Goal: Task Accomplishment & Management: Use online tool/utility

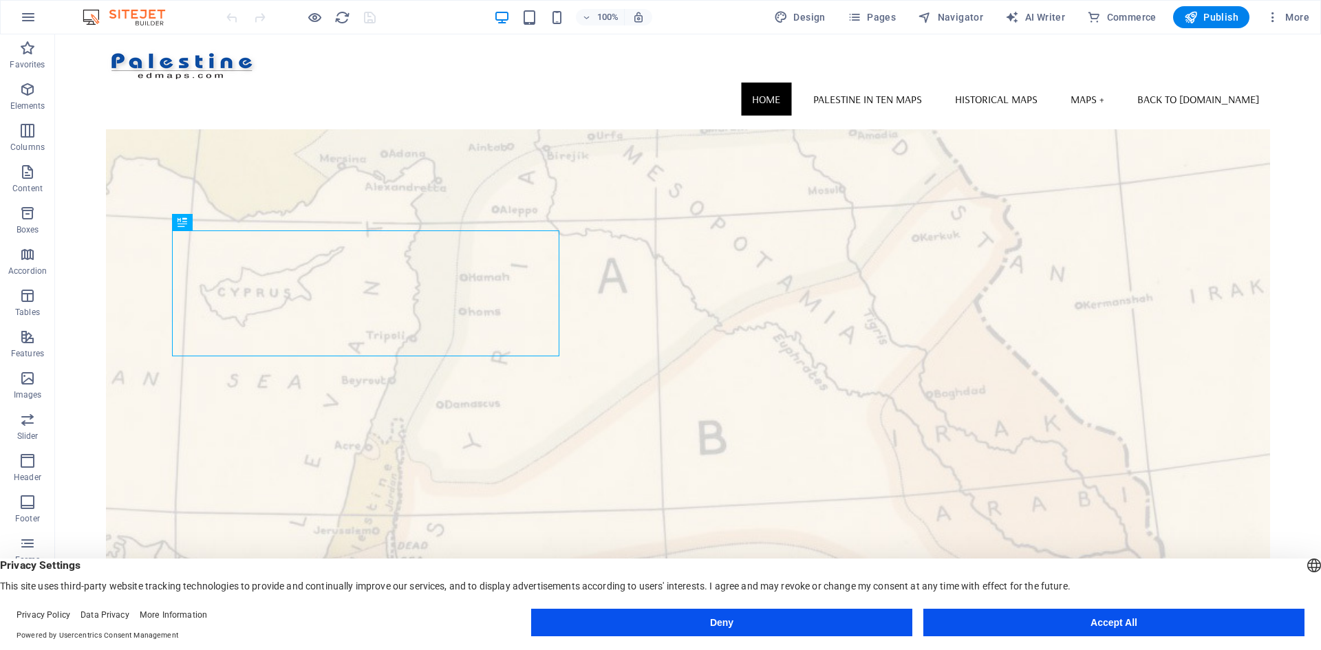
click at [1089, 617] on button "Accept All" at bounding box center [1113, 623] width 381 height 28
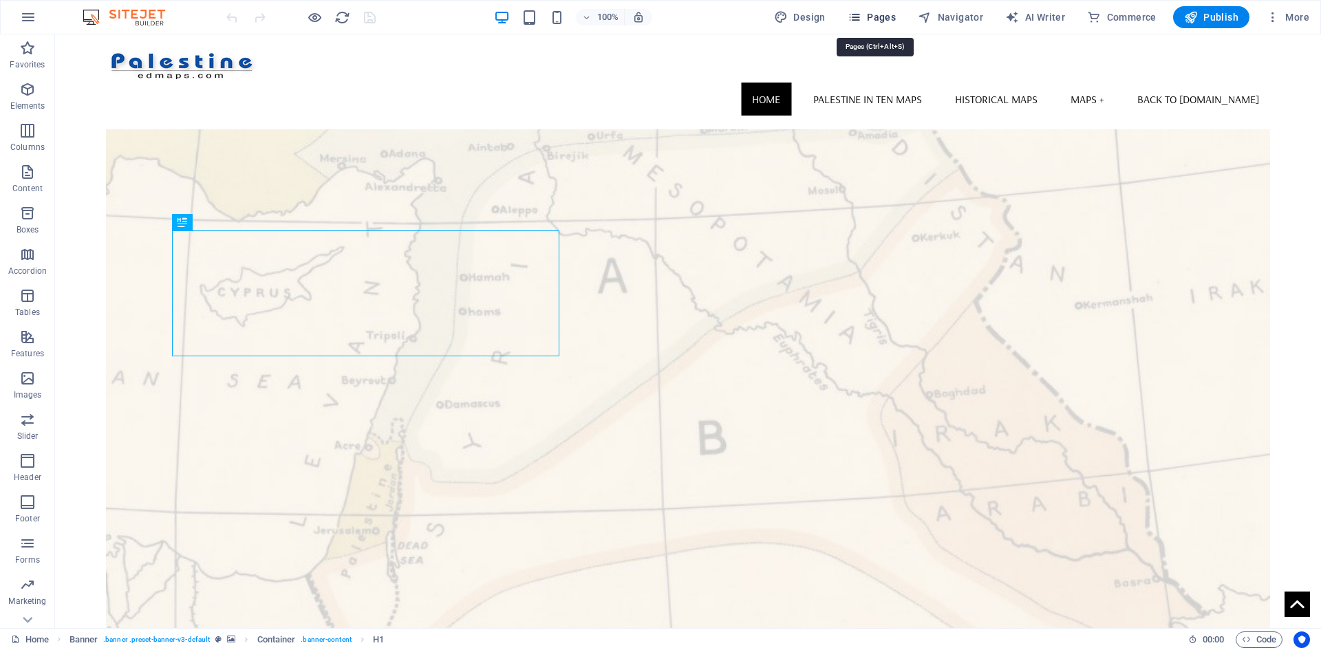
click at [859, 15] on icon "button" at bounding box center [854, 17] width 14 height 14
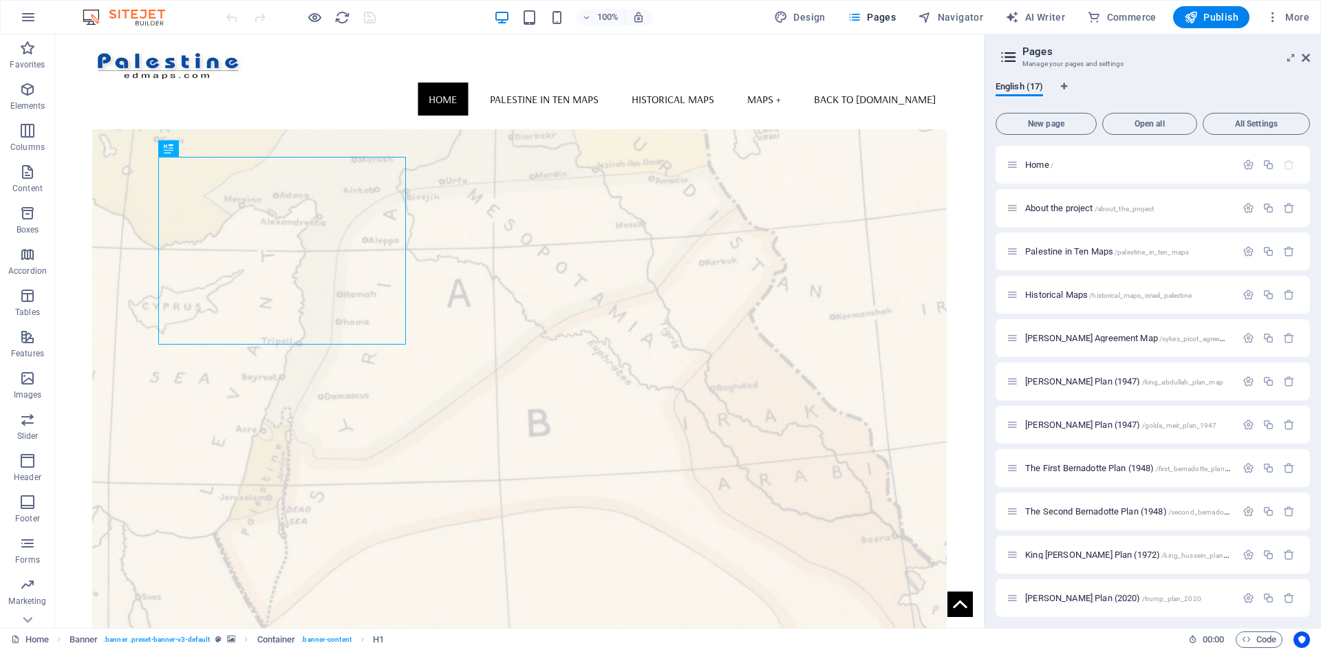
scroll to position [63, 0]
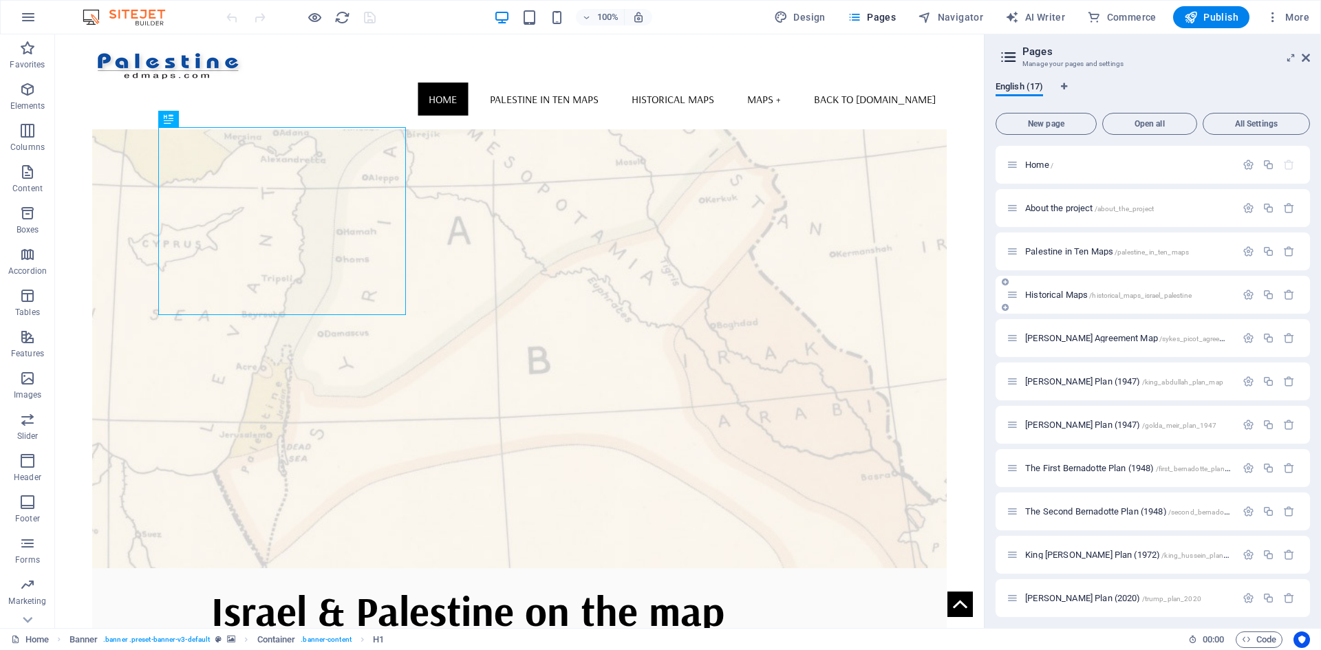
click at [1046, 294] on span "Historical Maps /historical_maps_israel_palestine" at bounding box center [1108, 295] width 166 height 10
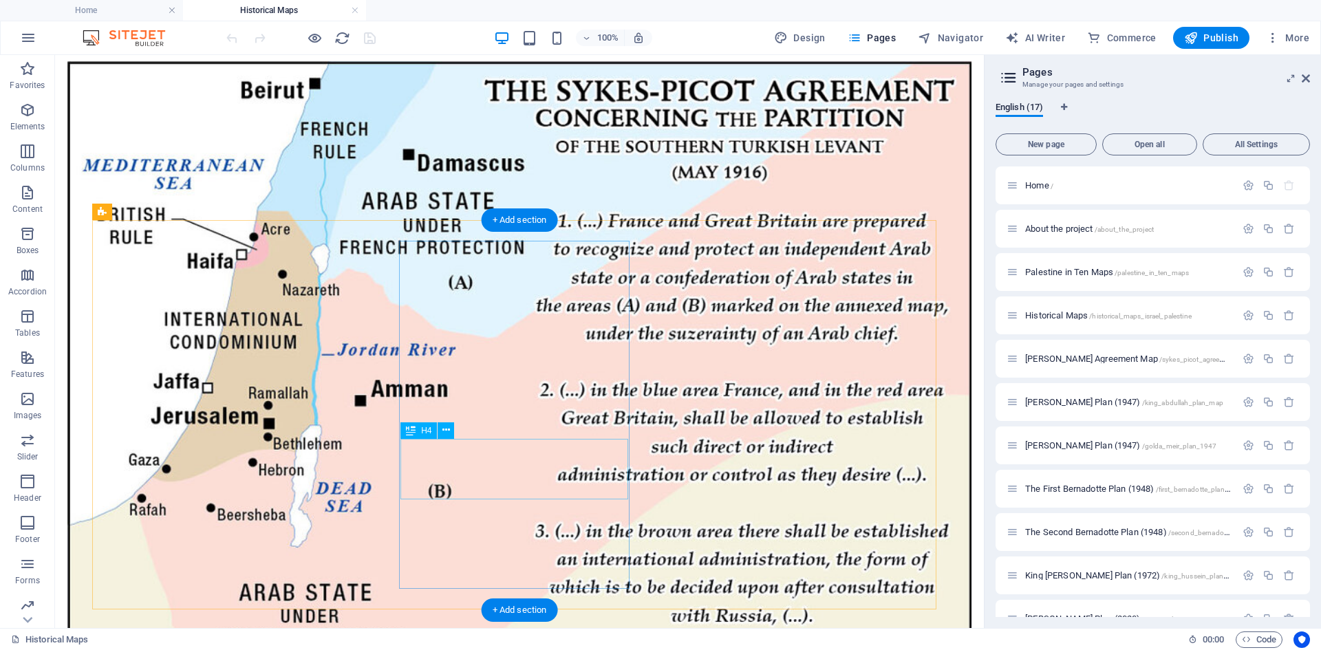
scroll to position [344, 0]
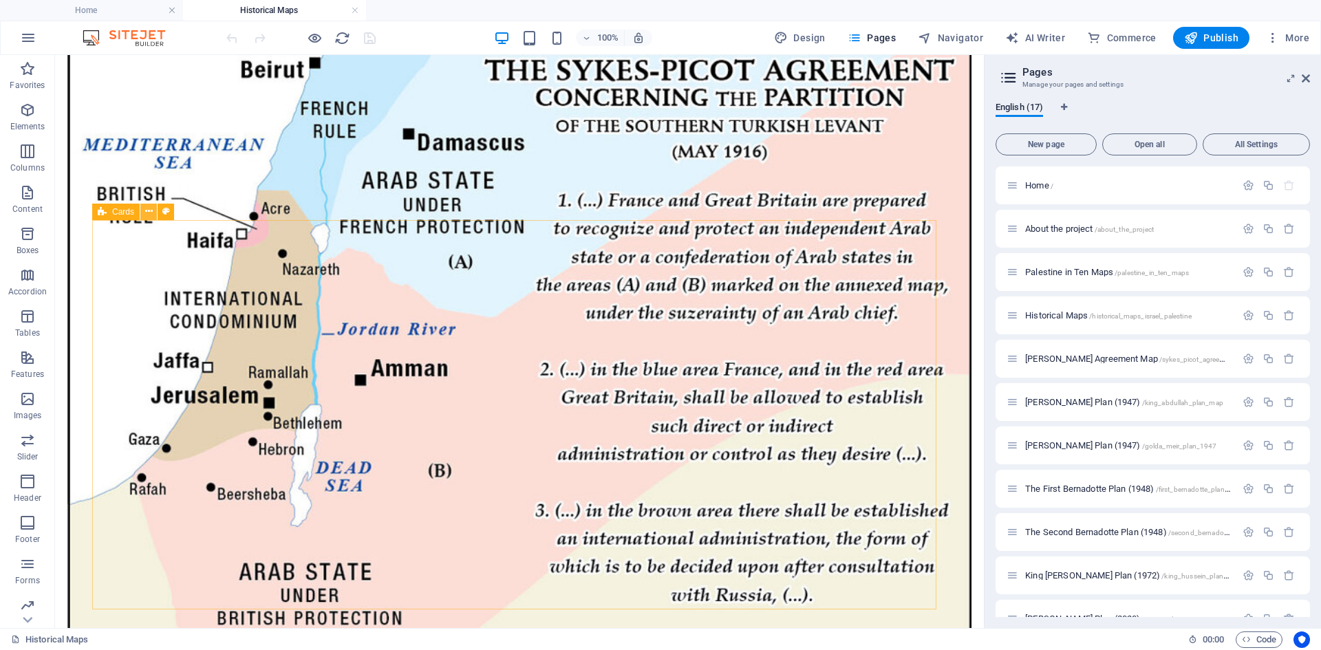
click at [147, 211] on icon at bounding box center [149, 211] width 8 height 14
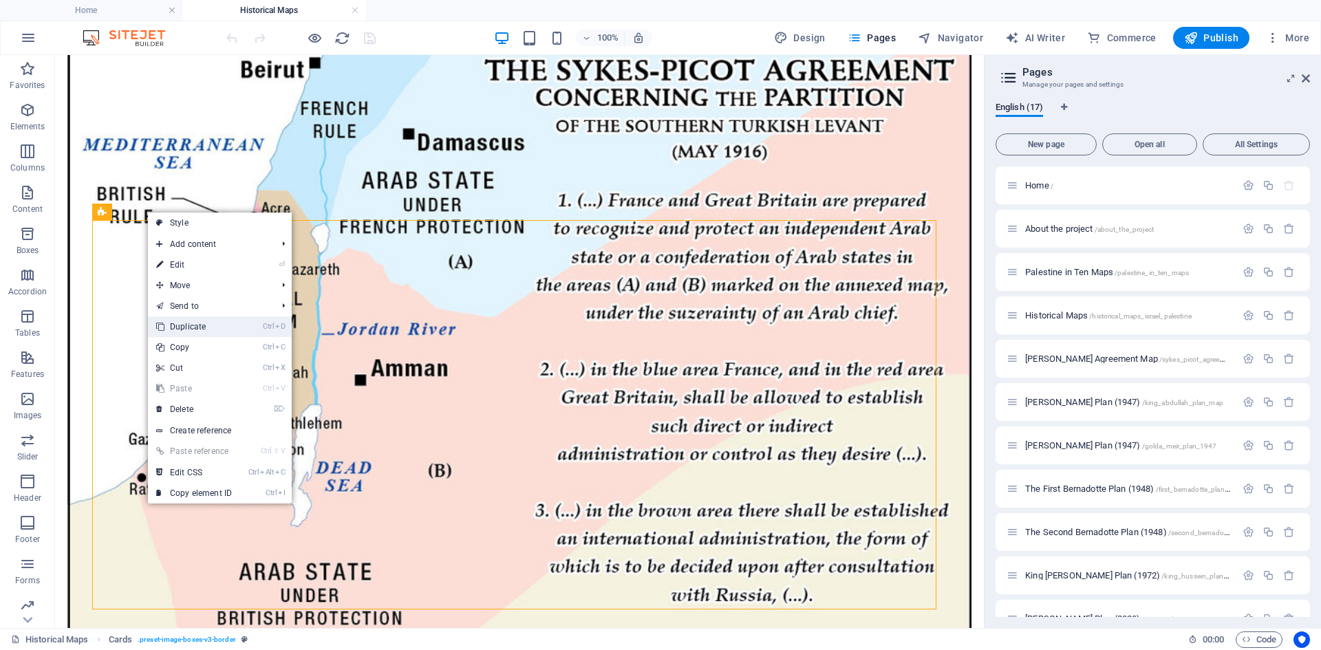
click at [188, 327] on link "Ctrl D Duplicate" at bounding box center [194, 326] width 92 height 21
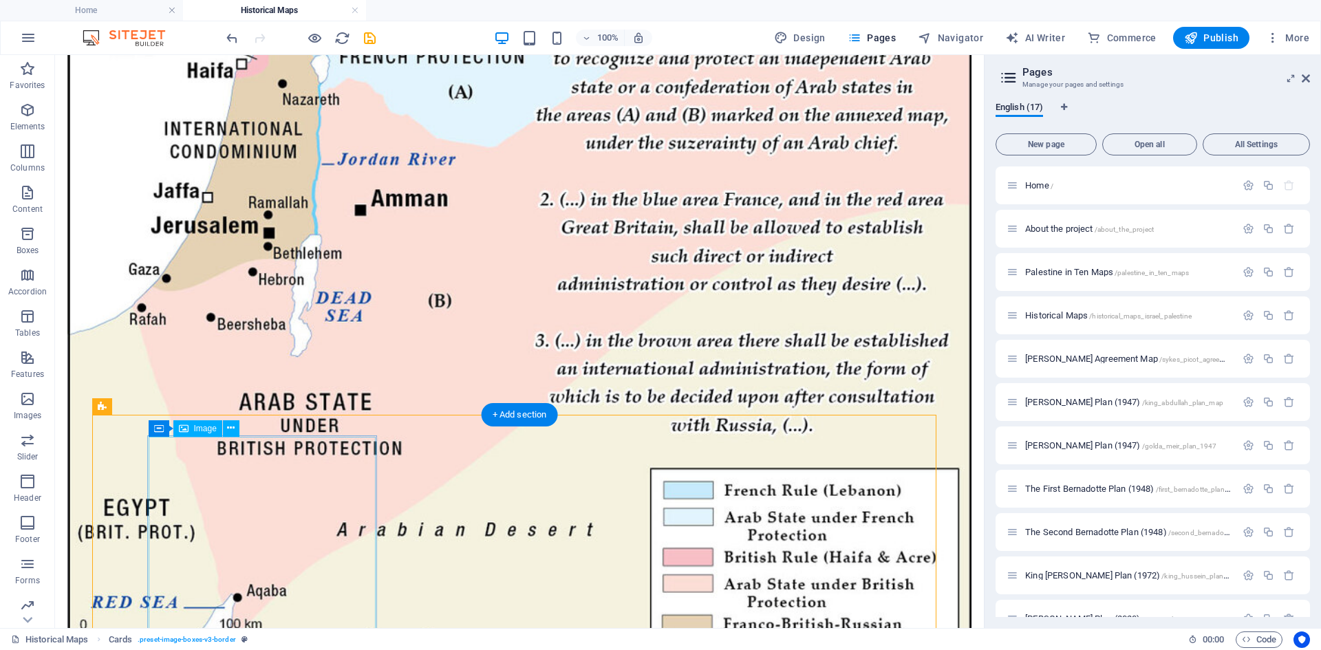
scroll to position [550, 0]
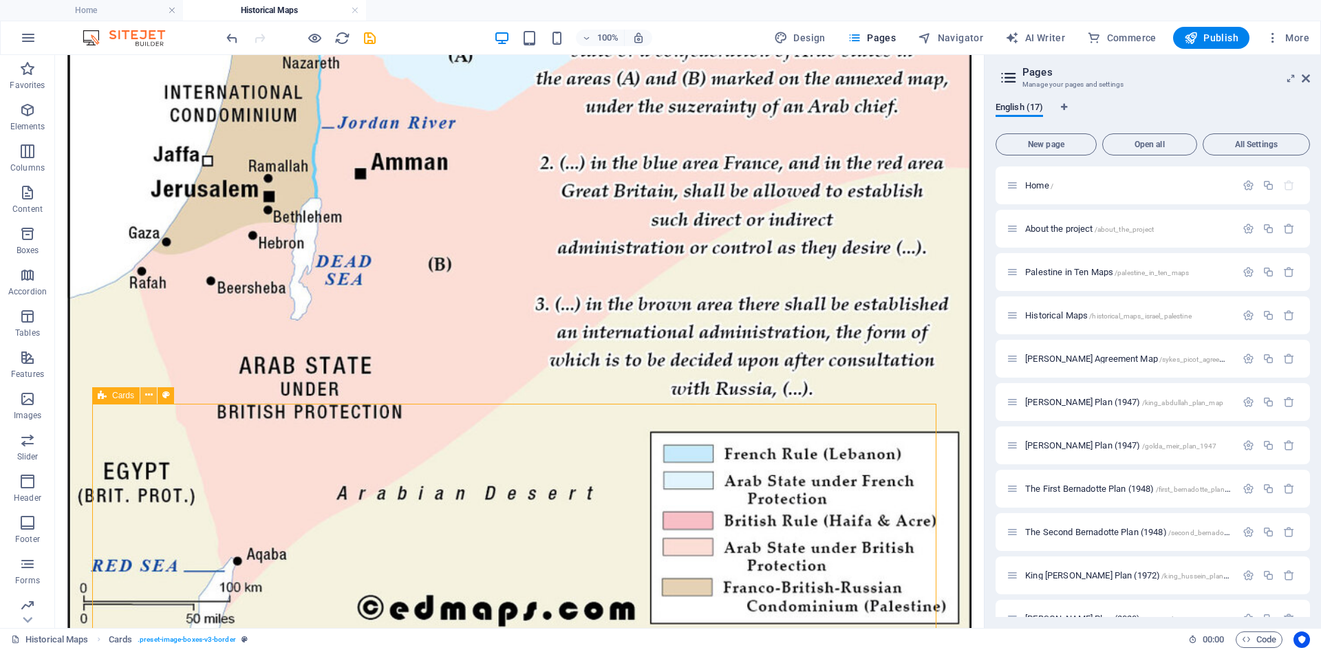
click at [150, 394] on icon at bounding box center [149, 395] width 8 height 14
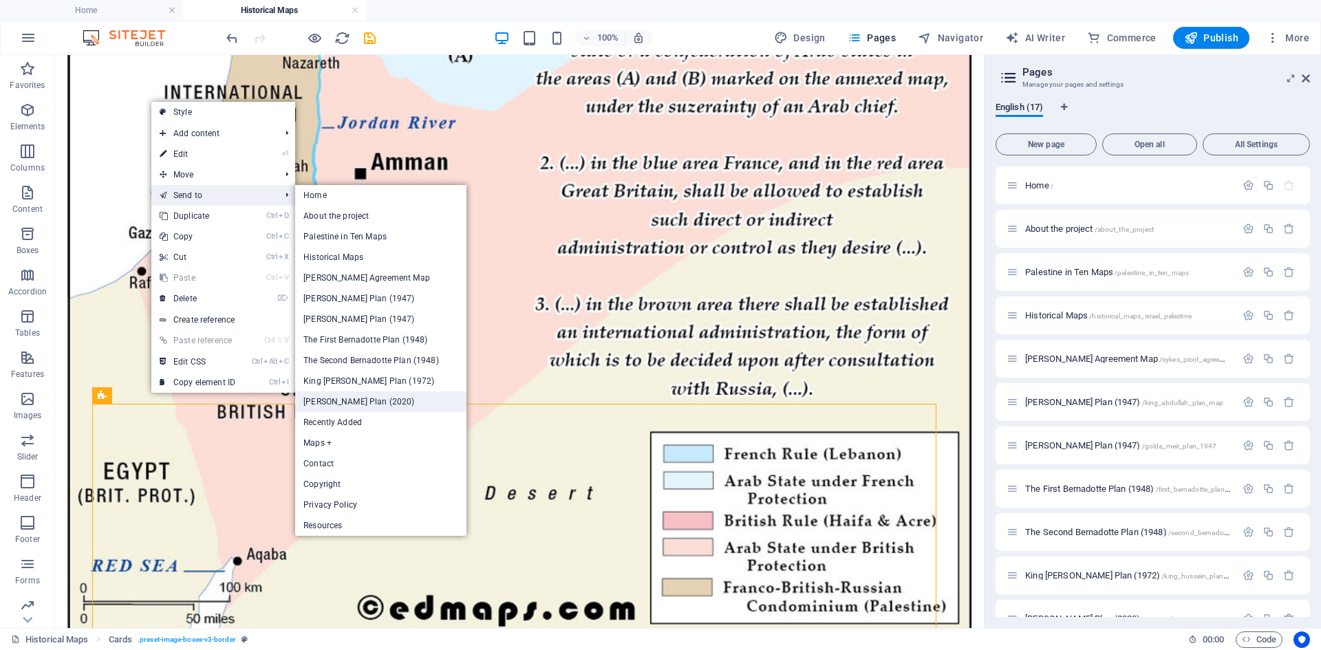
click at [320, 402] on link "[PERSON_NAME] Plan (2020)" at bounding box center [380, 401] width 171 height 21
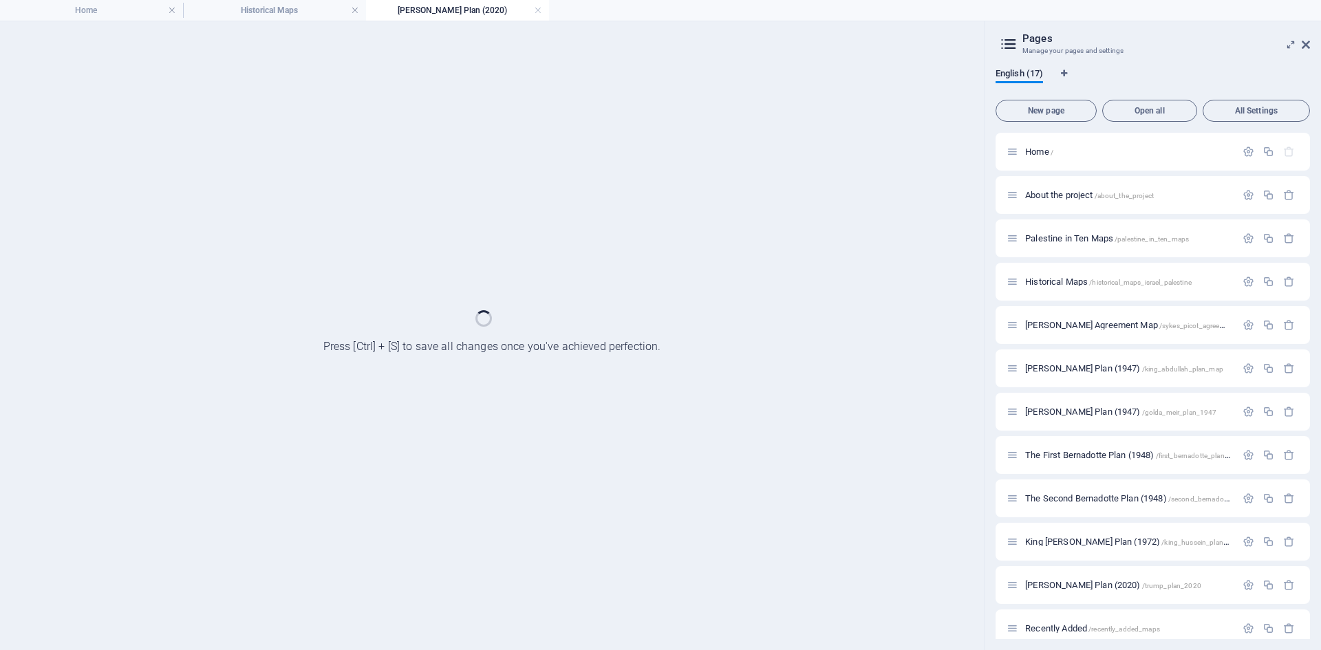
scroll to position [0, 0]
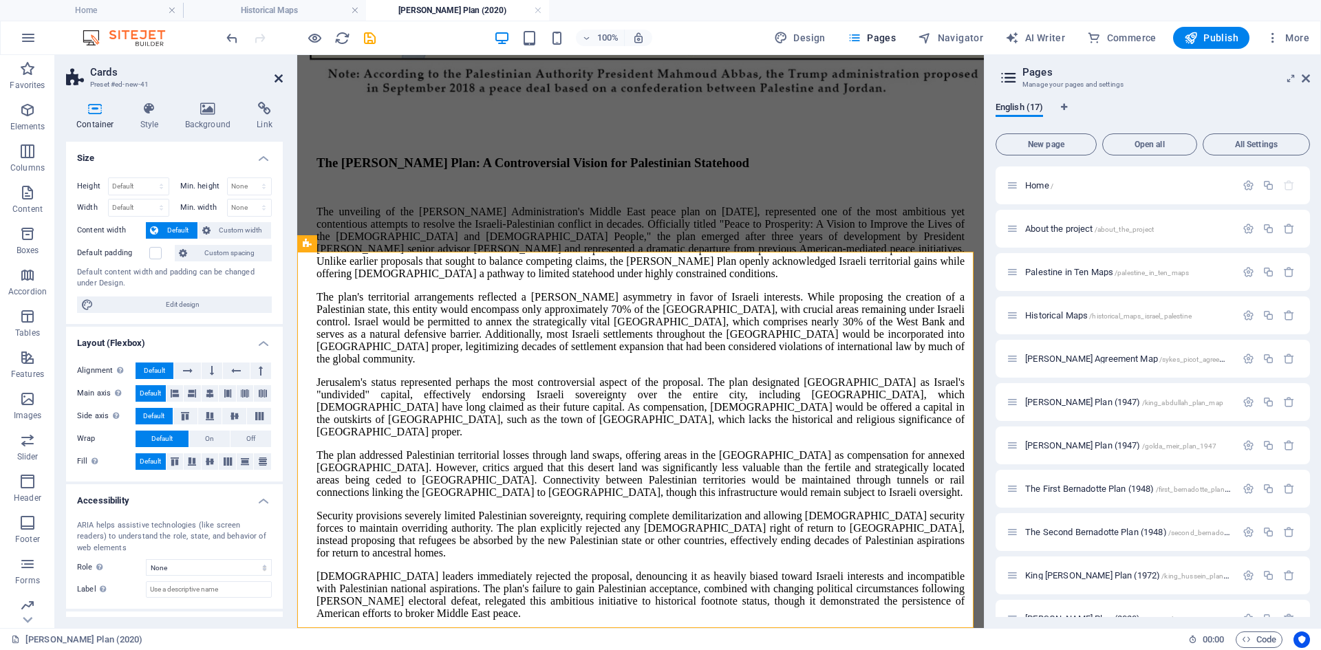
click at [277, 78] on icon at bounding box center [278, 78] width 8 height 11
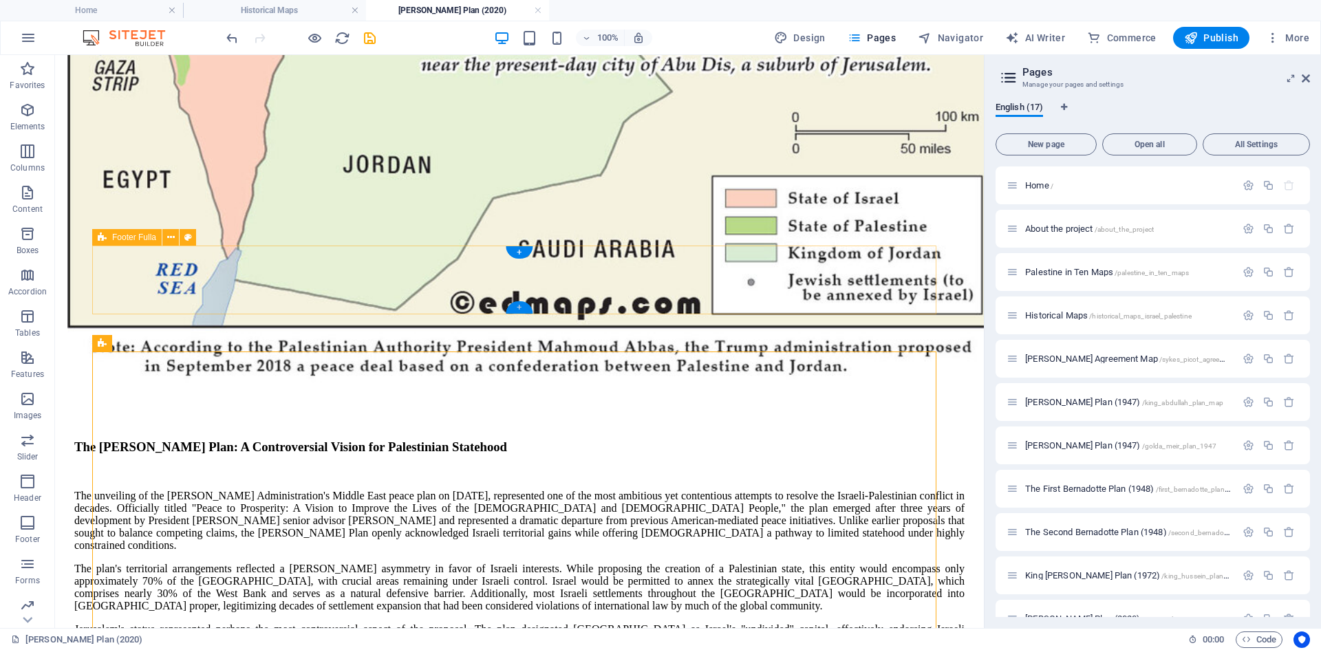
scroll to position [929, 0]
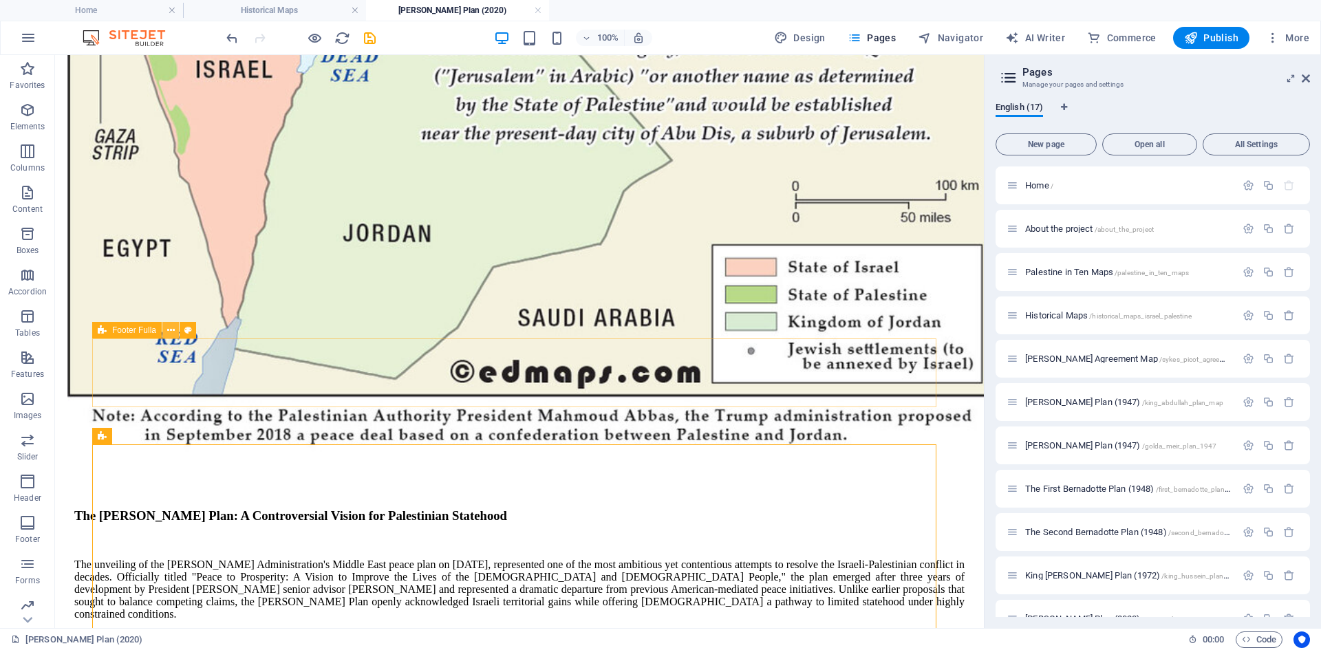
click at [171, 329] on icon at bounding box center [171, 330] width 8 height 14
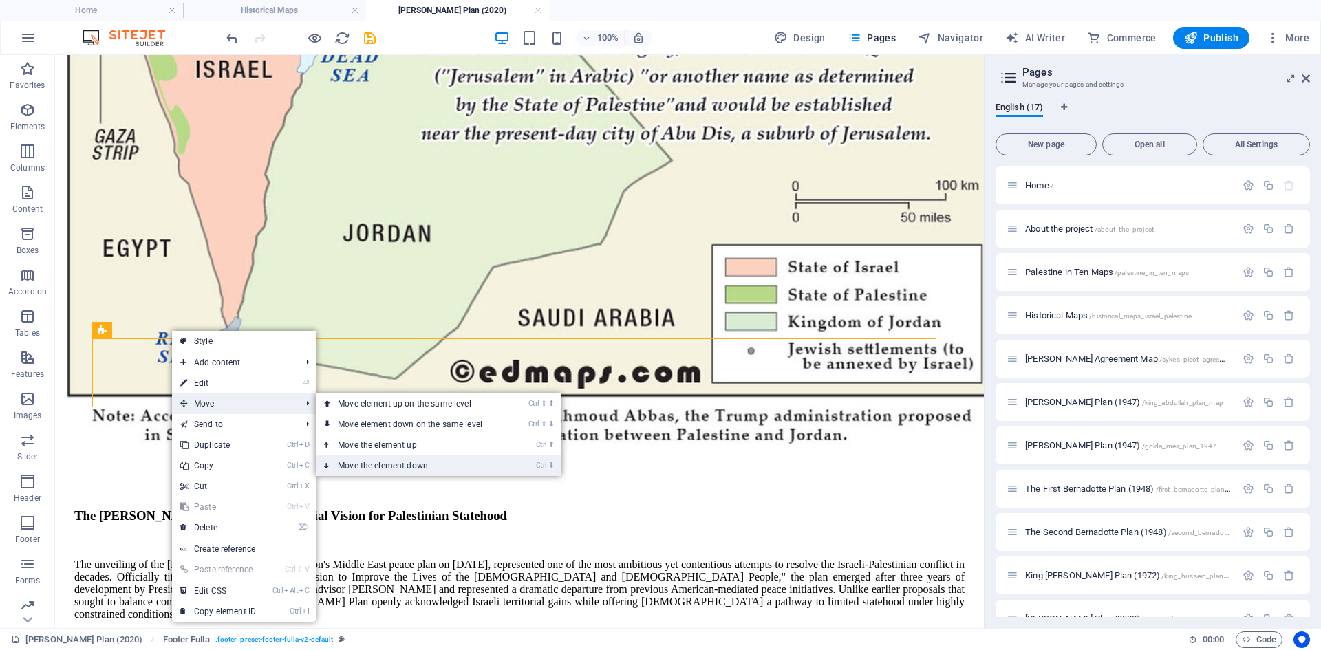
click at [352, 464] on link "Ctrl ⬇ Move the element down" at bounding box center [413, 465] width 194 height 21
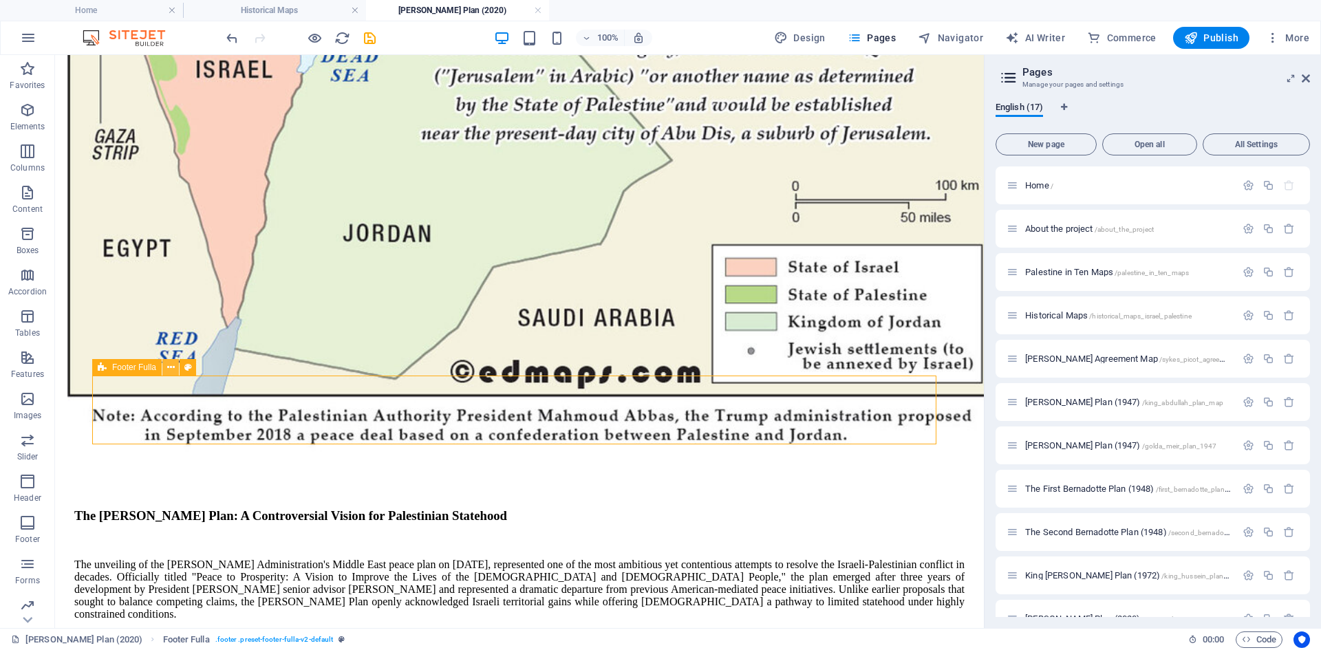
click at [170, 369] on icon at bounding box center [171, 367] width 8 height 14
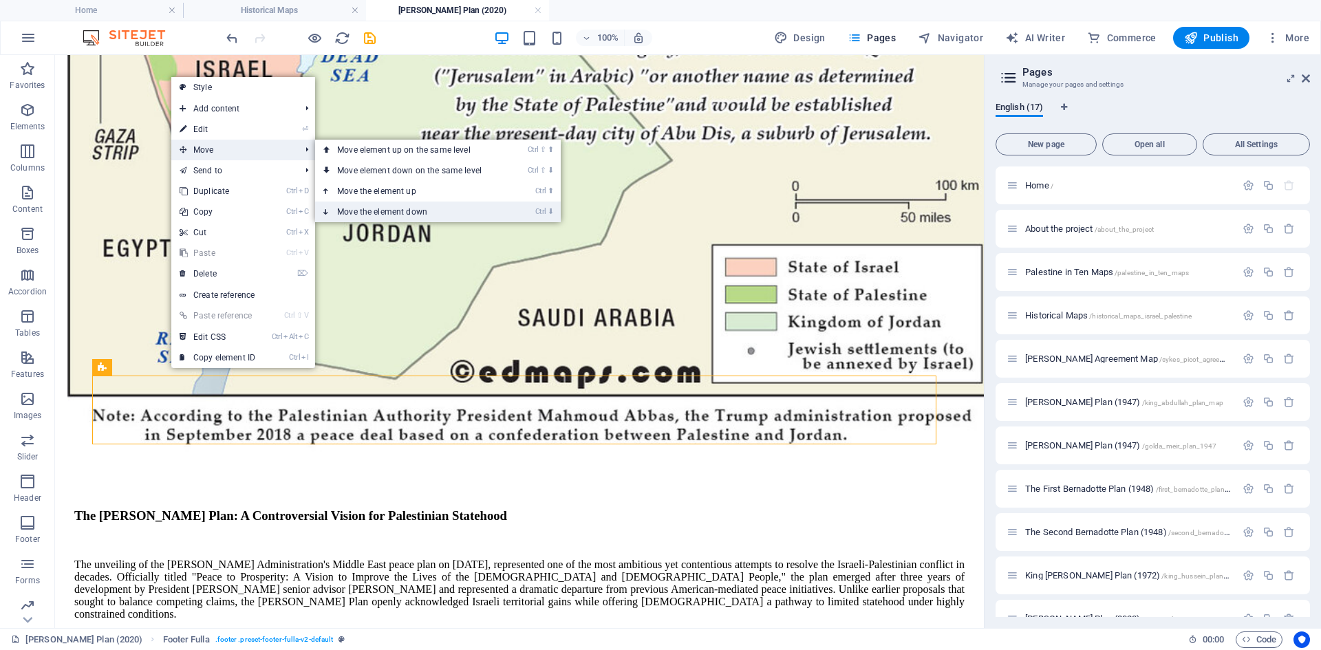
click at [393, 210] on link "Ctrl ⬇ Move the element down" at bounding box center [412, 212] width 194 height 21
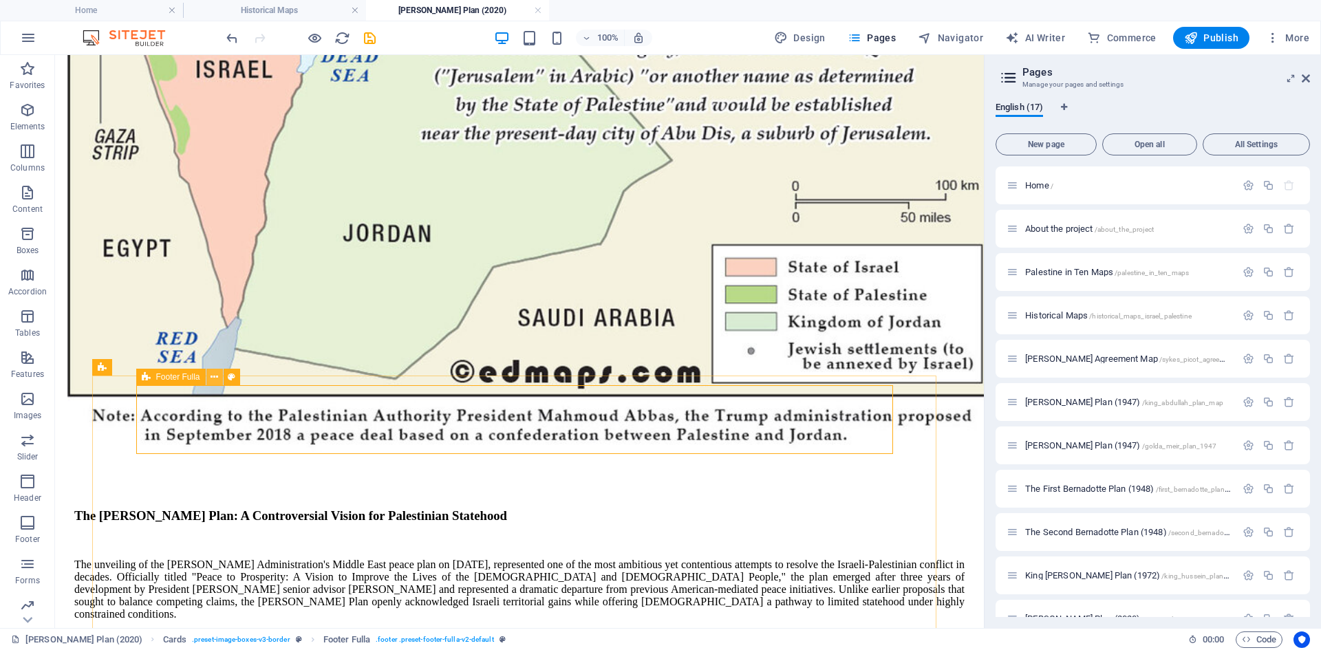
click at [217, 377] on icon at bounding box center [214, 377] width 8 height 14
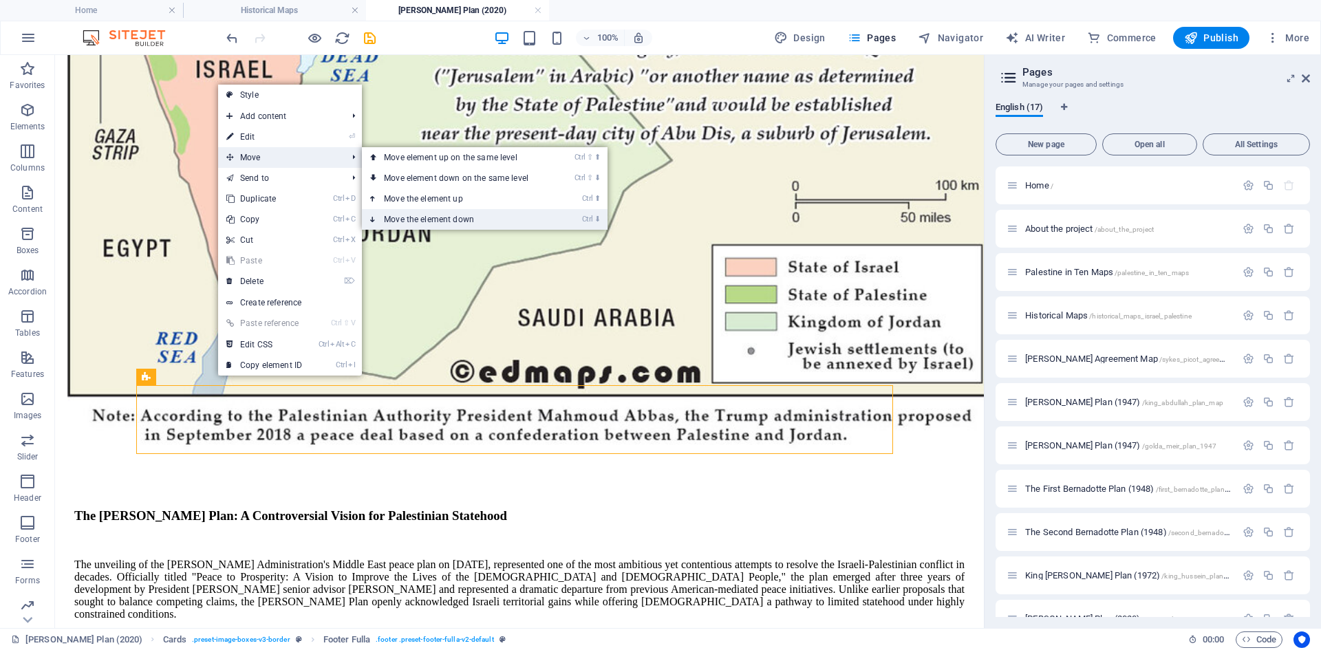
click at [396, 219] on link "Ctrl ⬇ Move the element down" at bounding box center [459, 219] width 194 height 21
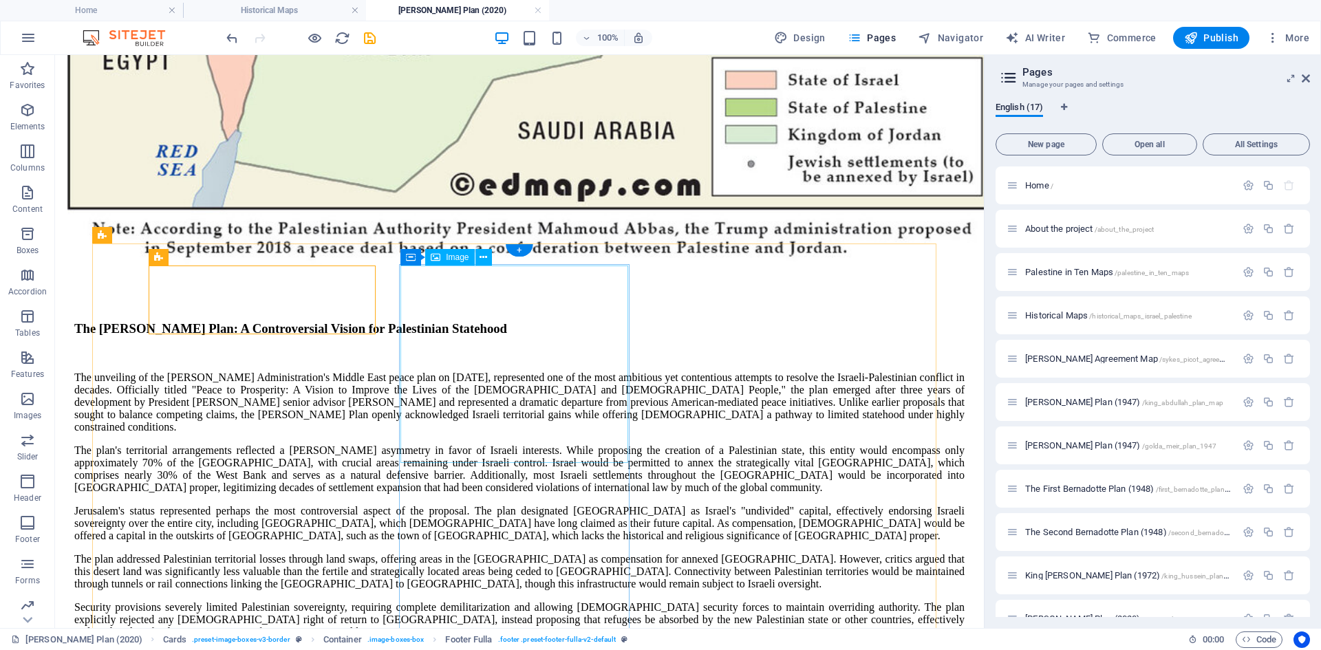
scroll to position [1129, 0]
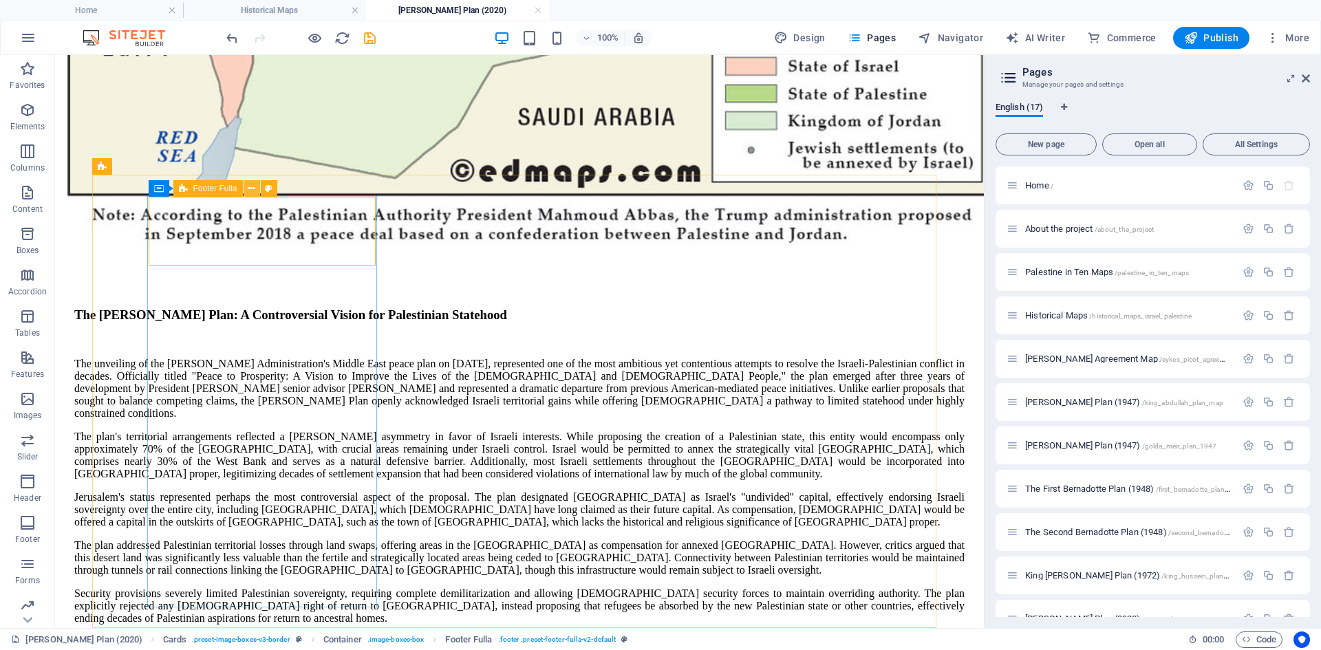
click at [253, 188] on icon at bounding box center [252, 189] width 8 height 14
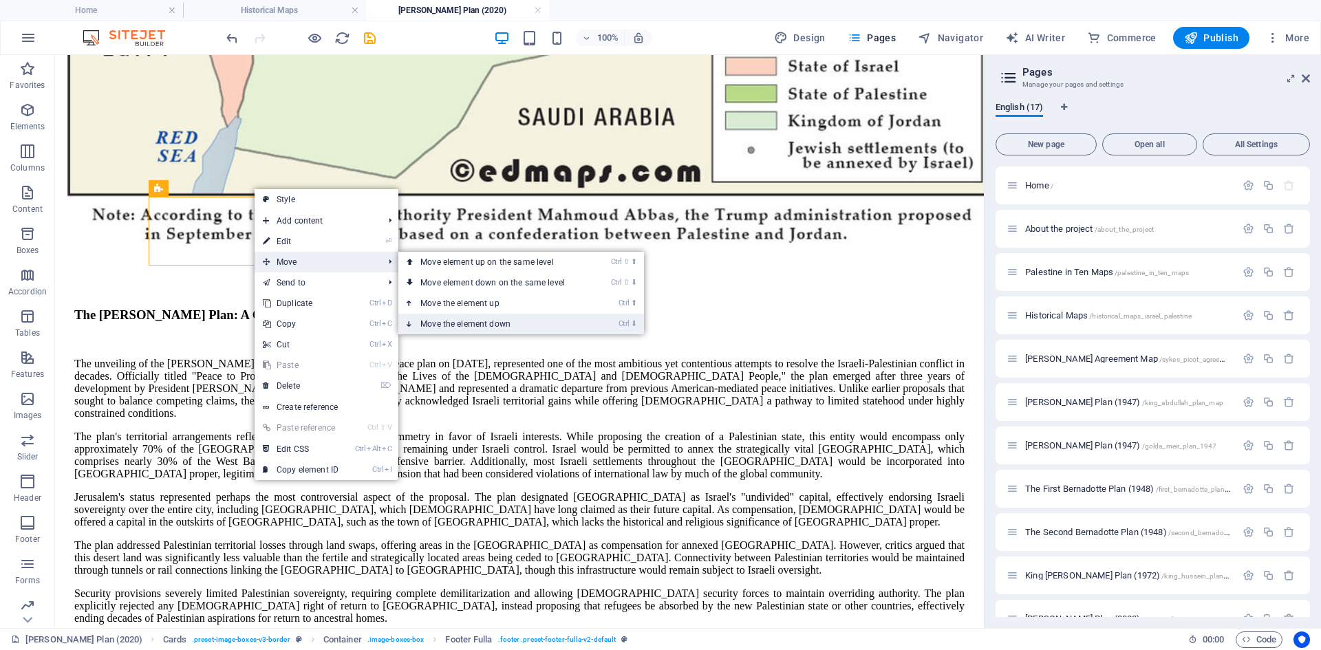
click at [447, 325] on link "Ctrl ⬇ Move the element down" at bounding box center [495, 324] width 194 height 21
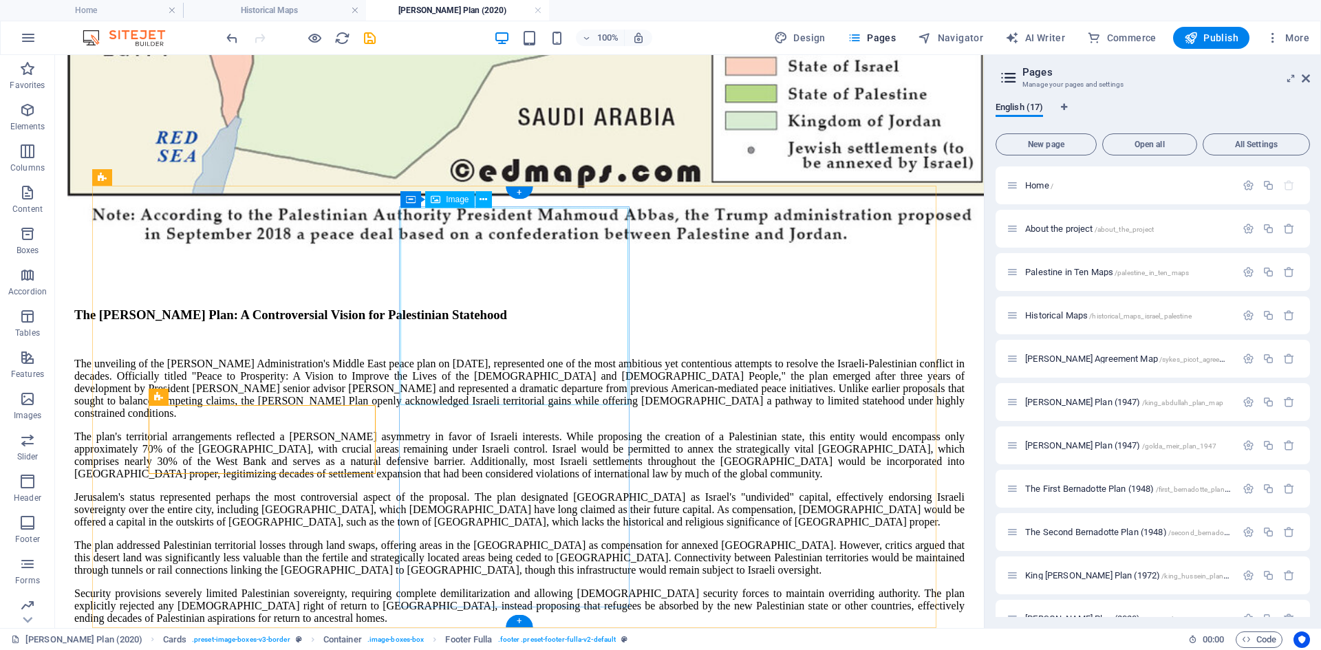
scroll to position [1118, 0]
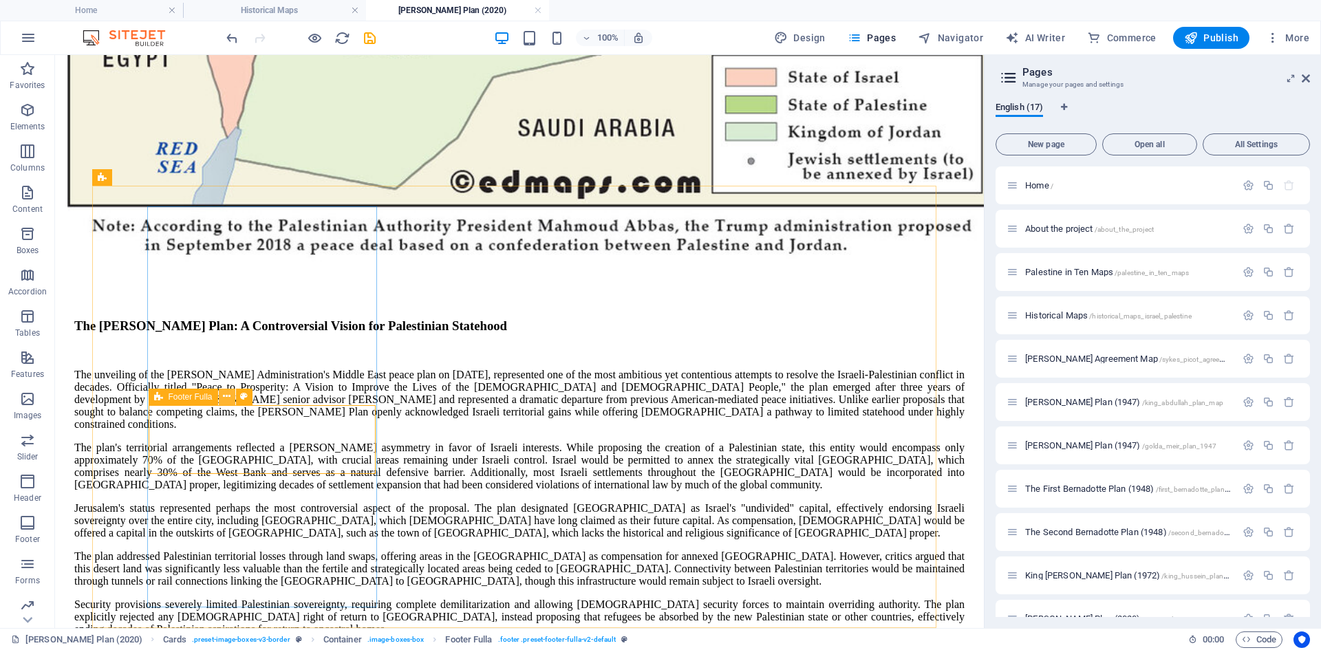
click at [228, 396] on icon at bounding box center [227, 396] width 8 height 14
click at [230, 37] on icon "undo" at bounding box center [232, 38] width 16 height 16
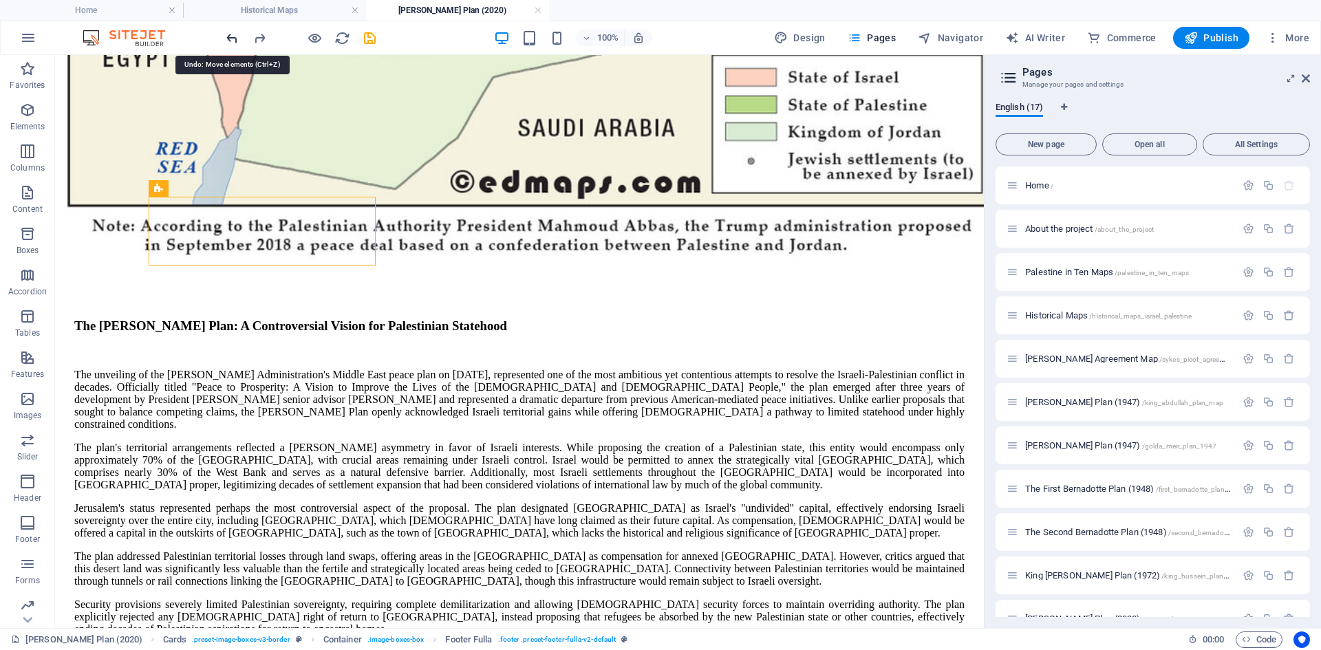
scroll to position [1129, 0]
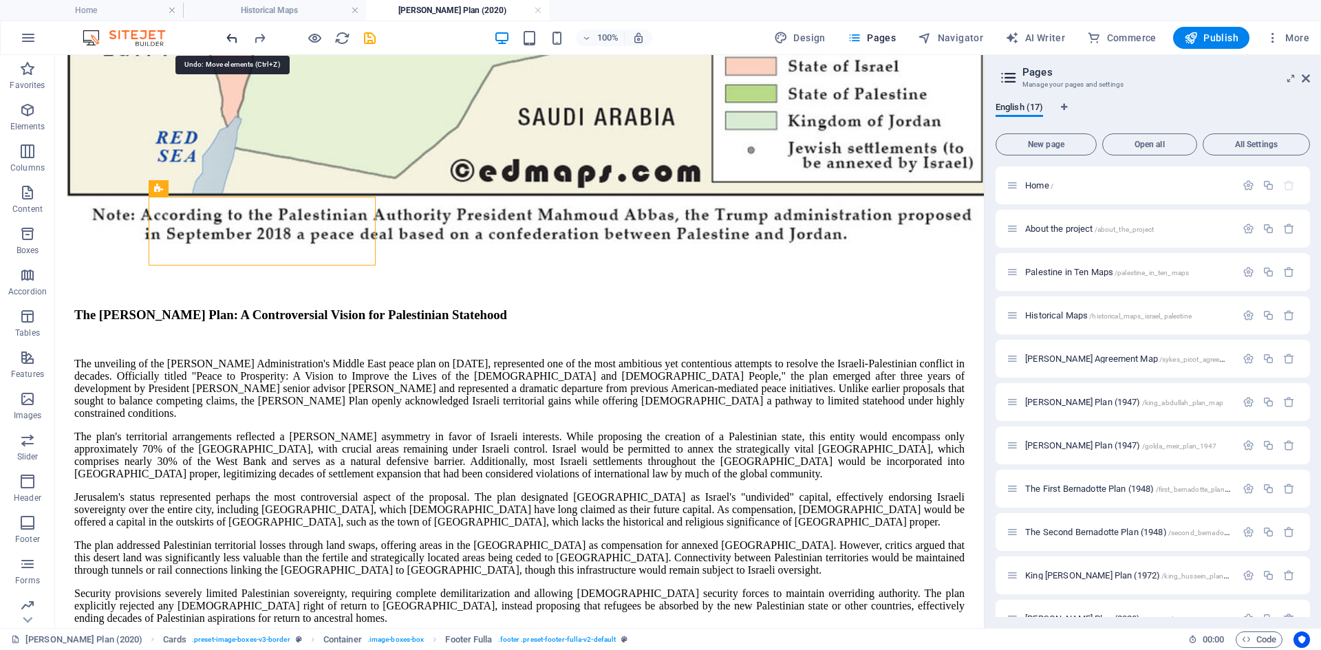
click at [230, 37] on icon "undo" at bounding box center [232, 38] width 16 height 16
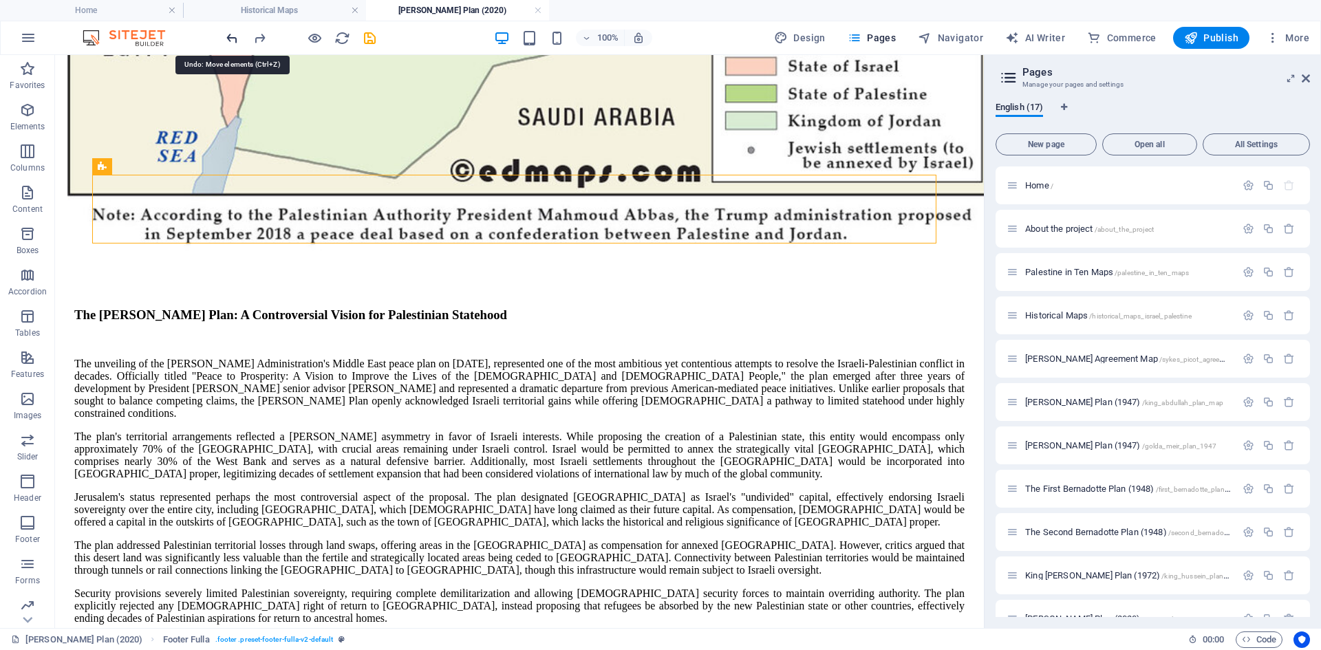
click at [230, 37] on icon "undo" at bounding box center [232, 38] width 16 height 16
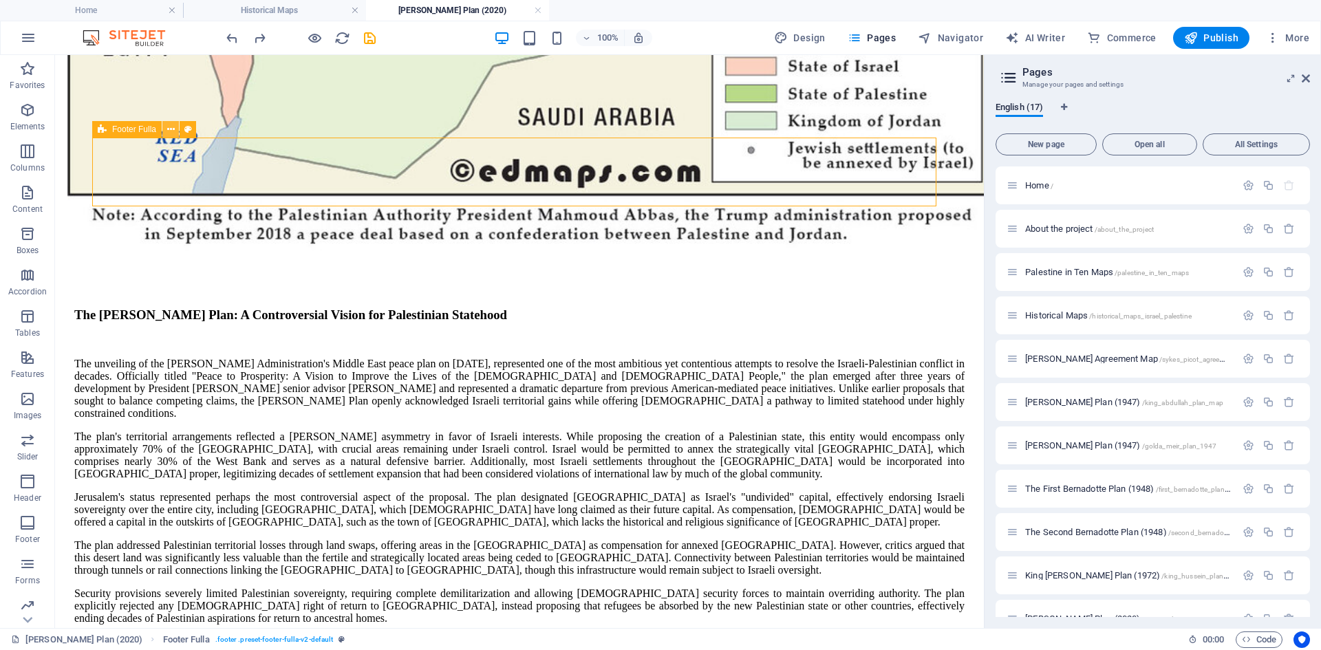
click at [169, 129] on icon at bounding box center [171, 129] width 8 height 14
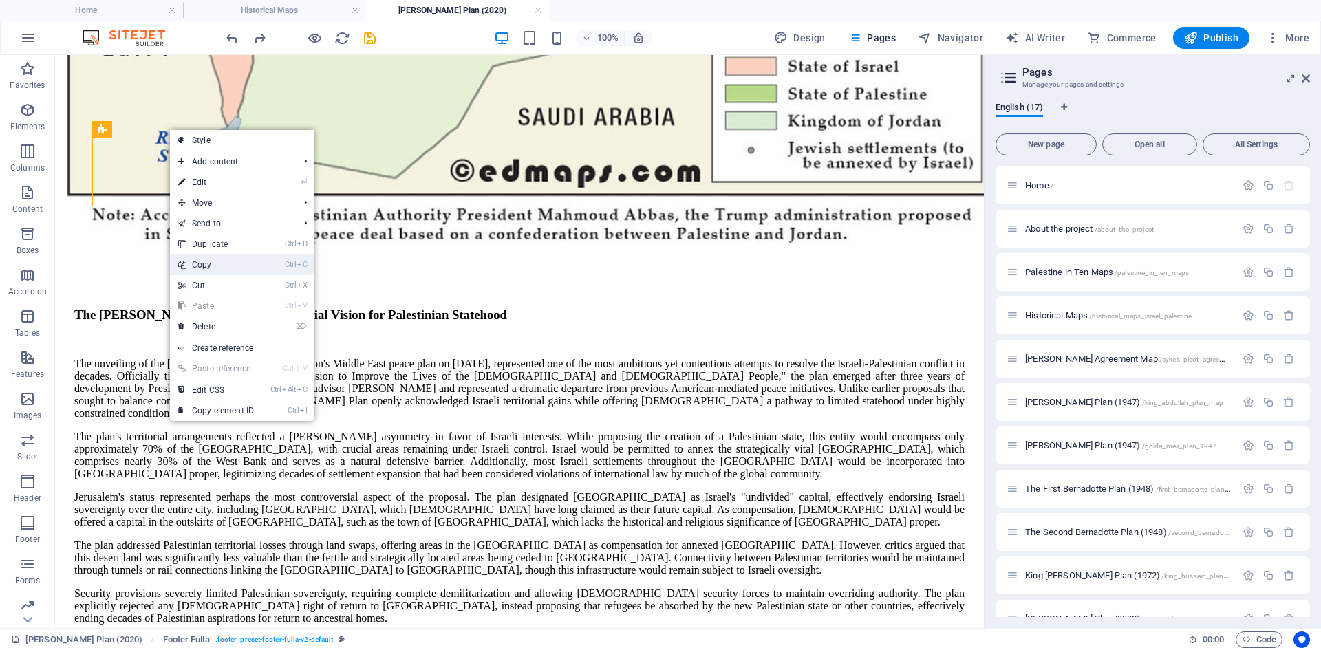
click at [207, 263] on link "Ctrl C Copy" at bounding box center [216, 265] width 92 height 21
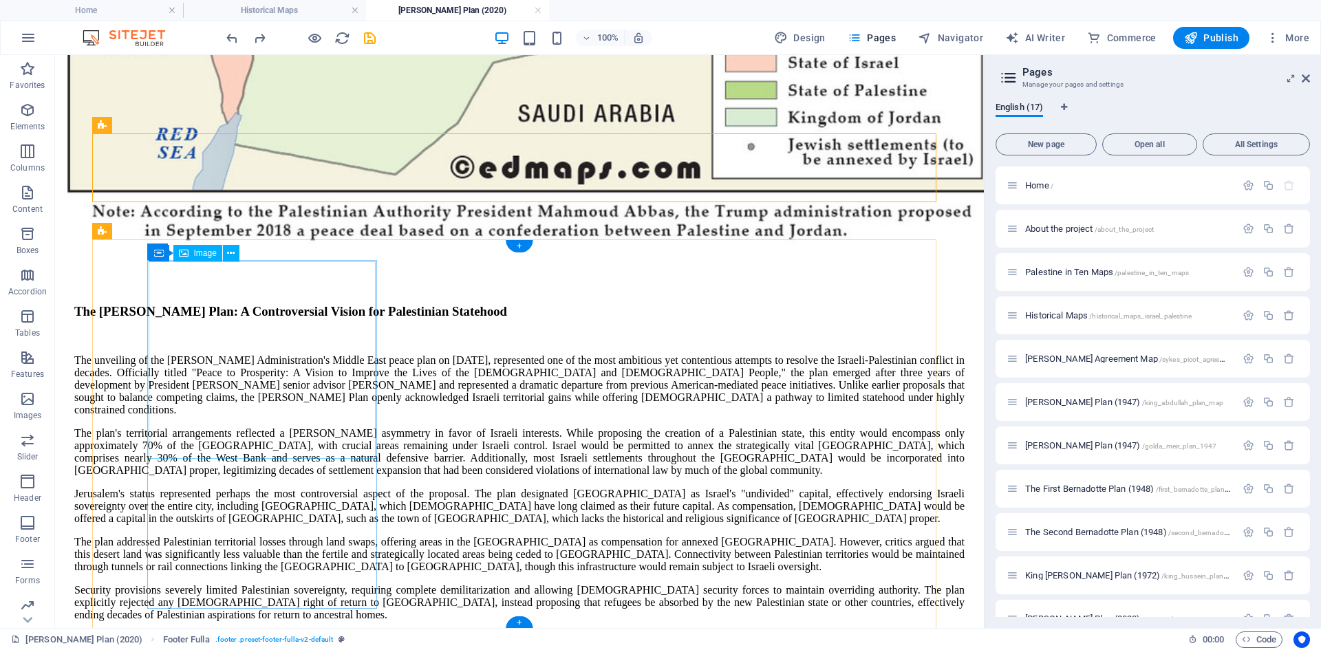
scroll to position [1135, 0]
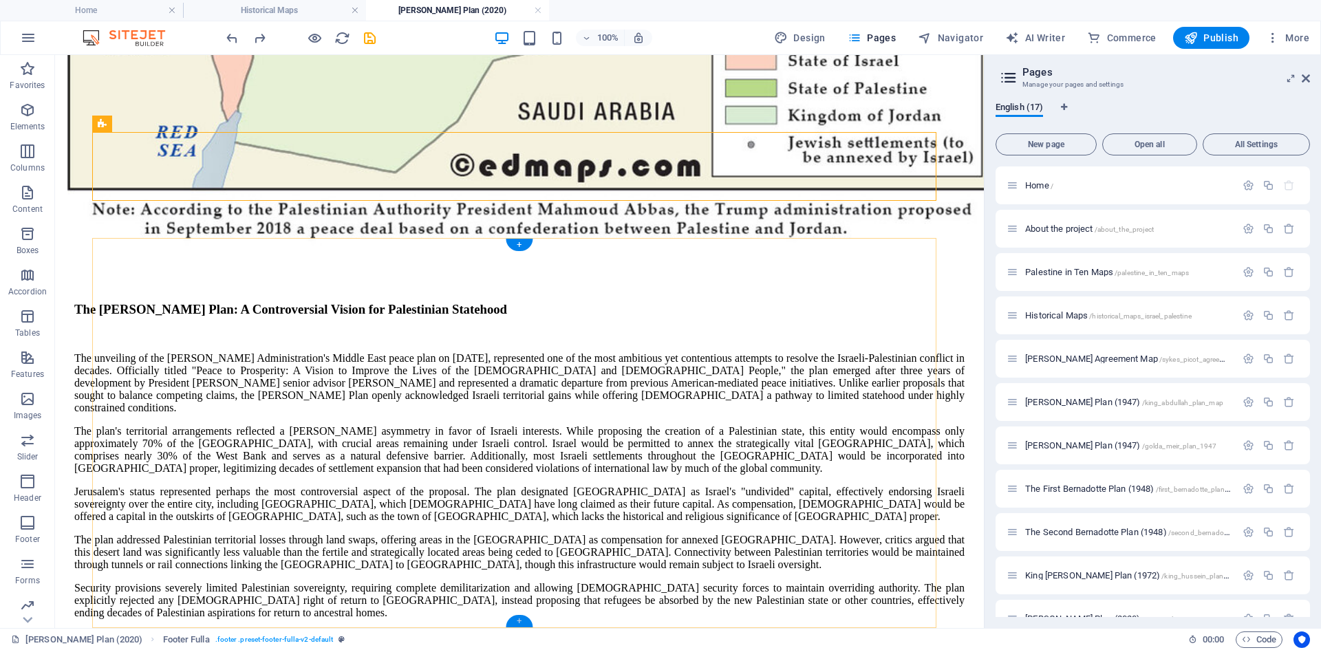
click at [519, 623] on div "+" at bounding box center [519, 621] width 27 height 12
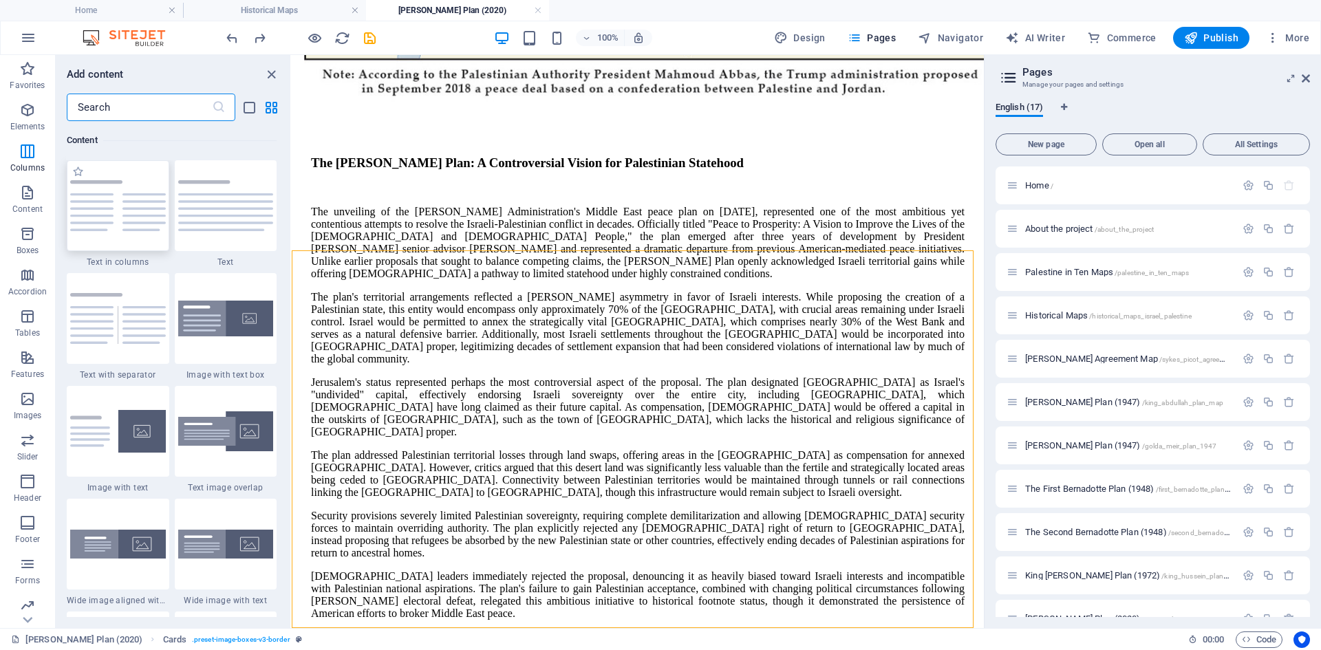
scroll to position [2269, 0]
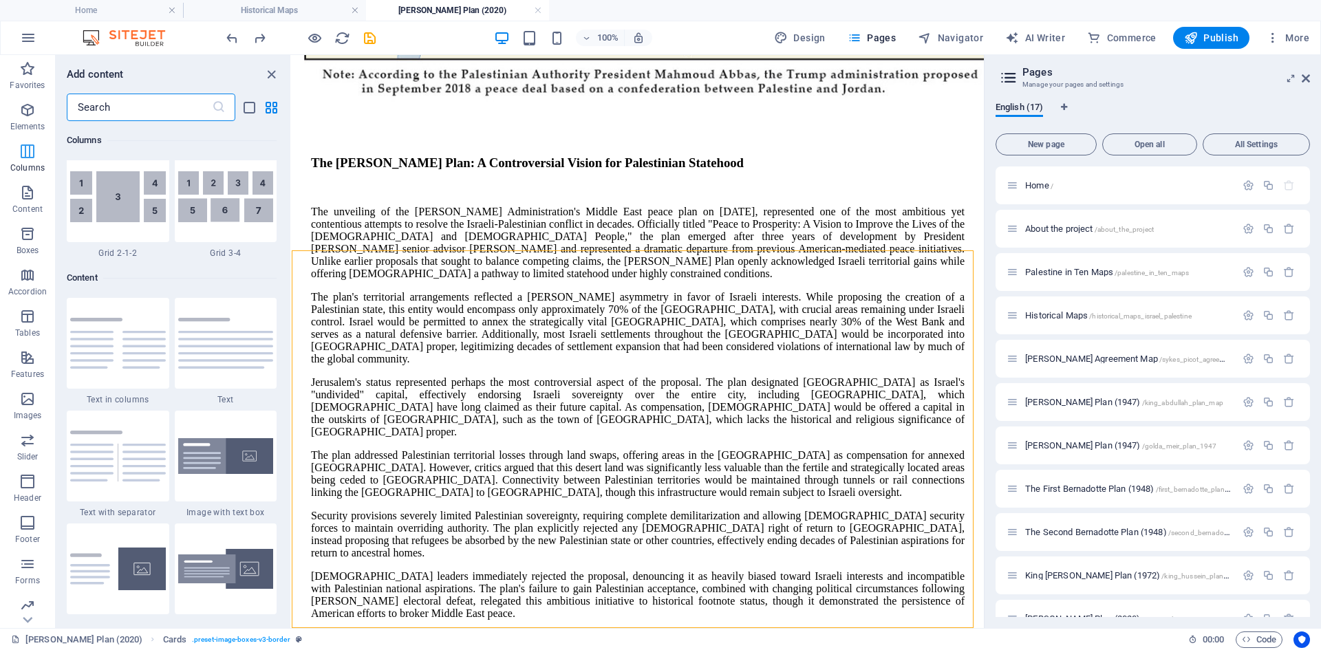
click at [24, 151] on icon "button" at bounding box center [27, 151] width 17 height 17
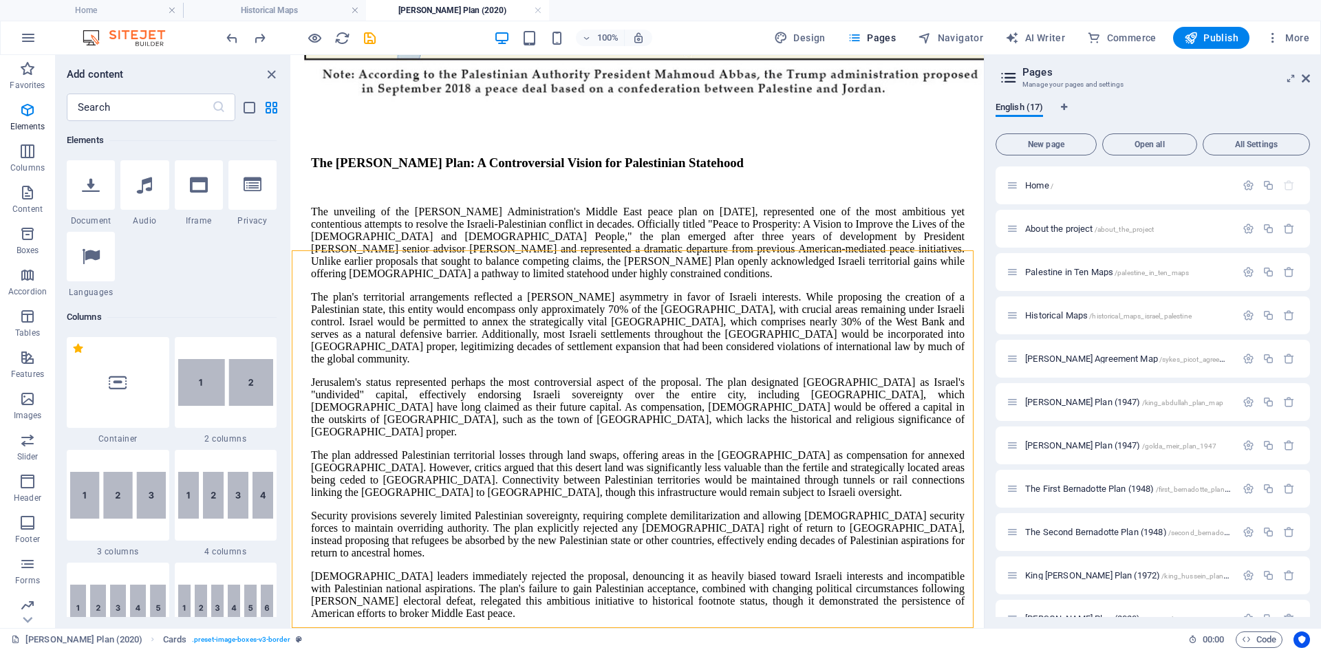
scroll to position [412, 0]
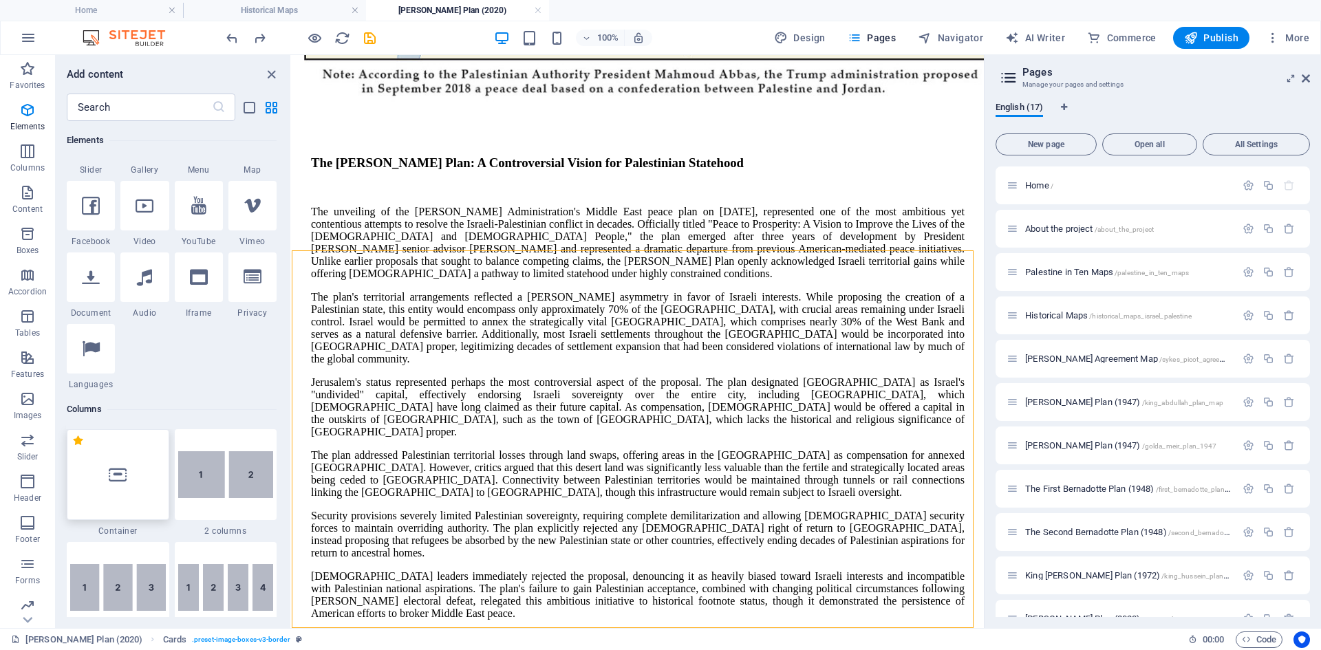
click at [109, 481] on icon at bounding box center [118, 475] width 18 height 18
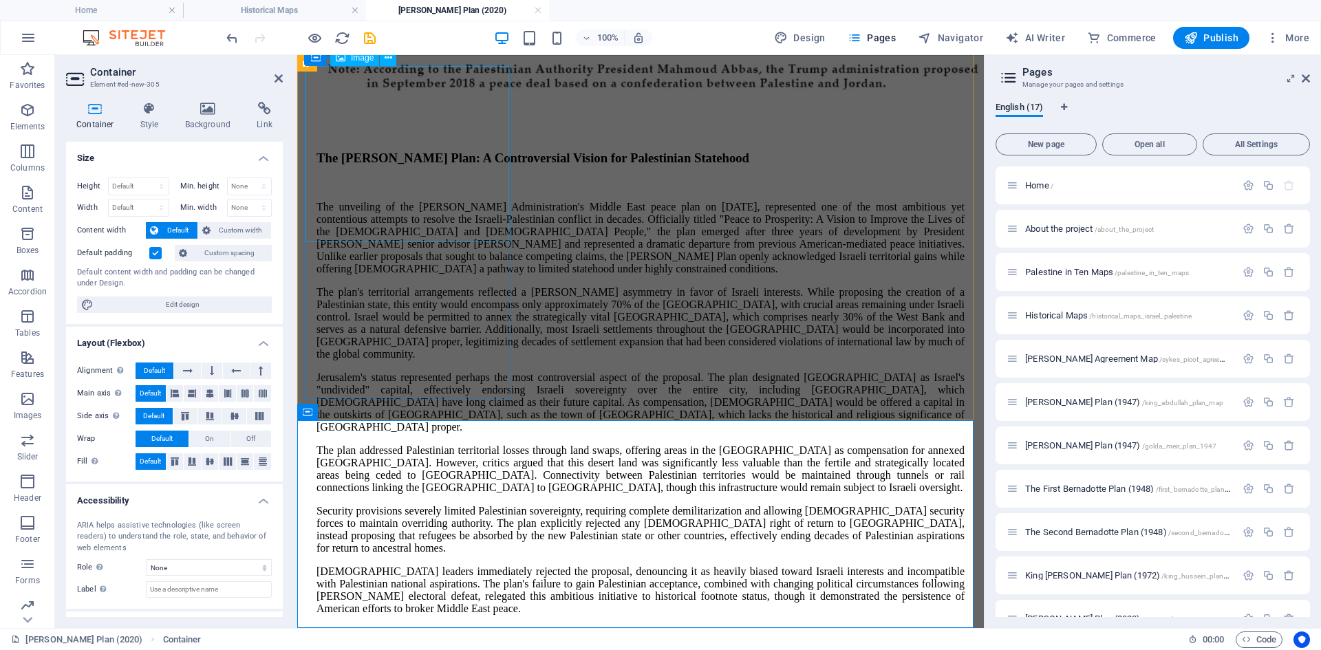
scroll to position [1271, 0]
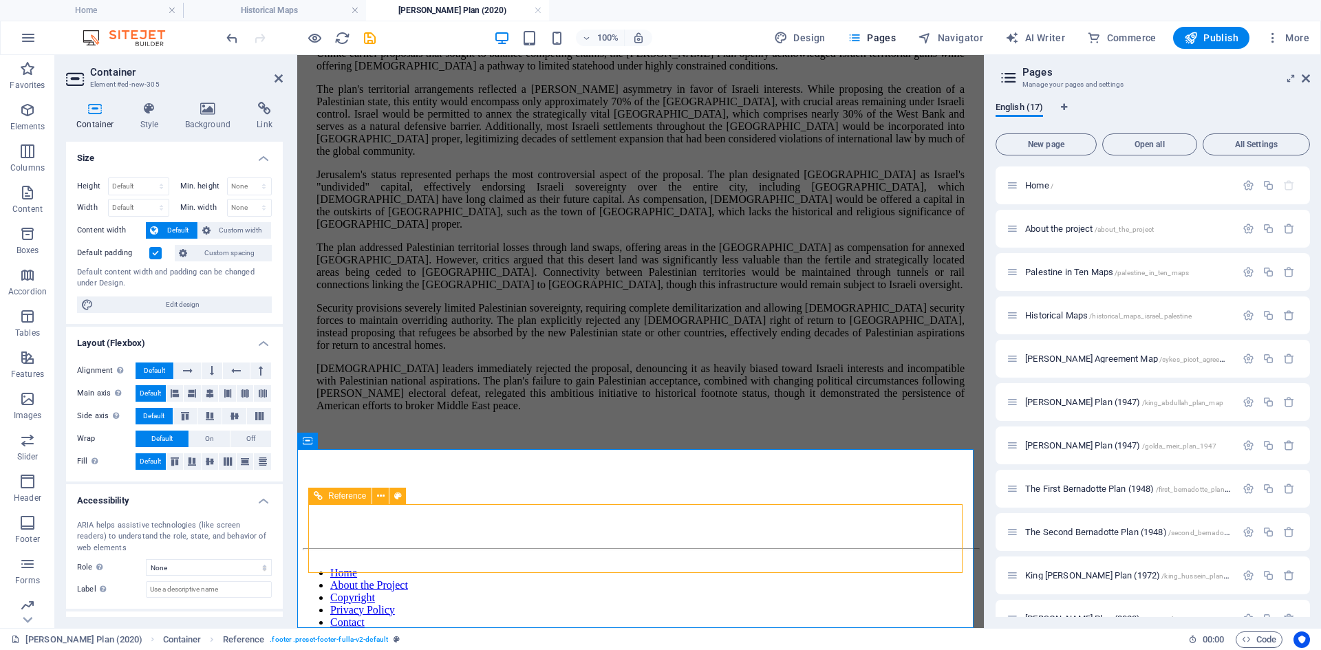
scroll to position [1242, 0]
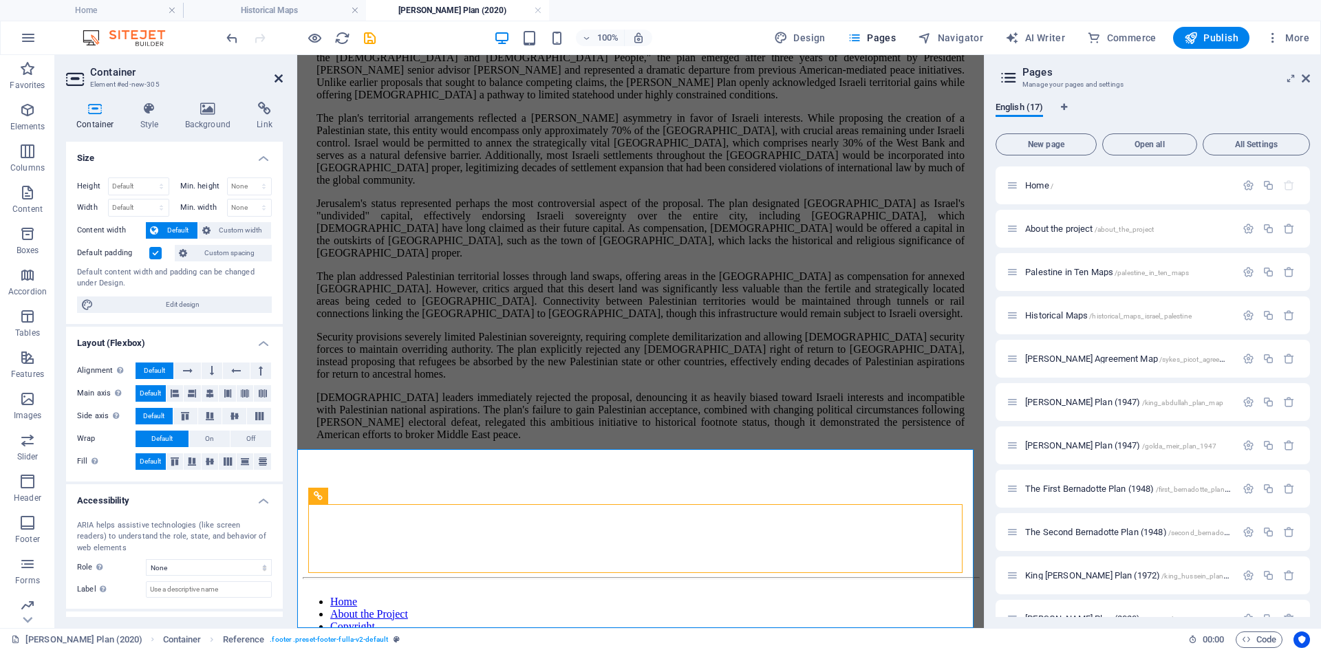
click at [276, 76] on icon at bounding box center [278, 78] width 8 height 11
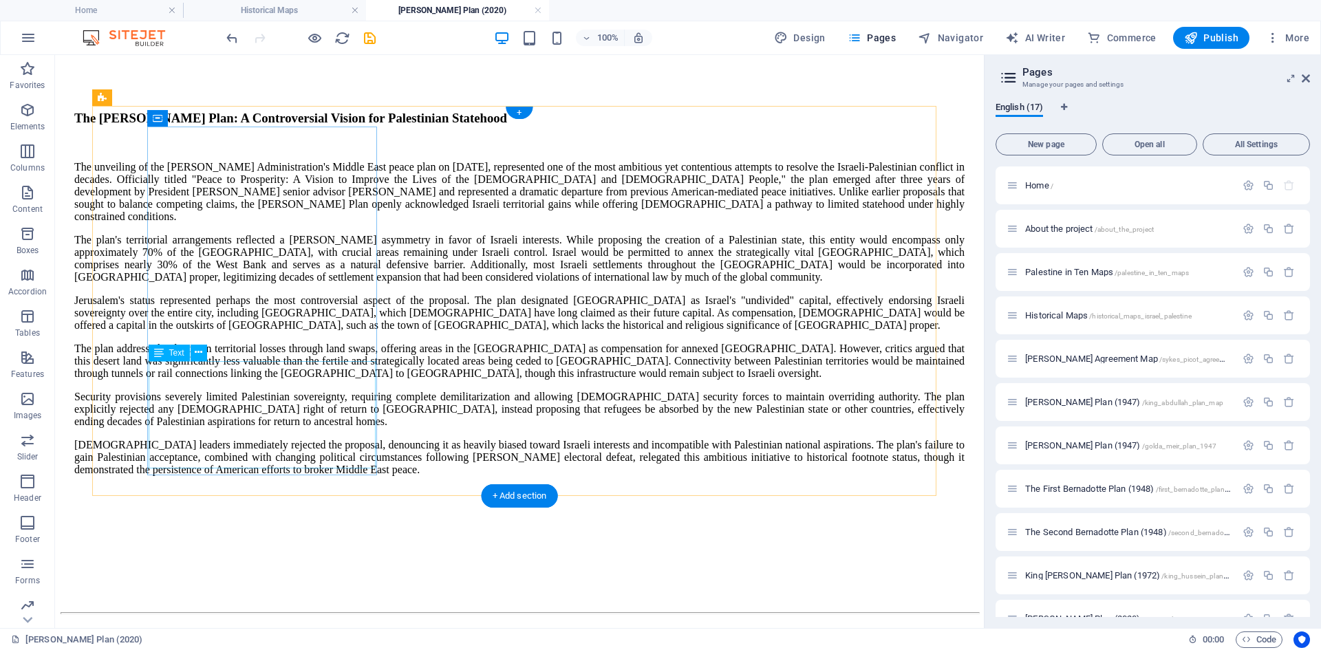
scroll to position [1336, 0]
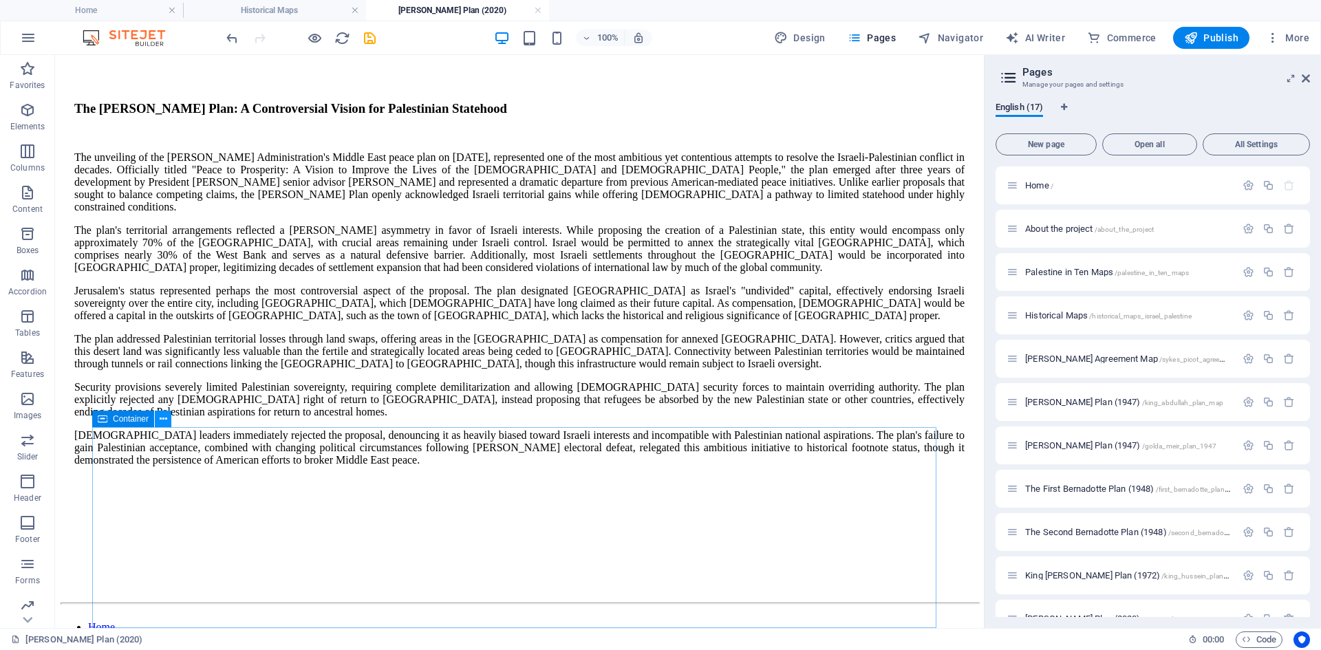
click at [160, 418] on icon at bounding box center [164, 419] width 8 height 14
click at [158, 419] on button at bounding box center [163, 419] width 17 height 17
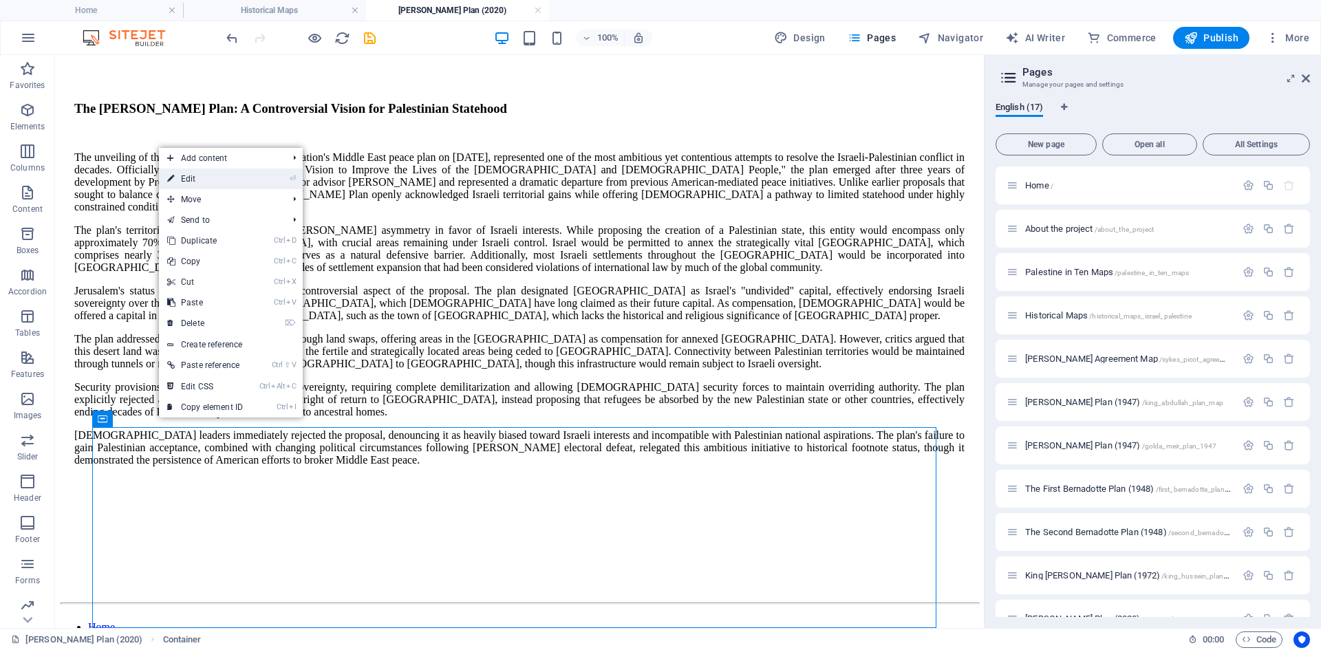
click at [196, 177] on link "⏎ Edit" at bounding box center [205, 179] width 92 height 21
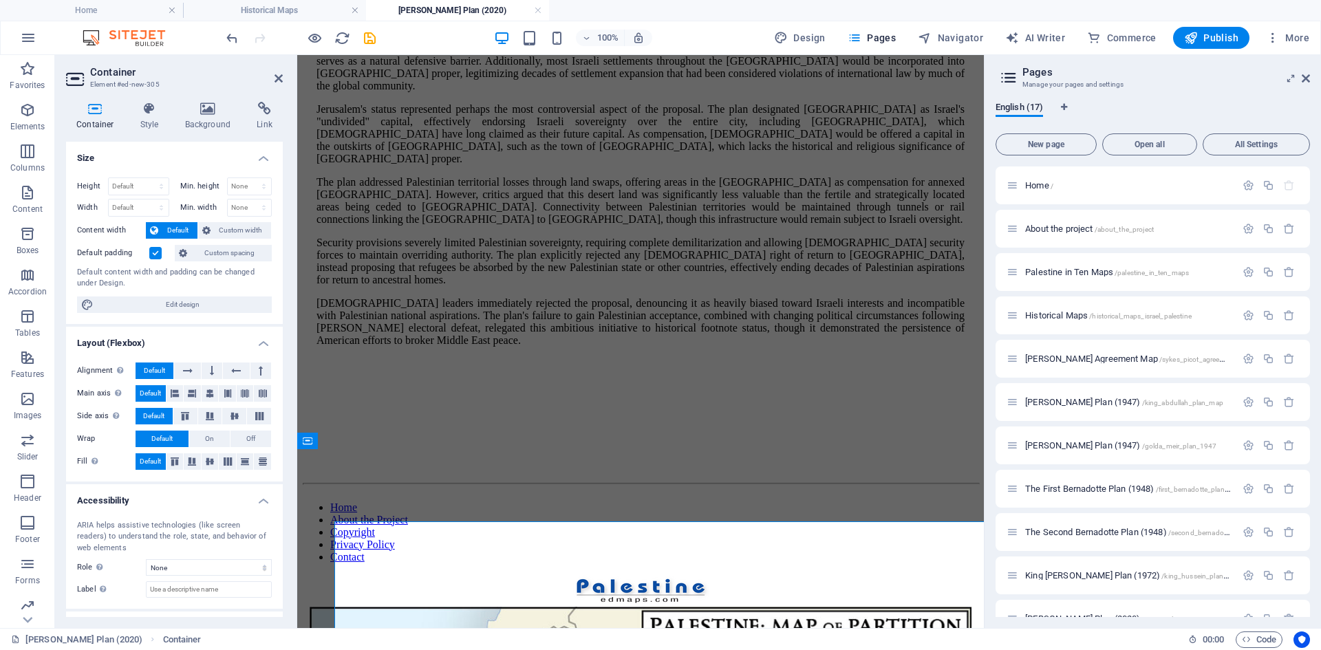
scroll to position [1242, 0]
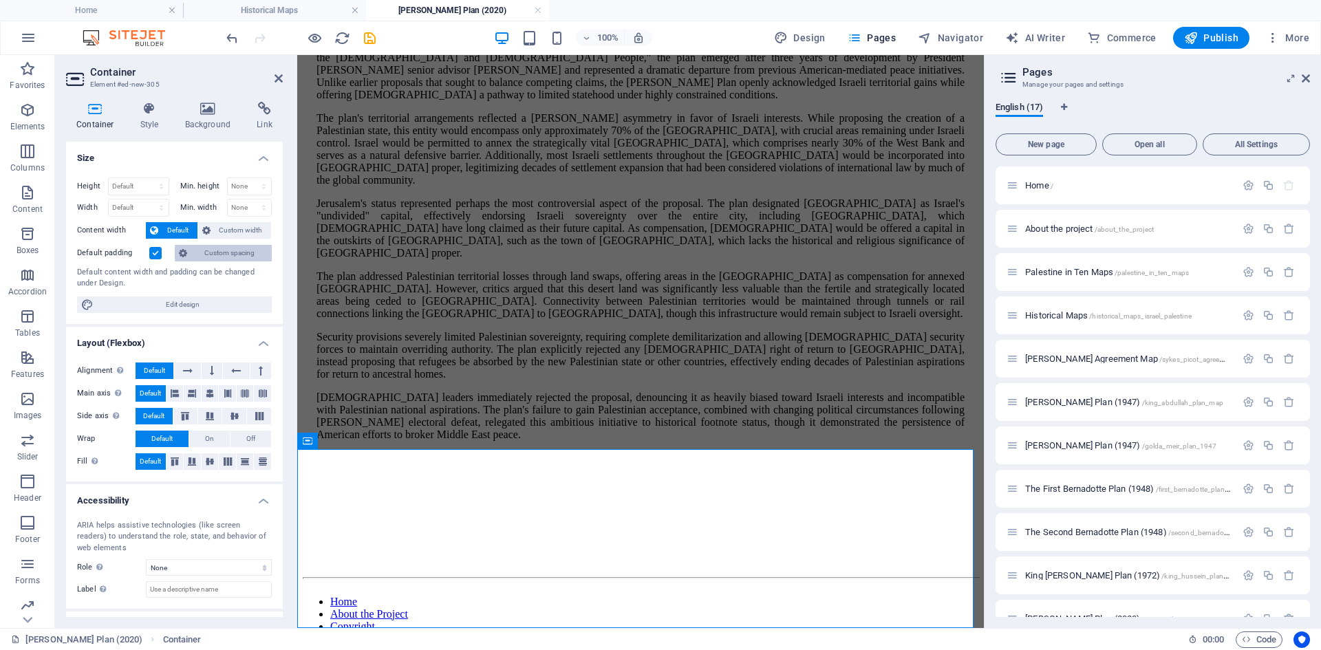
click at [233, 252] on span "Custom spacing" at bounding box center [229, 253] width 76 height 17
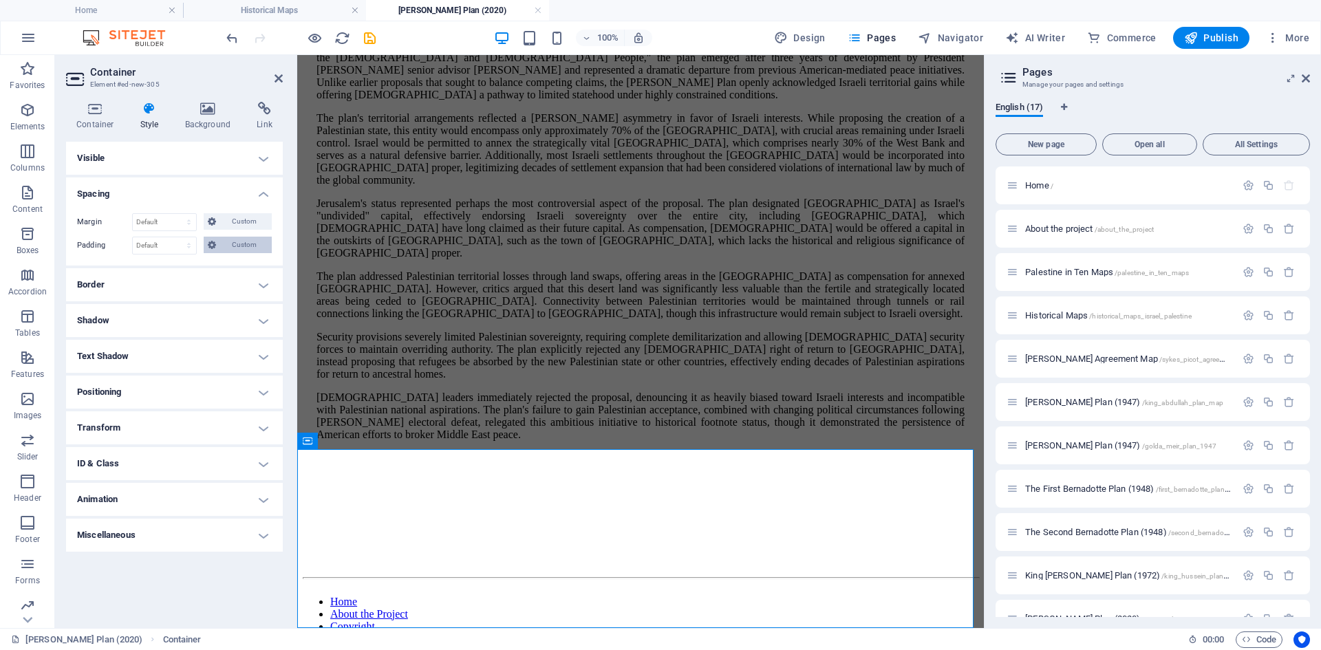
click at [237, 244] on span "Custom" at bounding box center [243, 245] width 47 height 17
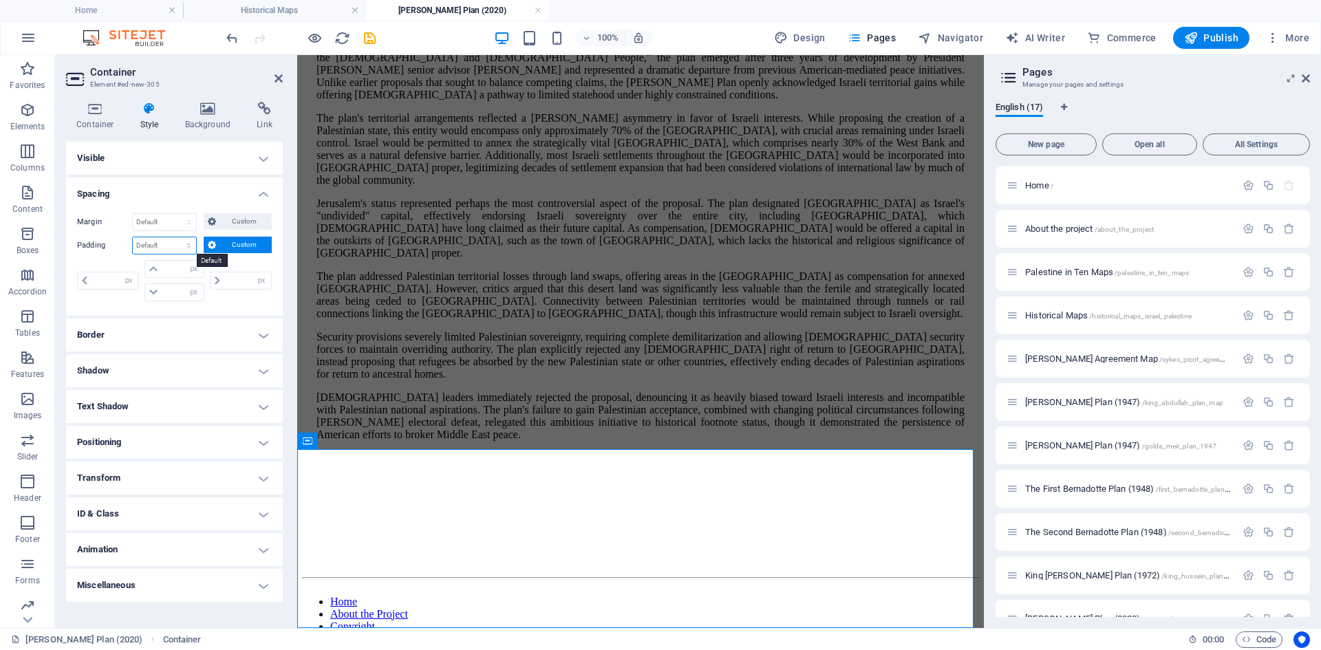
click at [190, 248] on select "Default px rem % vh vw Custom" at bounding box center [164, 245] width 63 height 17
select select "px"
click at [177, 237] on select "Default px rem % vh vw Custom" at bounding box center [164, 245] width 63 height 17
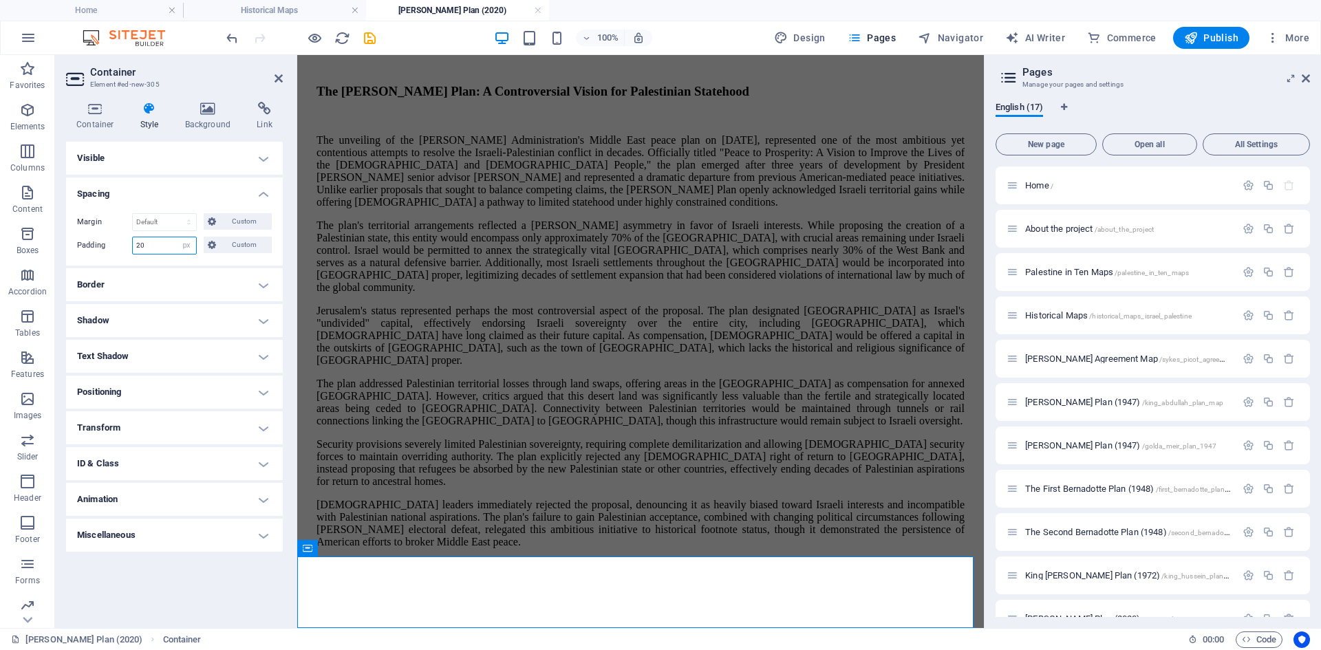
scroll to position [1159, 0]
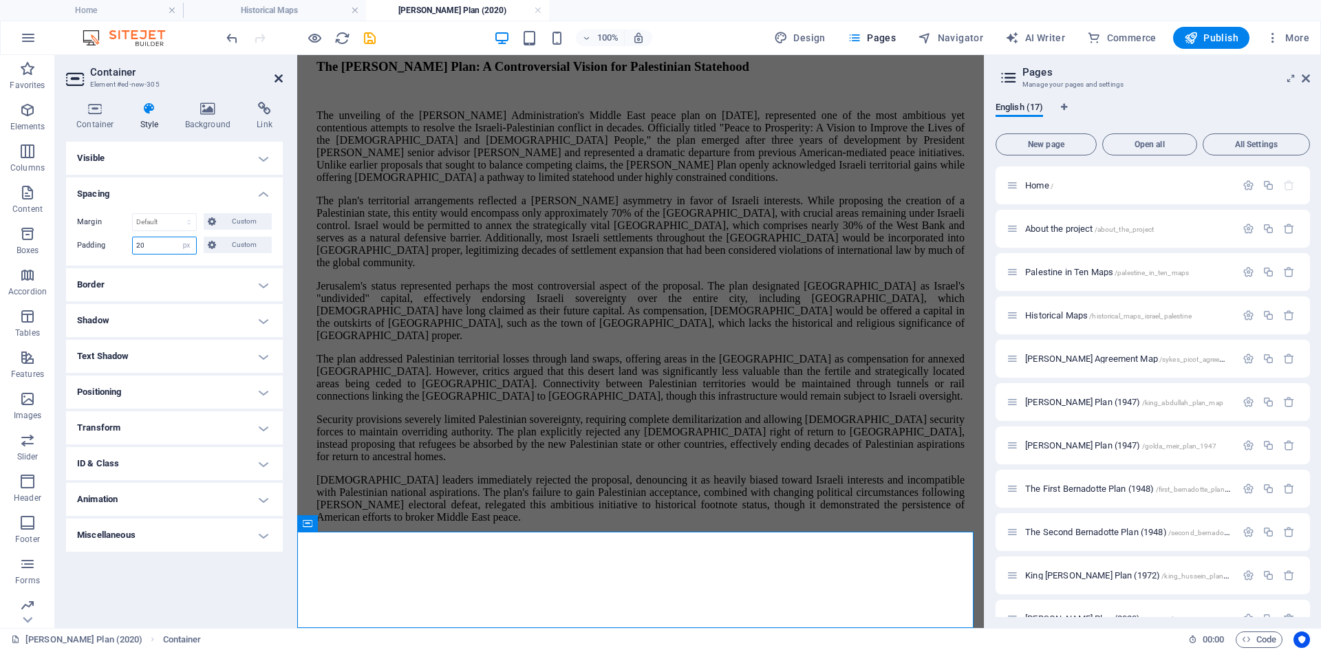
type input "20"
click at [274, 79] on icon at bounding box center [278, 78] width 8 height 11
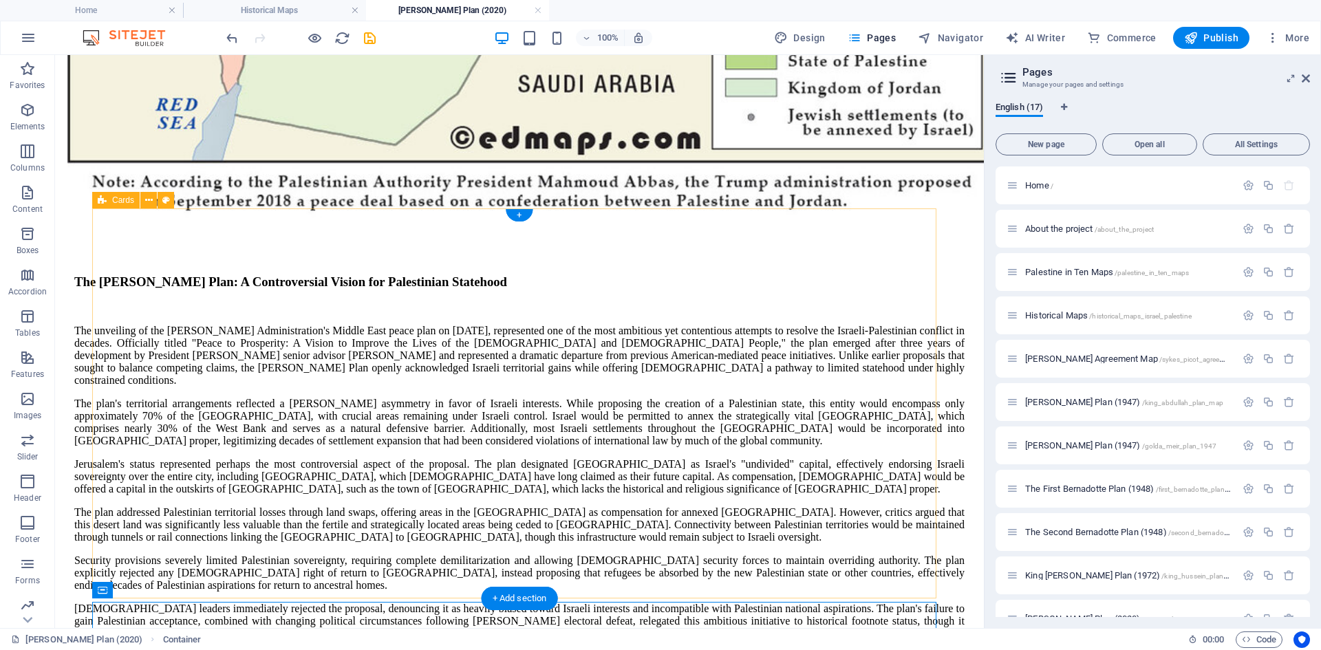
scroll to position [1165, 0]
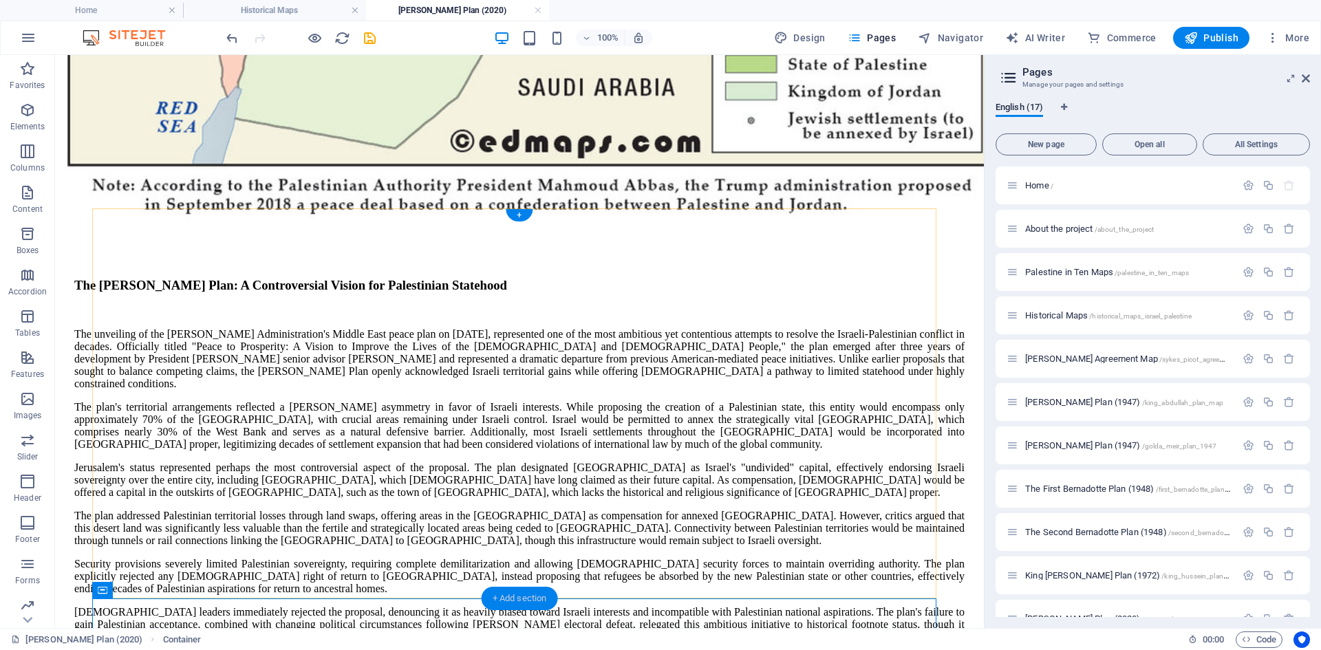
drag, startPoint x: 512, startPoint y: 597, endPoint x: 224, endPoint y: 542, distance: 293.4
click at [512, 597] on div "+ Add section" at bounding box center [520, 598] width 76 height 23
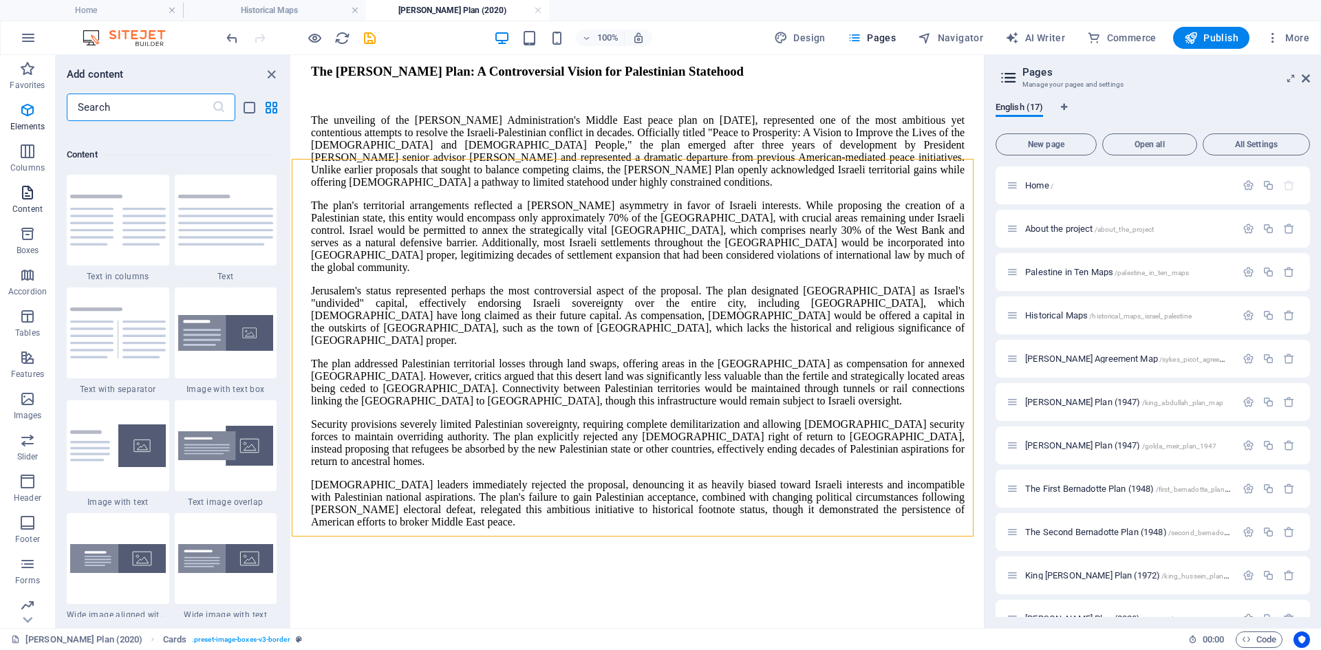
scroll to position [2407, 0]
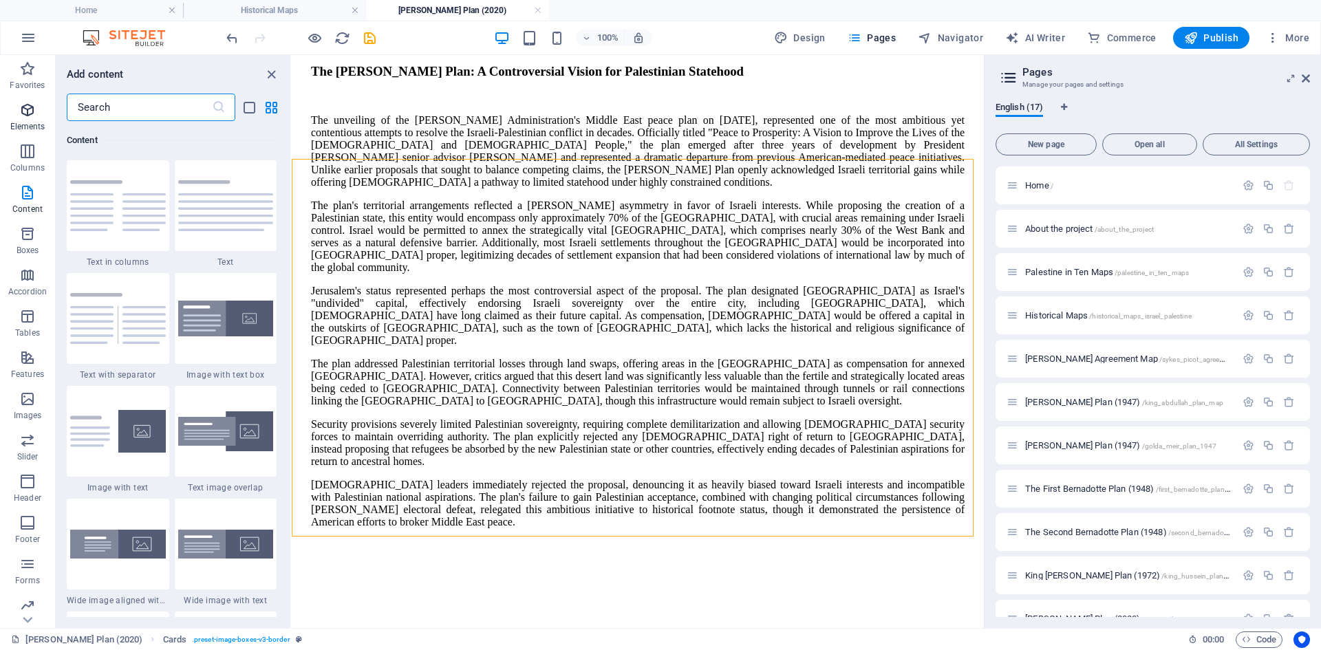
click at [27, 112] on icon "button" at bounding box center [27, 110] width 17 height 17
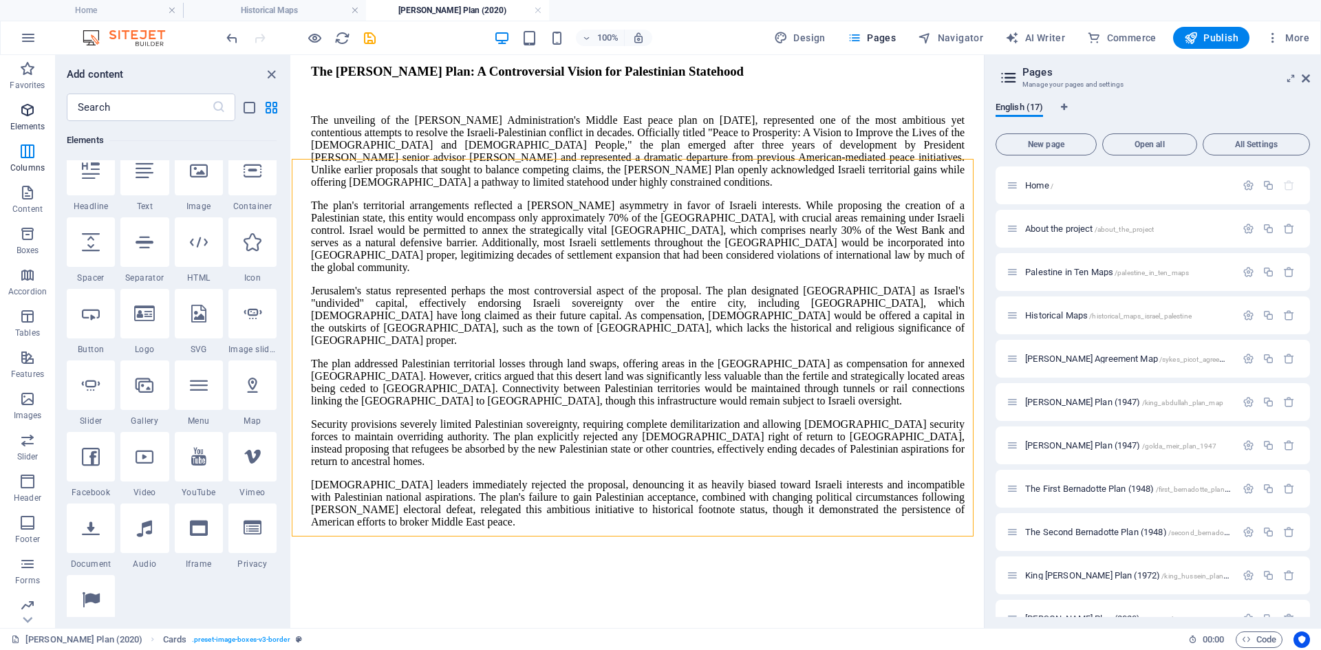
scroll to position [147, 0]
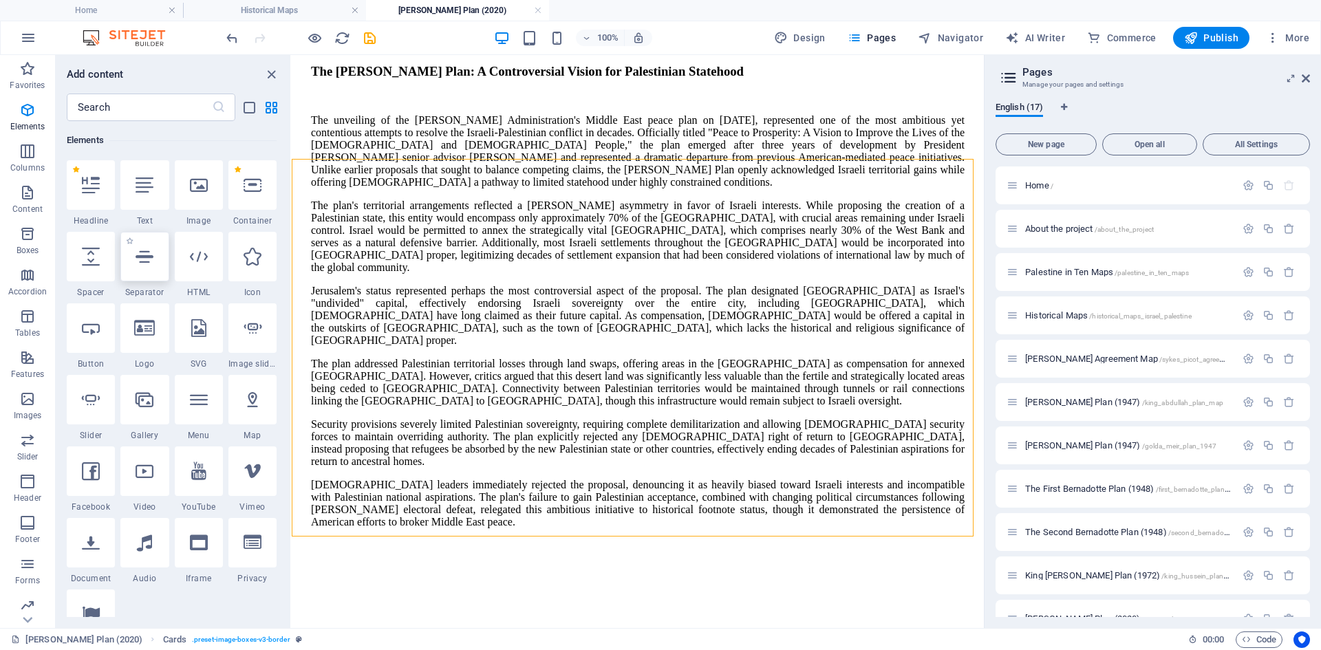
click at [142, 259] on icon at bounding box center [145, 257] width 18 height 18
select select "%"
select select "px"
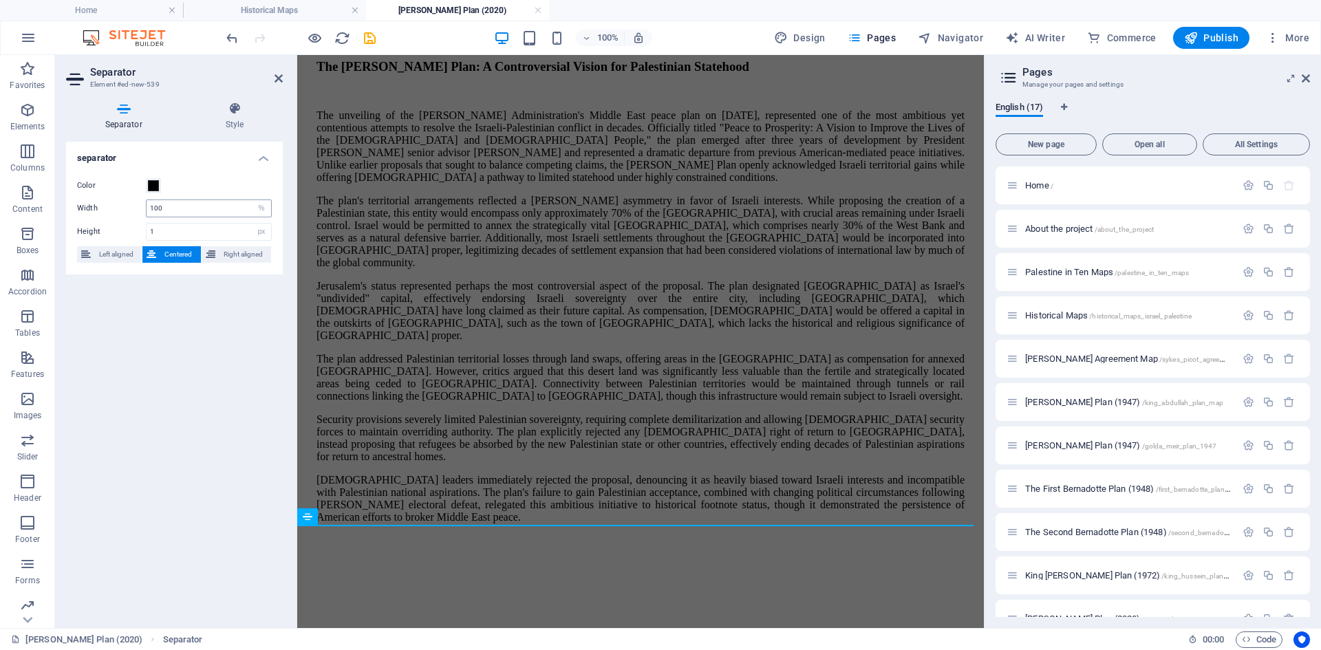
scroll to position [1172, 0]
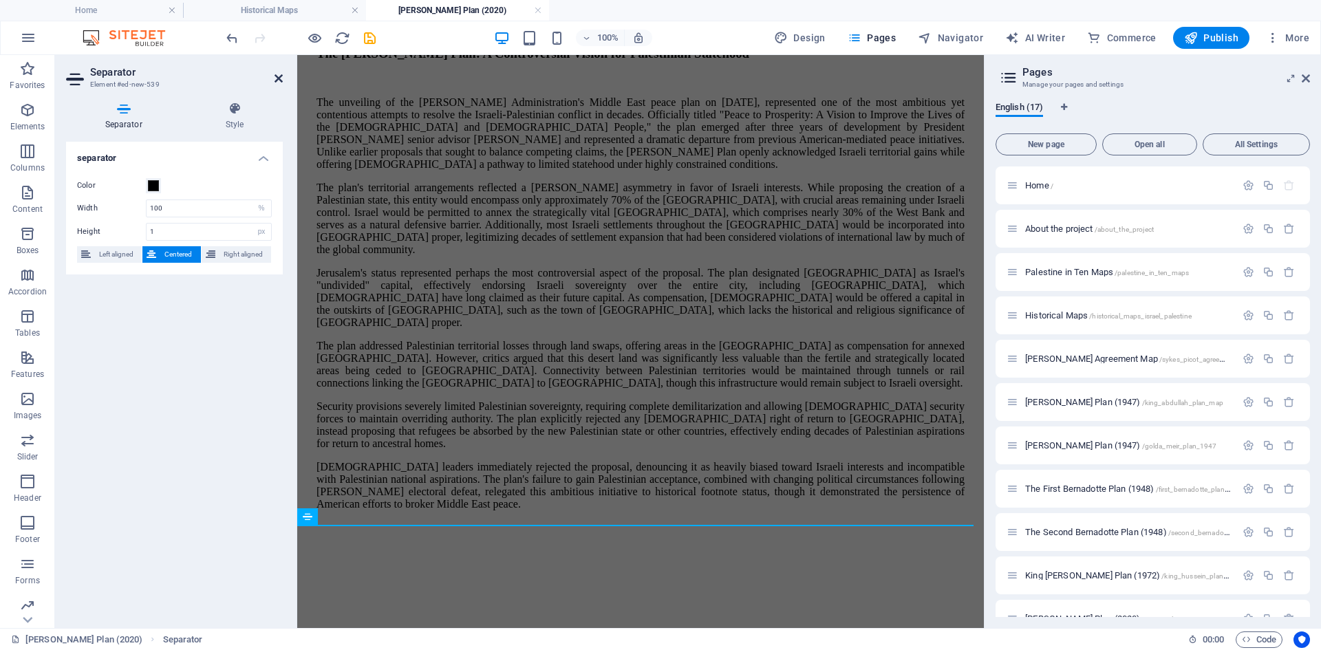
click at [278, 78] on icon at bounding box center [278, 78] width 8 height 11
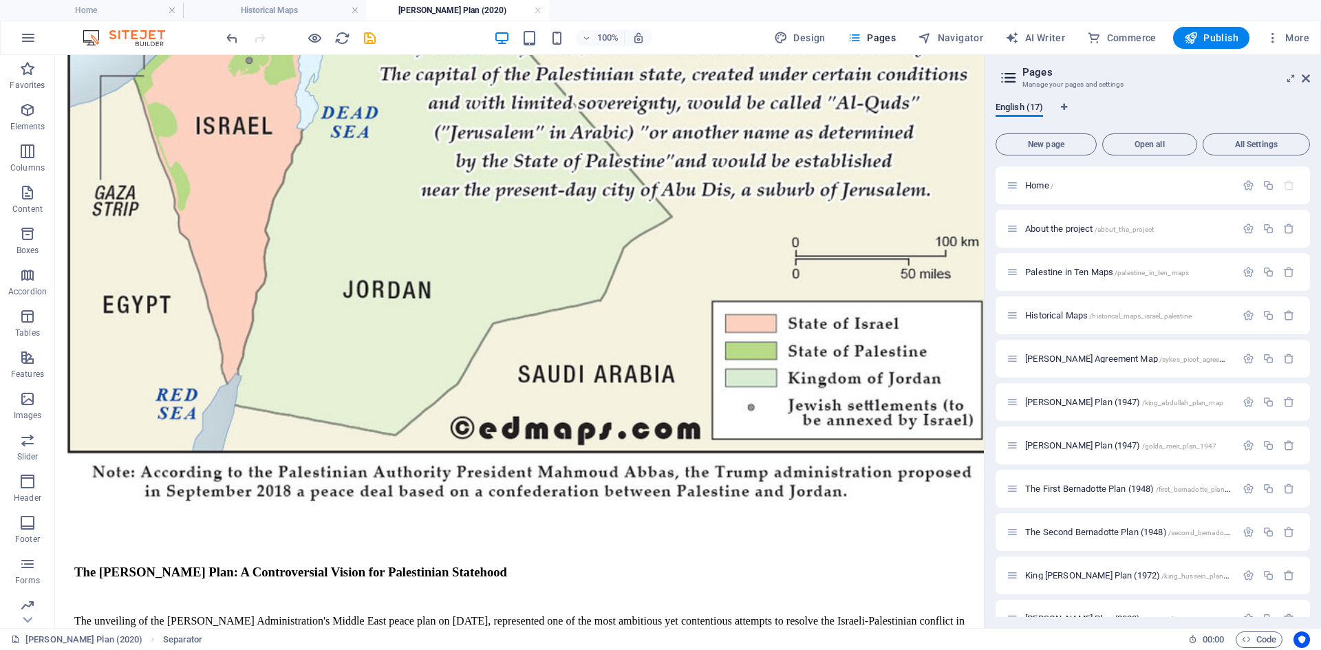
scroll to position [834, 0]
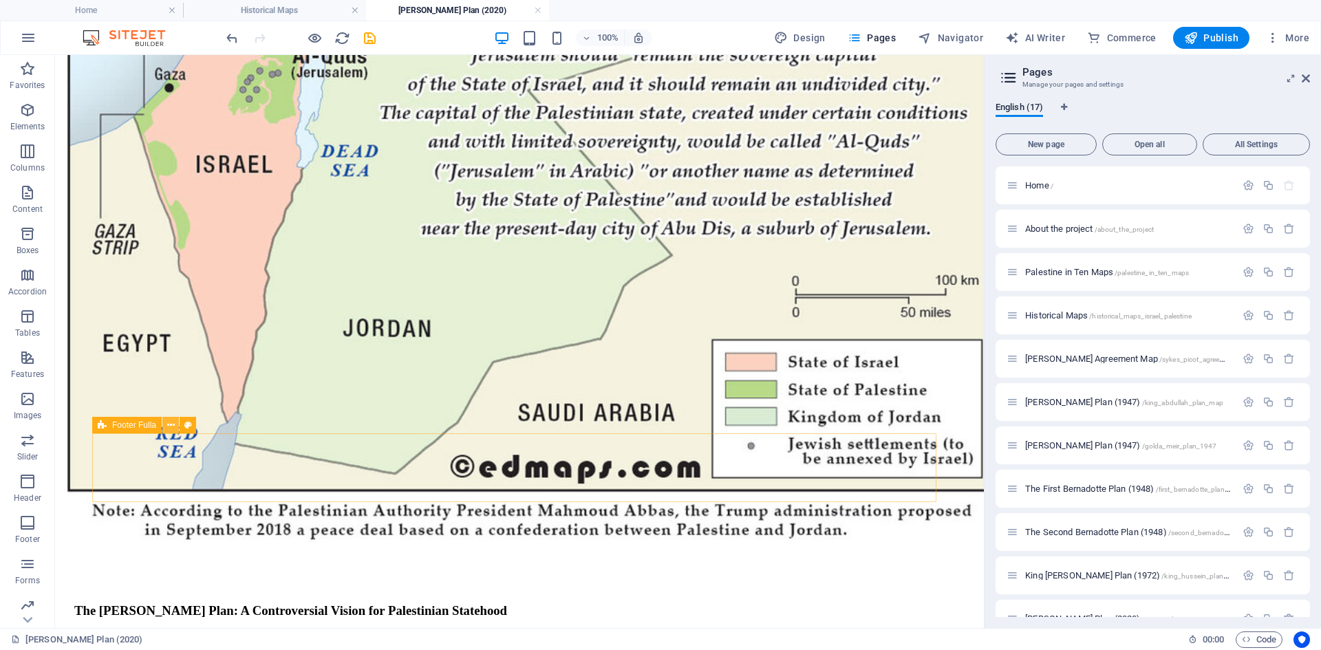
click at [168, 422] on icon at bounding box center [171, 425] width 8 height 14
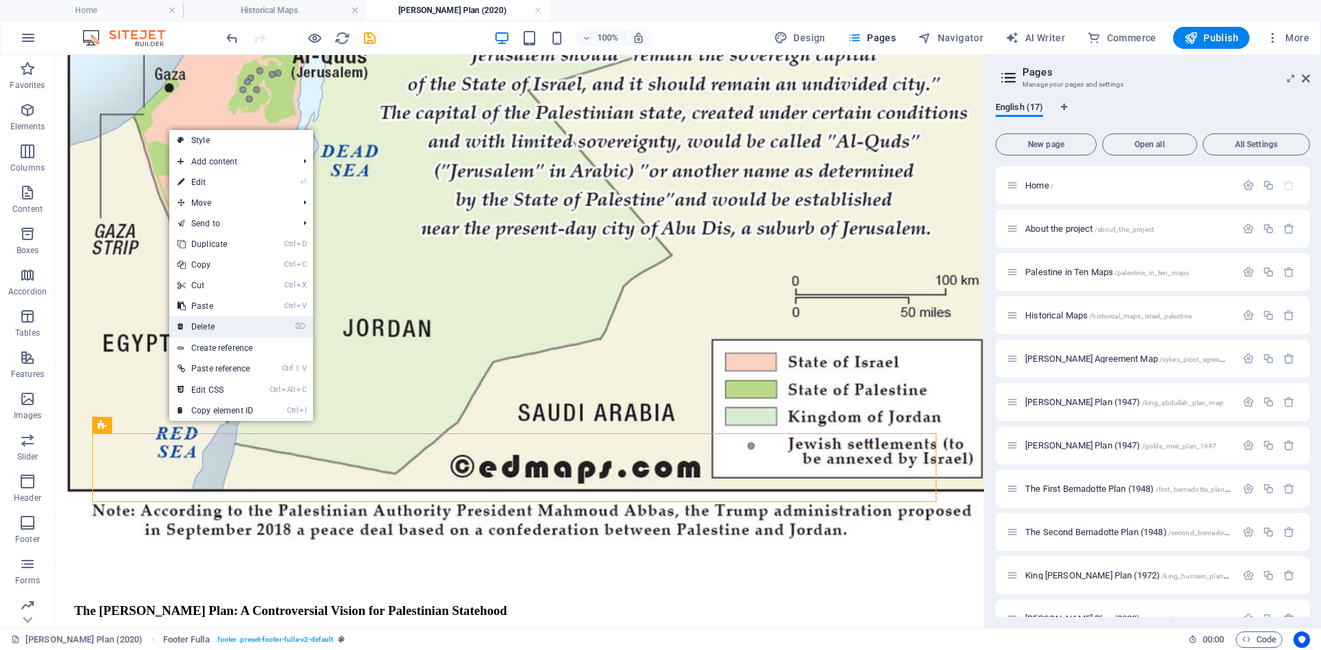
click at [202, 325] on link "⌦ Delete" at bounding box center [215, 326] width 92 height 21
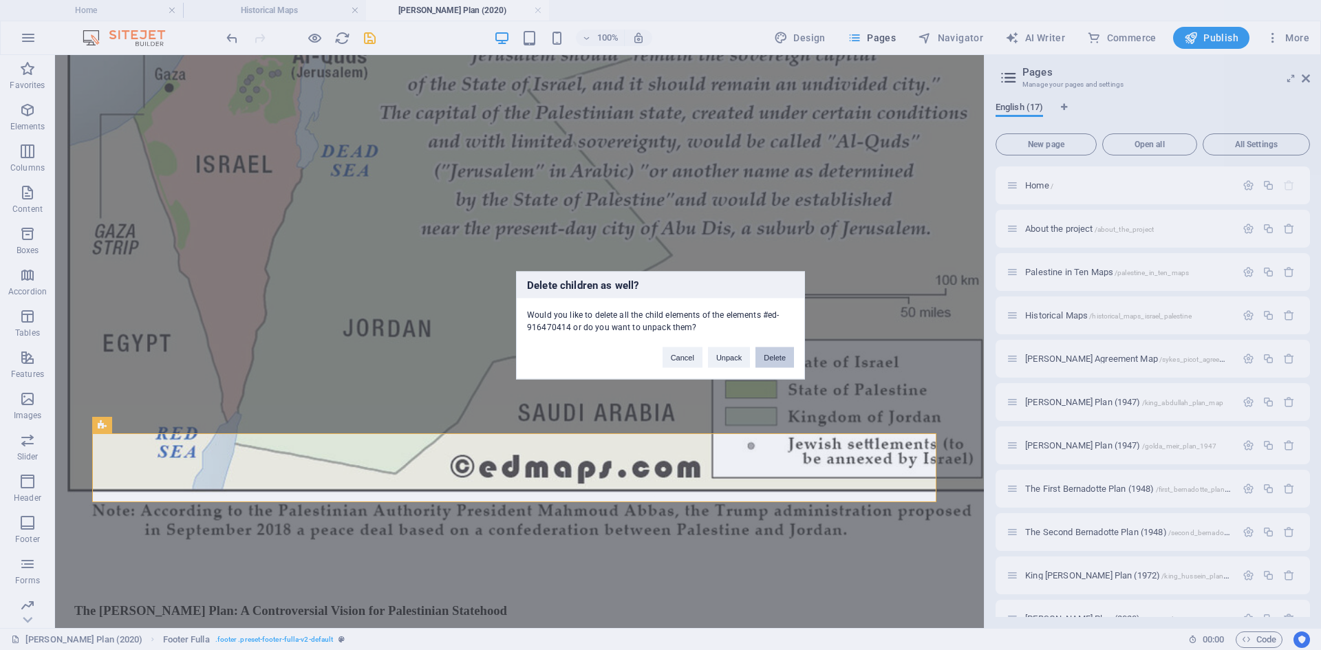
click at [779, 356] on button "Delete" at bounding box center [774, 357] width 39 height 21
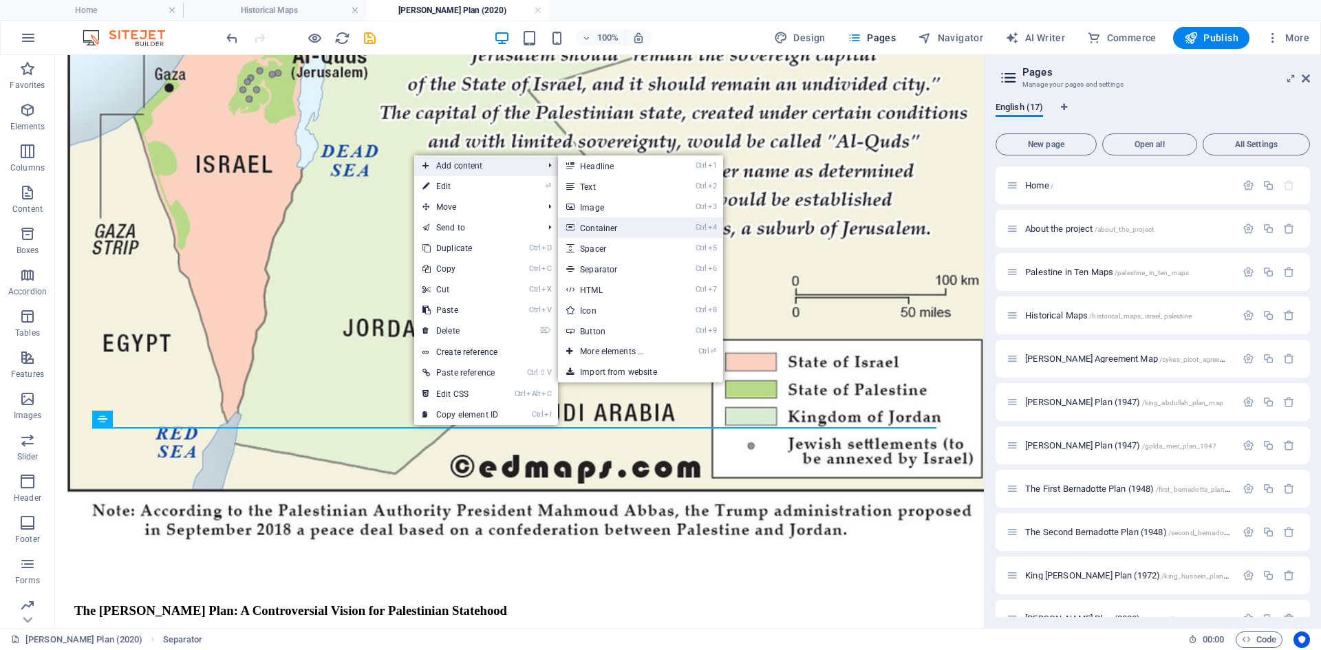
drag, startPoint x: 318, startPoint y: 201, endPoint x: 598, endPoint y: 228, distance: 281.9
click at [598, 228] on link "Ctrl 4 Container" at bounding box center [614, 227] width 113 height 21
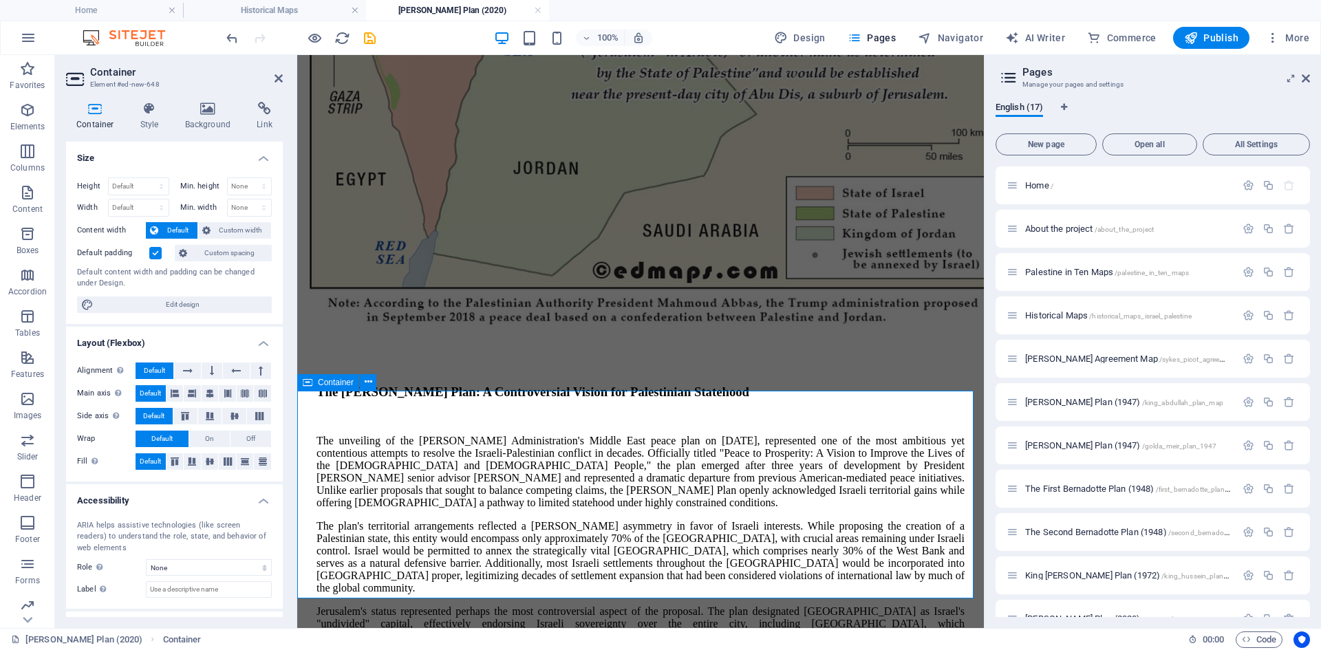
scroll to position [828, 0]
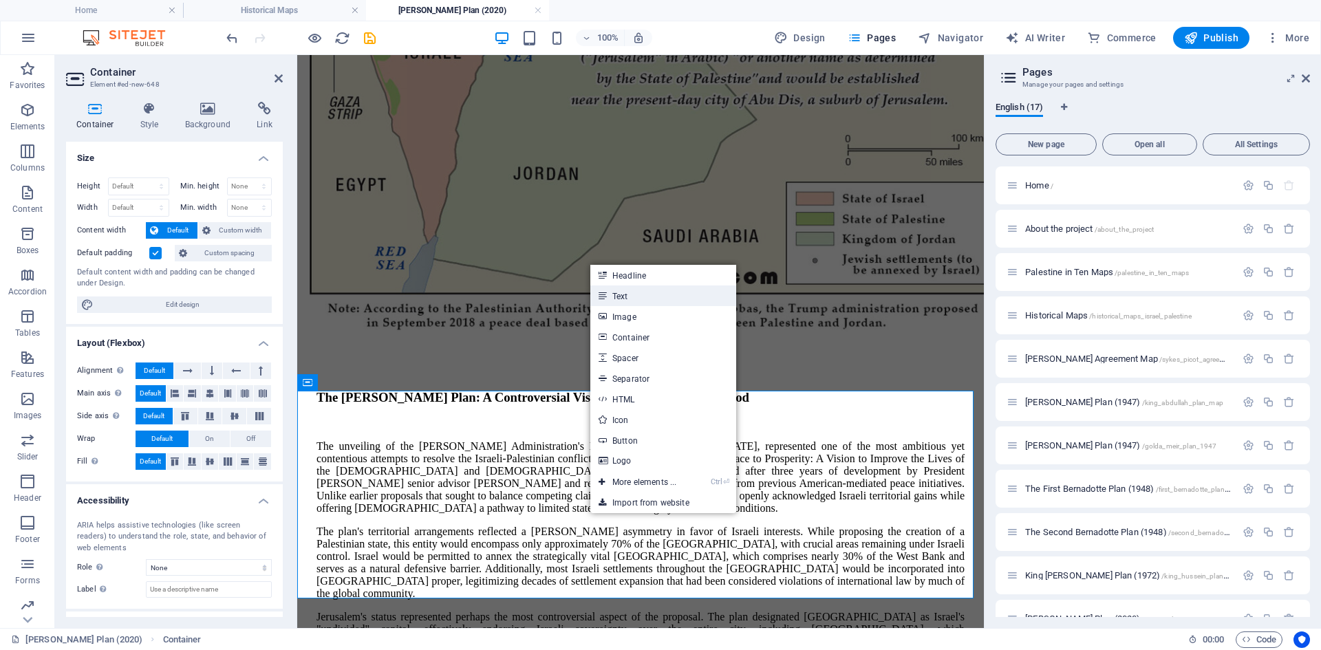
click at [624, 295] on link "Text" at bounding box center [663, 295] width 146 height 21
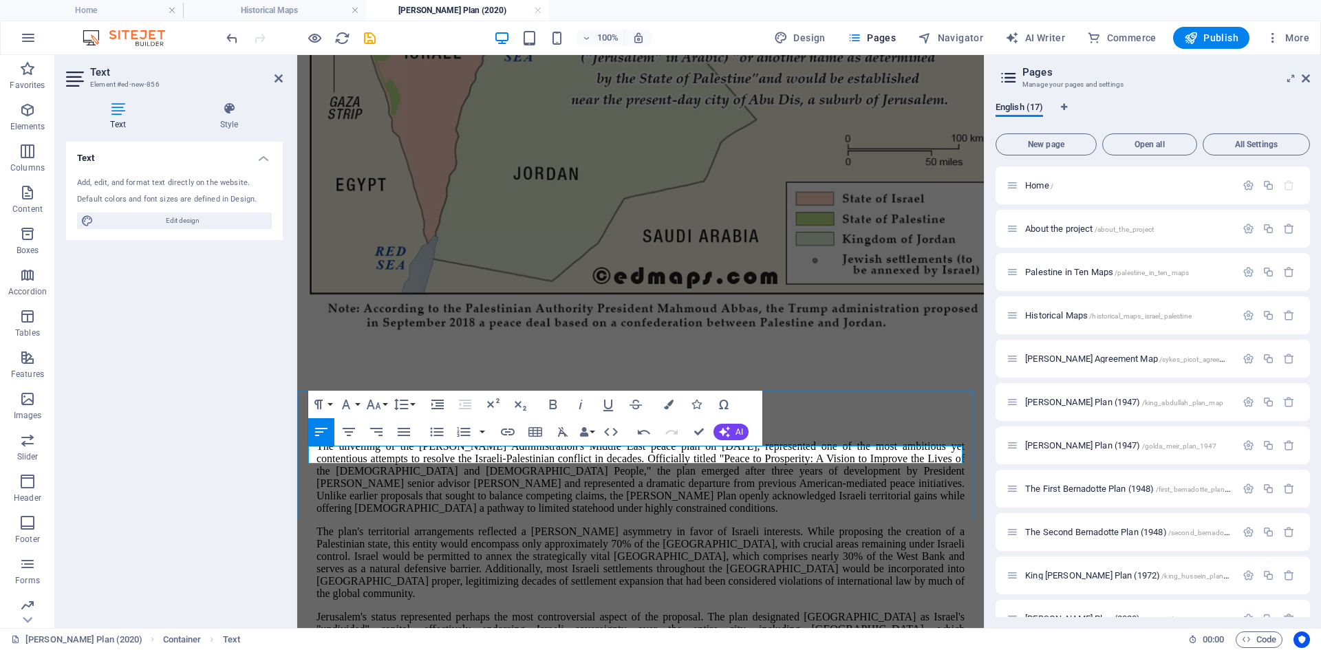
drag, startPoint x: 343, startPoint y: 453, endPoint x: 293, endPoint y: 454, distance: 50.2
click at [552, 404] on icon "button" at bounding box center [554, 405] width 8 height 10
click at [356, 404] on button "Font Family" at bounding box center [349, 405] width 26 height 28
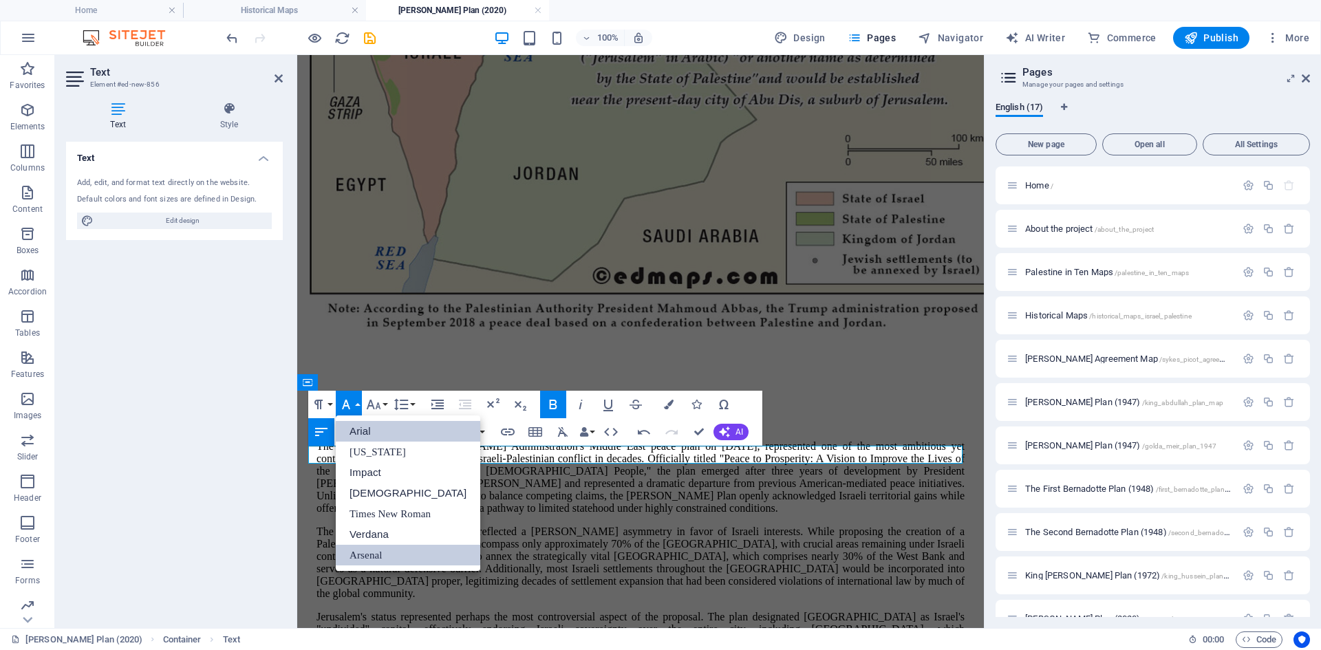
scroll to position [0, 0]
click at [377, 532] on link "Verdana" at bounding box center [408, 534] width 144 height 21
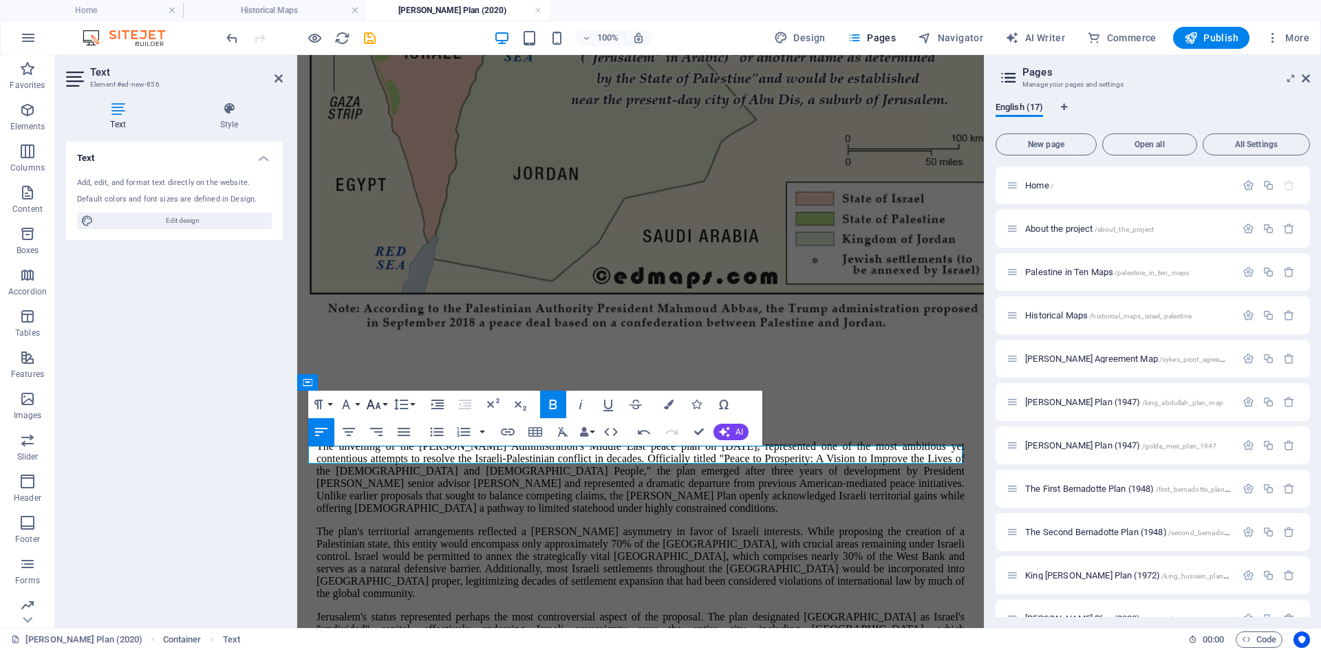
click at [385, 403] on button "Font Size" at bounding box center [376, 405] width 26 height 28
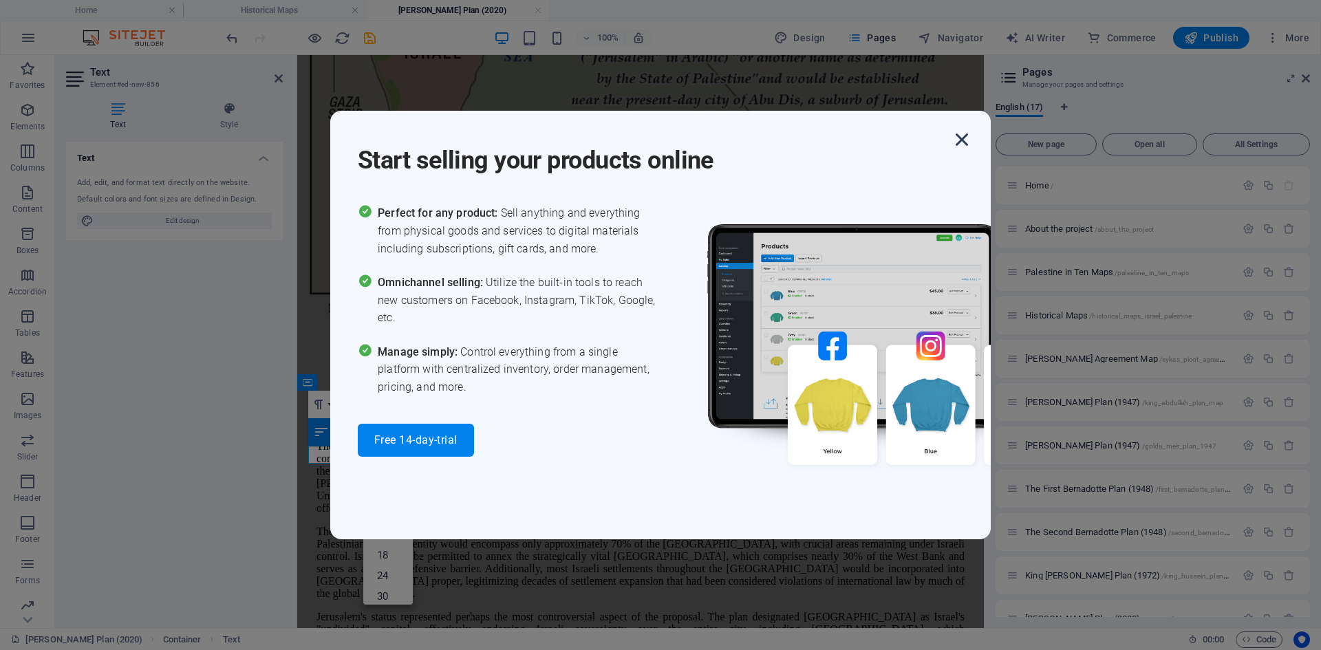
click at [959, 140] on icon "button" at bounding box center [961, 139] width 25 height 25
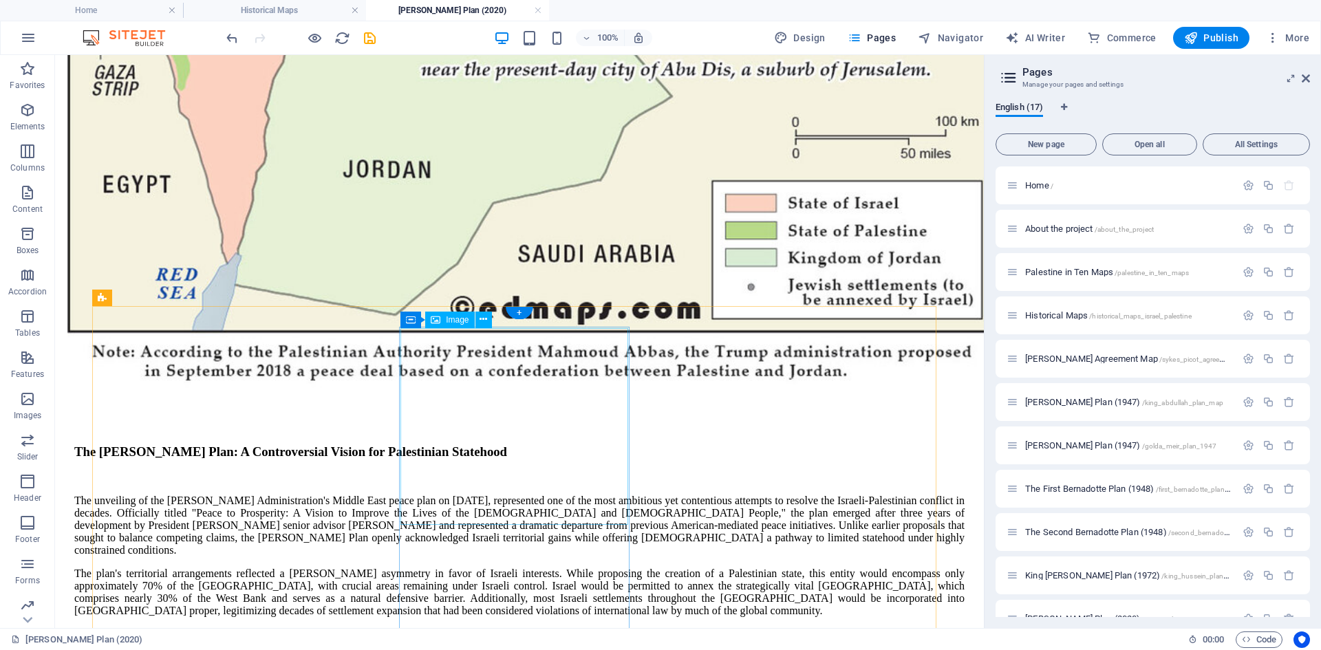
scroll to position [943, 0]
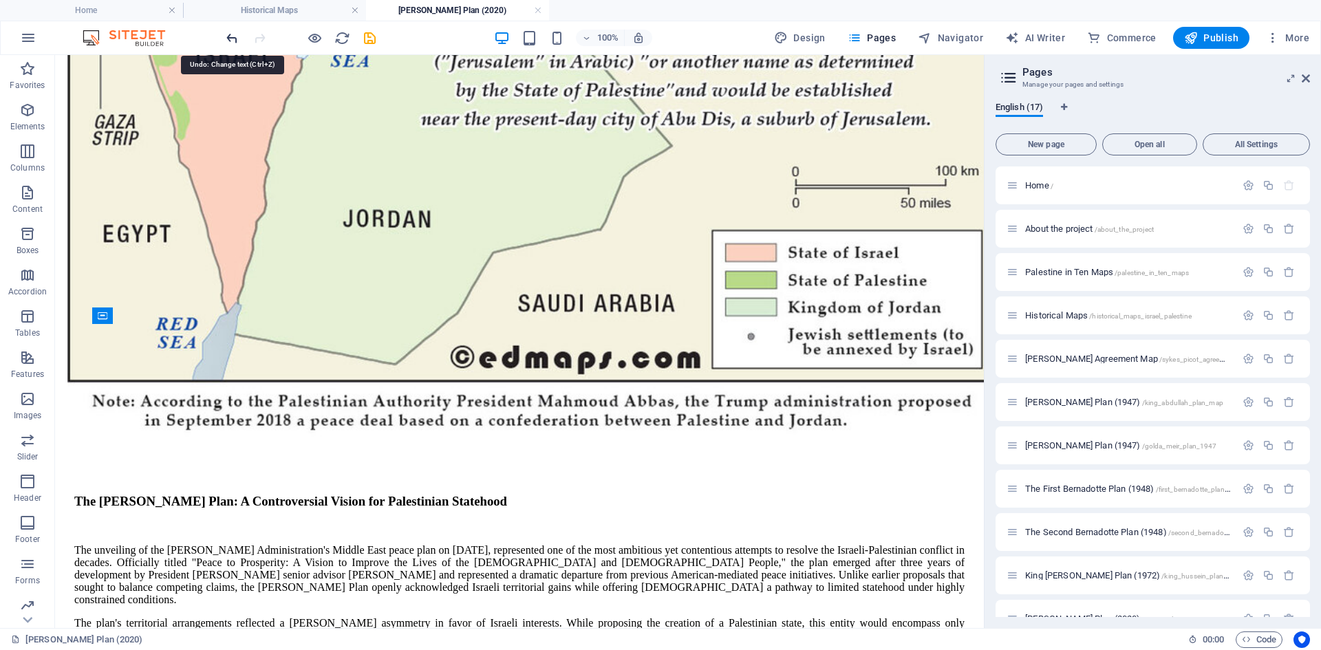
click at [231, 37] on icon "undo" at bounding box center [232, 38] width 16 height 16
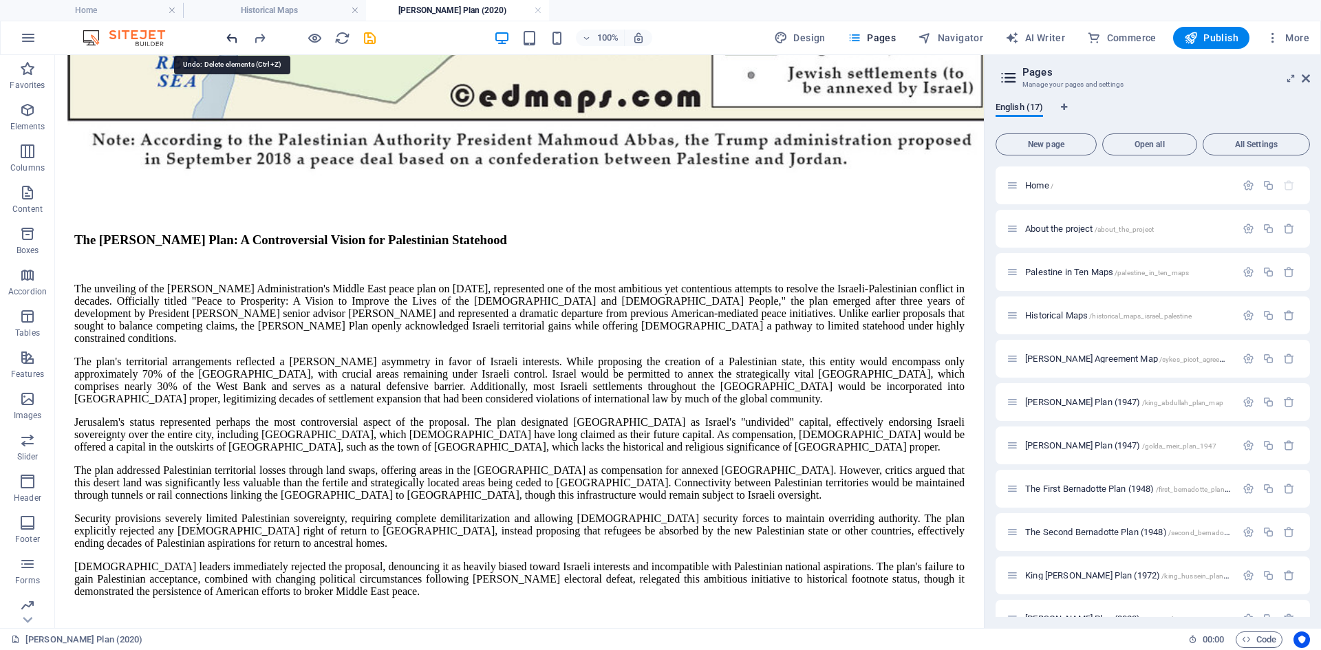
click at [231, 36] on icon "undo" at bounding box center [232, 38] width 16 height 16
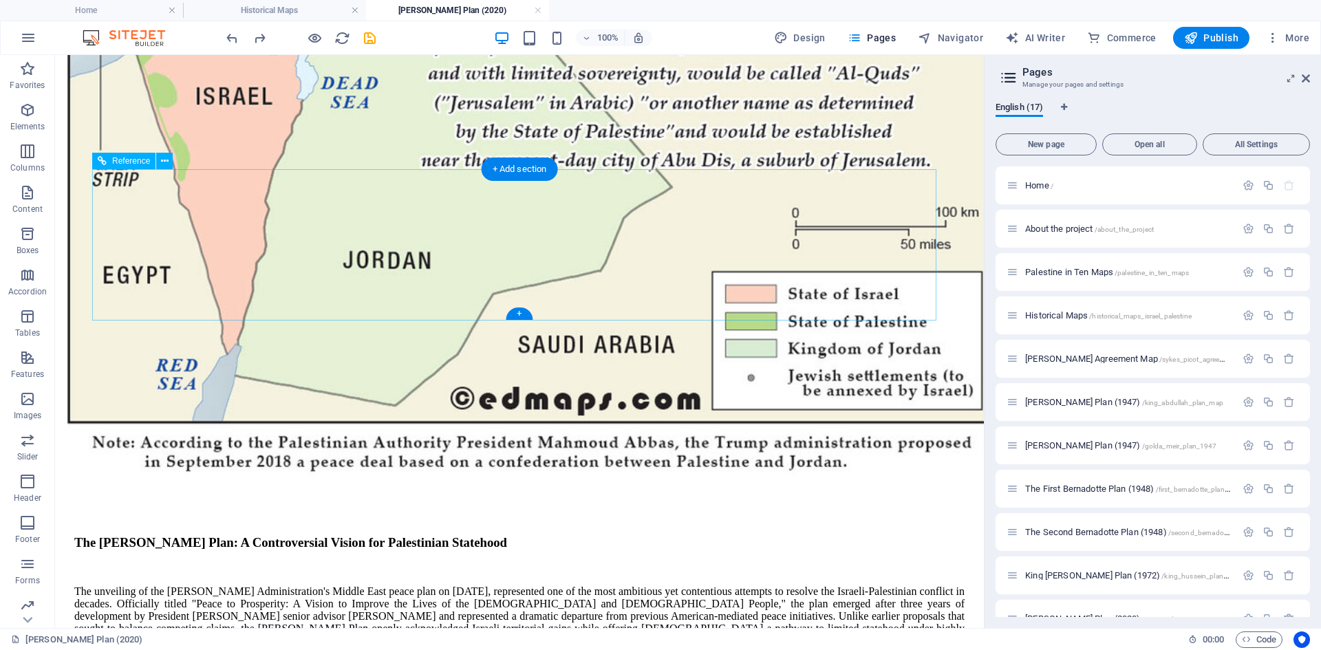
scroll to position [900, 0]
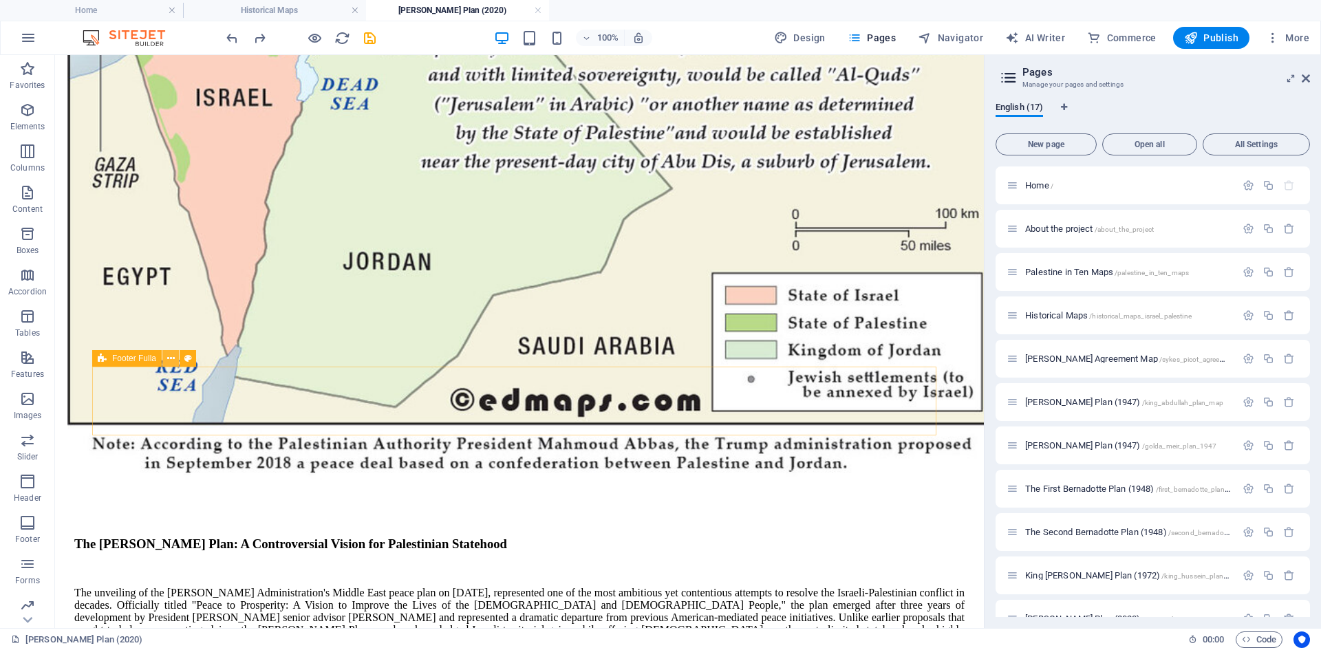
click at [173, 358] on icon at bounding box center [171, 359] width 8 height 14
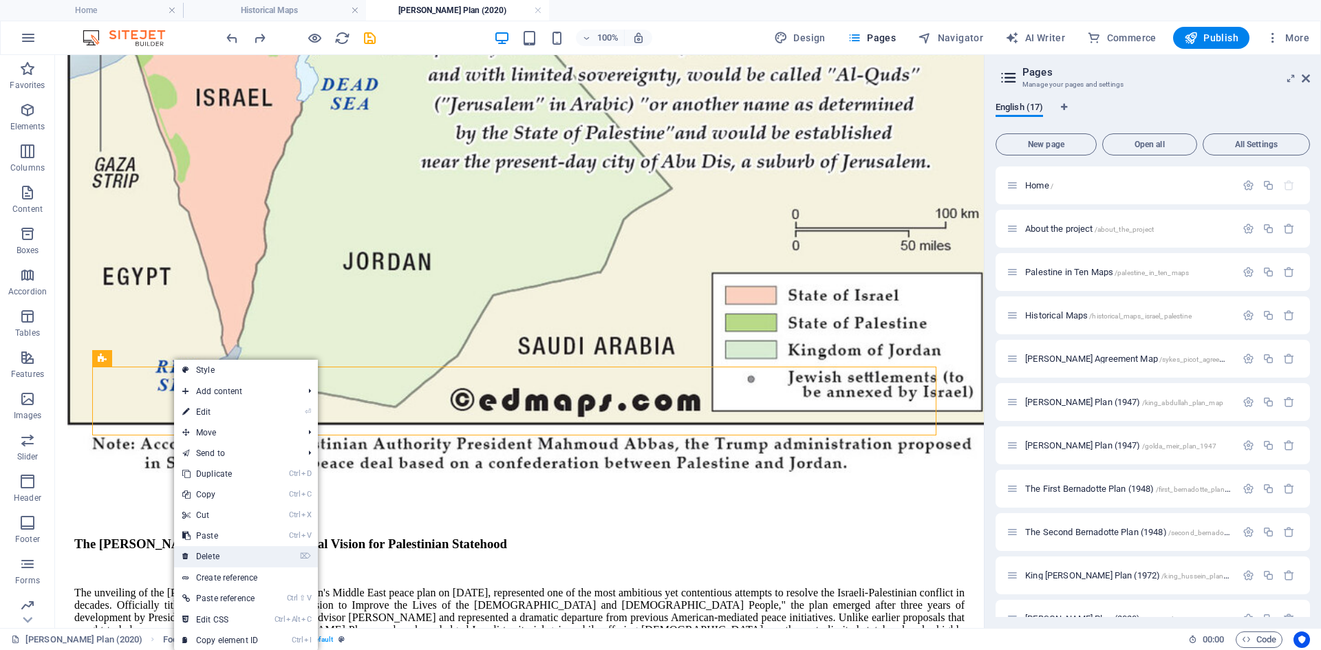
click at [218, 557] on link "⌦ Delete" at bounding box center [220, 556] width 92 height 21
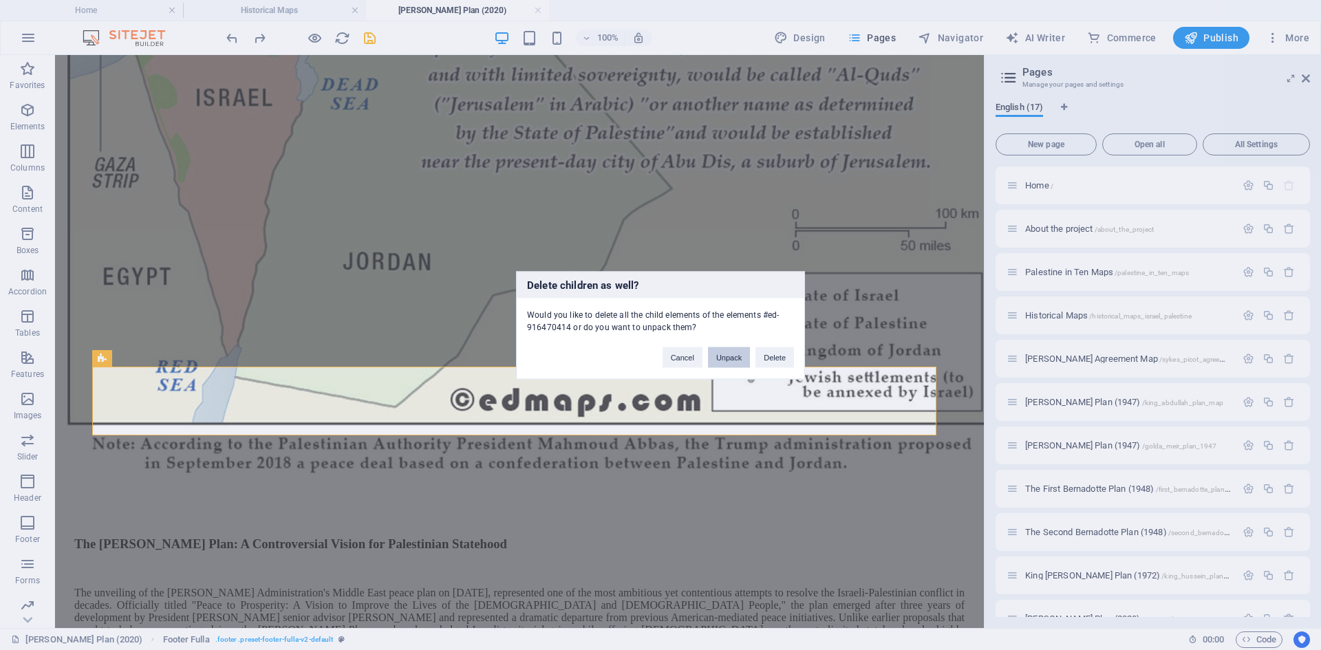
click at [723, 357] on button "Unpack" at bounding box center [729, 357] width 42 height 21
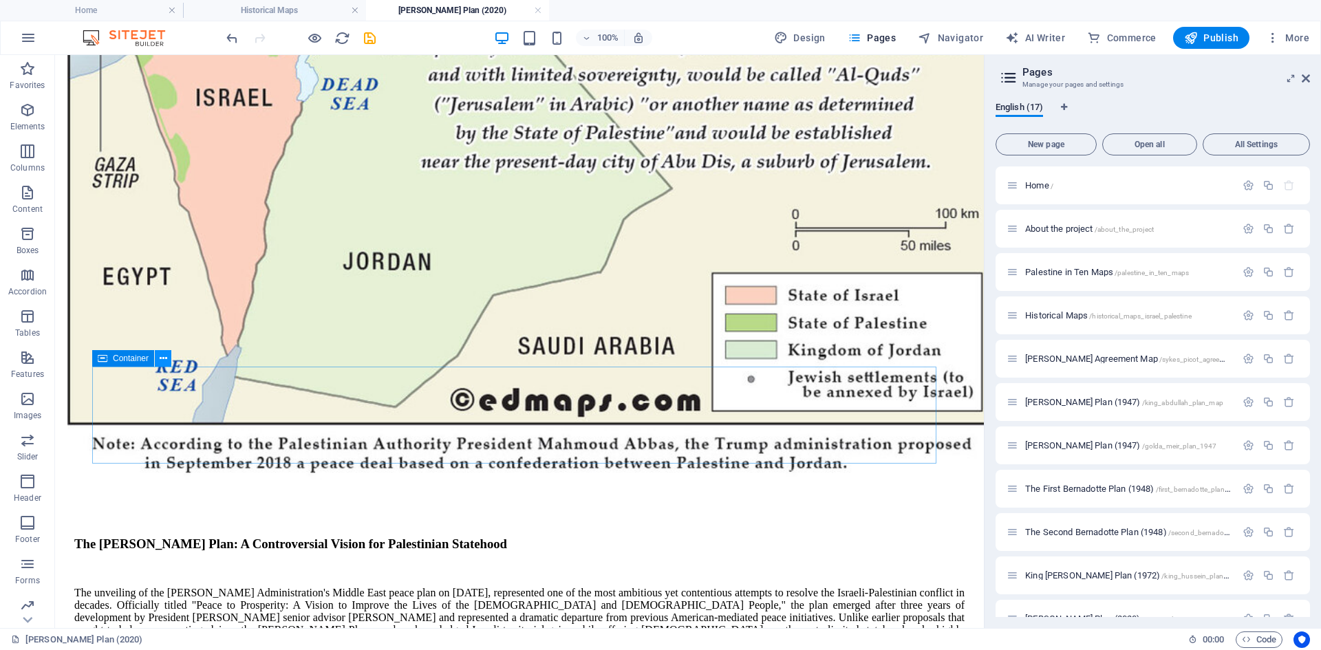
click at [161, 356] on icon at bounding box center [164, 359] width 8 height 14
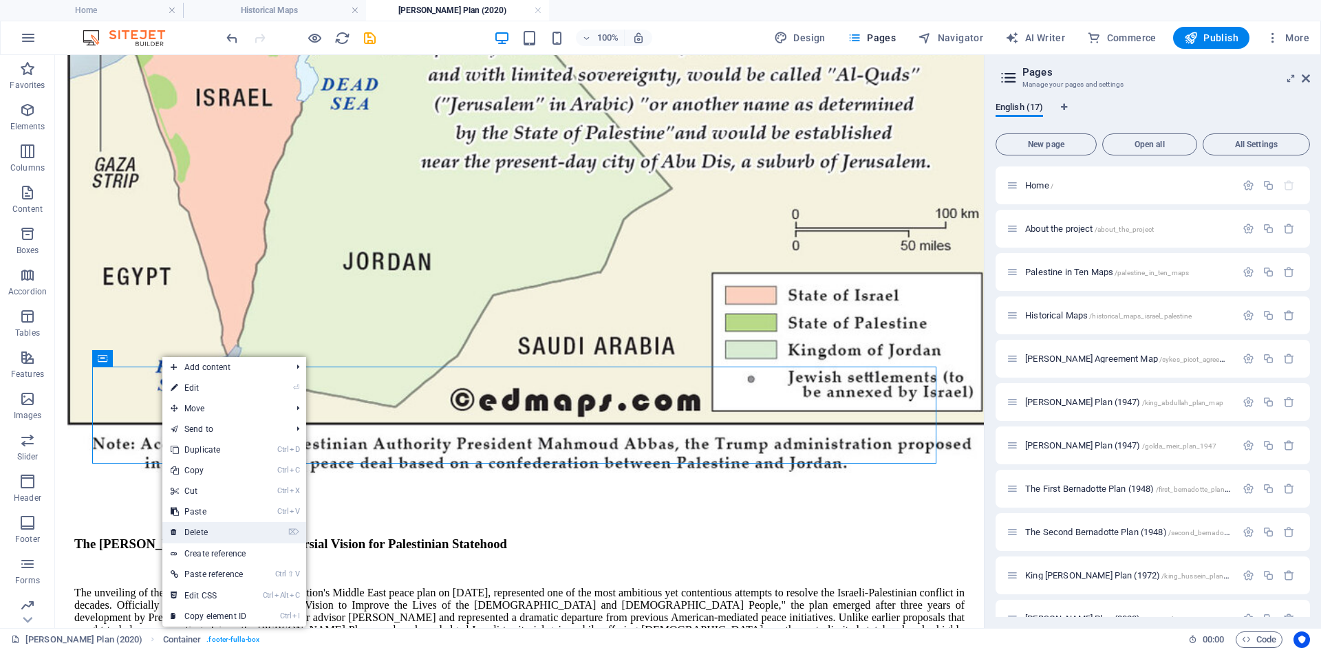
click at [206, 531] on link "⌦ Delete" at bounding box center [208, 532] width 92 height 21
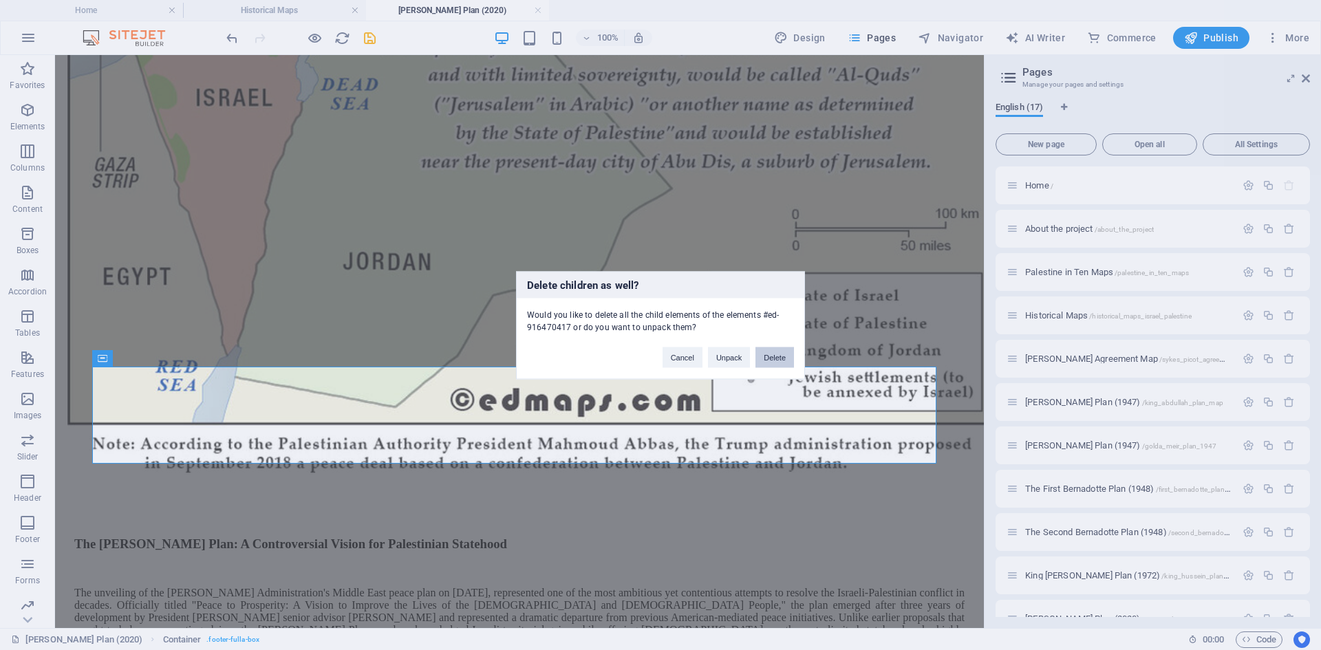
click at [781, 354] on button "Delete" at bounding box center [774, 357] width 39 height 21
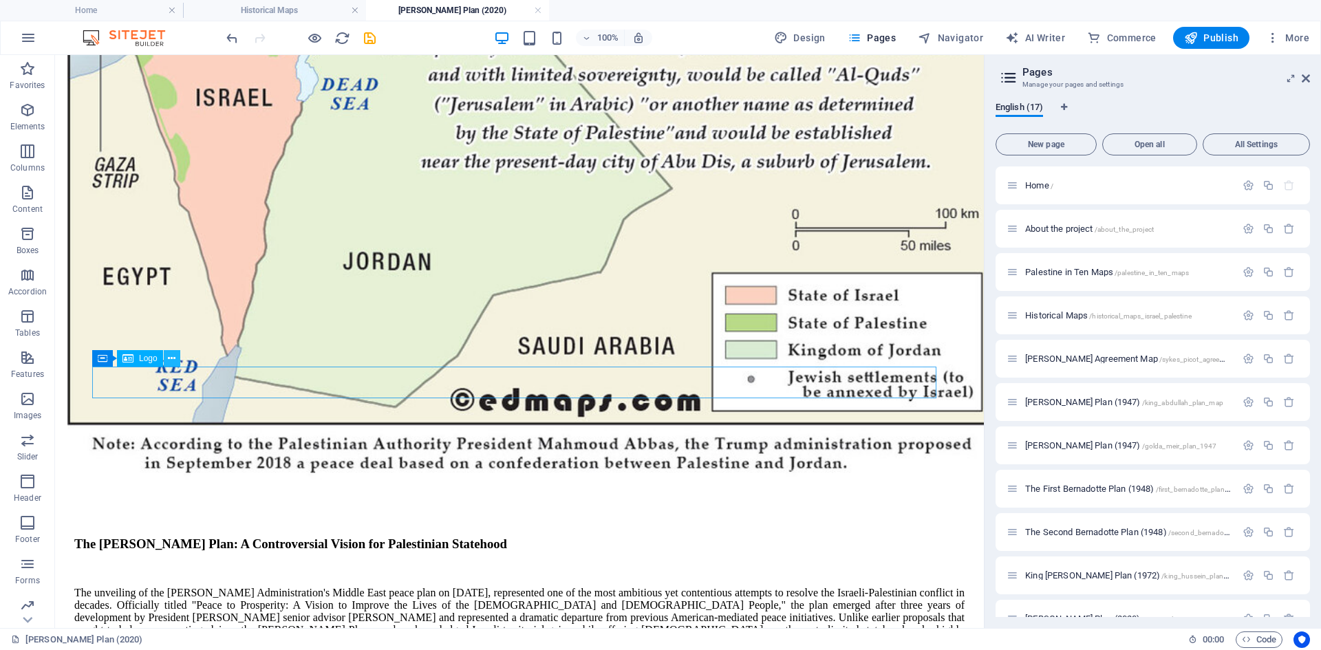
click at [173, 359] on icon at bounding box center [172, 359] width 8 height 14
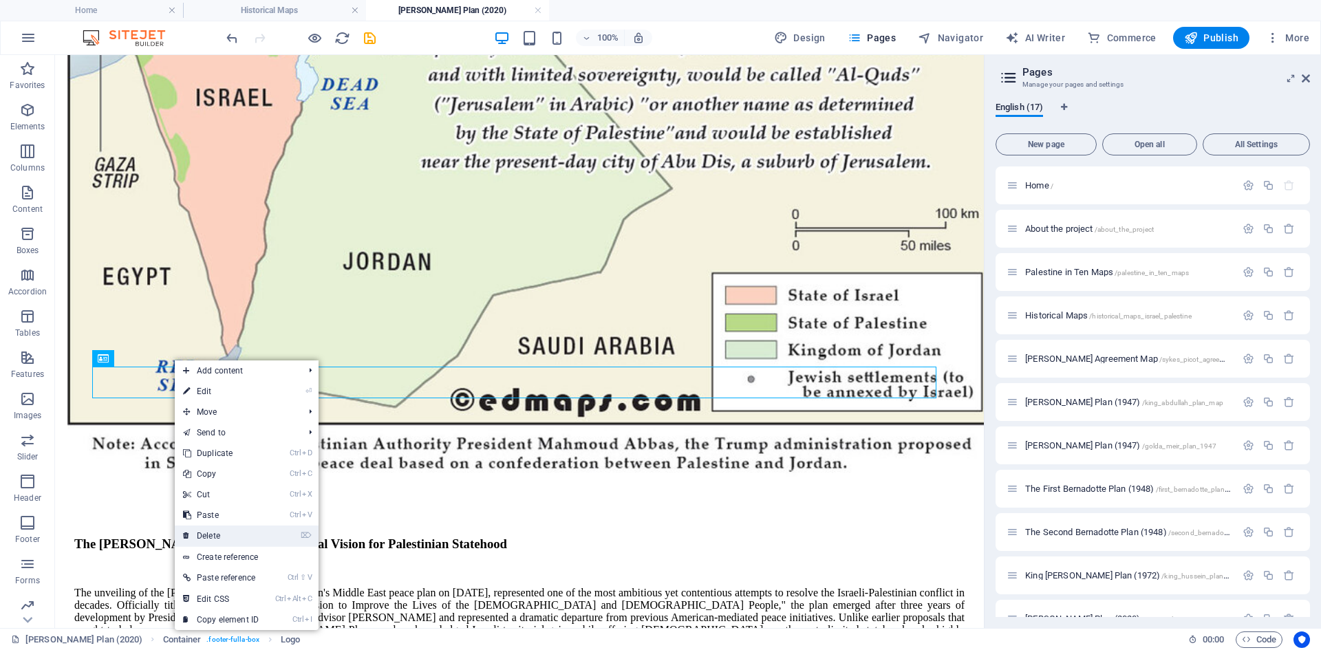
drag, startPoint x: 216, startPoint y: 536, endPoint x: 250, endPoint y: 452, distance: 90.7
click at [216, 536] on link "⌦ Delete" at bounding box center [221, 536] width 92 height 21
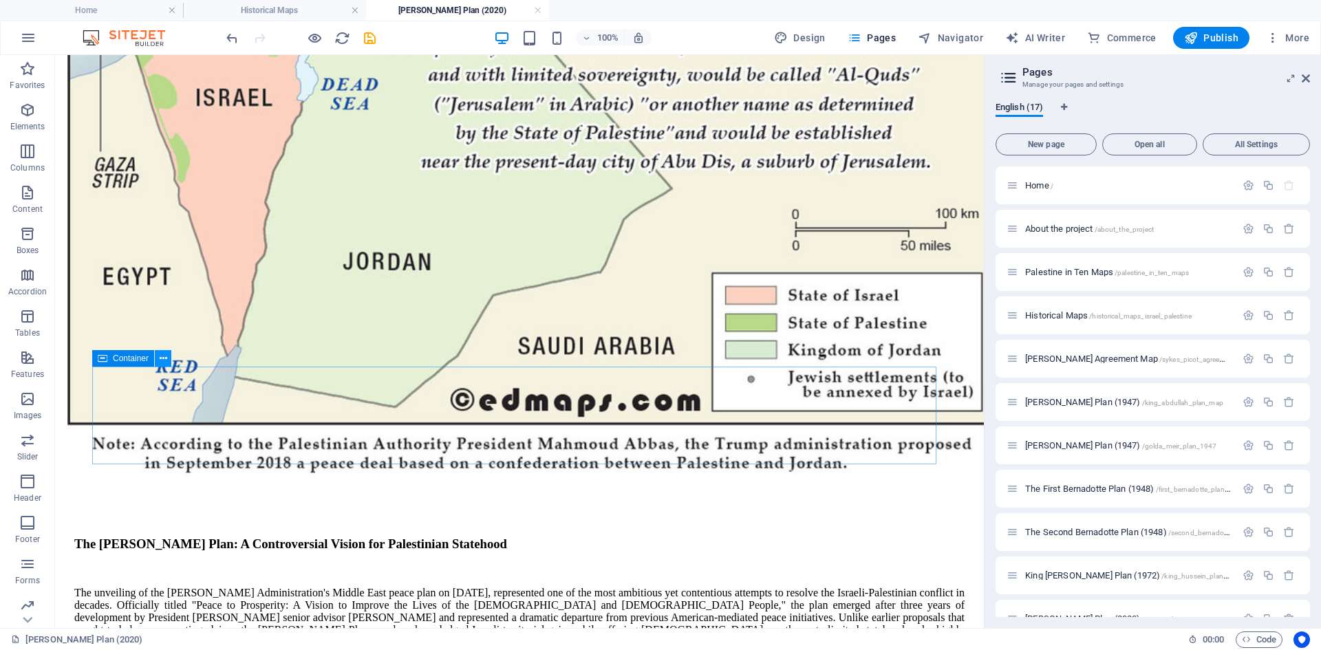
click at [162, 360] on icon at bounding box center [164, 359] width 8 height 14
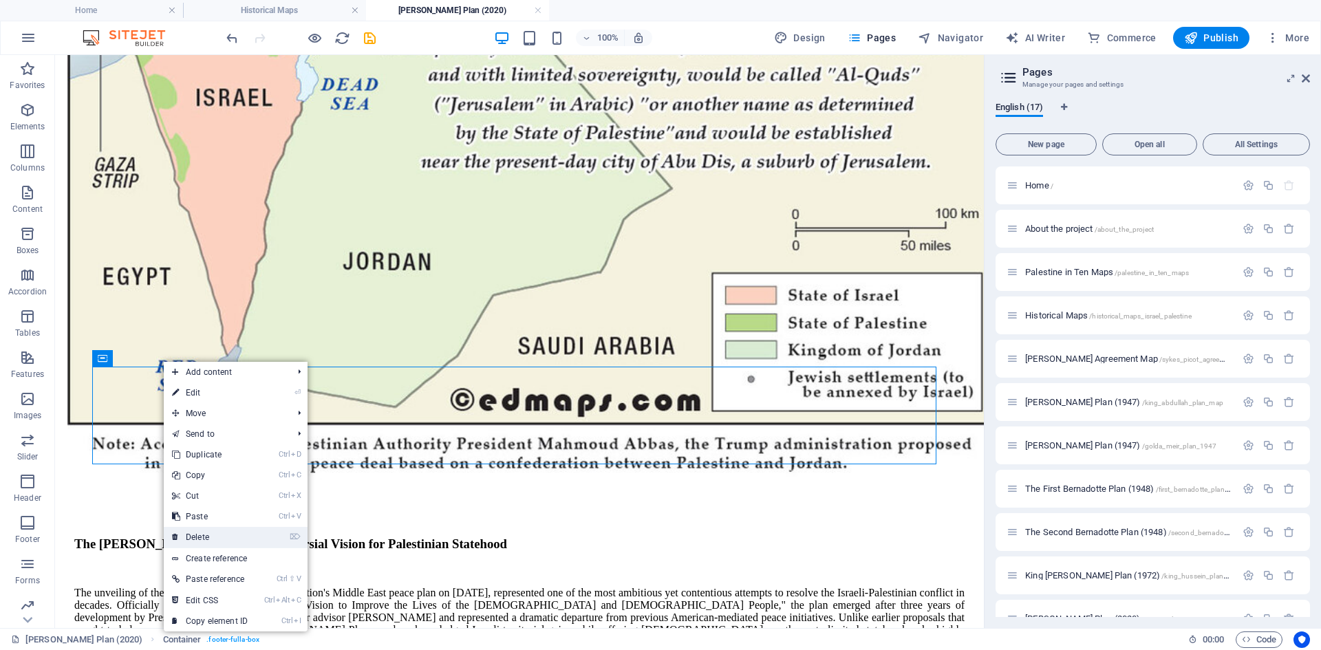
click at [192, 535] on link "⌦ Delete" at bounding box center [210, 537] width 92 height 21
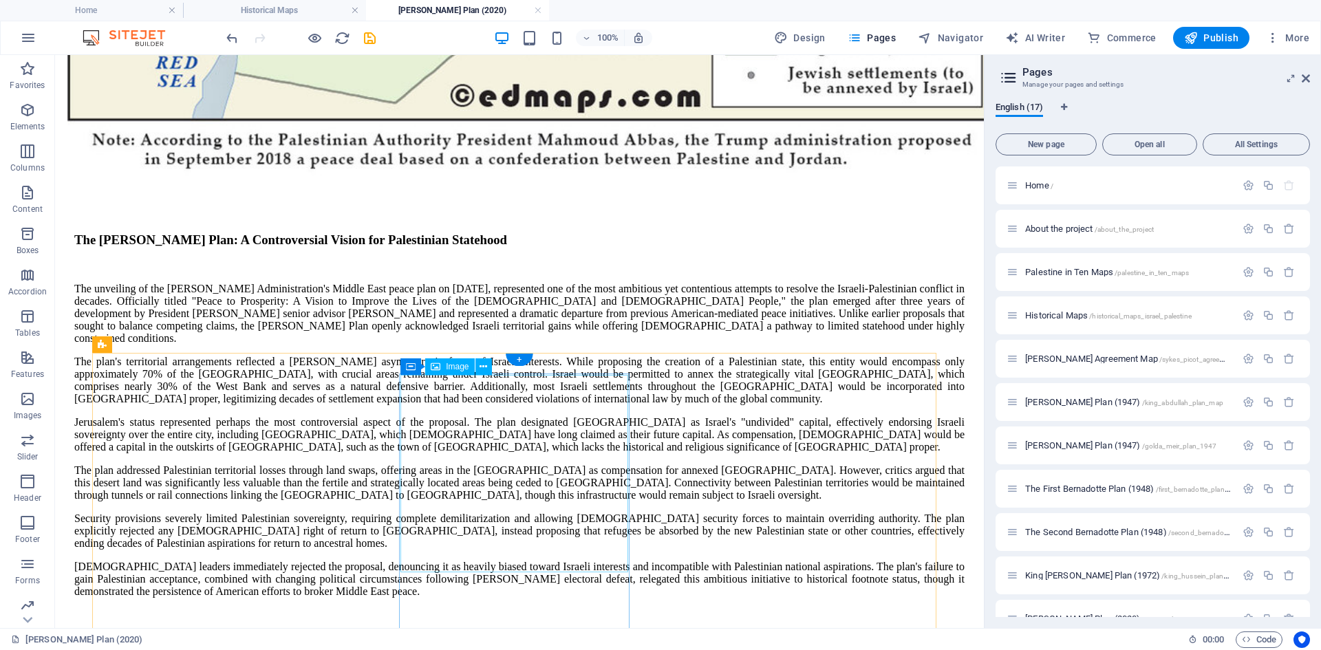
scroll to position [929, 0]
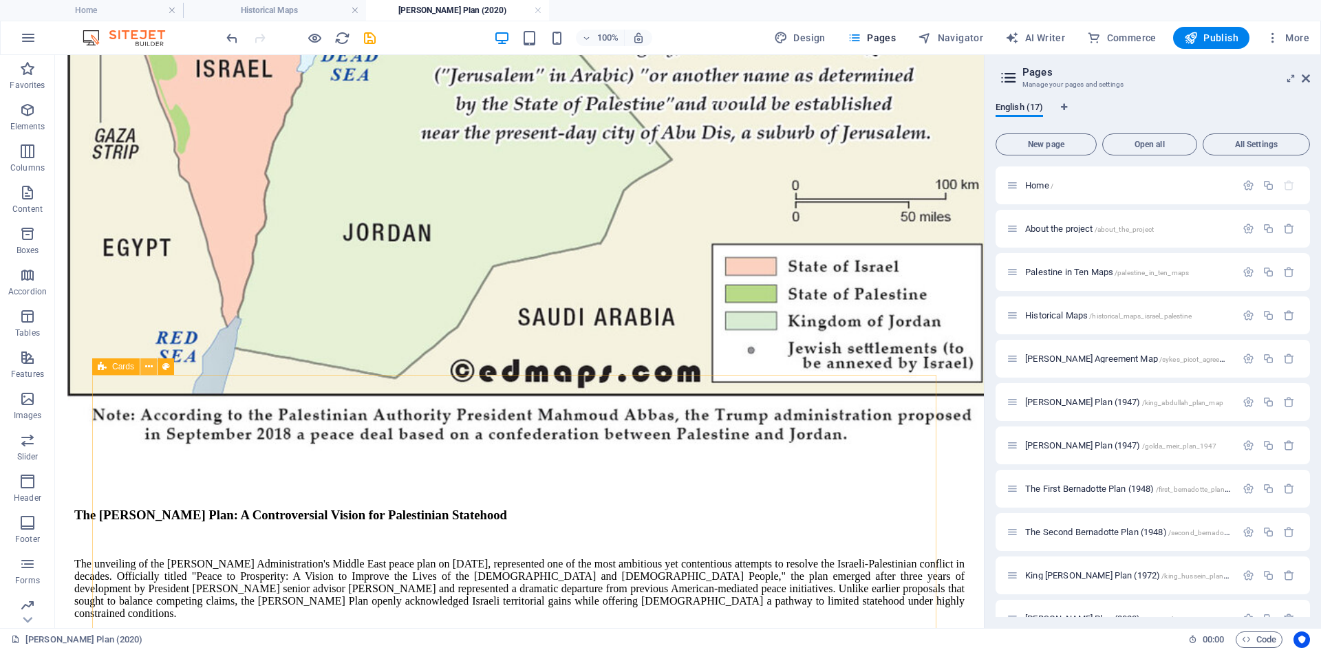
click at [151, 368] on icon at bounding box center [149, 367] width 8 height 14
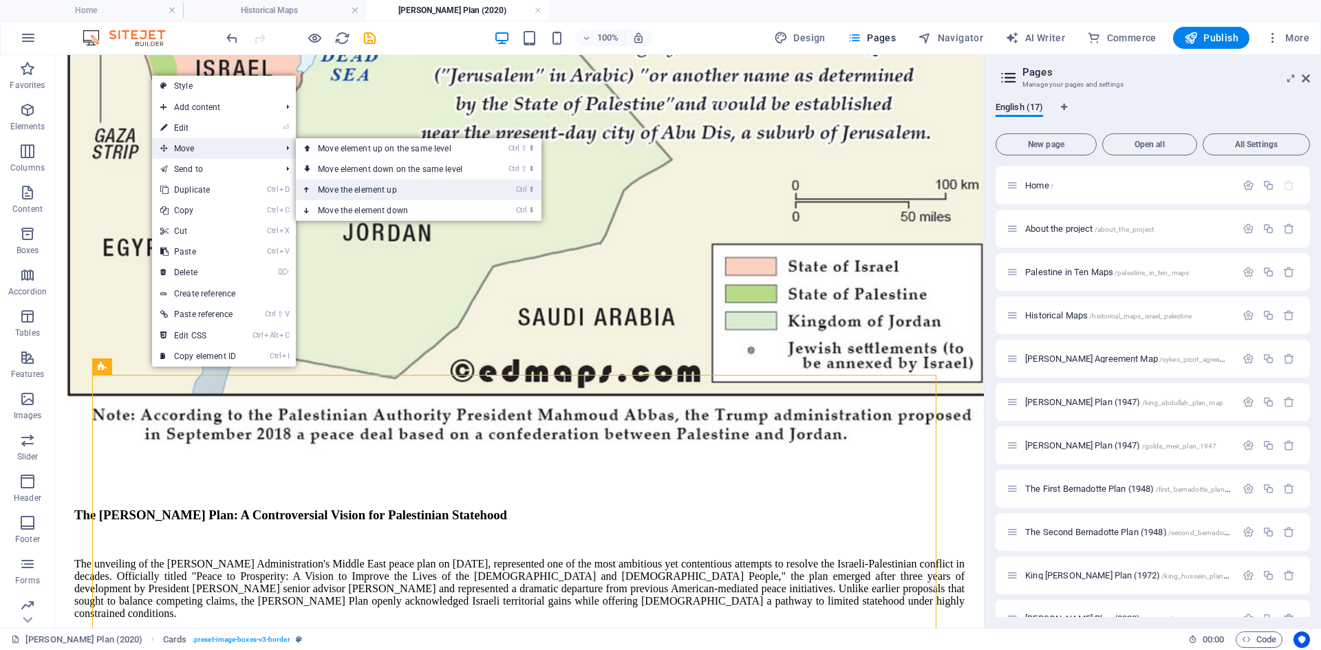
click at [343, 191] on link "Ctrl ⬆ Move the element up" at bounding box center [393, 190] width 194 height 21
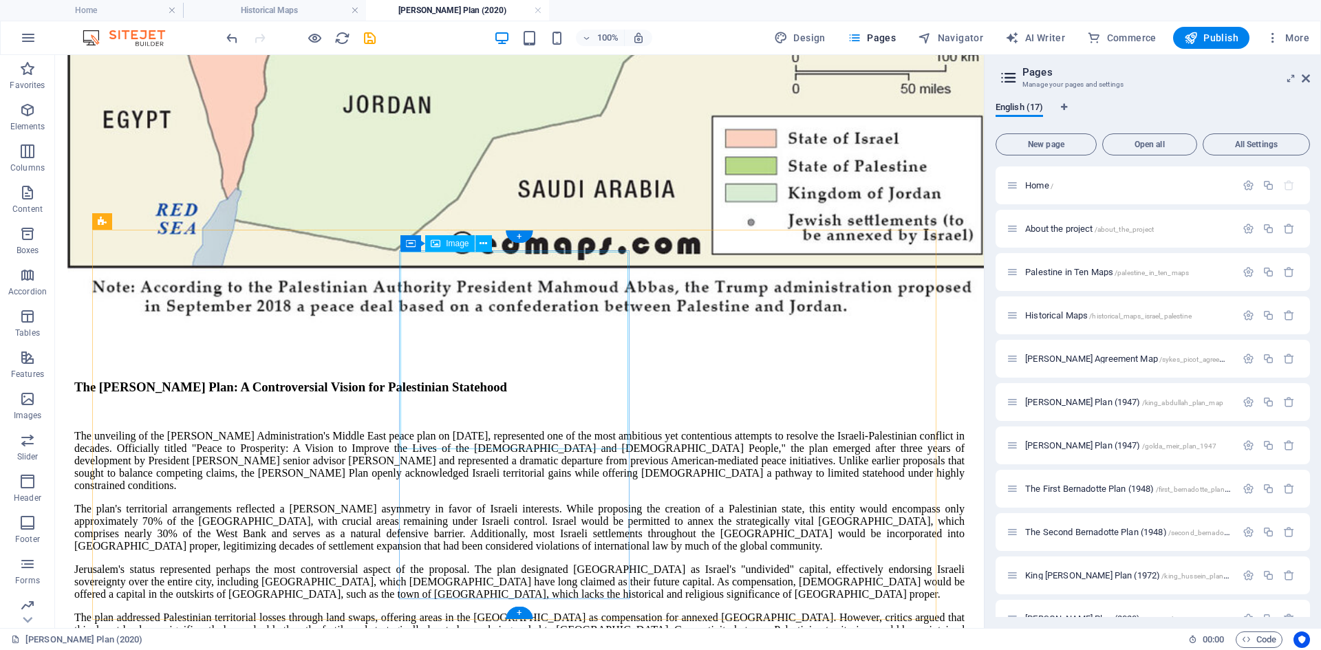
scroll to position [1198, 0]
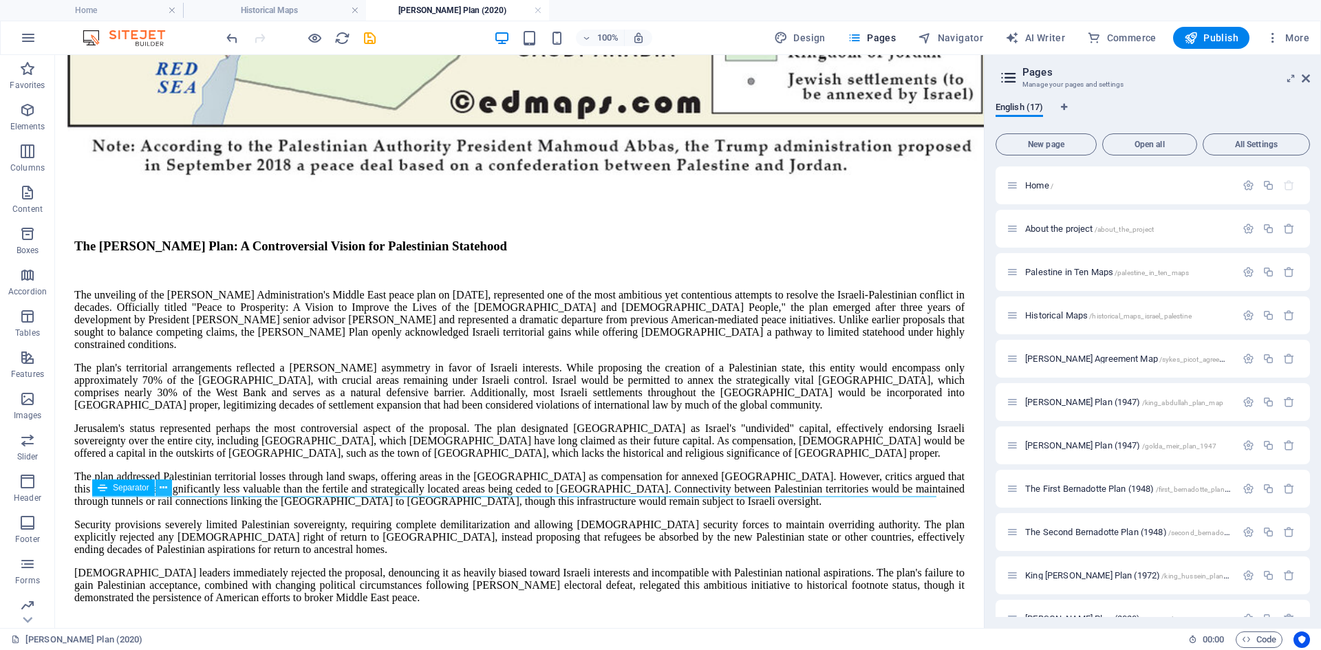
click at [162, 490] on icon at bounding box center [164, 488] width 8 height 14
click at [163, 488] on icon at bounding box center [164, 488] width 8 height 14
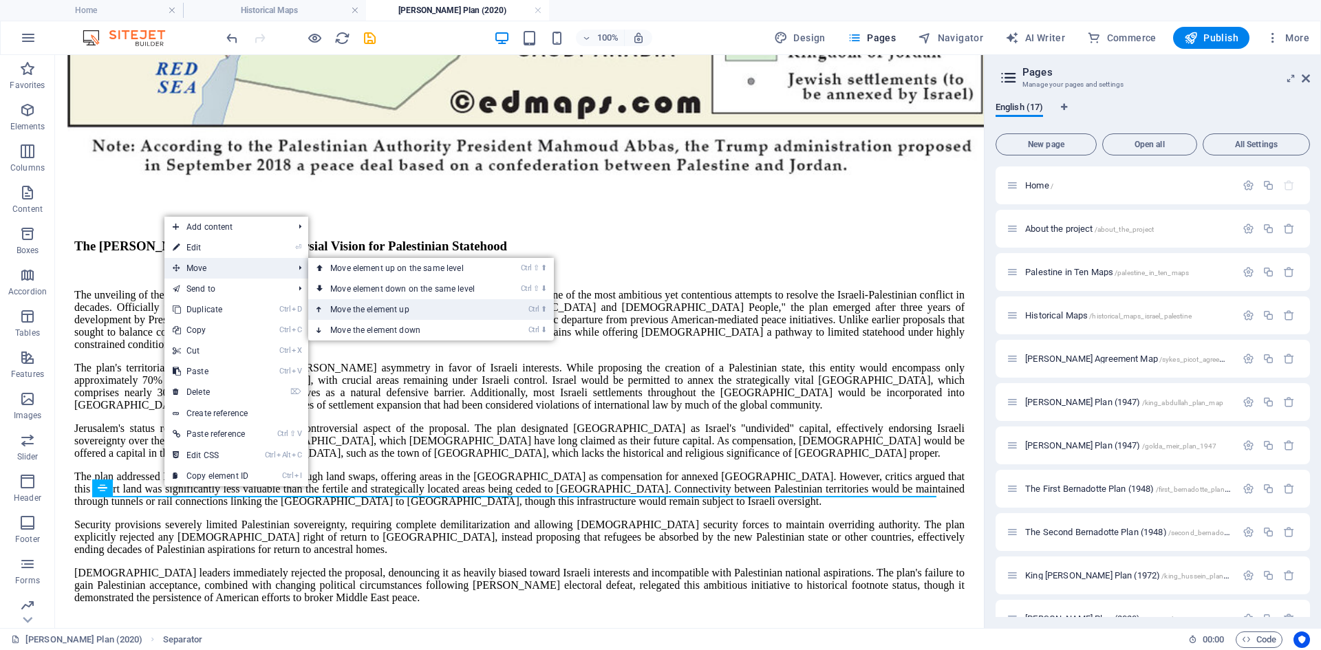
click at [367, 307] on link "Ctrl ⬆ Move the element up" at bounding box center [405, 309] width 194 height 21
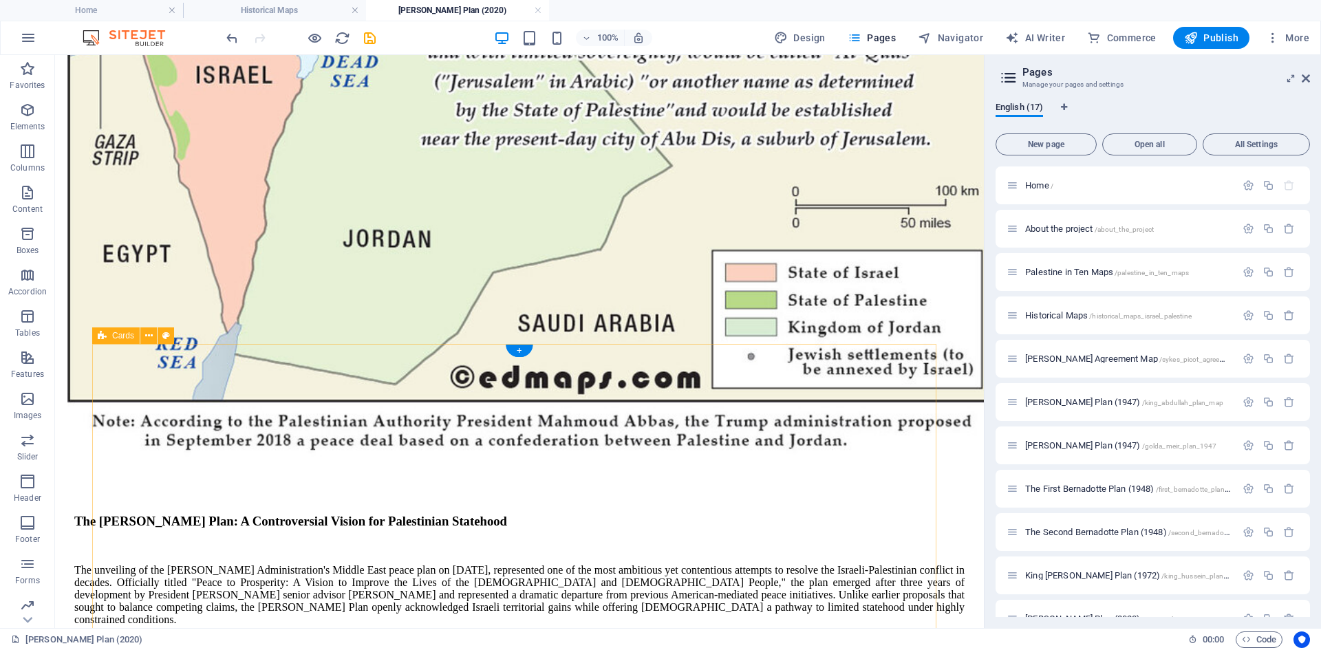
scroll to position [854, 0]
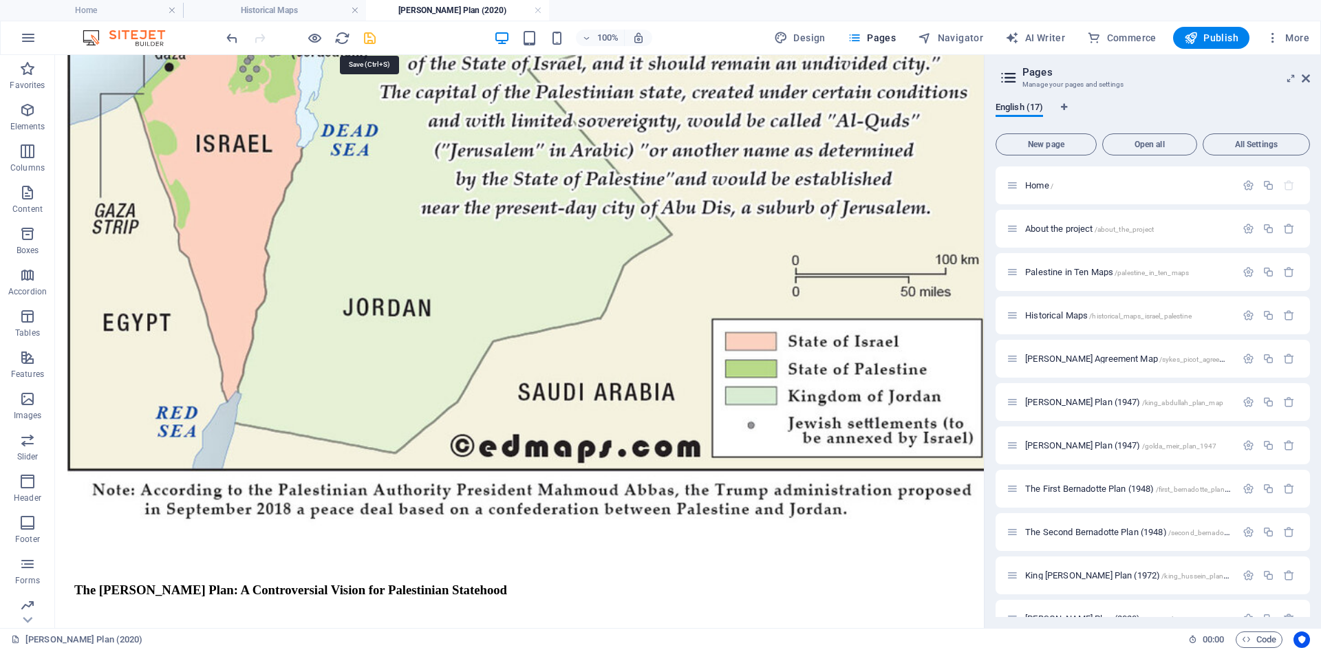
click at [367, 39] on icon "save" at bounding box center [370, 38] width 16 height 16
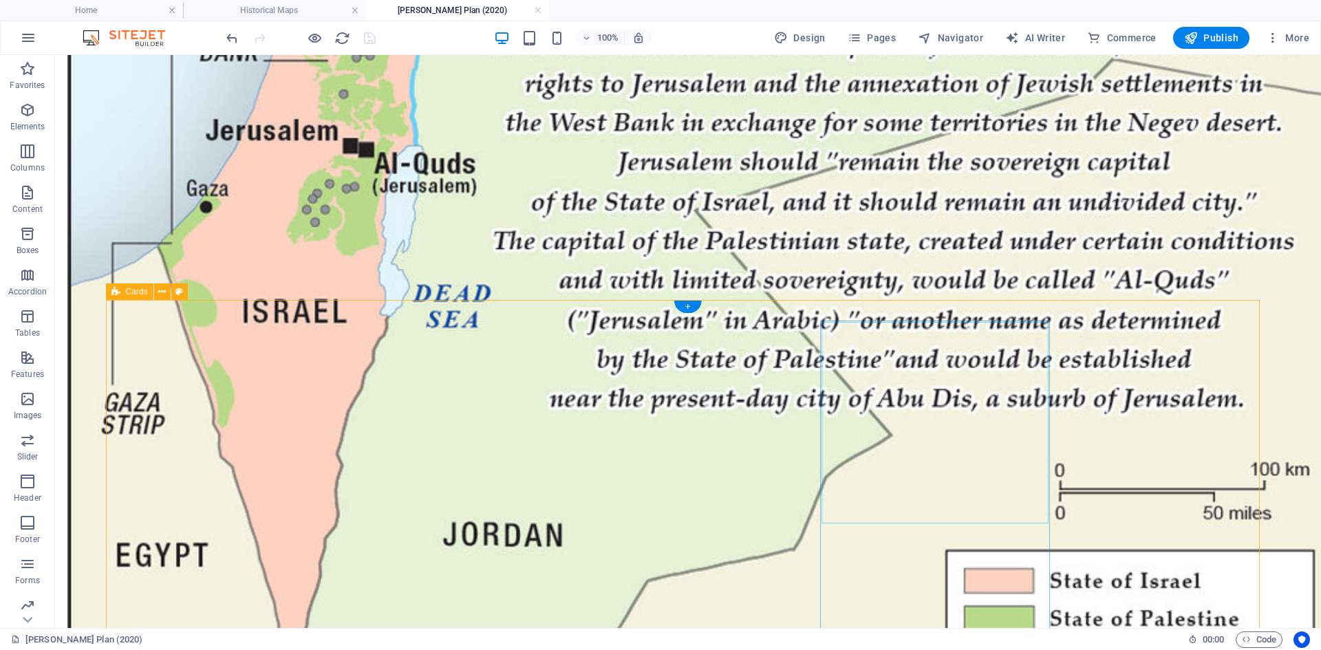
scroll to position [1061, 0]
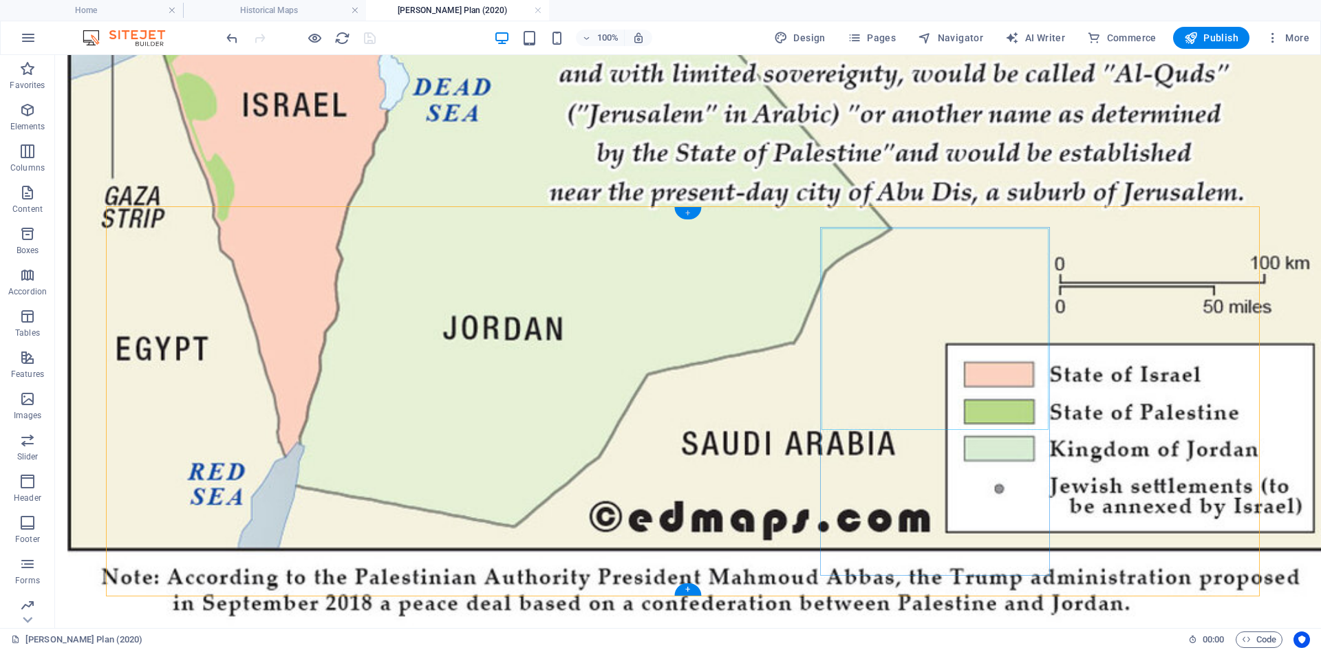
click at [688, 212] on div "+" at bounding box center [687, 213] width 27 height 12
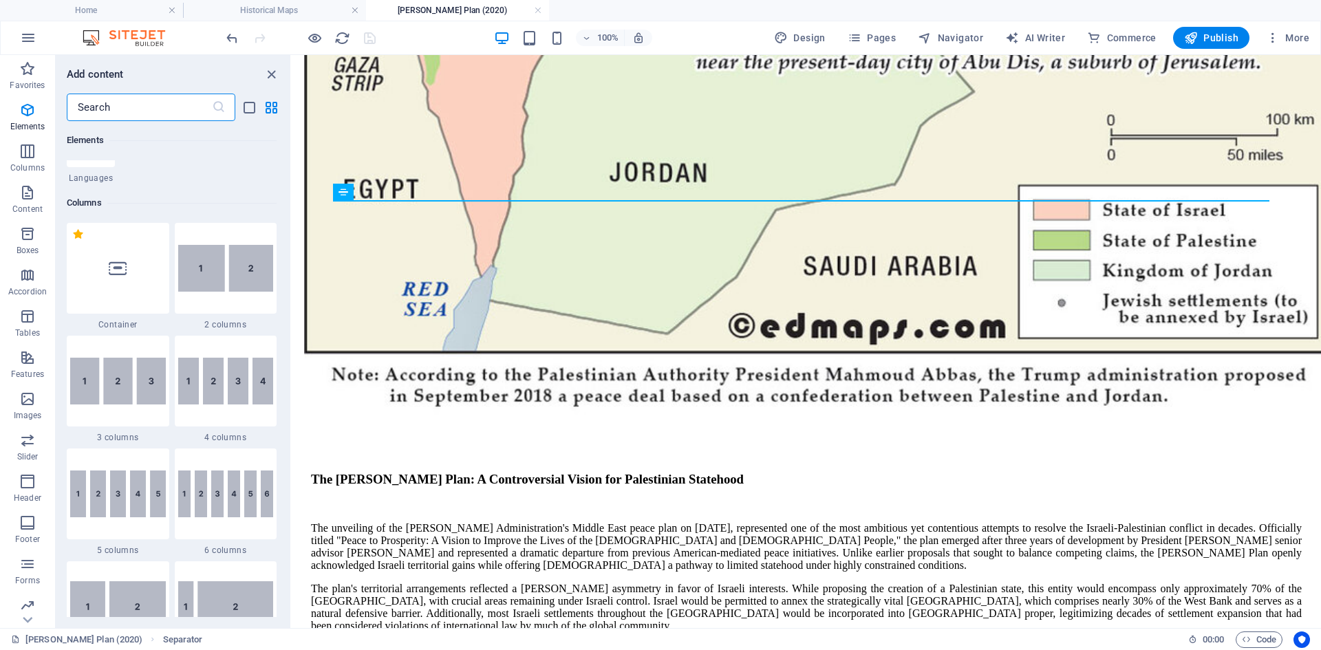
scroll to position [412, 0]
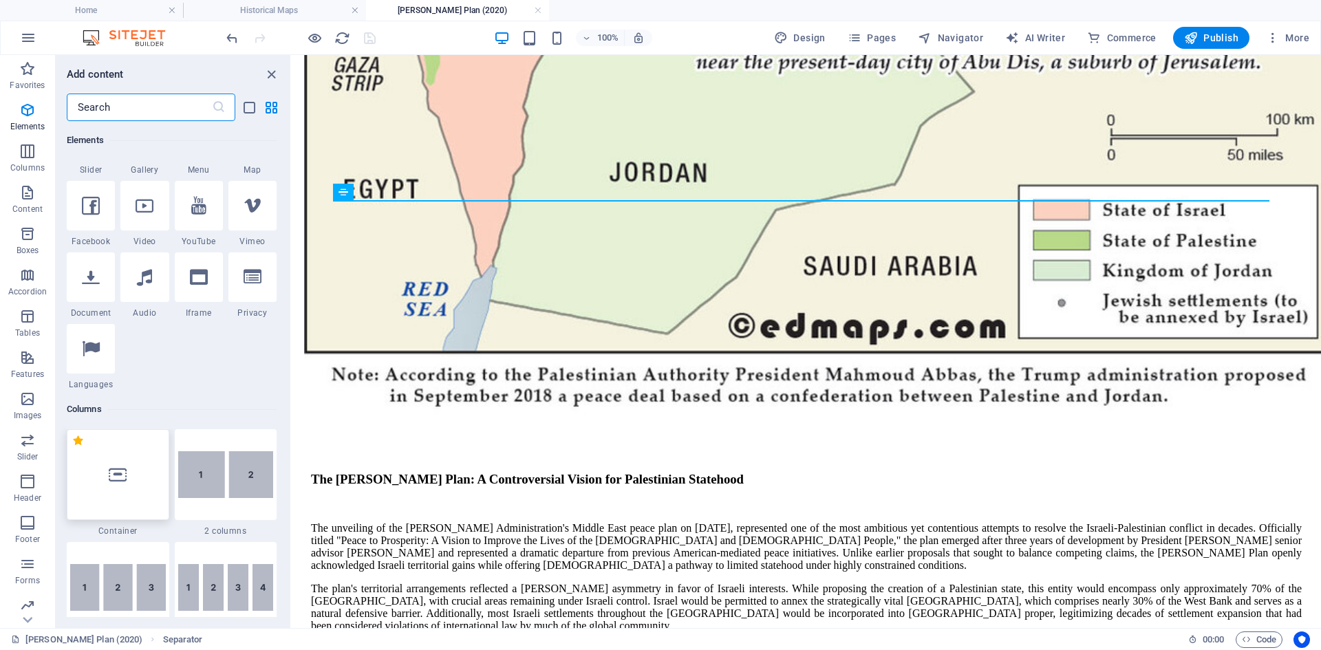
click at [120, 483] on icon at bounding box center [118, 475] width 18 height 18
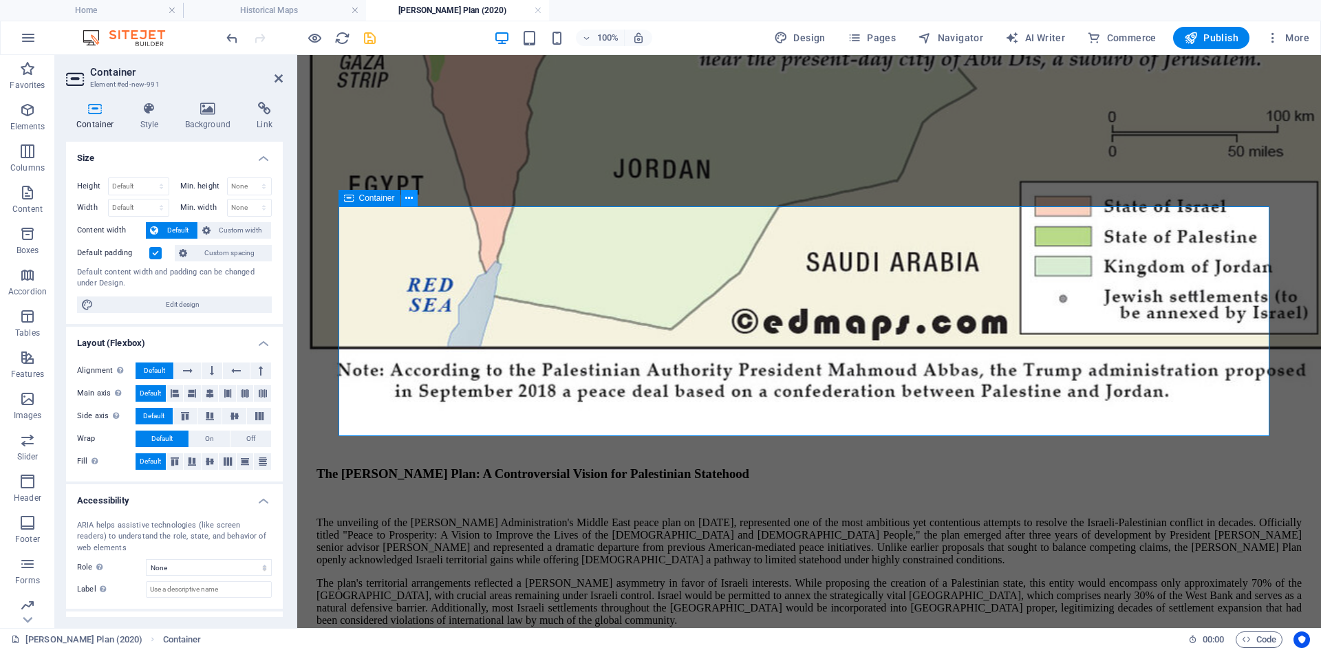
click at [407, 197] on icon at bounding box center [409, 198] width 8 height 14
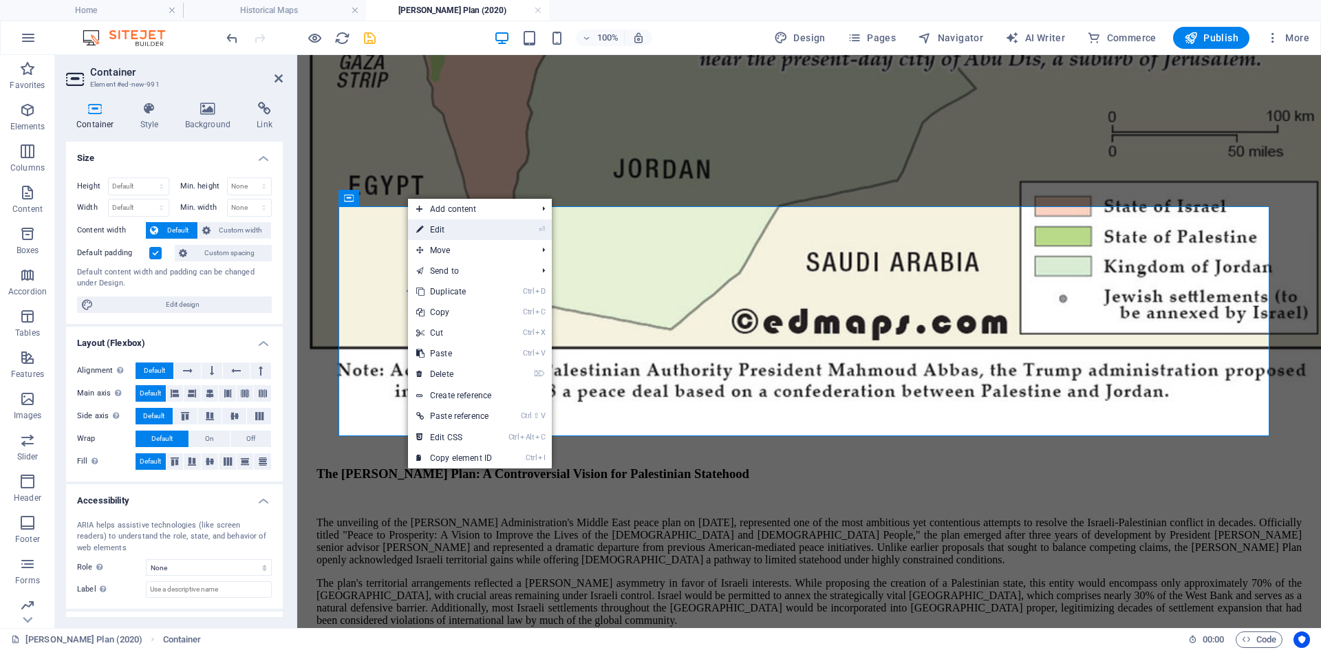
click at [442, 228] on link "⏎ Edit" at bounding box center [454, 229] width 92 height 21
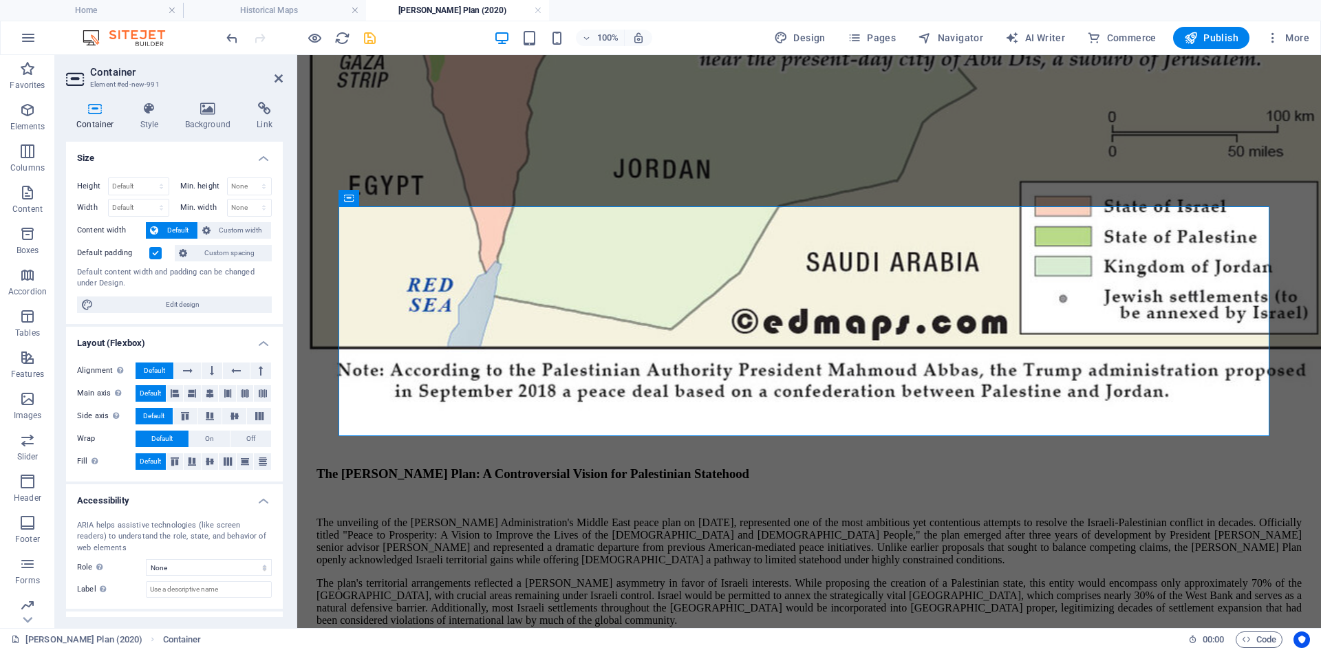
drag, startPoint x: 217, startPoint y: 251, endPoint x: 187, endPoint y: 267, distance: 33.5
click at [217, 252] on span "Custom spacing" at bounding box center [229, 253] width 76 height 17
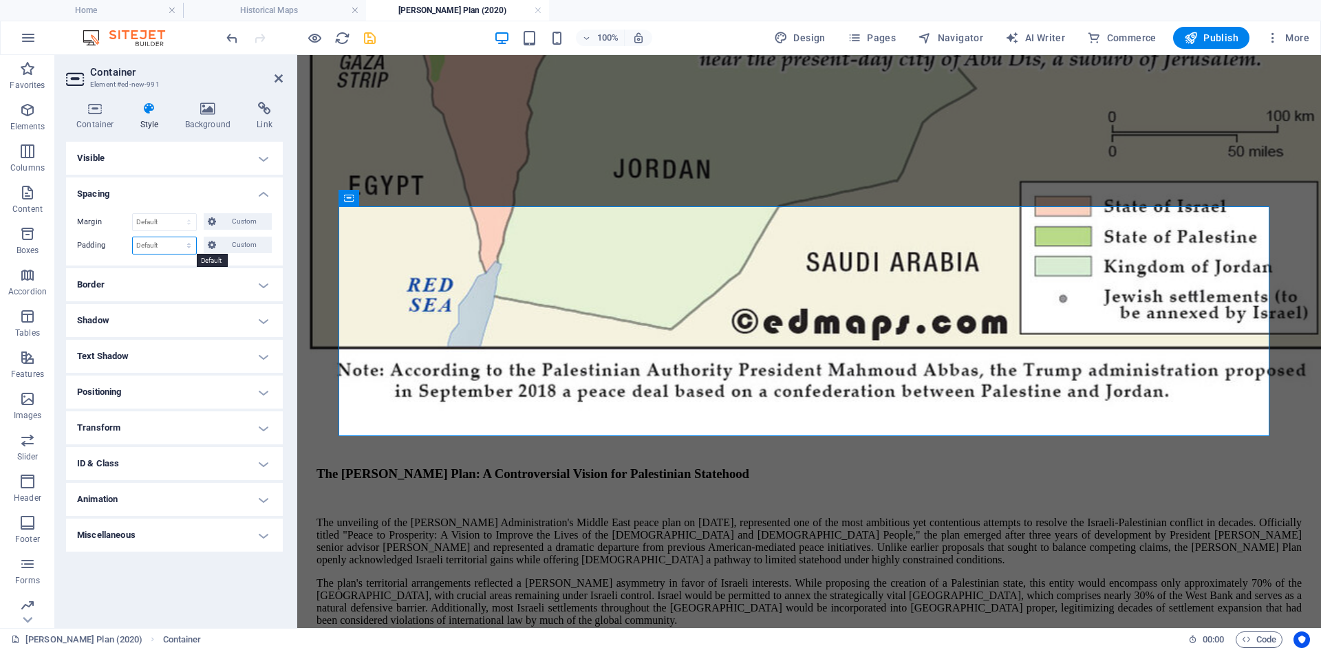
click at [193, 246] on select "Default px rem % vh vw Custom" at bounding box center [164, 245] width 63 height 17
select select "px"
click at [177, 237] on select "Default px rem % vh vw Custom" at bounding box center [164, 245] width 63 height 17
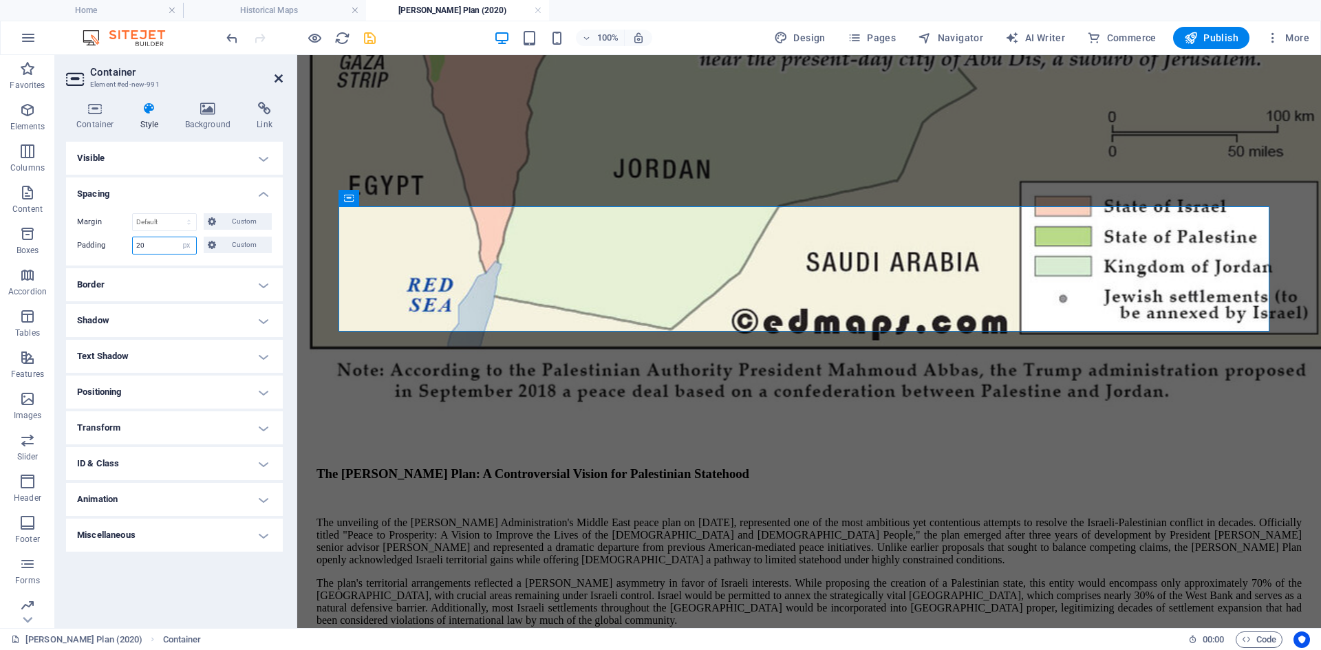
type input "20"
drag, startPoint x: 281, startPoint y: 78, endPoint x: 250, endPoint y: 45, distance: 44.8
click at [281, 78] on icon at bounding box center [278, 78] width 8 height 11
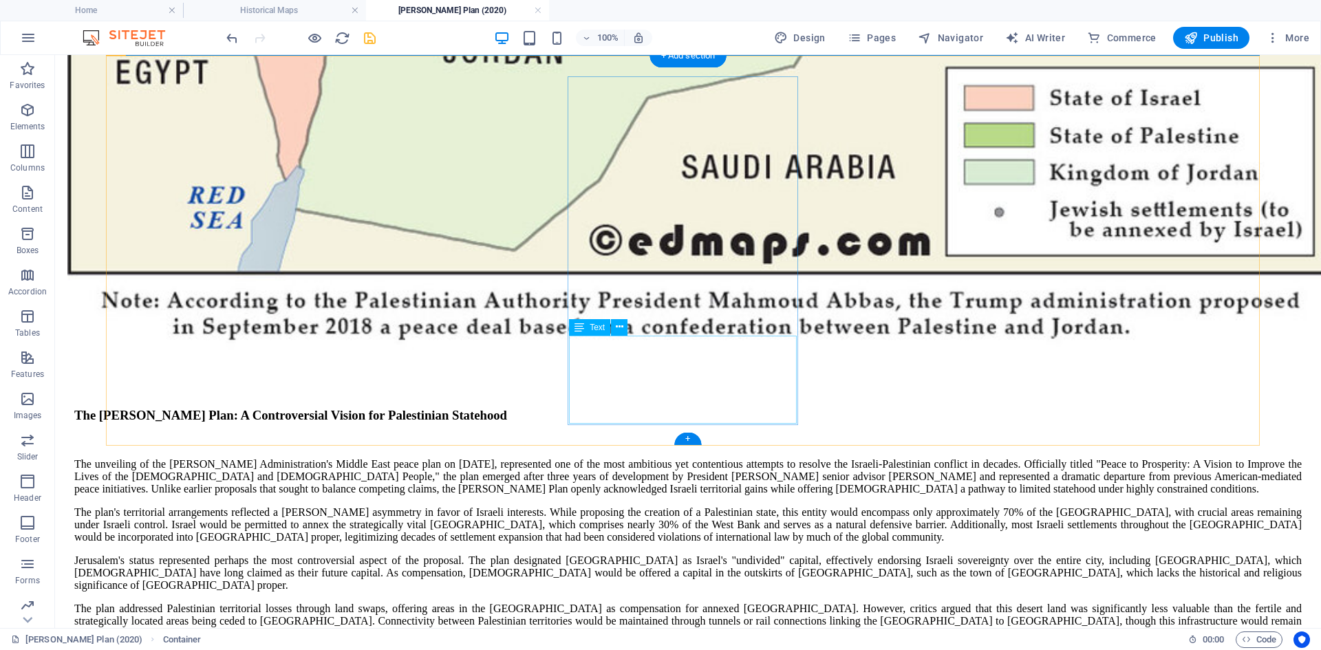
scroll to position [1343, 0]
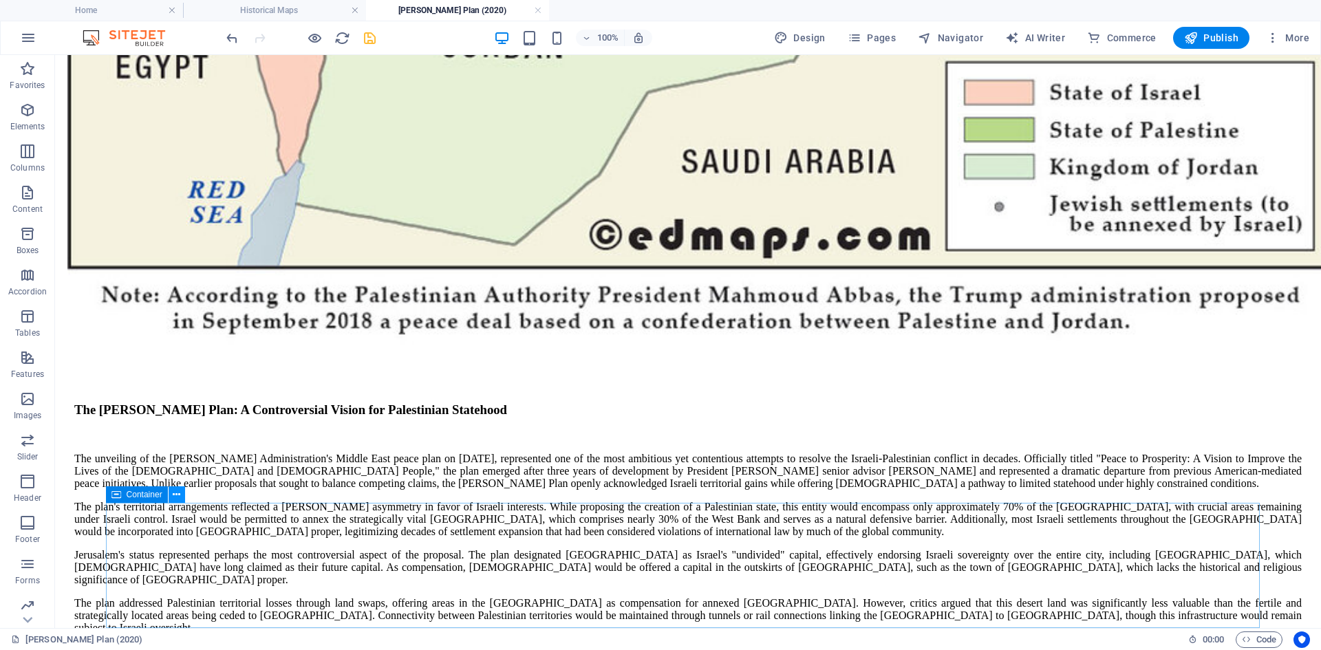
click at [176, 492] on icon at bounding box center [177, 495] width 8 height 14
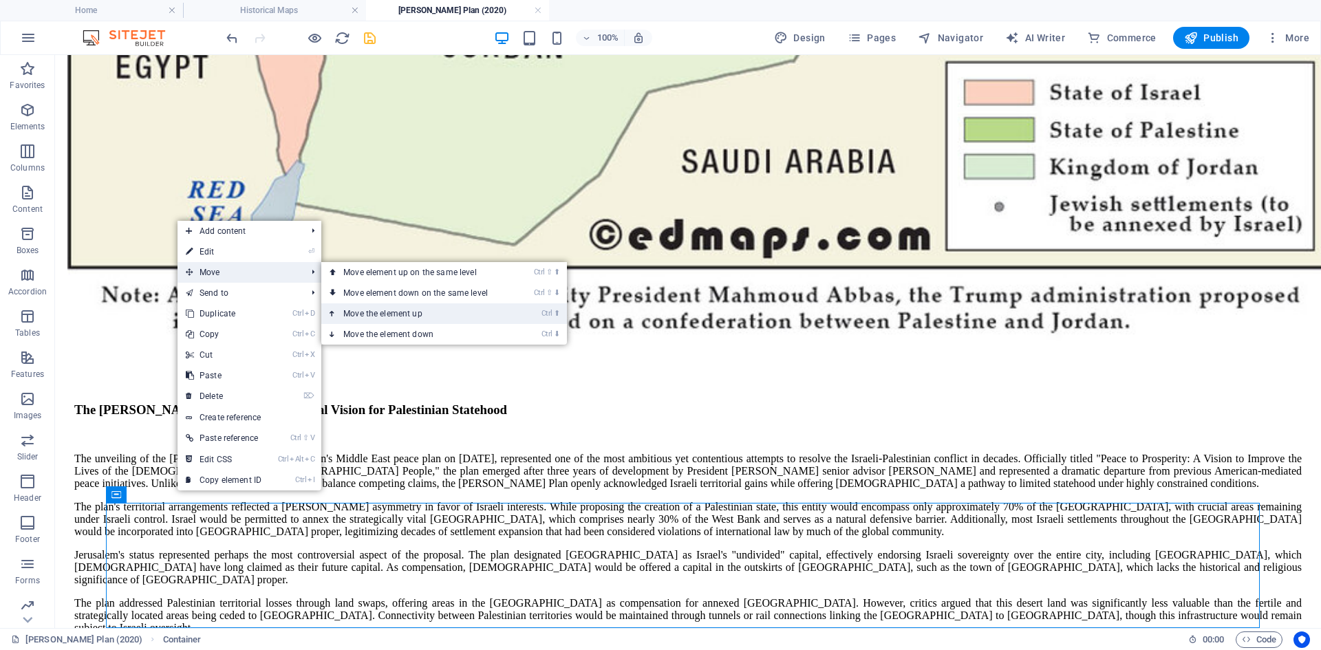
click at [360, 313] on link "Ctrl ⬆ Move the element up" at bounding box center [418, 313] width 194 height 21
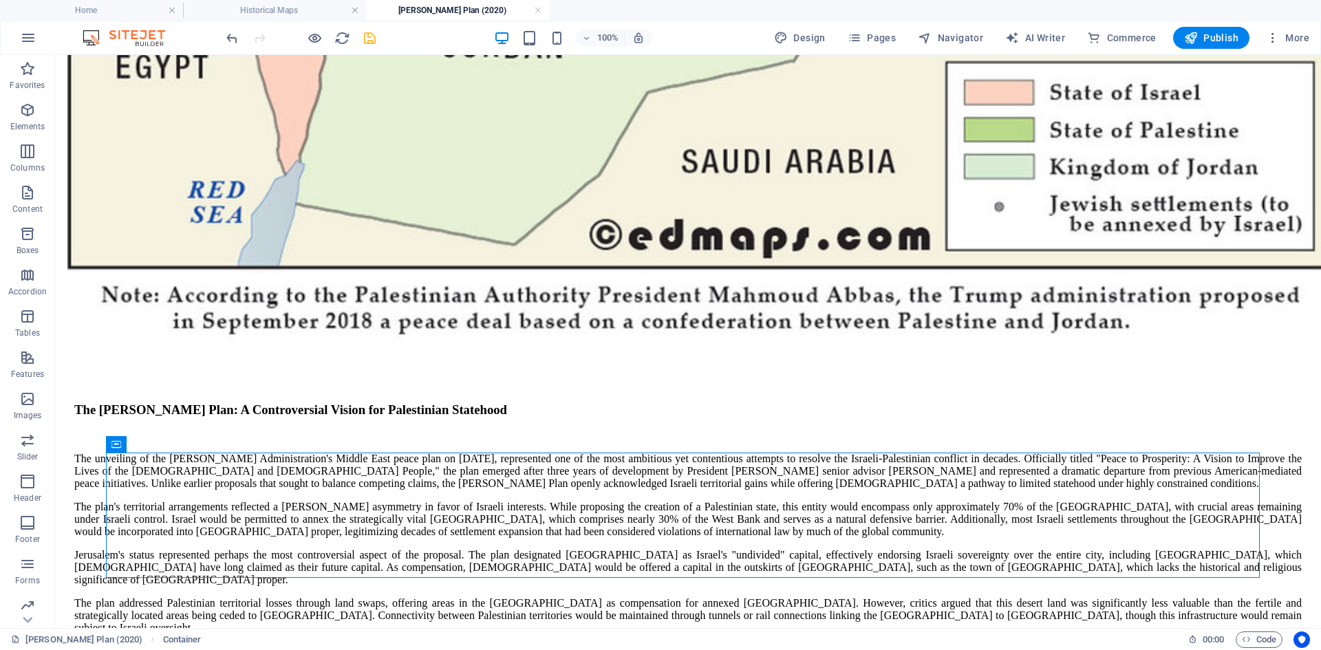
click at [370, 39] on icon "save" at bounding box center [370, 38] width 16 height 16
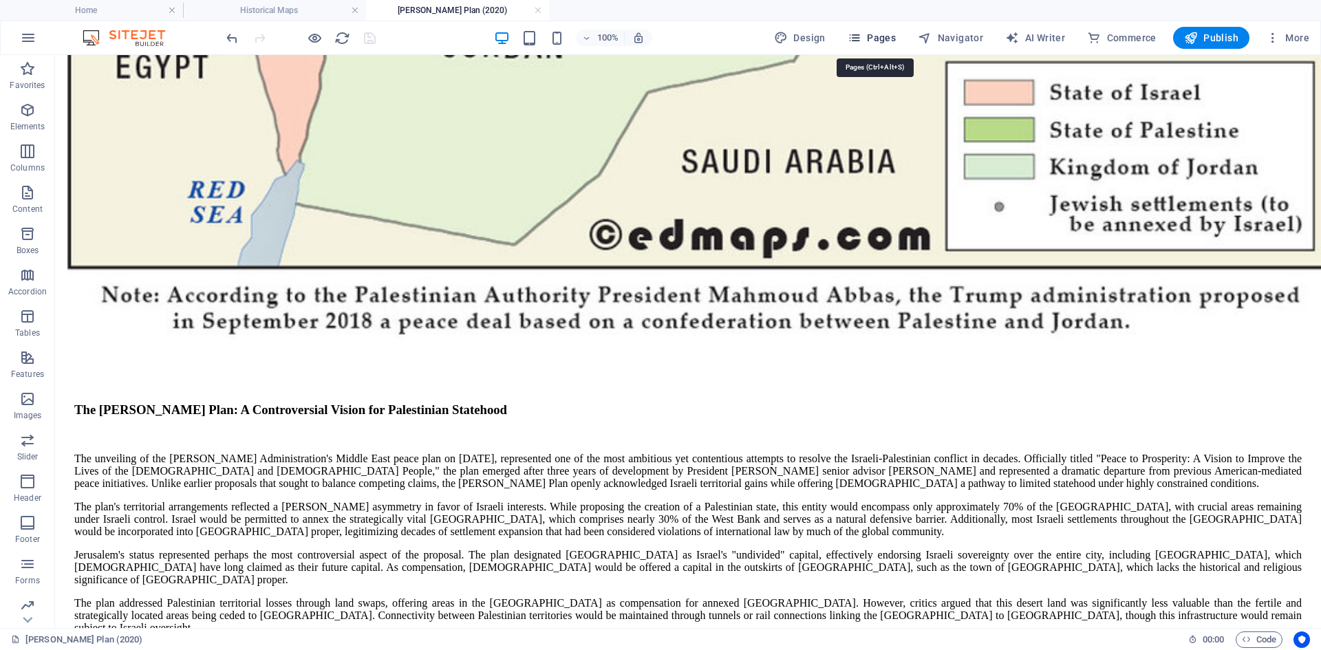
click at [860, 35] on icon "button" at bounding box center [854, 38] width 14 height 14
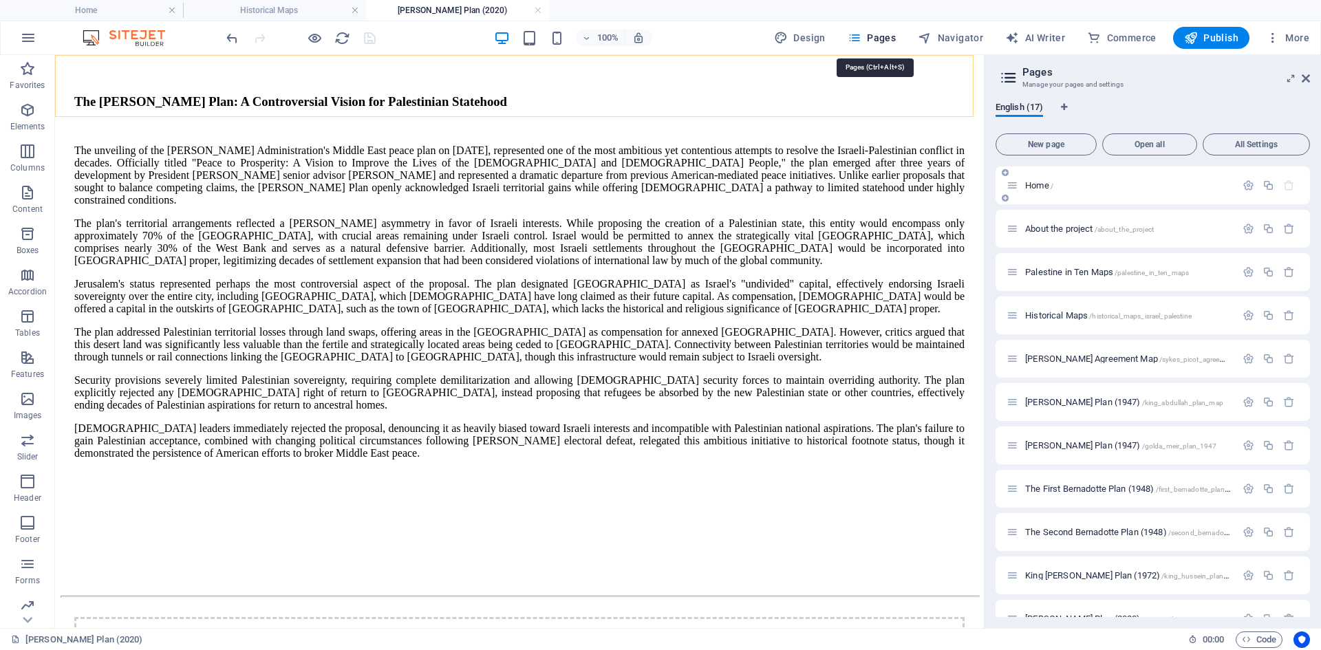
scroll to position [1330, 0]
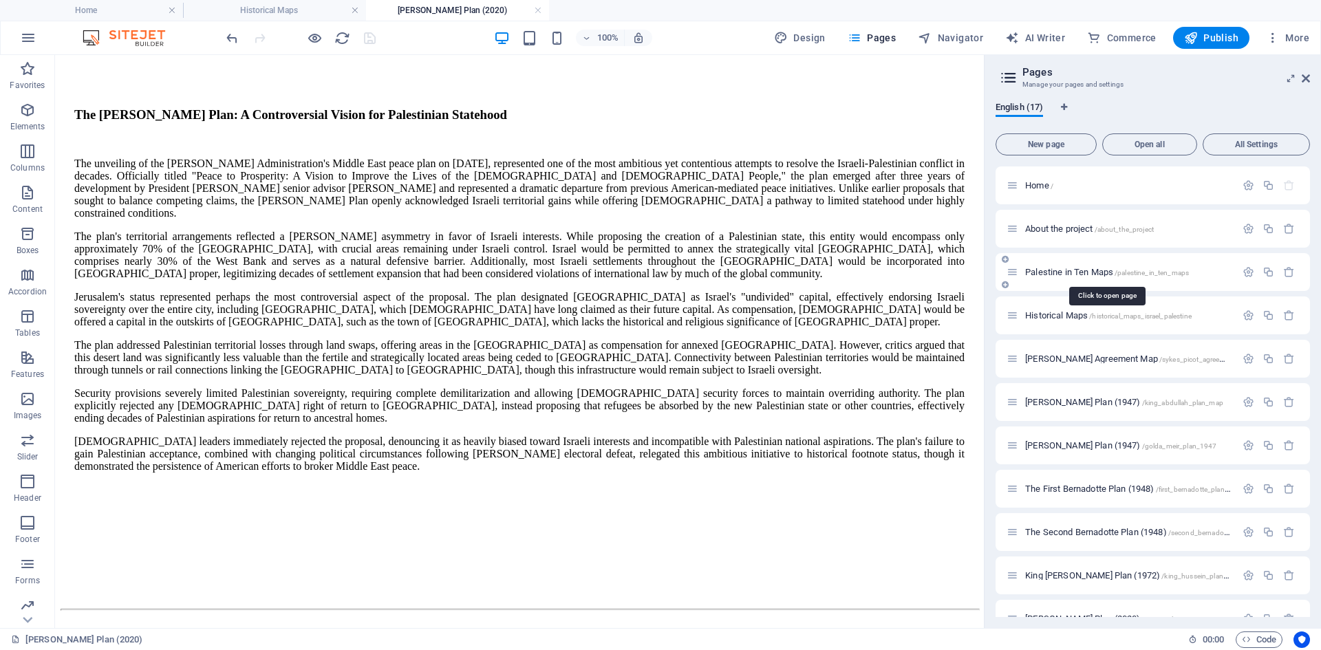
click at [1052, 272] on span "[GEOGRAPHIC_DATA] in Ten Maps /[GEOGRAPHIC_DATA]" at bounding box center [1107, 272] width 164 height 10
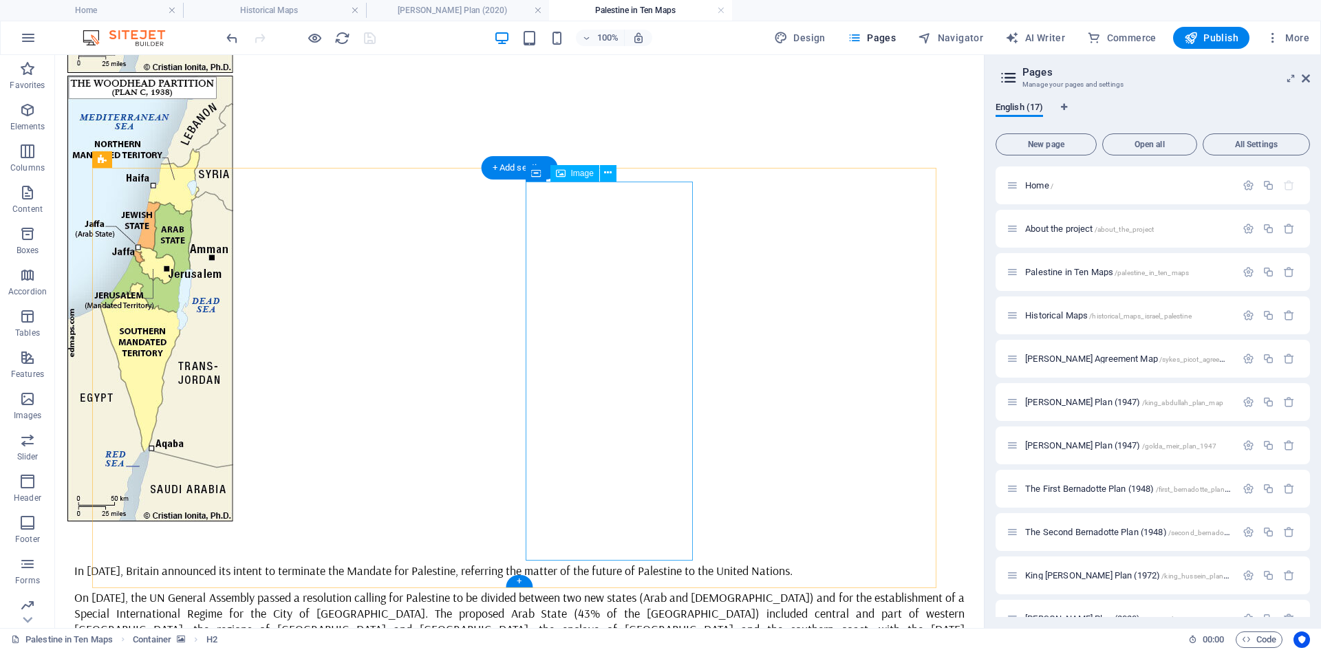
scroll to position [4910, 0]
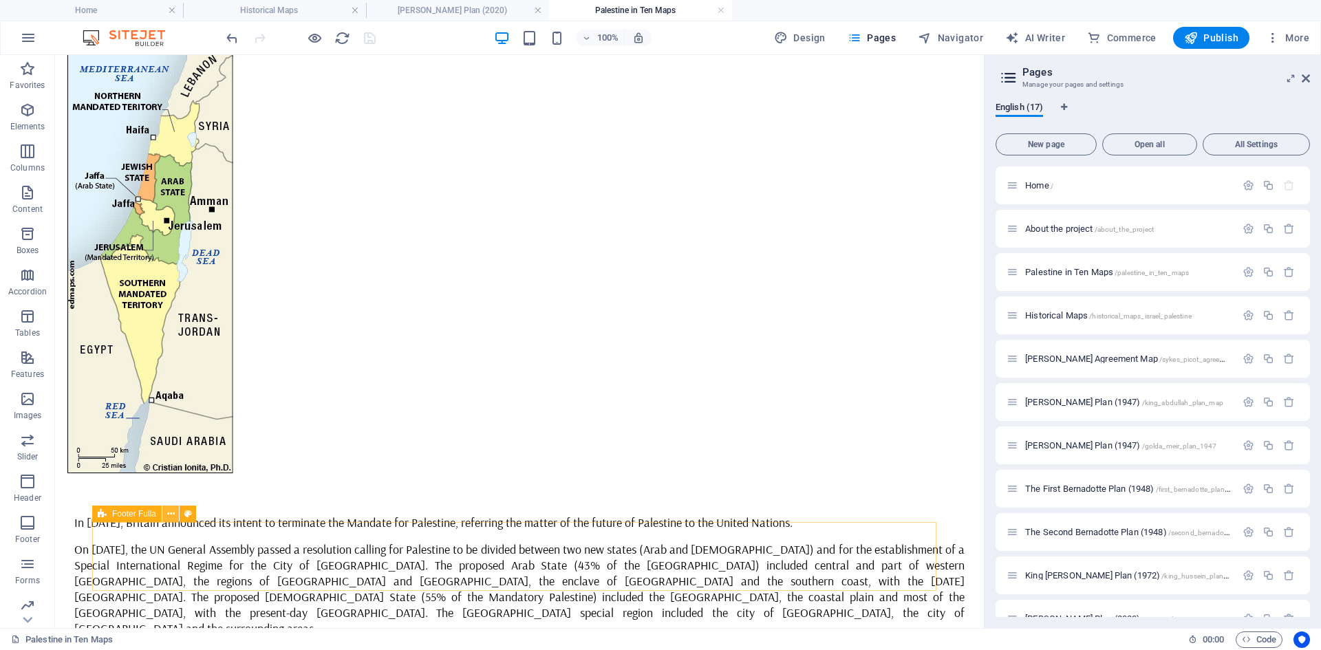
click at [171, 512] on icon at bounding box center [171, 514] width 8 height 14
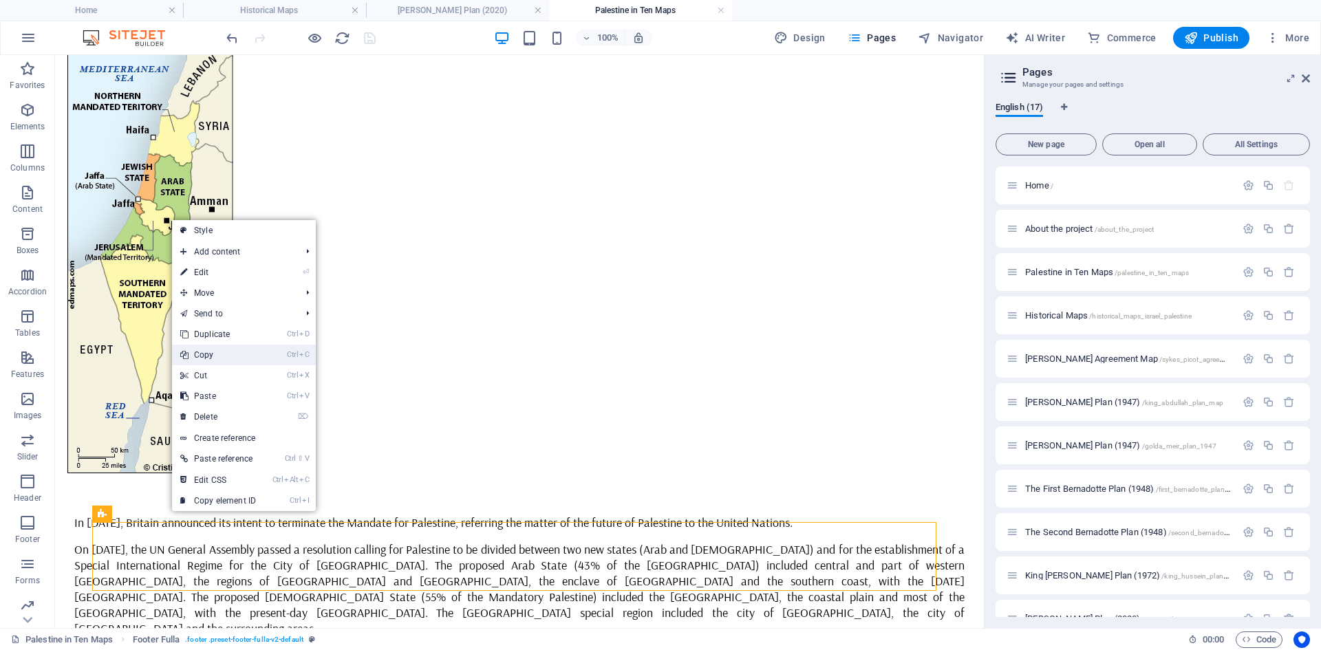
click at [201, 352] on link "Ctrl C Copy" at bounding box center [218, 355] width 92 height 21
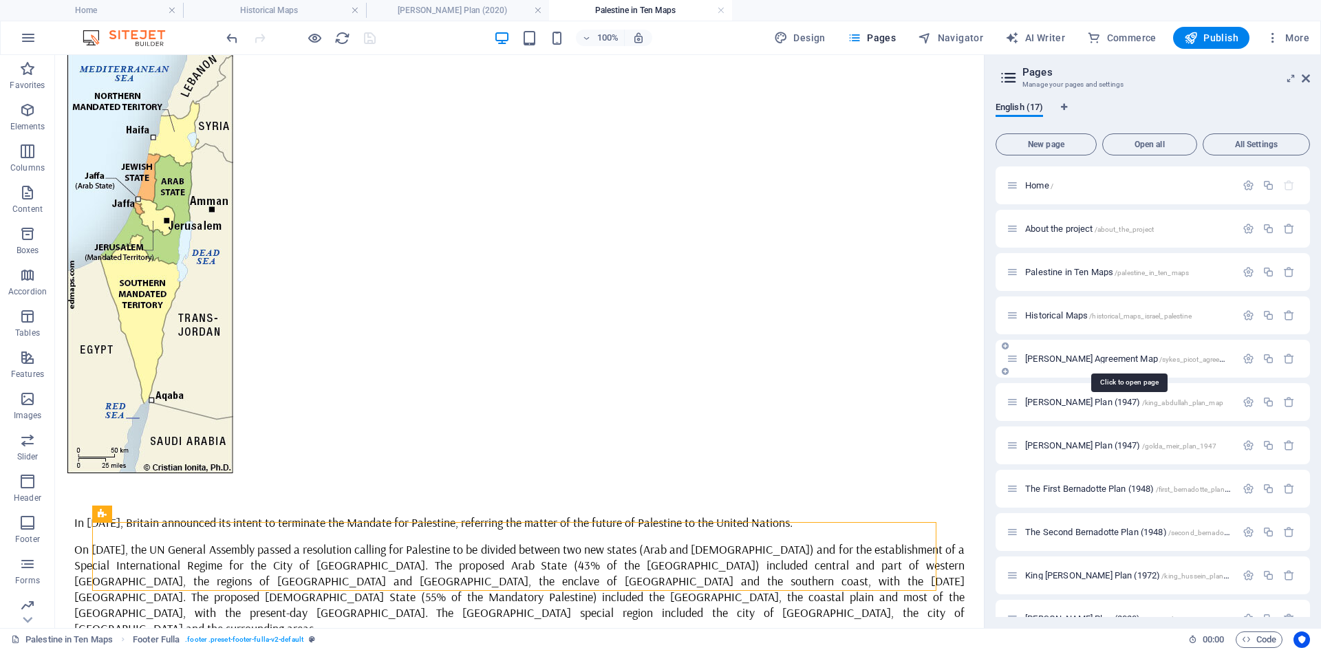
click at [1037, 360] on span "[PERSON_NAME] Agreement Map /sykes_picot_agreement_plan" at bounding box center [1139, 359] width 228 height 10
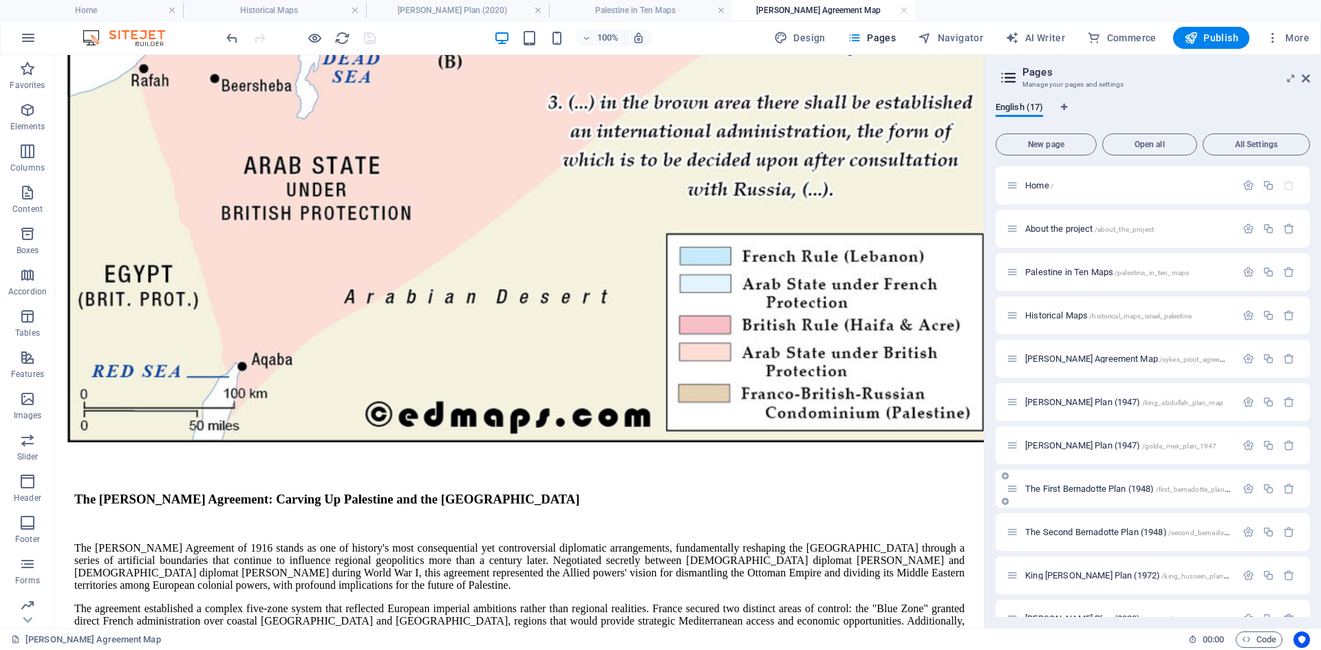
scroll to position [275, 0]
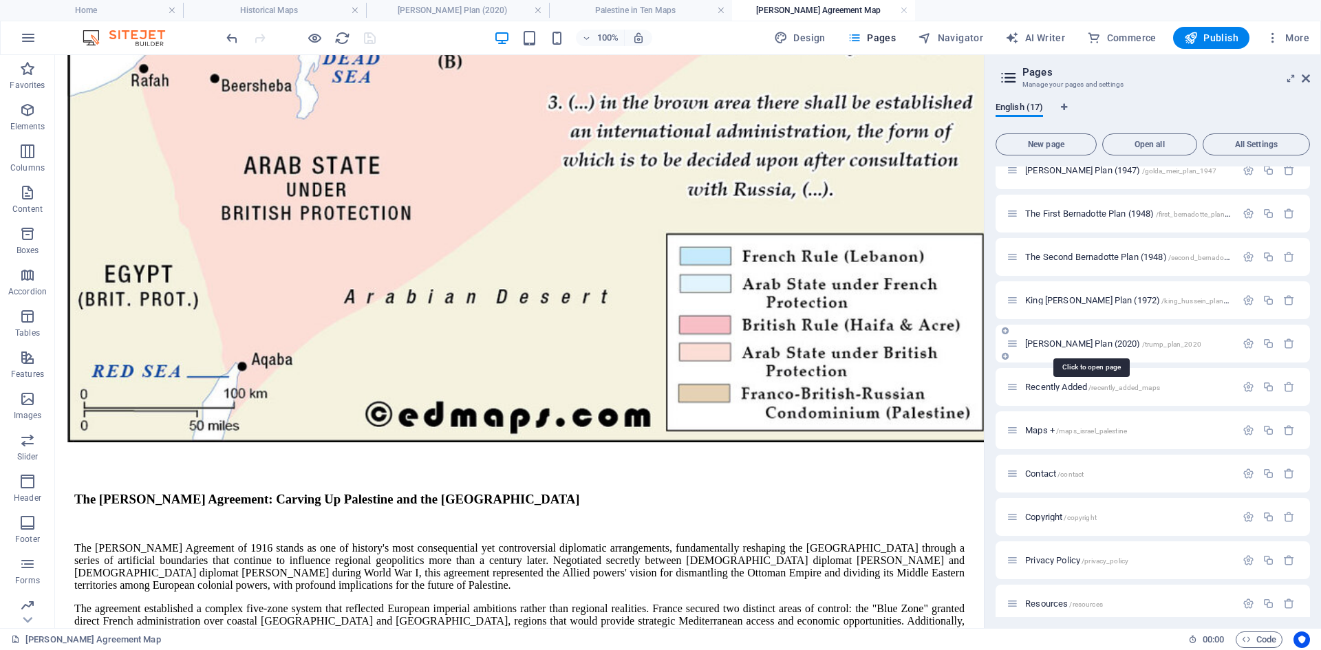
click at [1043, 345] on span "[PERSON_NAME] Plan (2020) /trump_plan_2020" at bounding box center [1113, 343] width 176 height 10
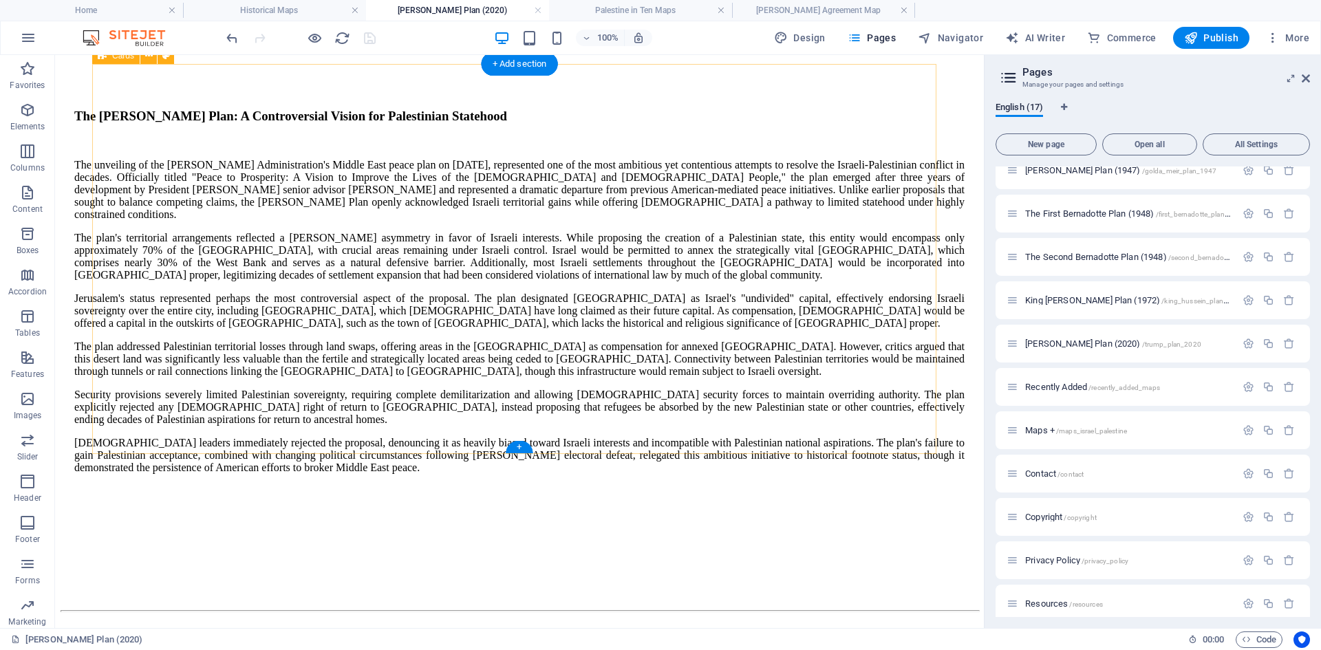
scroll to position [1330, 0]
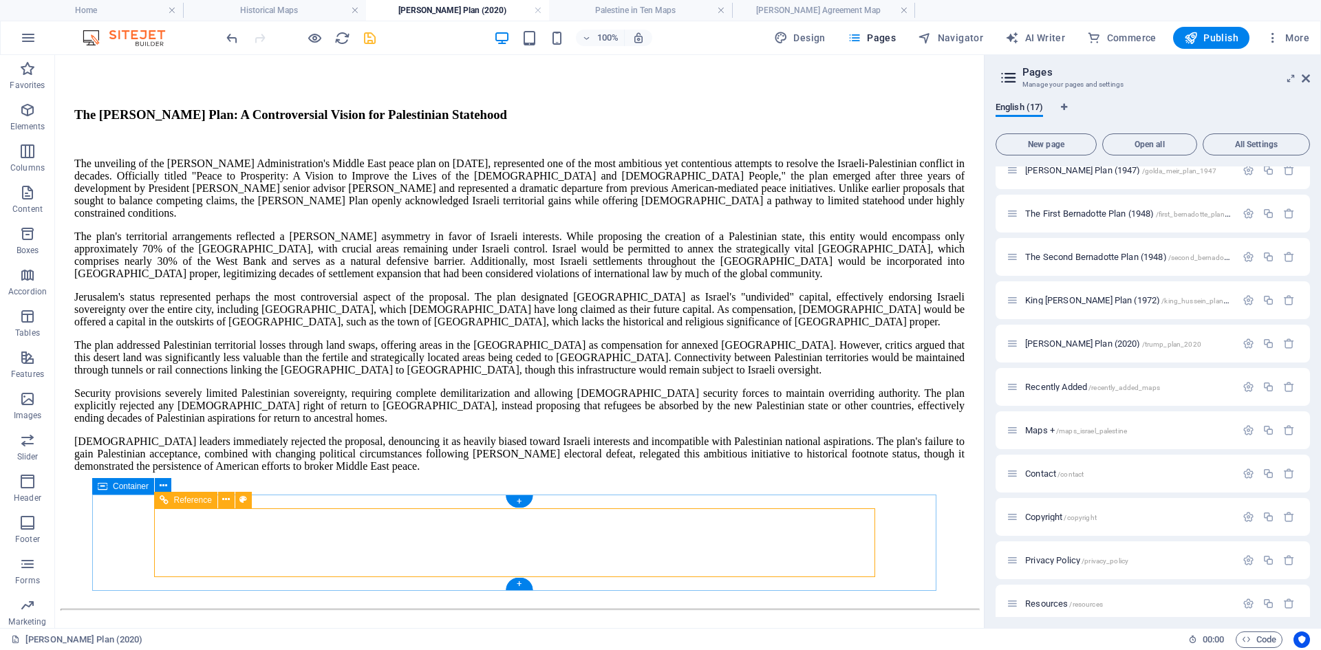
scroll to position [1301, 0]
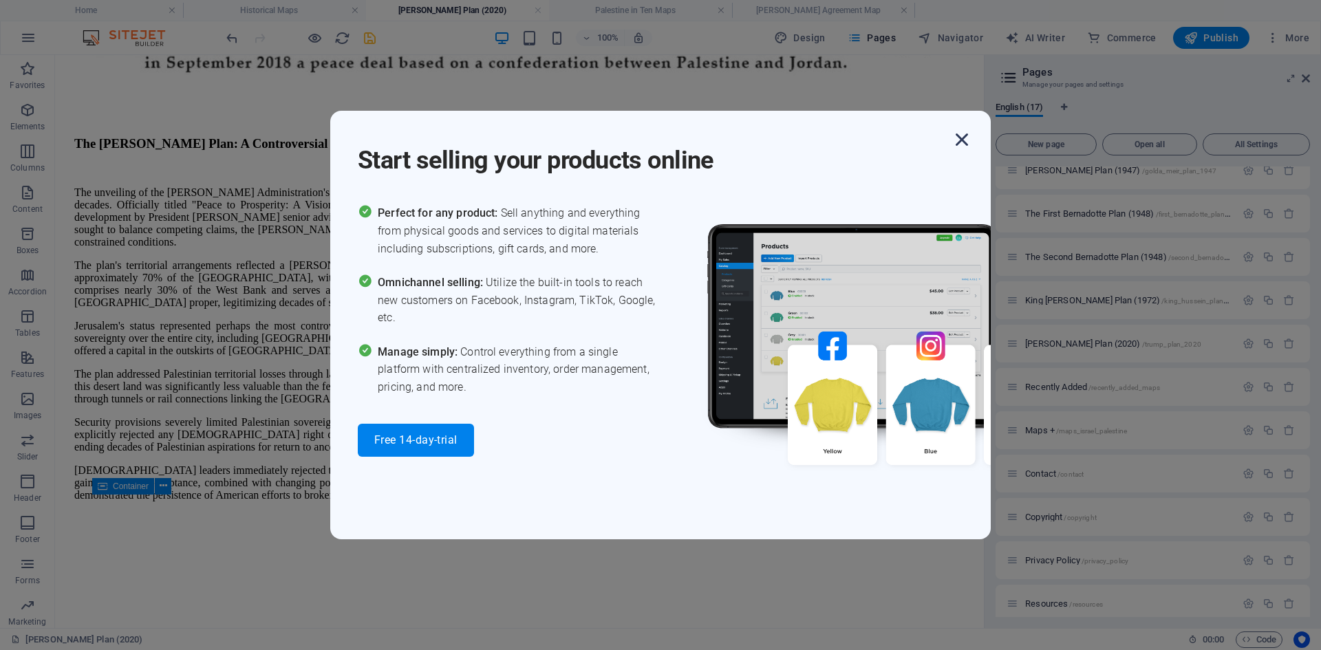
click at [960, 136] on icon "button" at bounding box center [961, 139] width 25 height 25
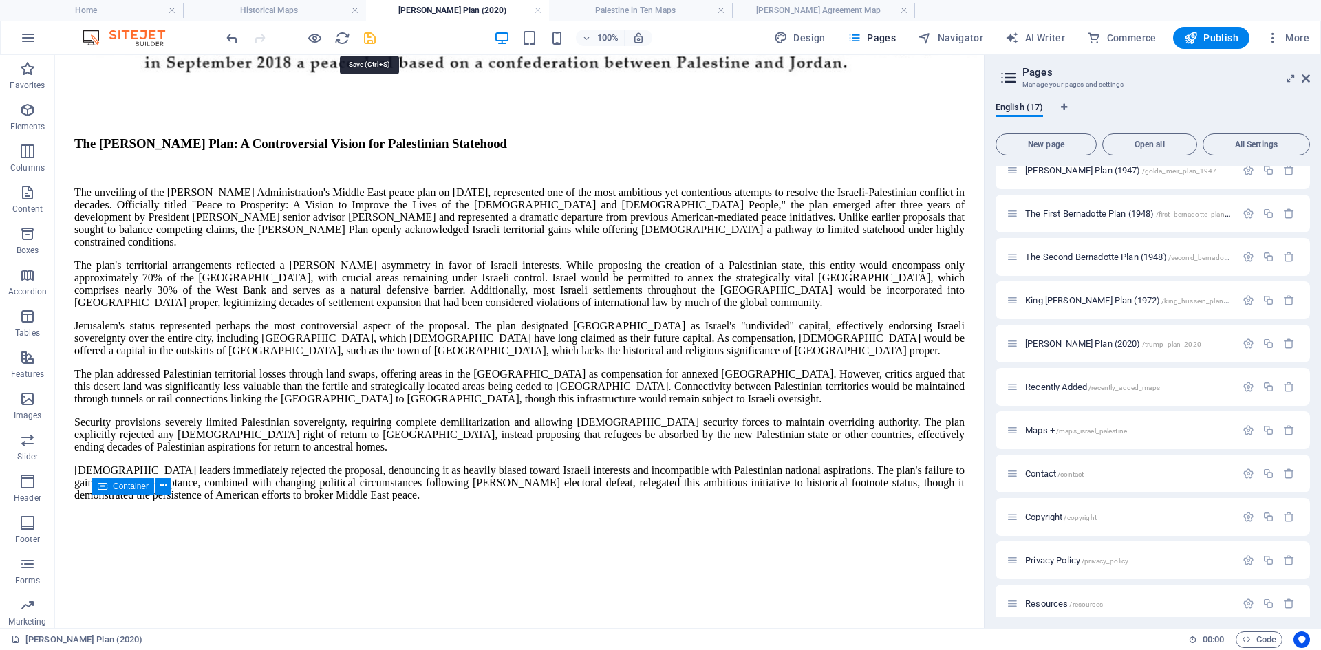
click at [369, 37] on icon "save" at bounding box center [370, 38] width 16 height 16
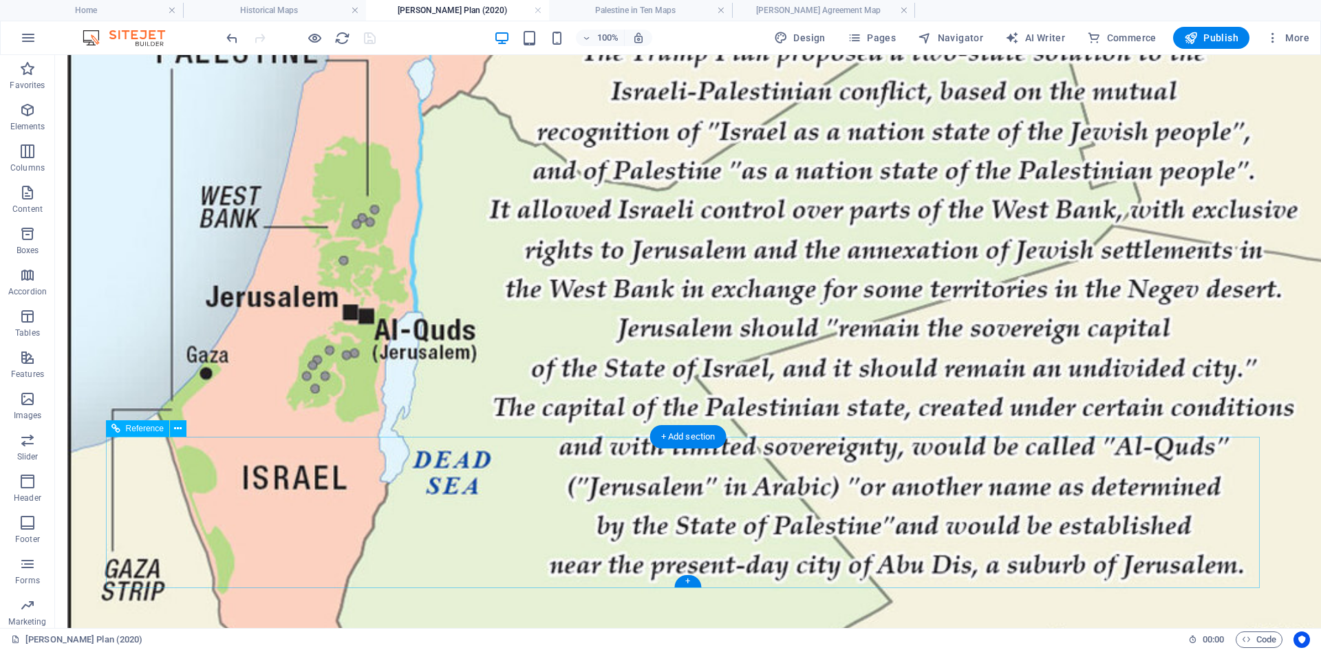
scroll to position [626, 0]
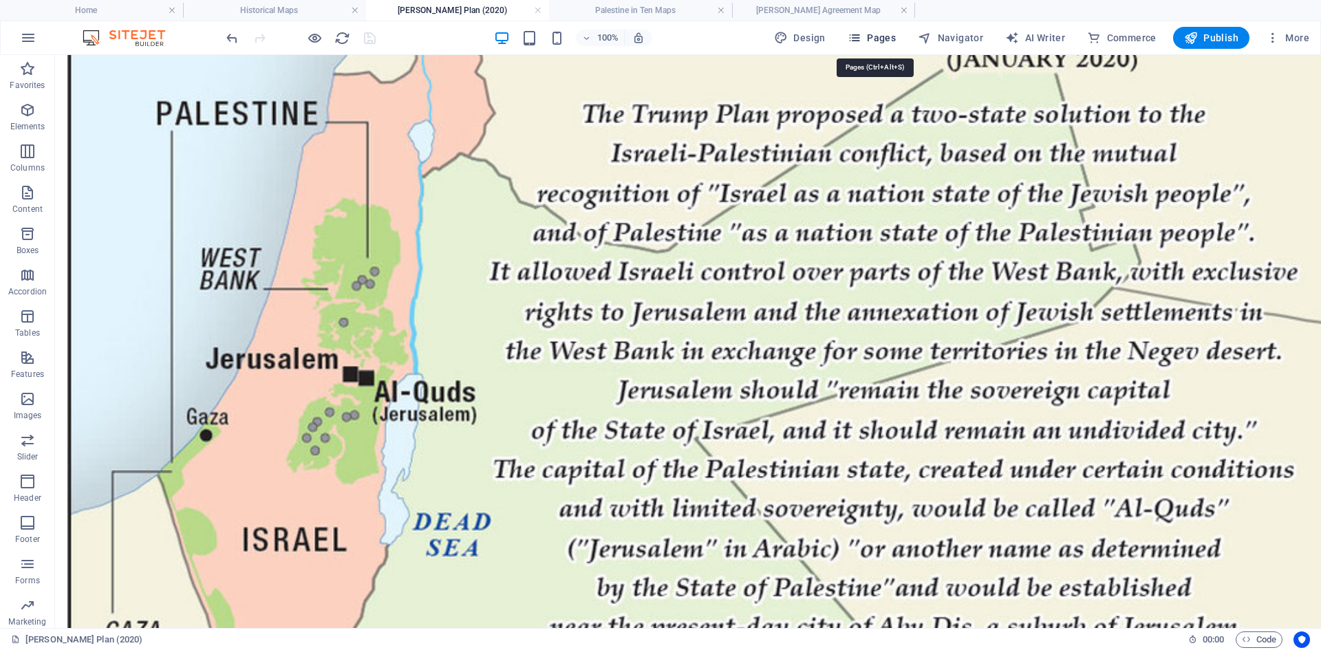
click at [857, 39] on icon "button" at bounding box center [854, 38] width 14 height 14
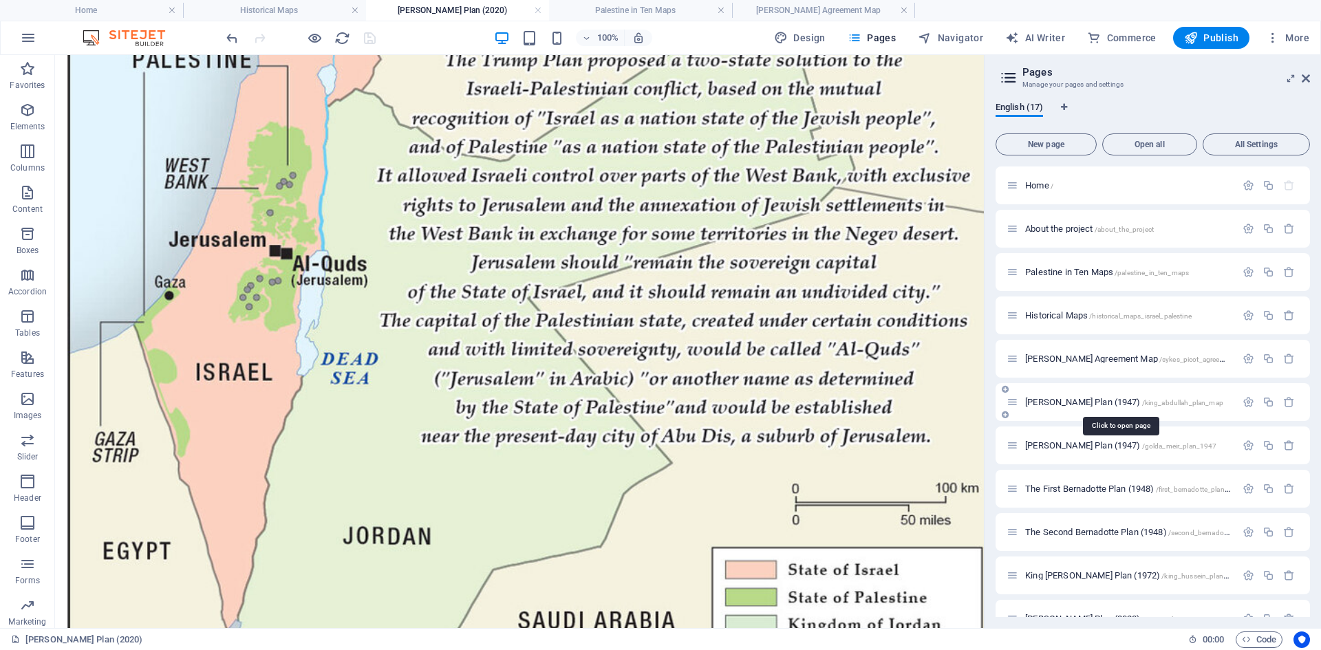
click at [1055, 402] on span "[PERSON_NAME] Plan (1947) /king_abdullah_plan_map" at bounding box center [1124, 402] width 198 height 10
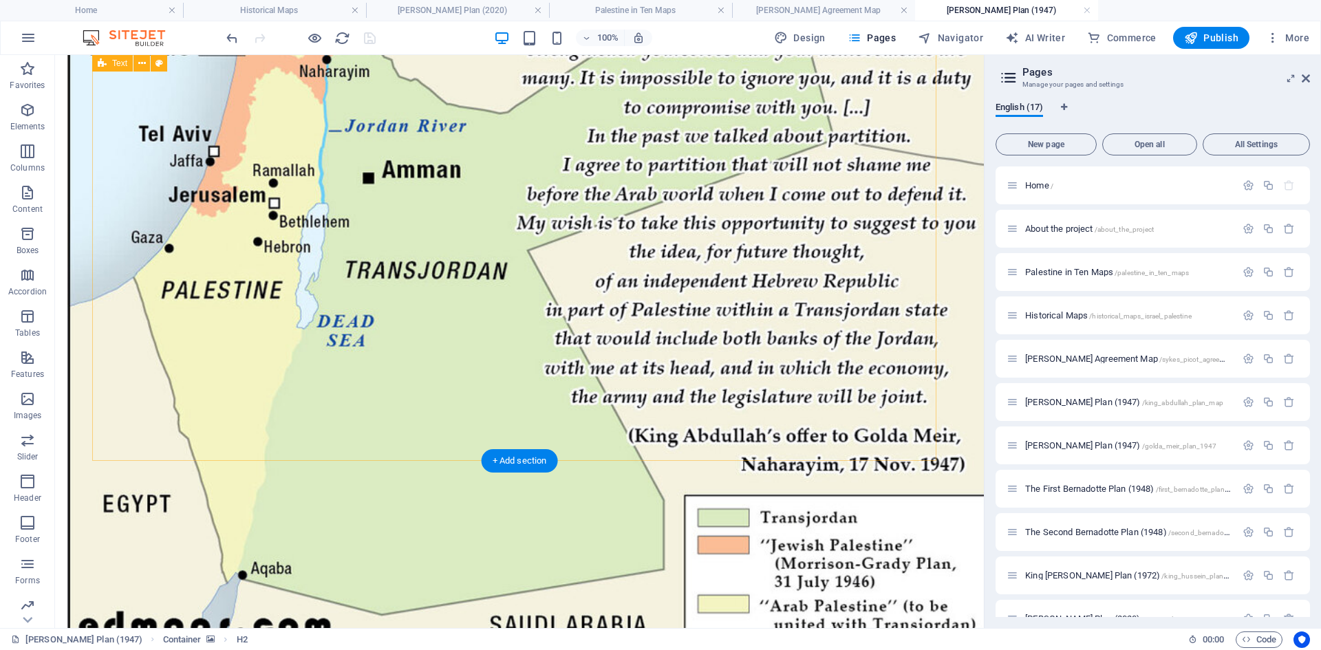
scroll to position [814, 0]
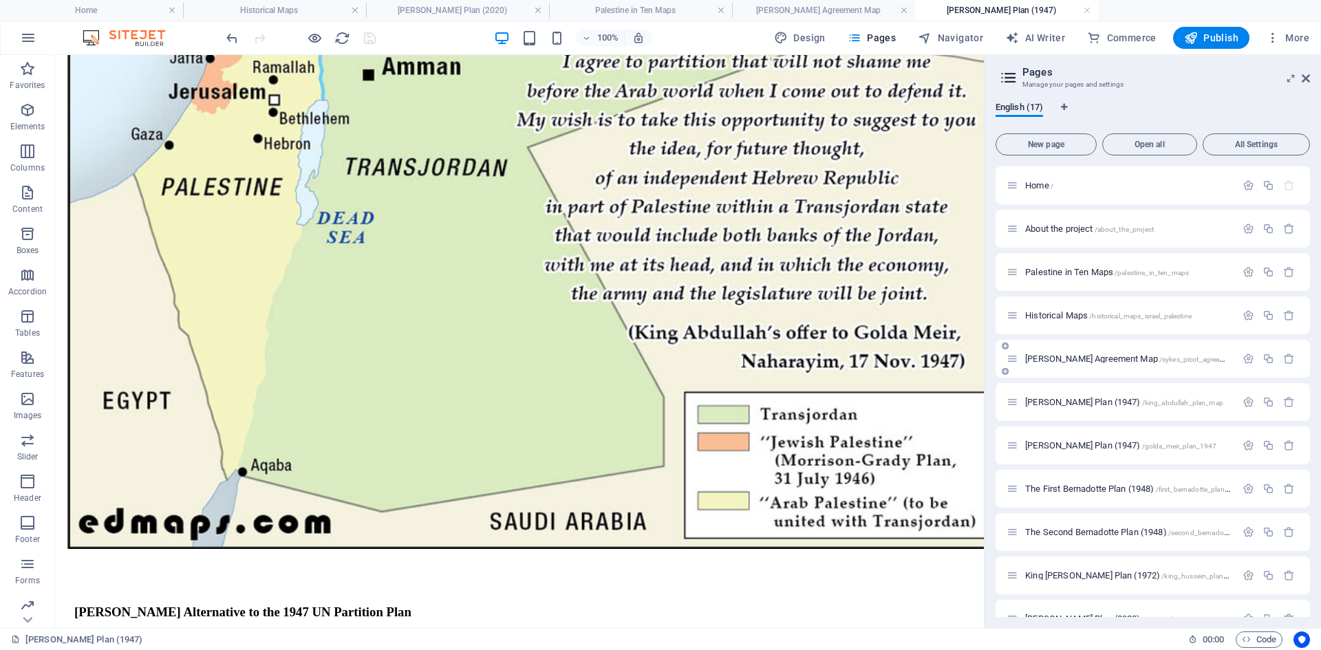
click at [1042, 360] on span "[PERSON_NAME] Agreement Map /sykes_picot_agreement_plan" at bounding box center [1139, 359] width 228 height 10
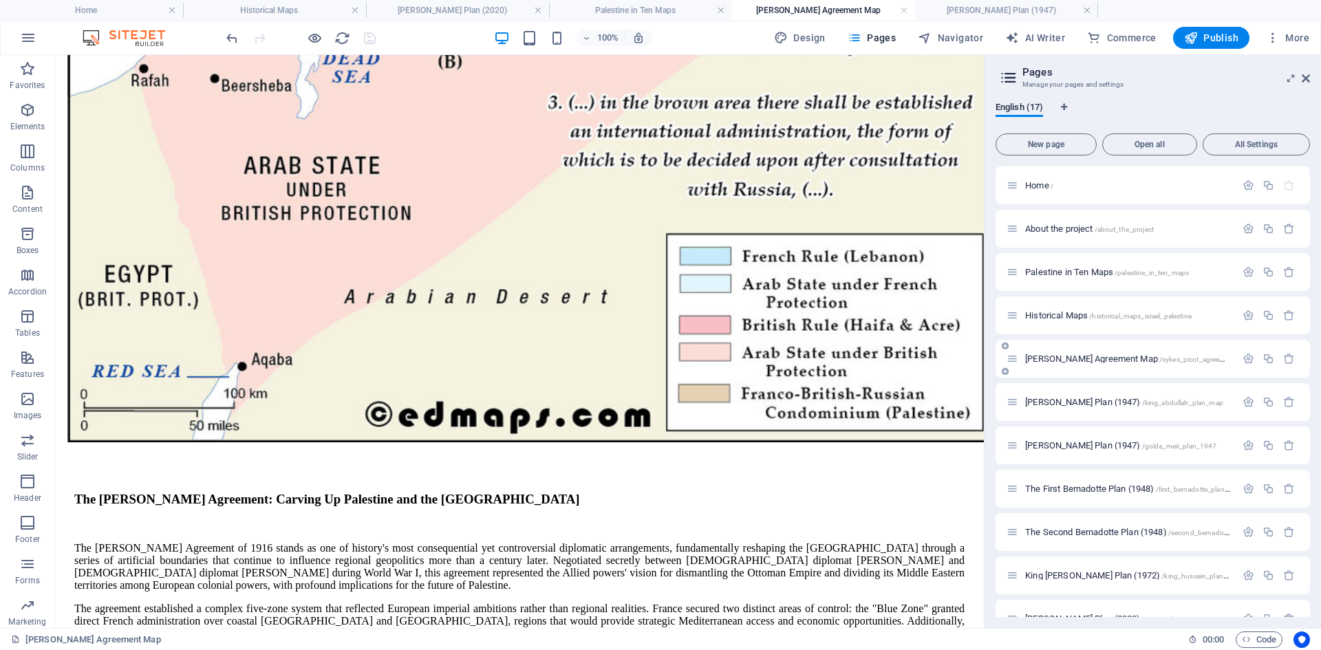
scroll to position [0, 0]
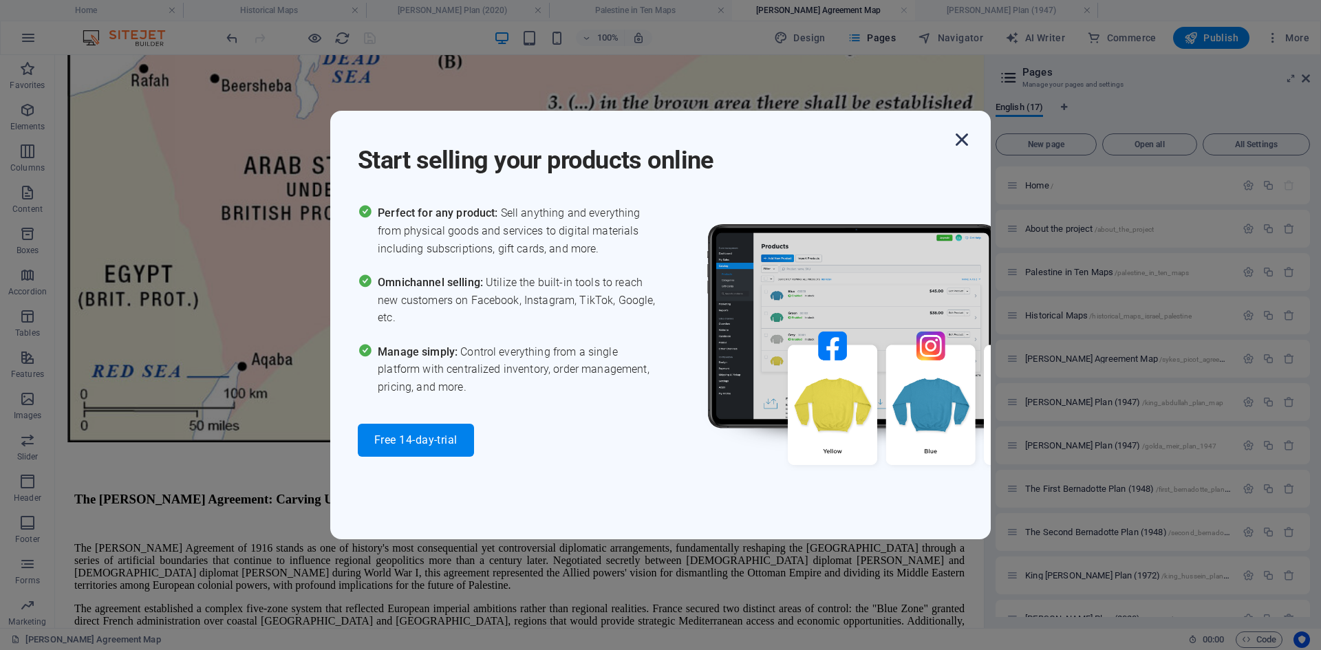
click at [961, 140] on icon "button" at bounding box center [961, 139] width 25 height 25
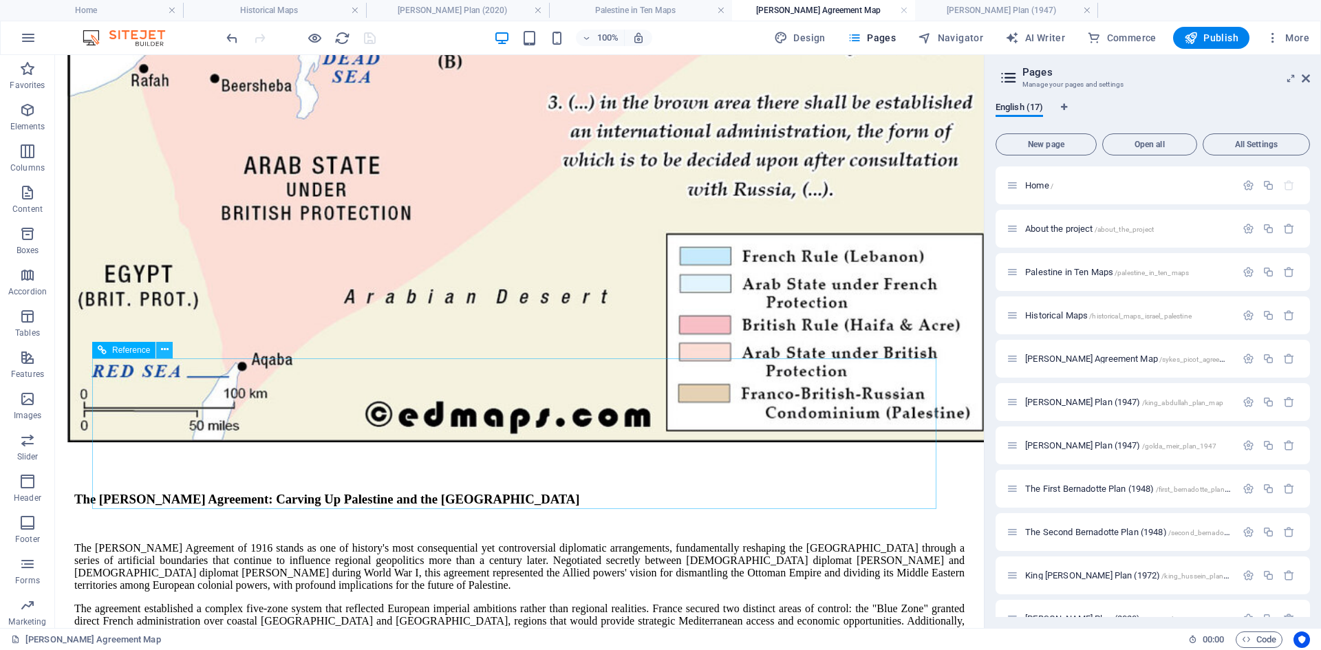
click at [164, 349] on icon at bounding box center [165, 350] width 8 height 14
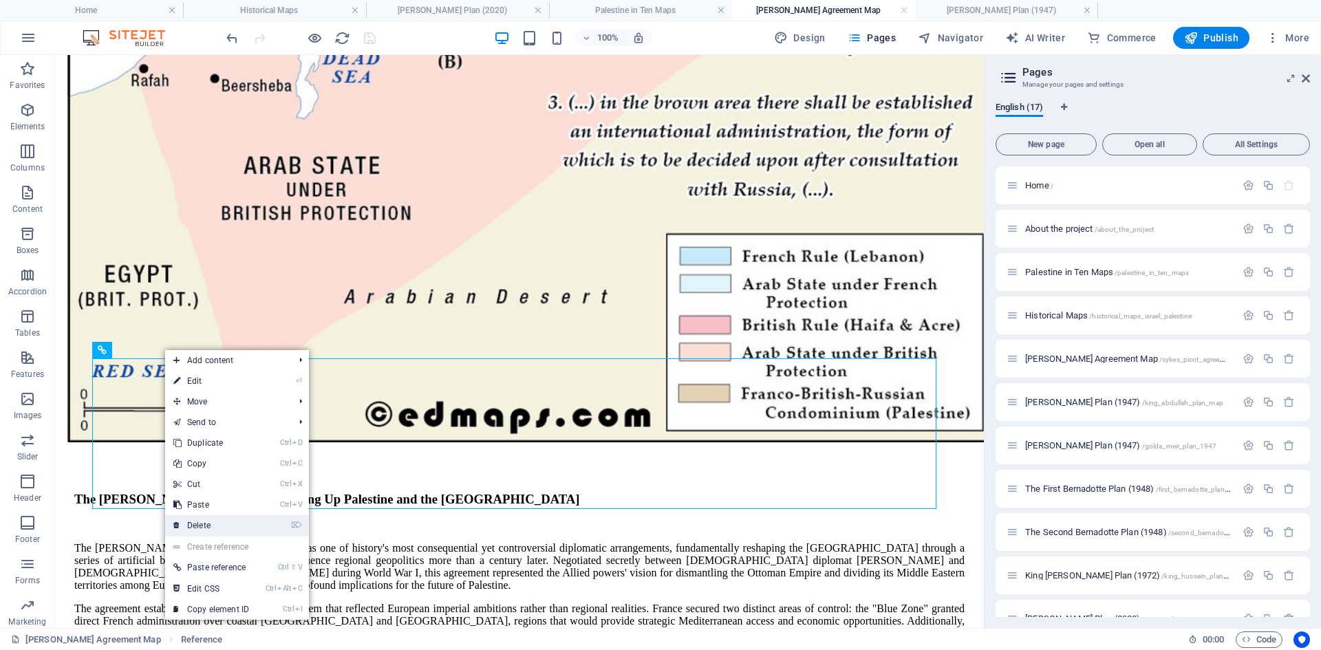
click at [206, 527] on link "⌦ Delete" at bounding box center [211, 525] width 92 height 21
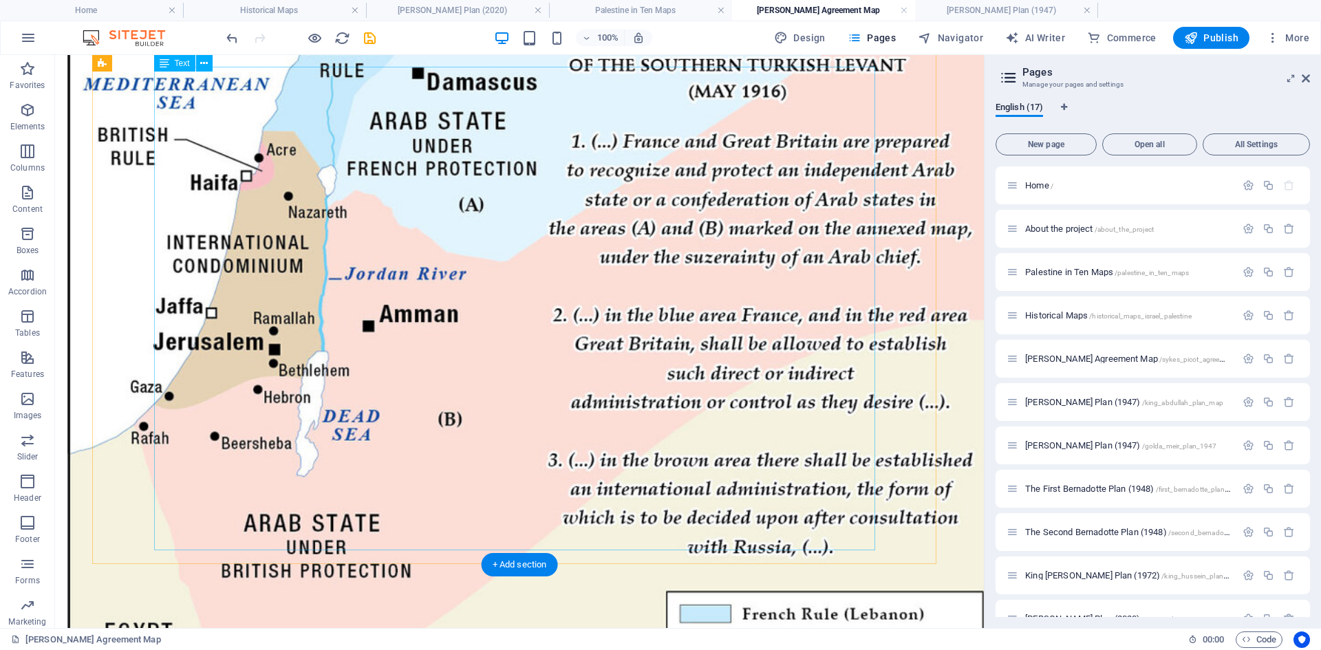
scroll to position [378, 0]
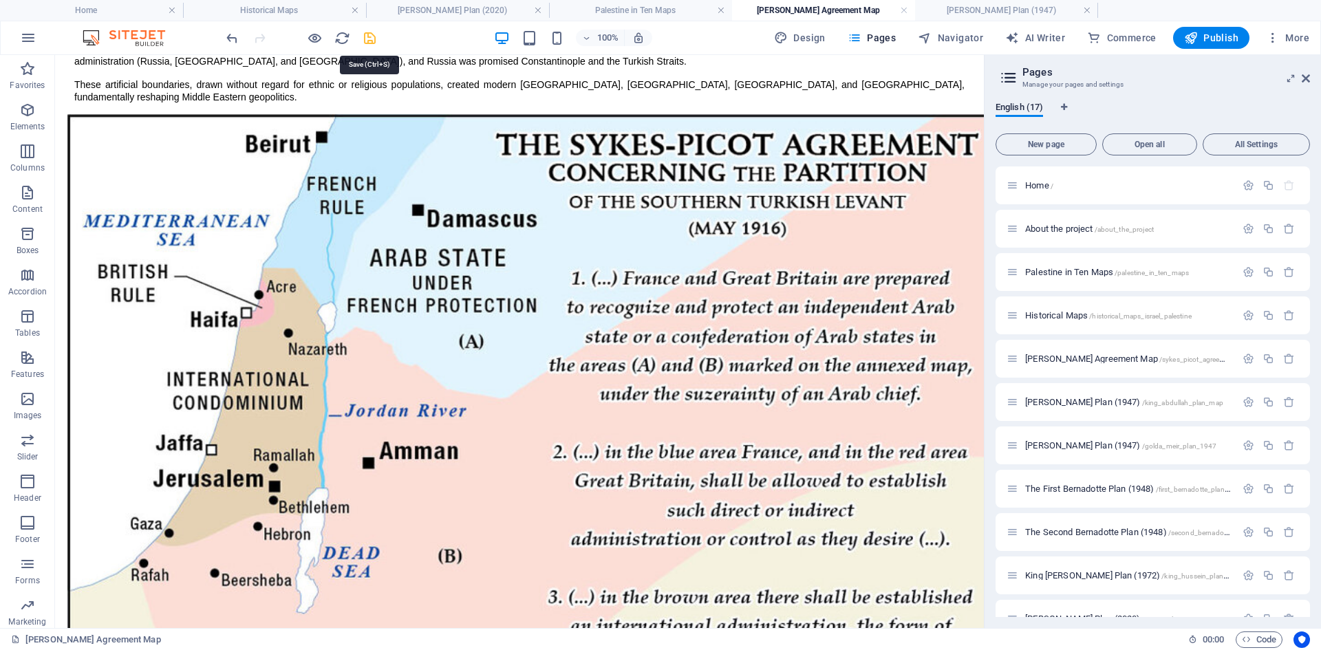
drag, startPoint x: 371, startPoint y: 37, endPoint x: 739, endPoint y: 186, distance: 396.9
click at [371, 37] on icon "save" at bounding box center [370, 38] width 16 height 16
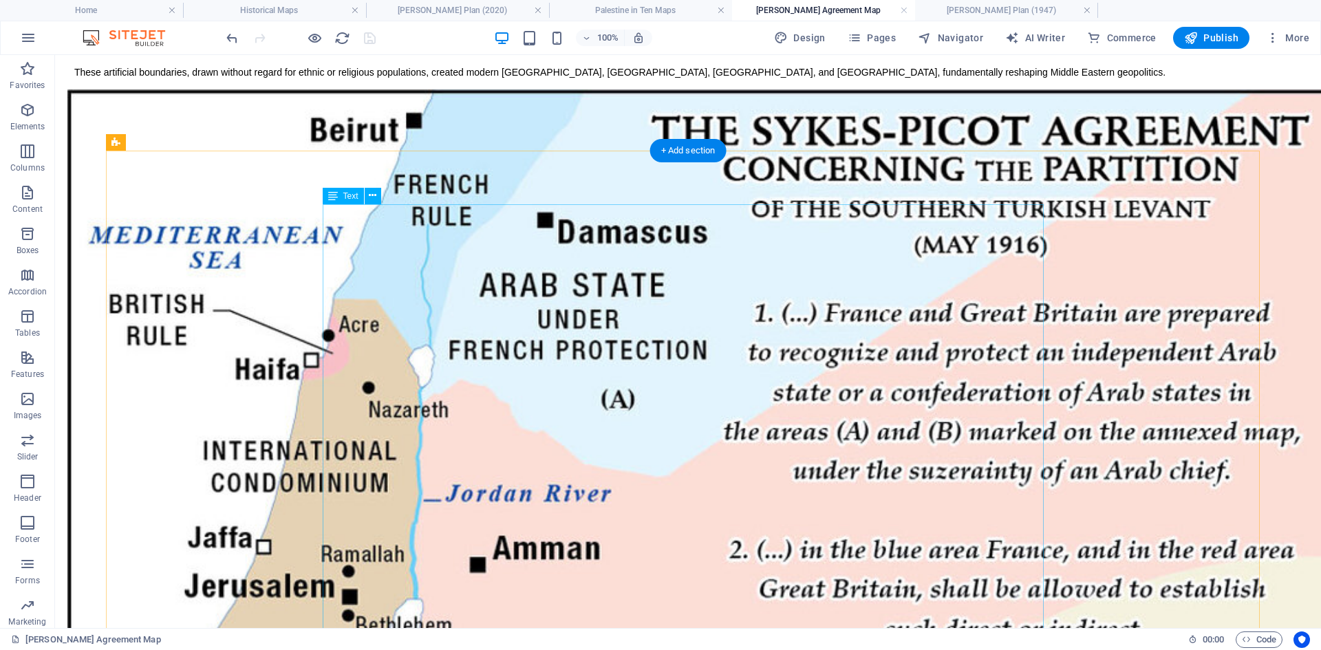
scroll to position [240, 0]
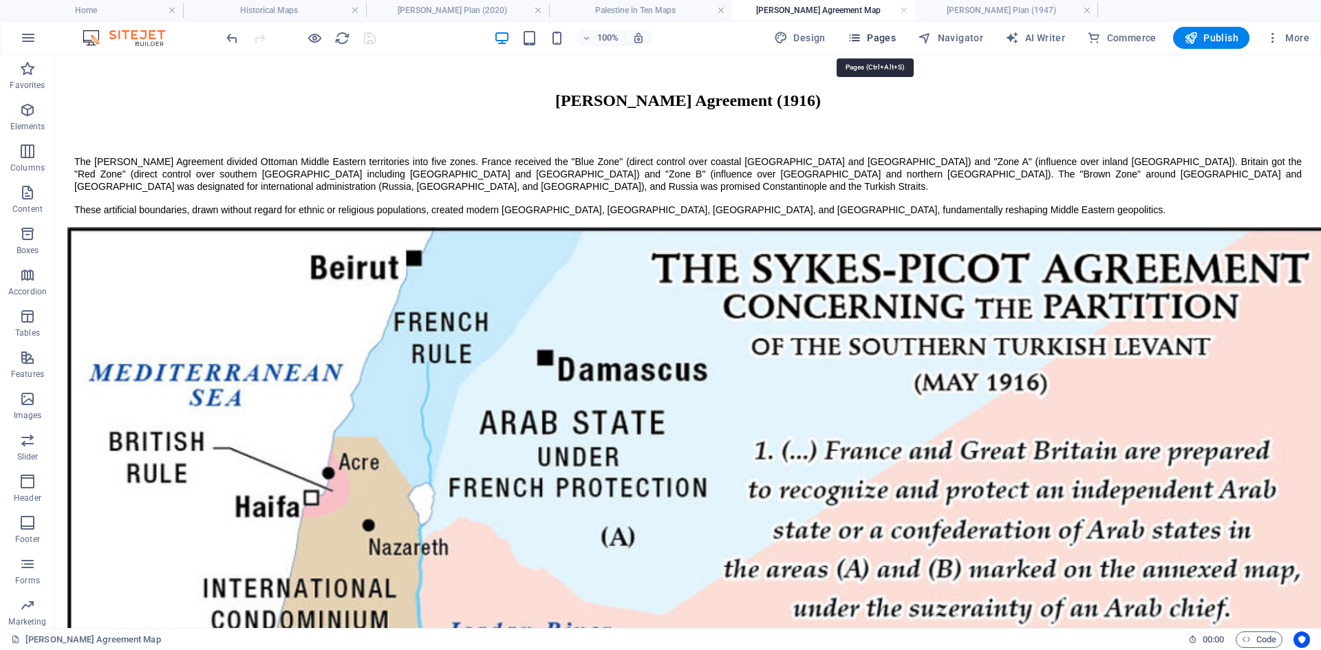
drag, startPoint x: 856, startPoint y: 38, endPoint x: 880, endPoint y: 69, distance: 39.3
click at [856, 38] on icon "button" at bounding box center [854, 38] width 14 height 14
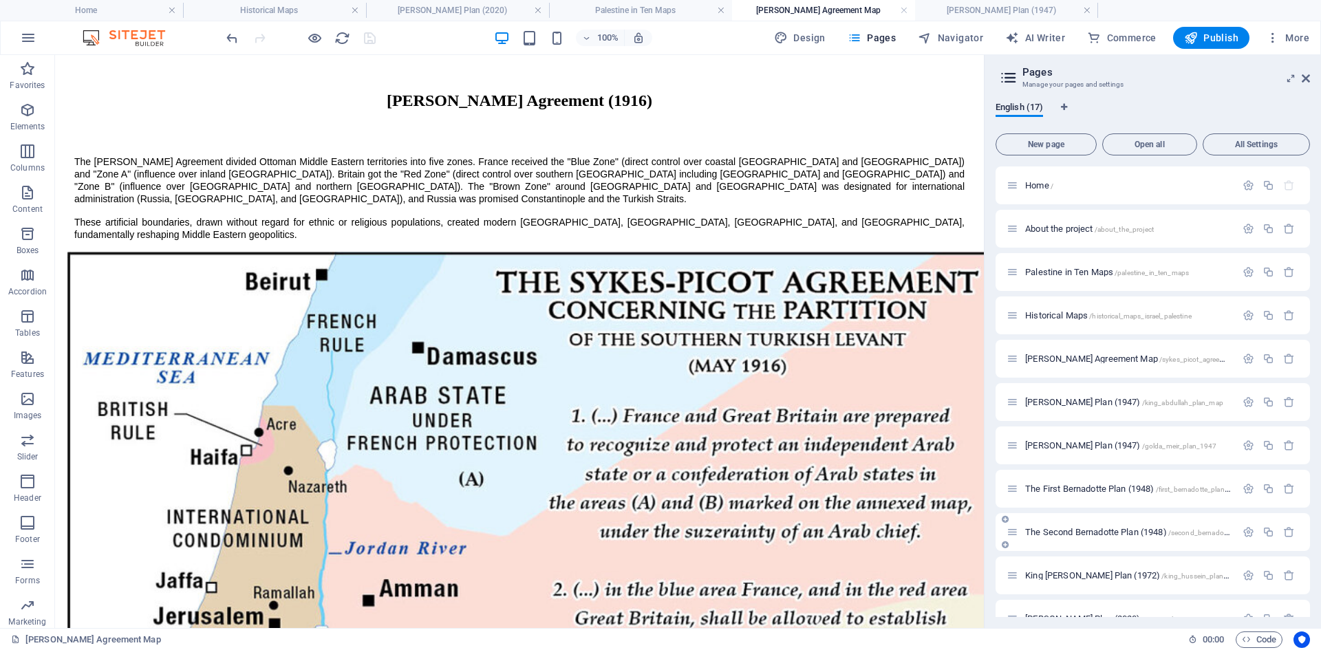
scroll to position [286, 0]
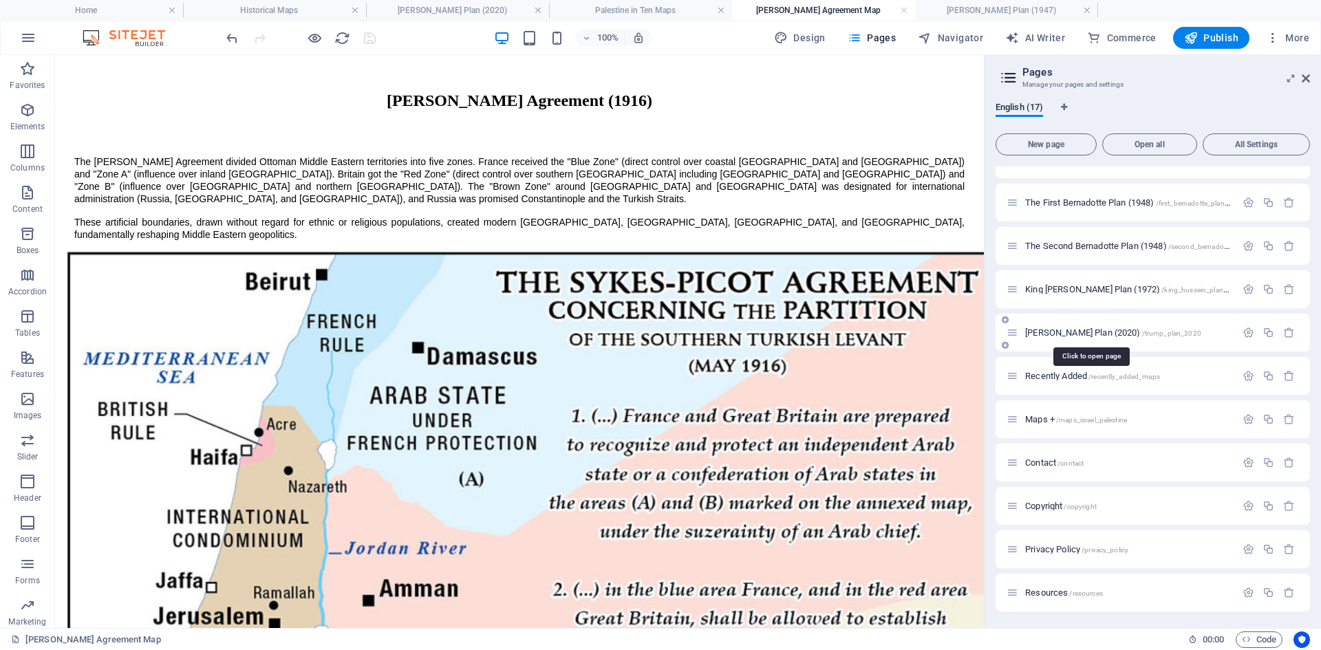
click at [1050, 334] on span "[PERSON_NAME] Plan (2020) /trump_plan_2020" at bounding box center [1113, 332] width 176 height 10
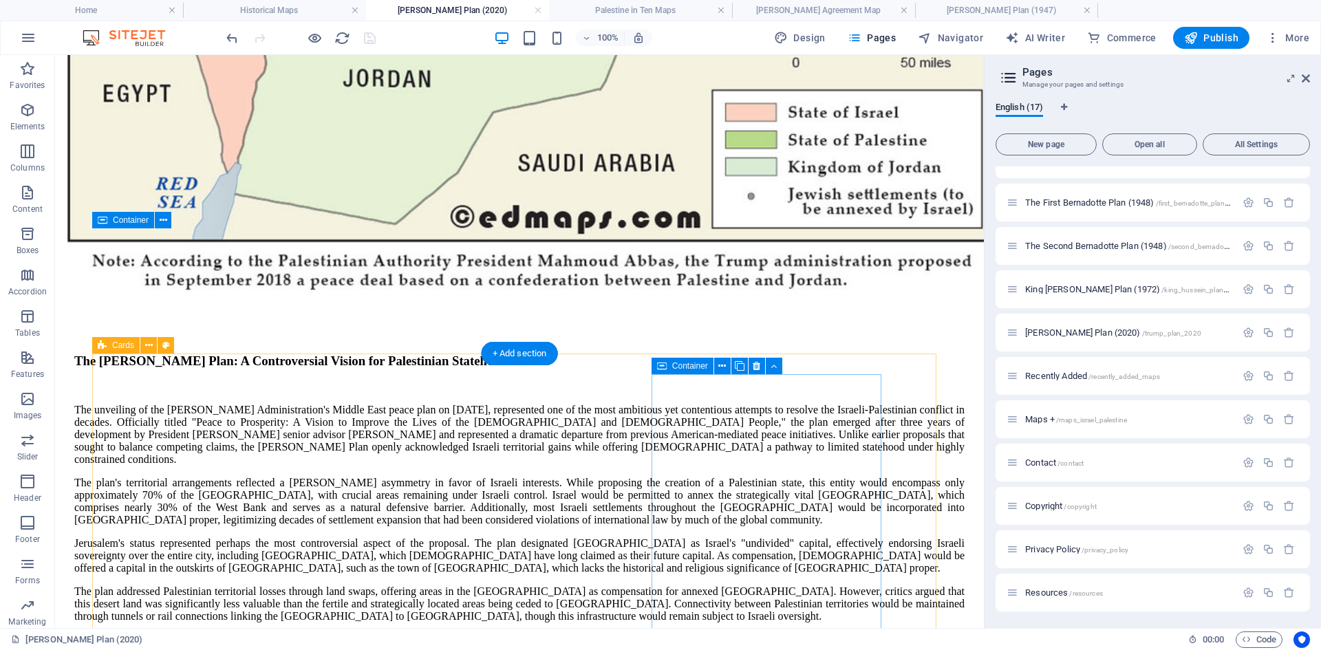
scroll to position [1107, 0]
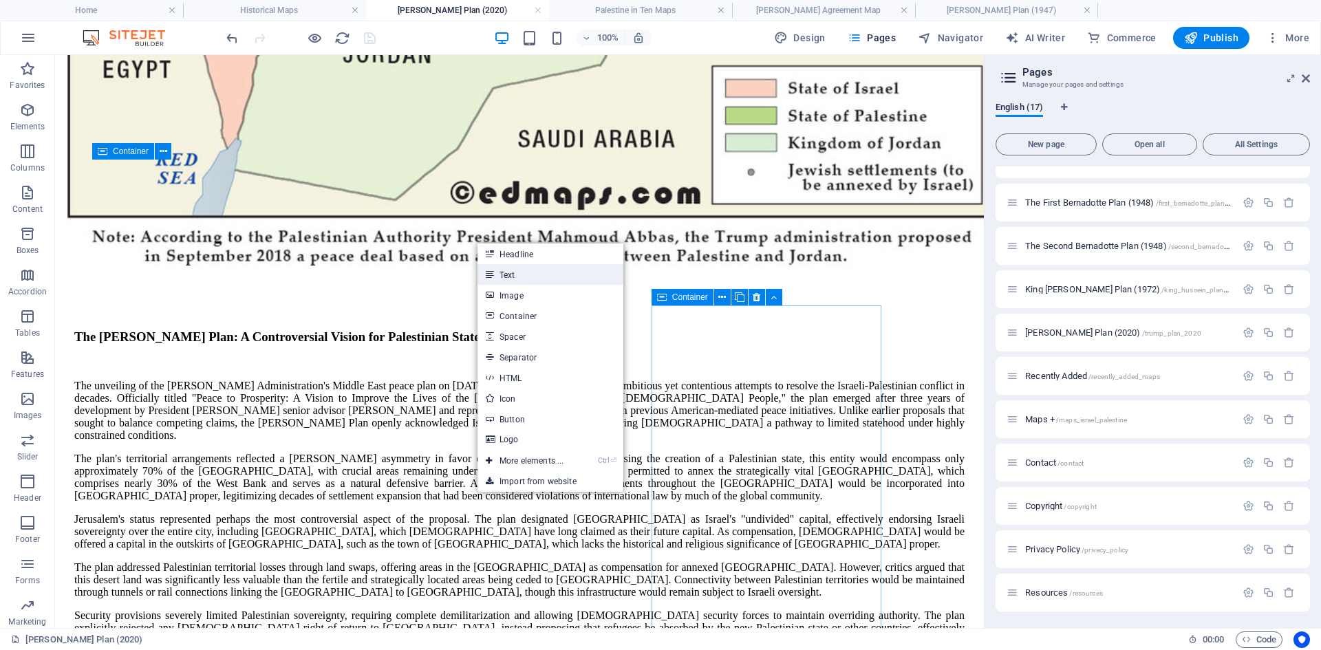
click at [510, 274] on link "Text" at bounding box center [550, 274] width 146 height 21
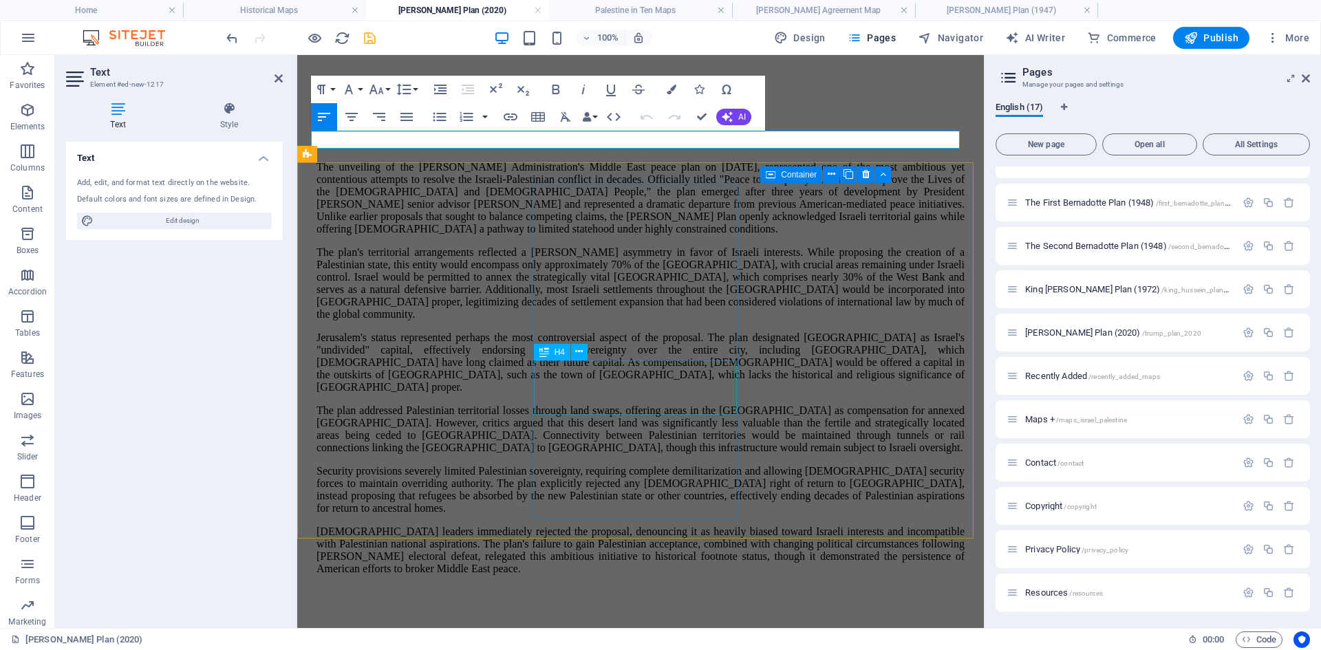
scroll to position [1102, 0]
click at [556, 89] on icon "button" at bounding box center [556, 90] width 8 height 10
drag, startPoint x: 390, startPoint y: 136, endPoint x: 296, endPoint y: 138, distance: 94.3
drag, startPoint x: 558, startPoint y: 85, endPoint x: 343, endPoint y: 170, distance: 231.3
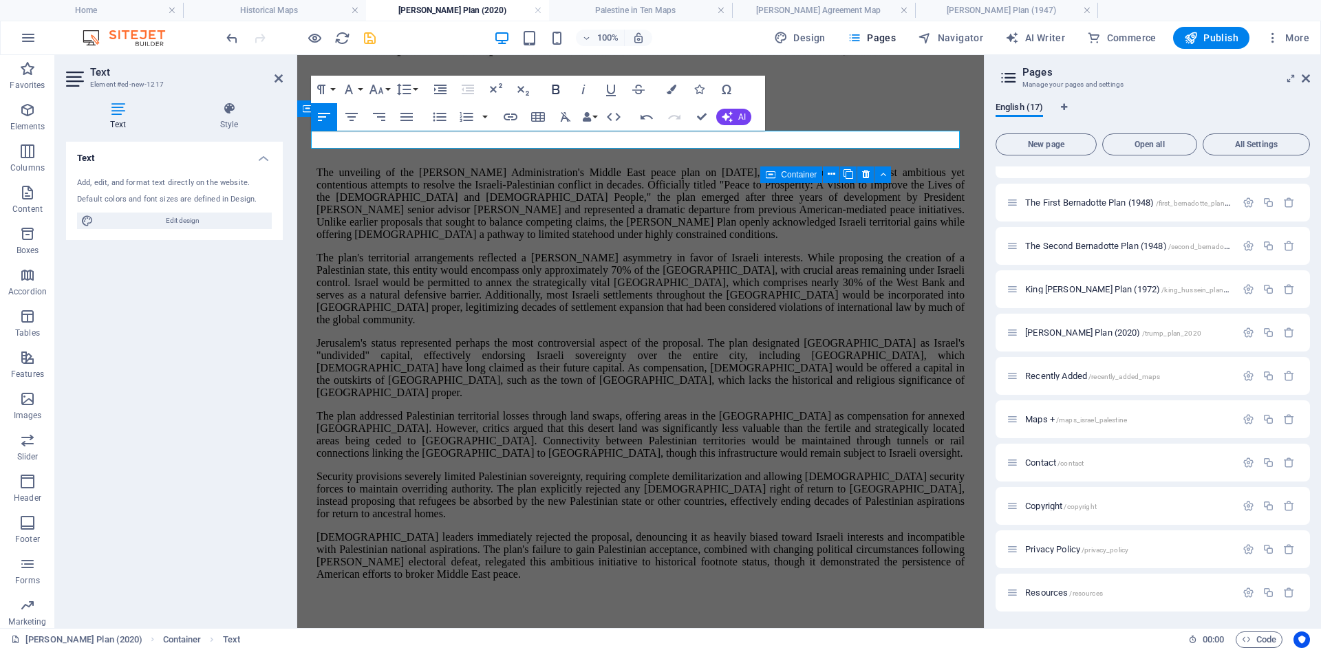
click at [558, 85] on icon "button" at bounding box center [556, 90] width 8 height 10
click at [226, 111] on icon at bounding box center [228, 109] width 107 height 14
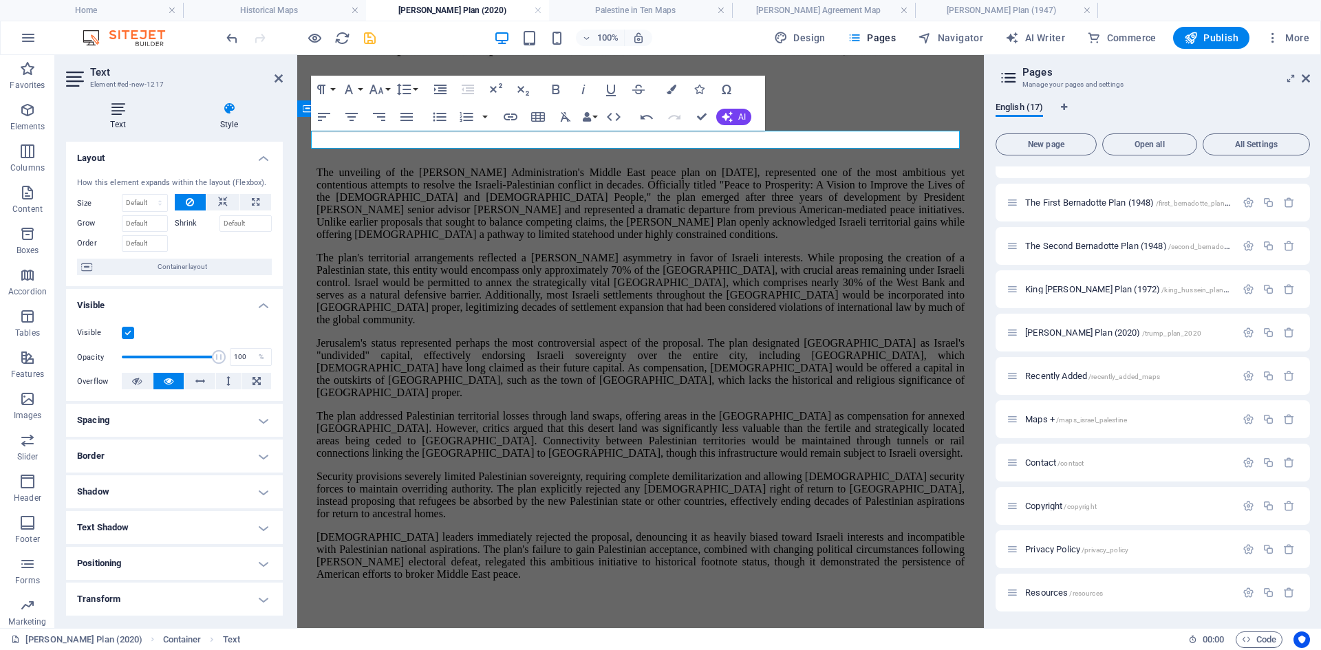
click at [117, 106] on icon at bounding box center [118, 109] width 104 height 14
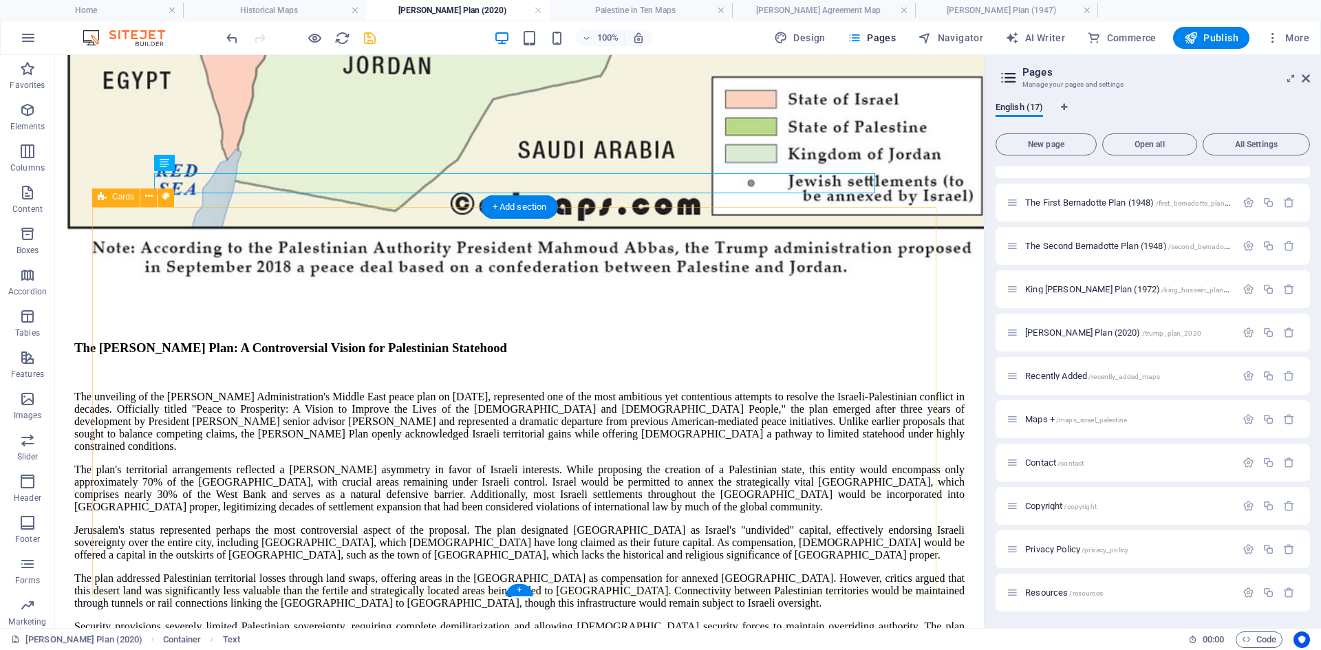
scroll to position [1107, 0]
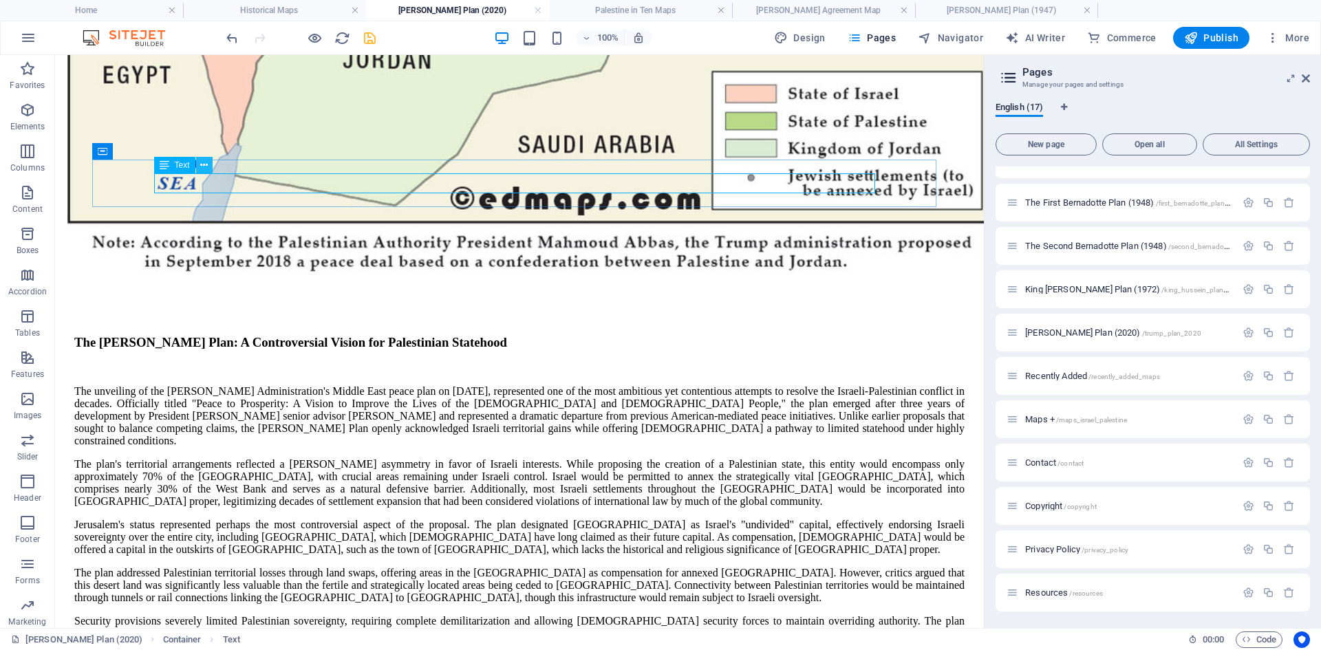
click at [202, 164] on icon at bounding box center [204, 165] width 8 height 14
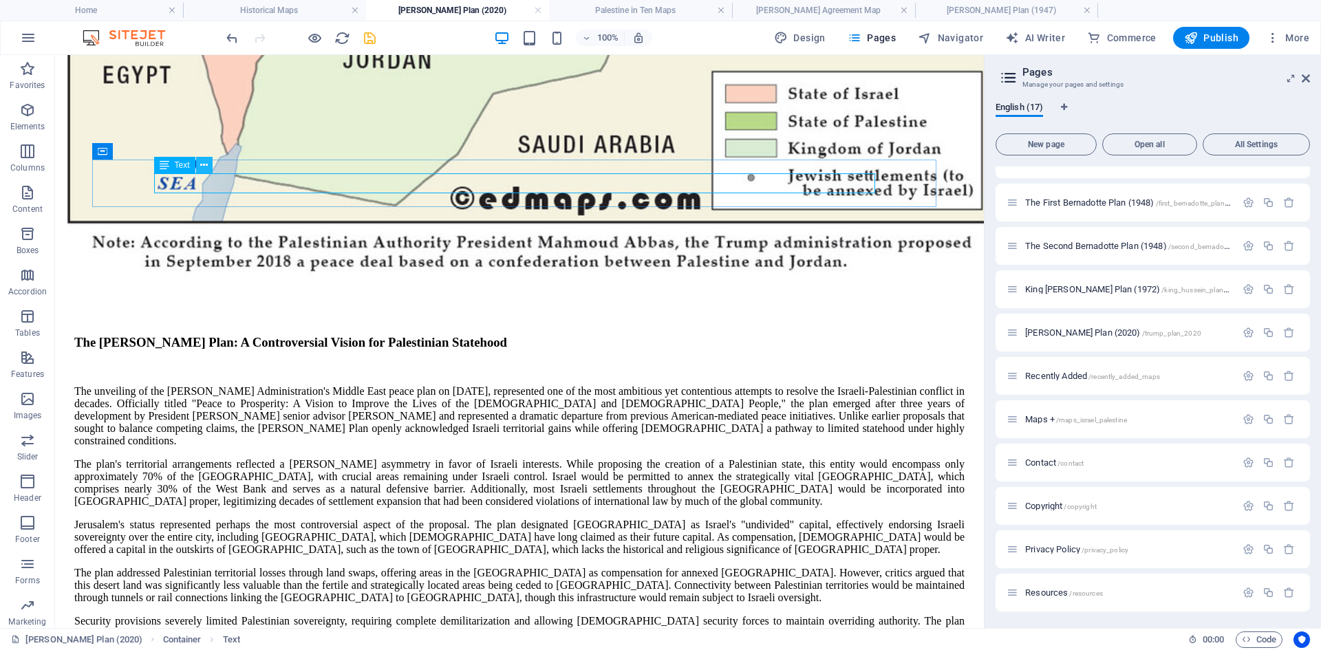
click at [205, 164] on icon at bounding box center [204, 165] width 8 height 14
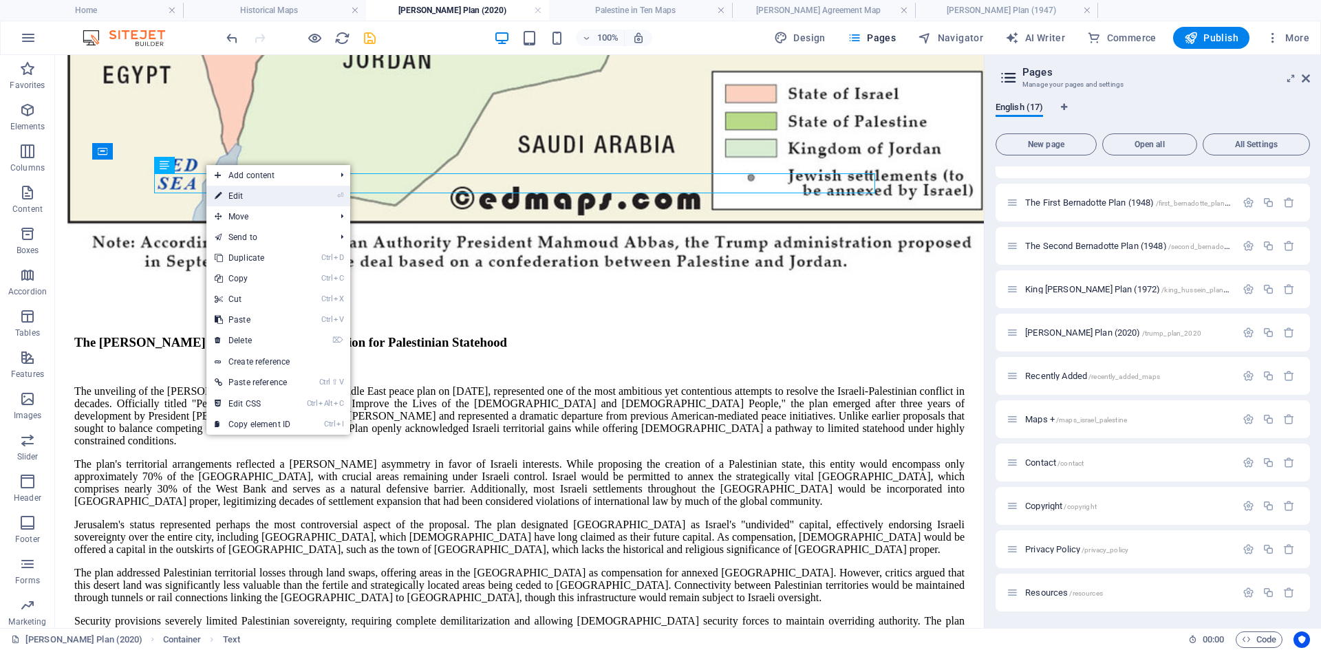
click at [237, 195] on link "⏎ Edit" at bounding box center [252, 196] width 92 height 21
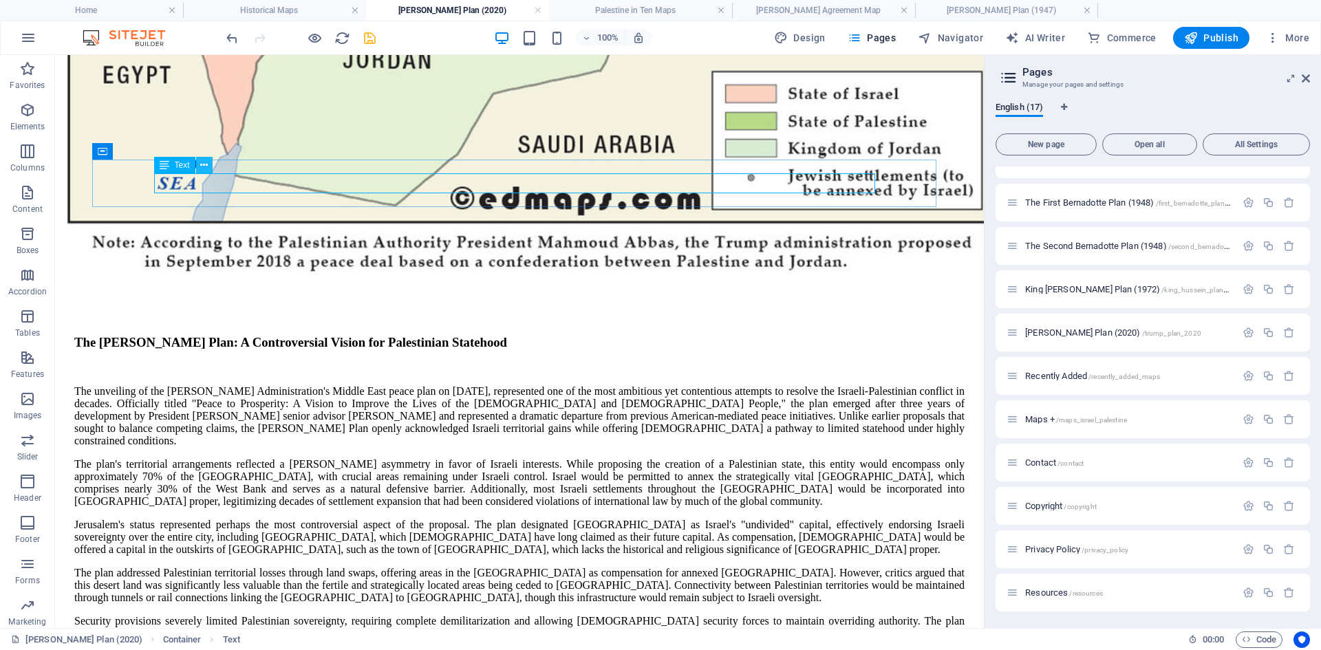
click at [202, 165] on icon at bounding box center [204, 165] width 8 height 14
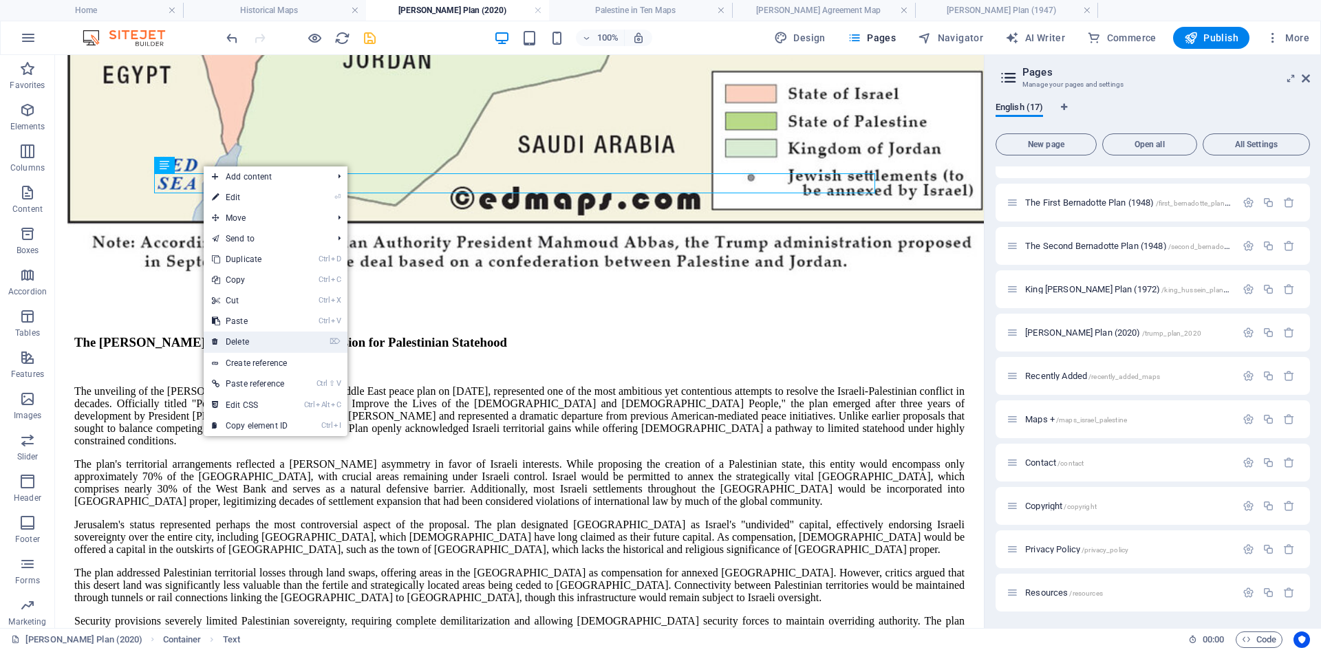
click at [235, 340] on link "⌦ Delete" at bounding box center [250, 342] width 92 height 21
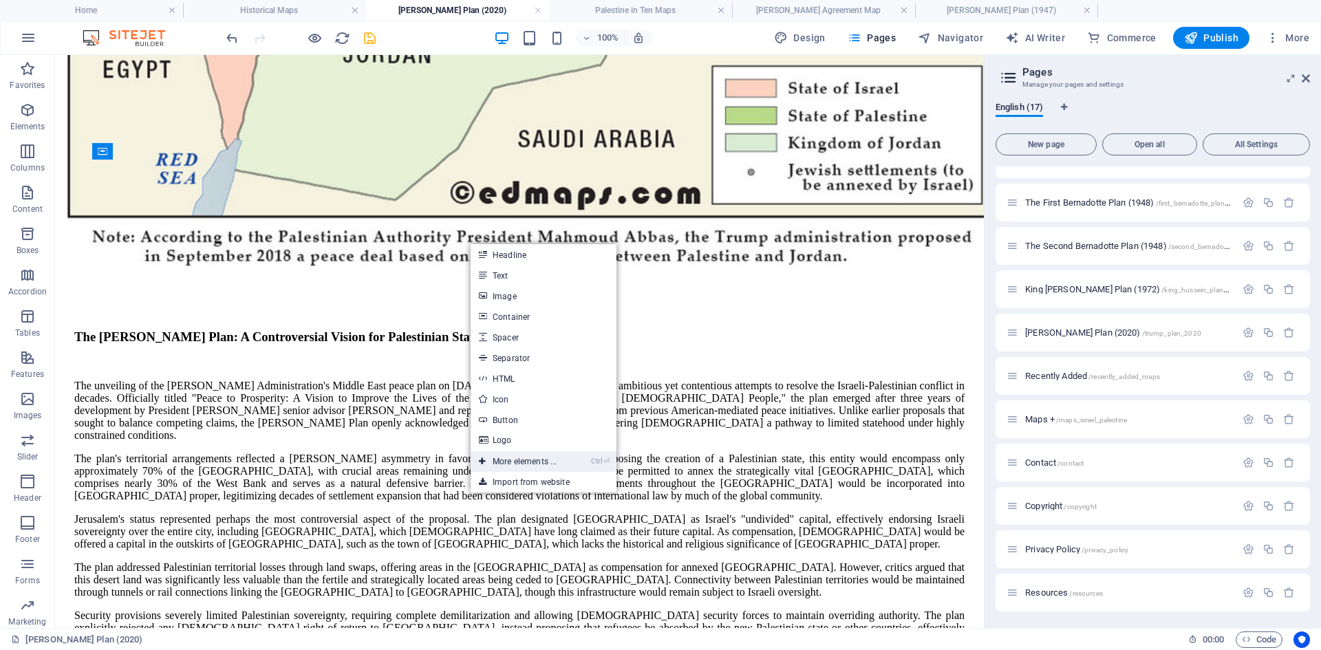
click at [510, 460] on link "Ctrl ⏎ More elements ..." at bounding box center [518, 461] width 94 height 21
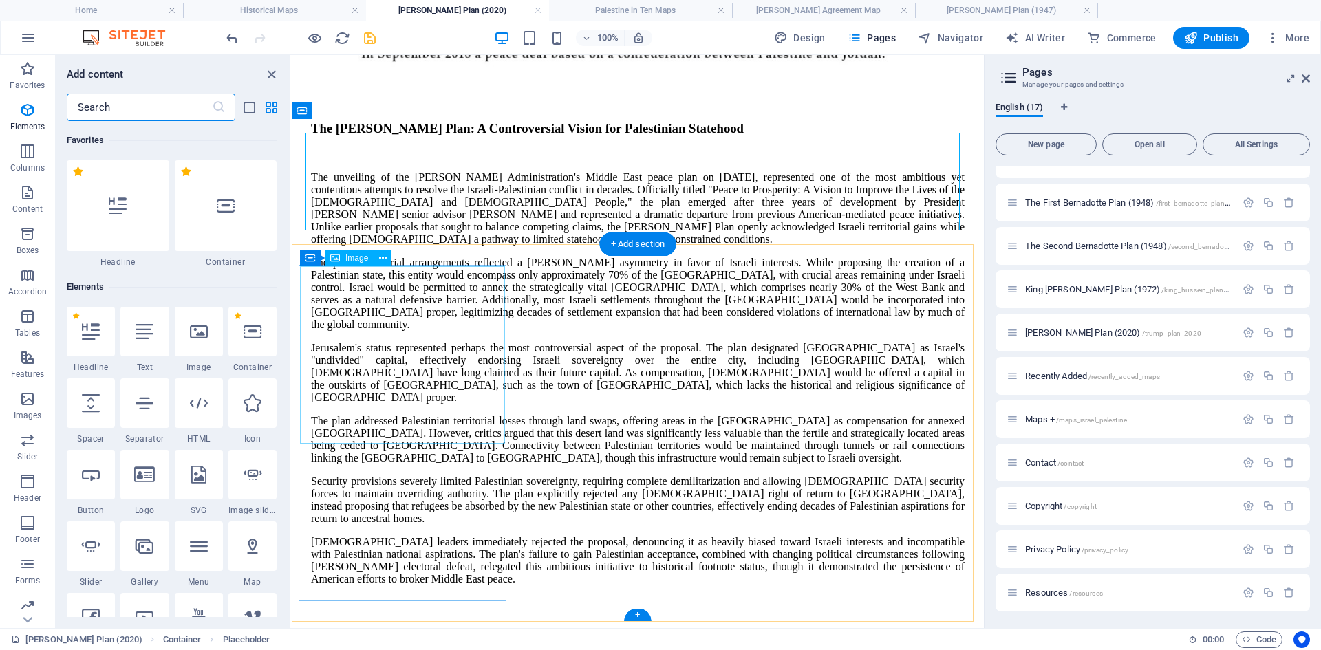
scroll to position [147, 0]
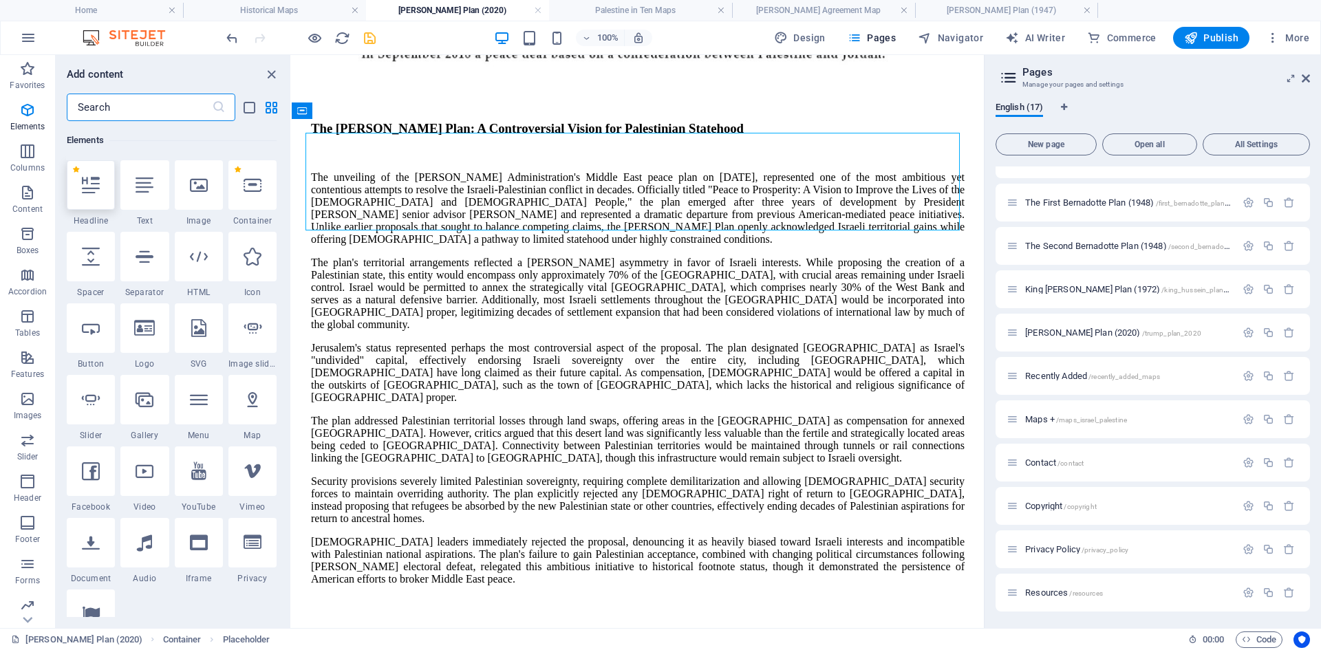
click at [85, 185] on icon at bounding box center [91, 185] width 18 height 18
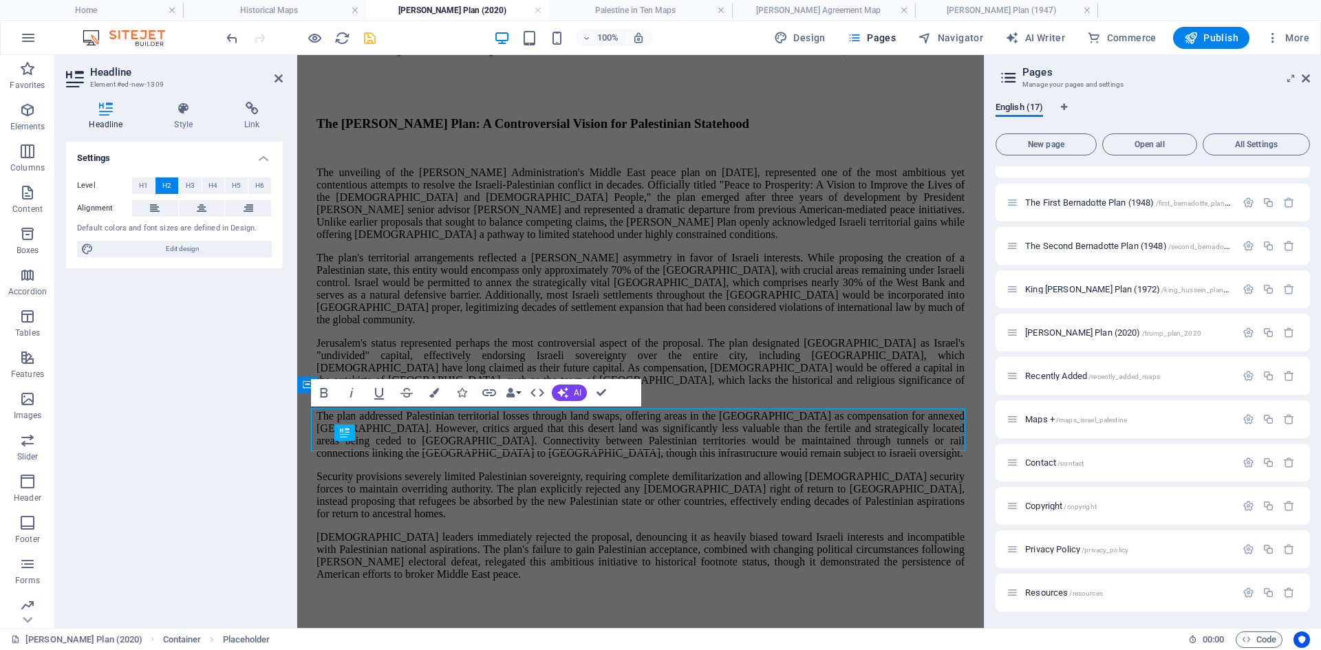
scroll to position [826, 0]
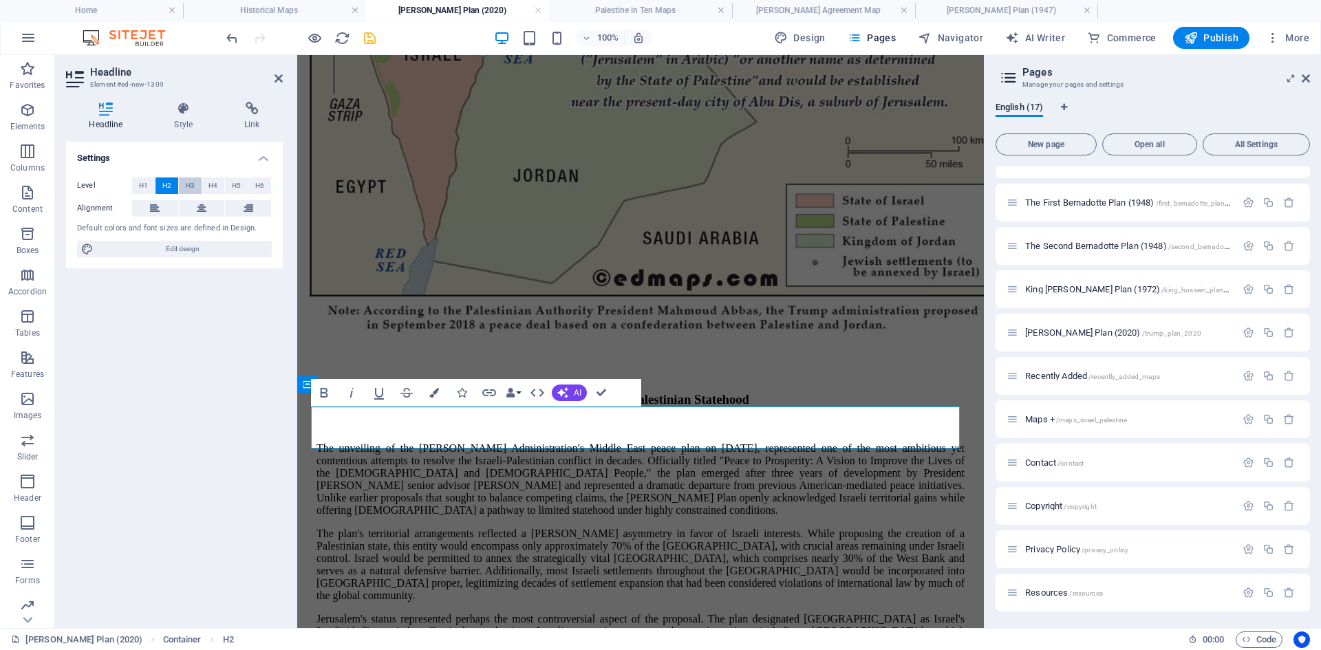
click at [190, 184] on span "H3" at bounding box center [190, 185] width 9 height 17
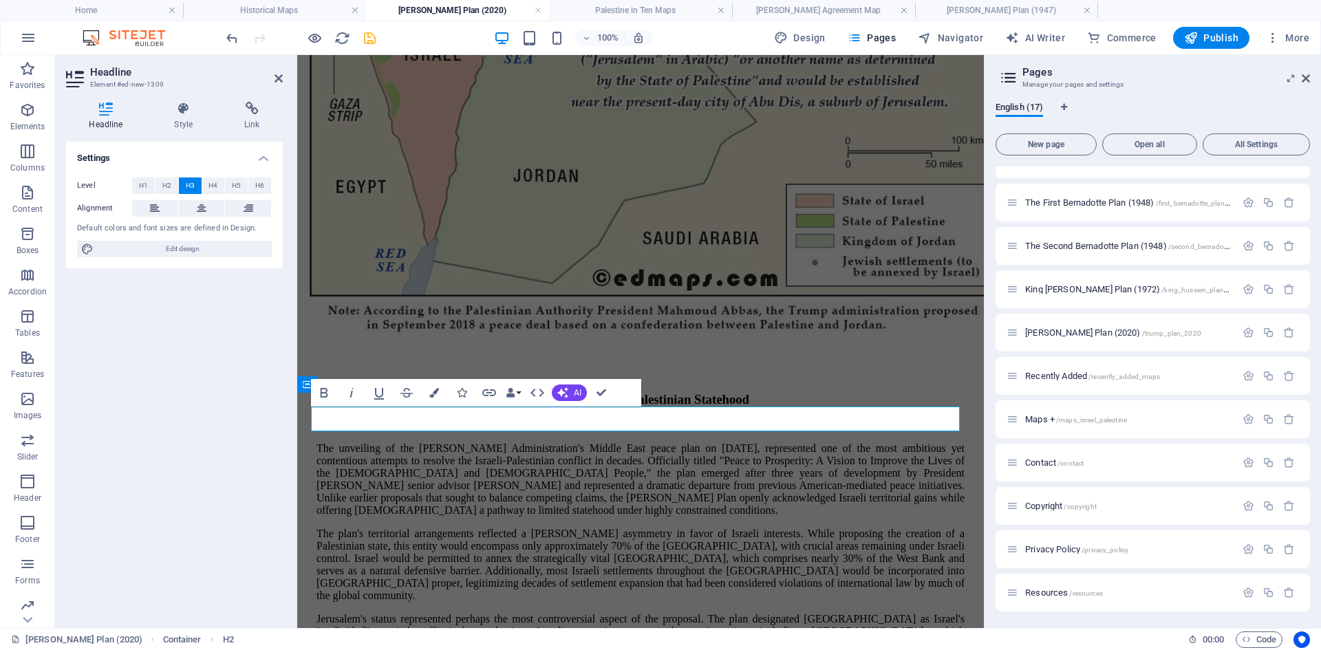
drag, startPoint x: 415, startPoint y: 416, endPoint x: 284, endPoint y: 403, distance: 132.0
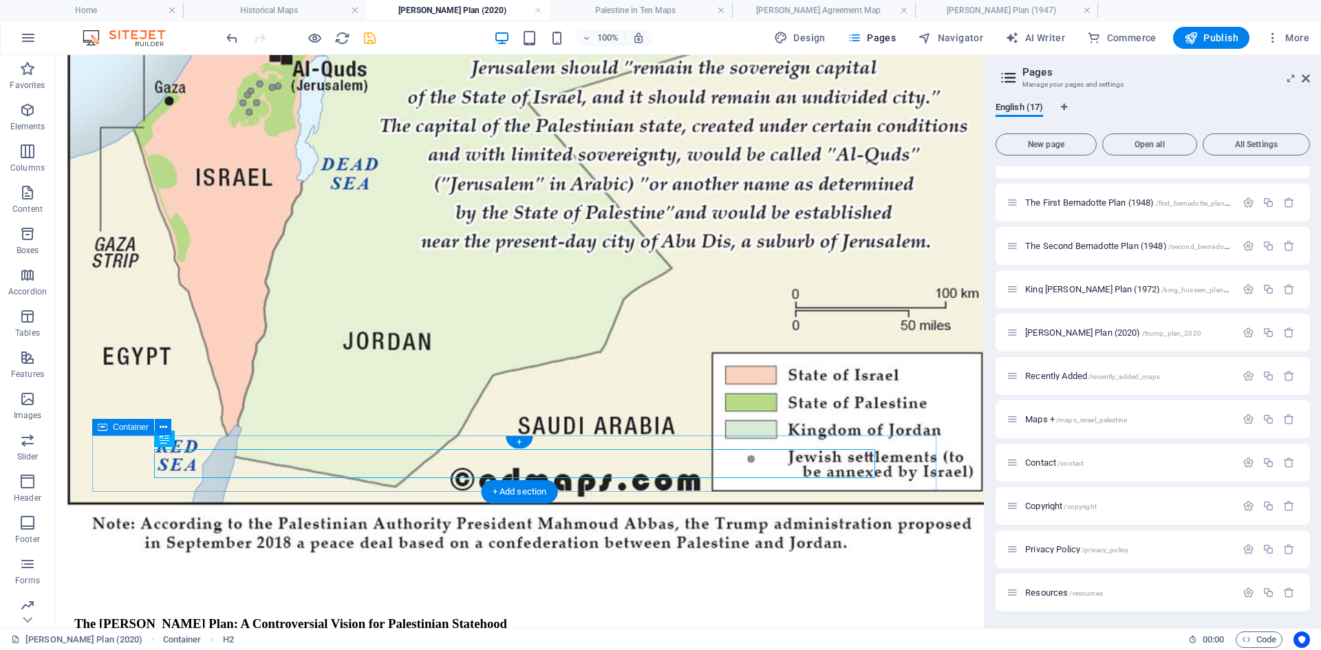
scroll to position [832, 0]
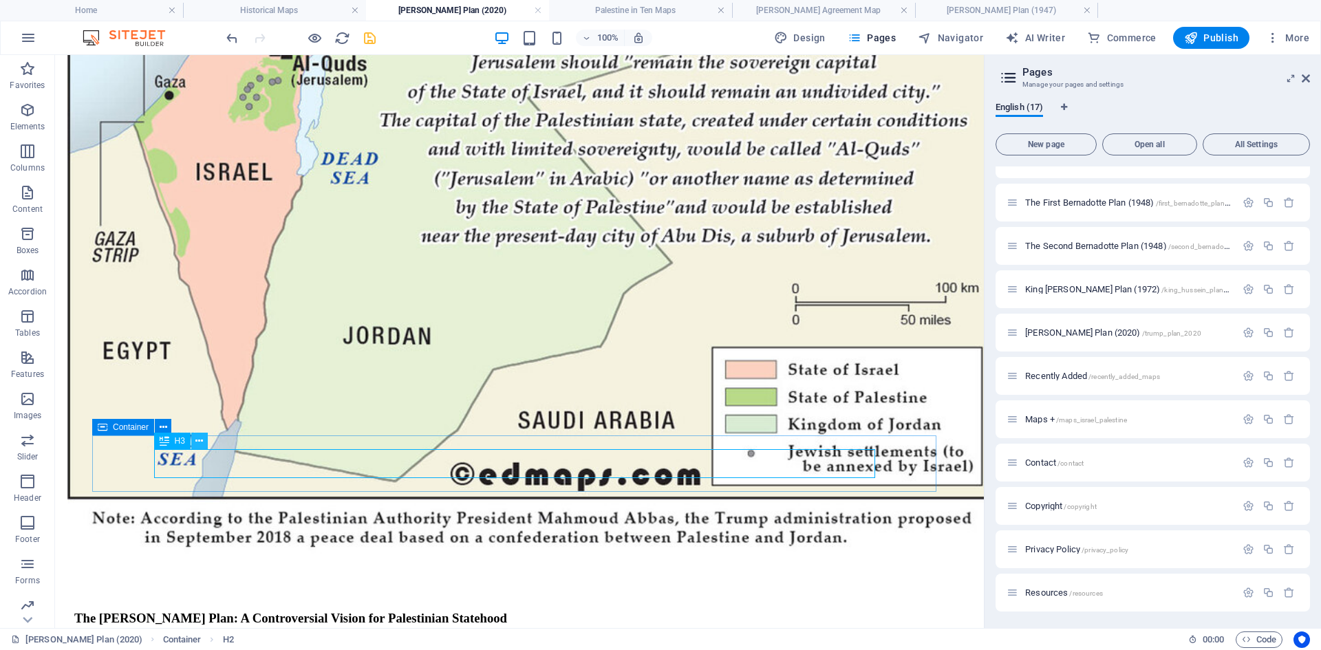
click at [197, 441] on icon at bounding box center [199, 441] width 8 height 14
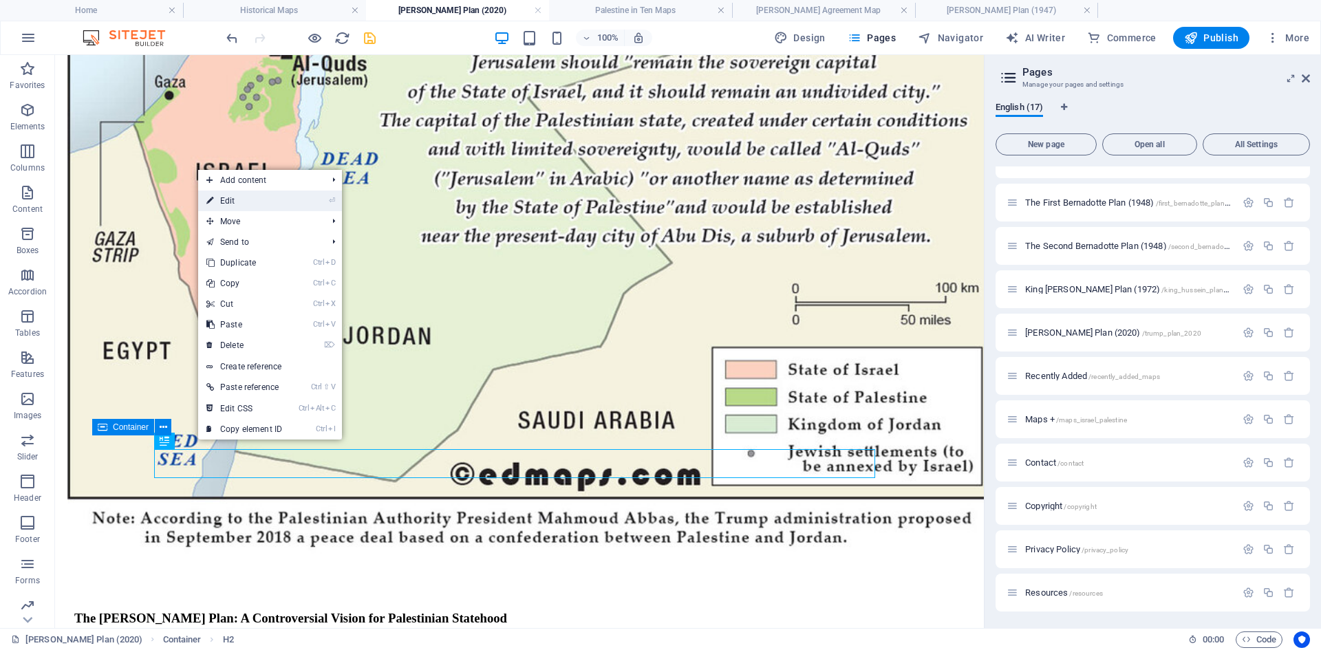
click at [229, 202] on link "⏎ Edit" at bounding box center [244, 201] width 92 height 21
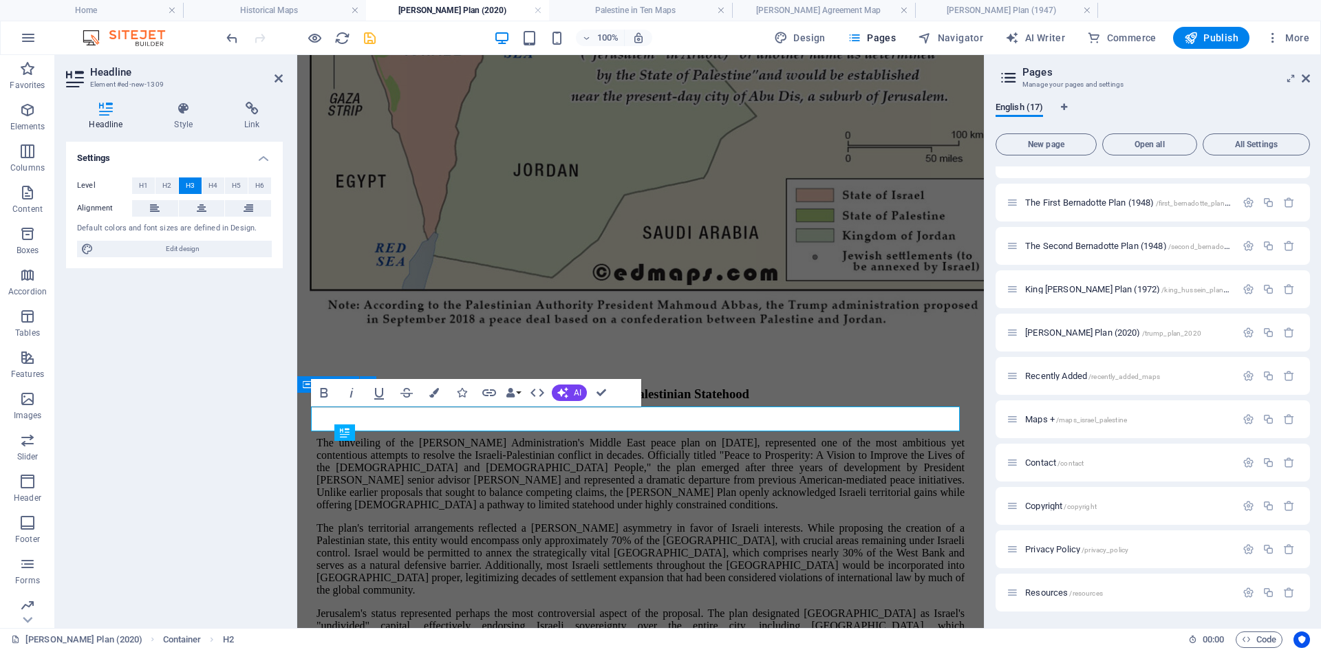
scroll to position [826, 0]
click at [199, 210] on icon at bounding box center [202, 208] width 10 height 17
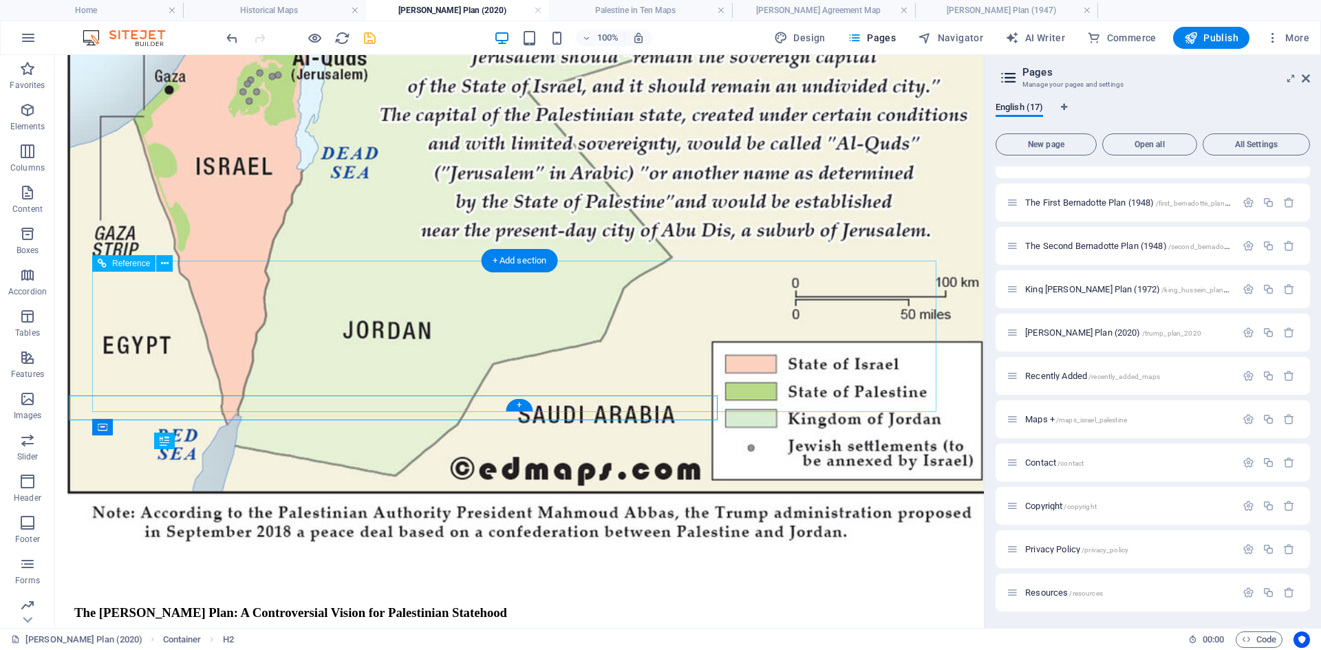
scroll to position [832, 0]
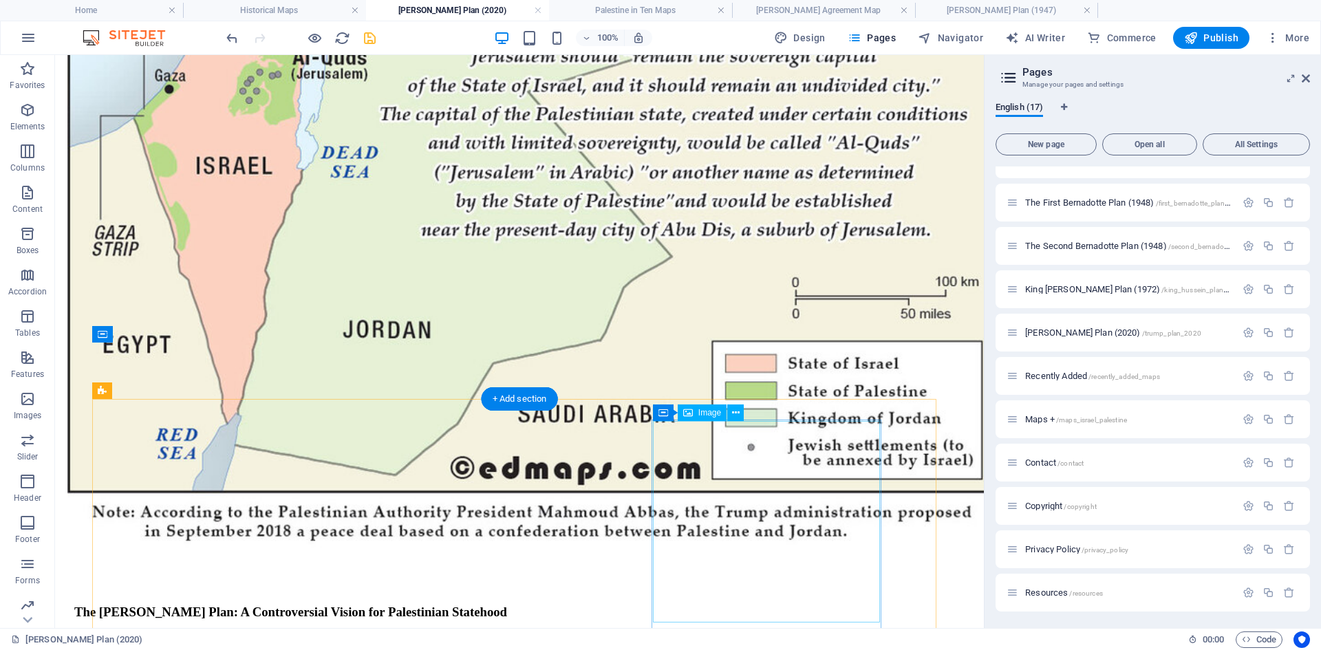
scroll to position [750, 0]
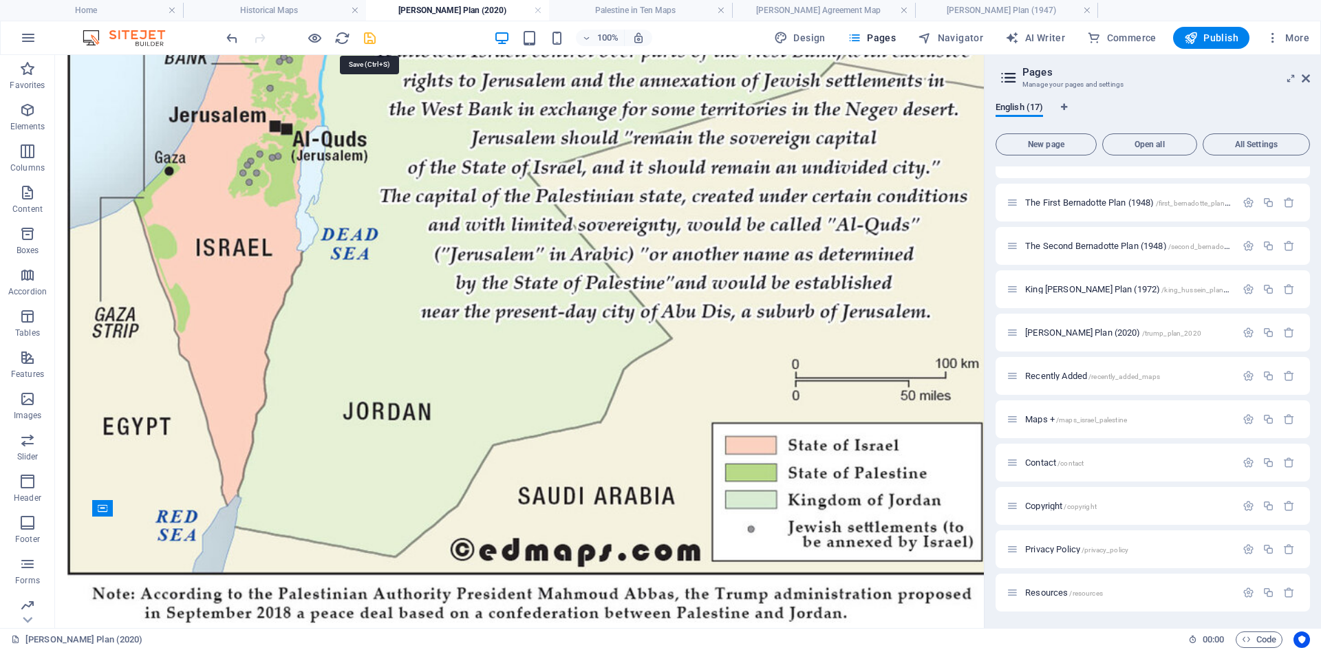
click at [371, 36] on icon "save" at bounding box center [370, 38] width 16 height 16
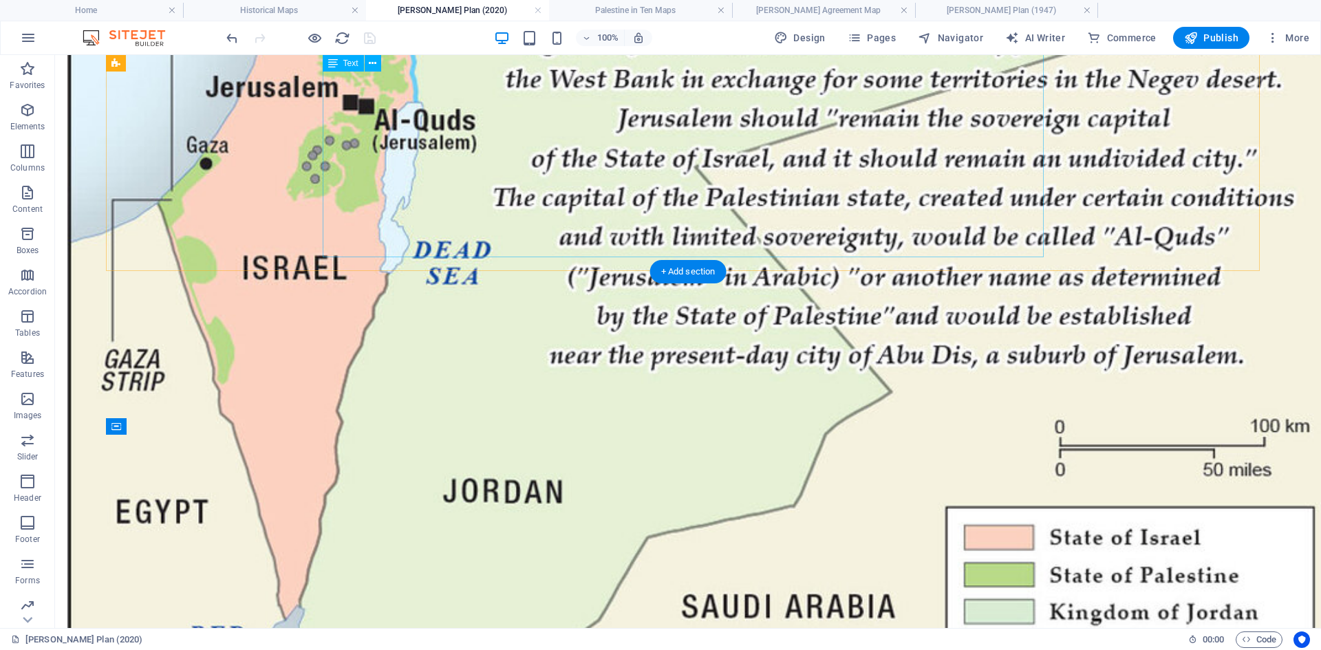
scroll to position [832, 0]
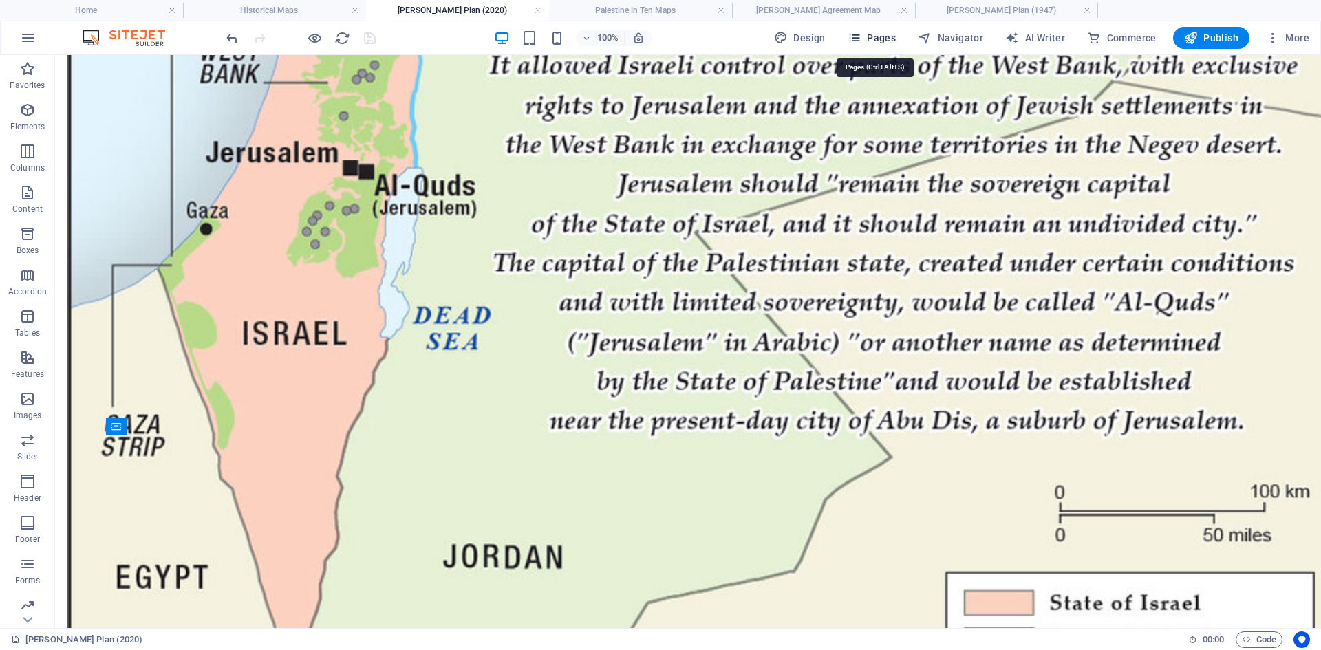
drag, startPoint x: 861, startPoint y: 36, endPoint x: 845, endPoint y: 129, distance: 94.2
click at [861, 36] on icon "button" at bounding box center [854, 38] width 14 height 14
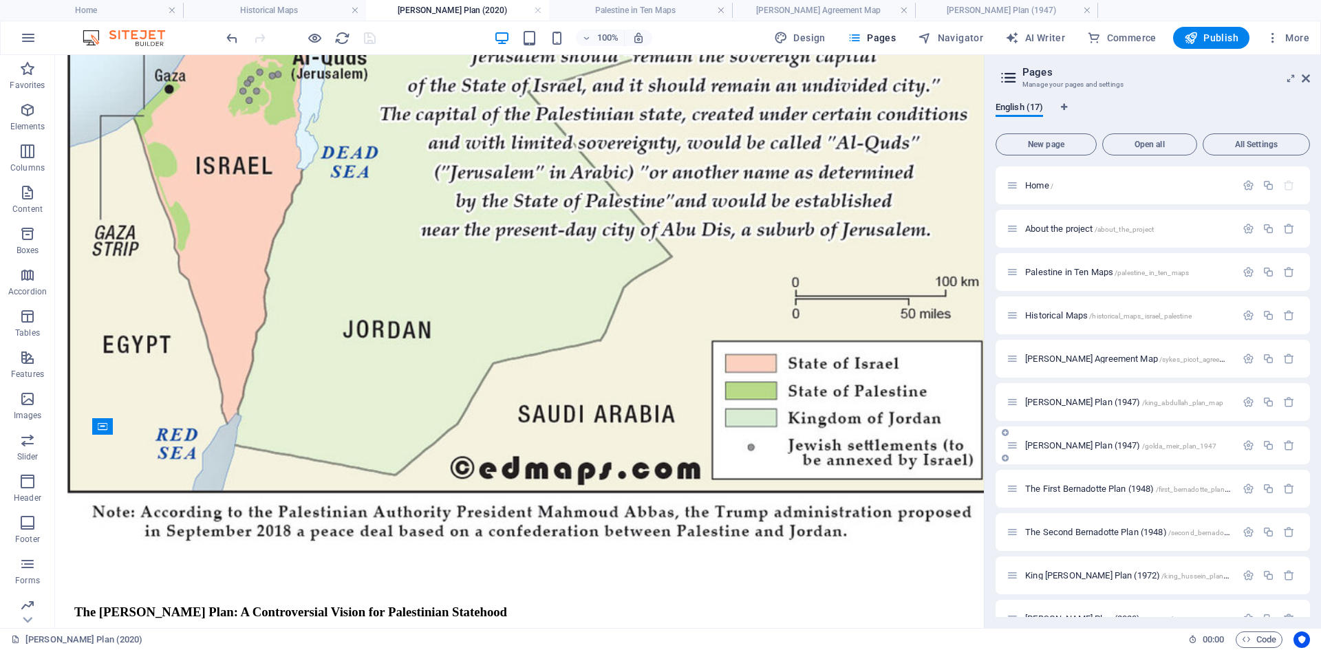
scroll to position [206, 0]
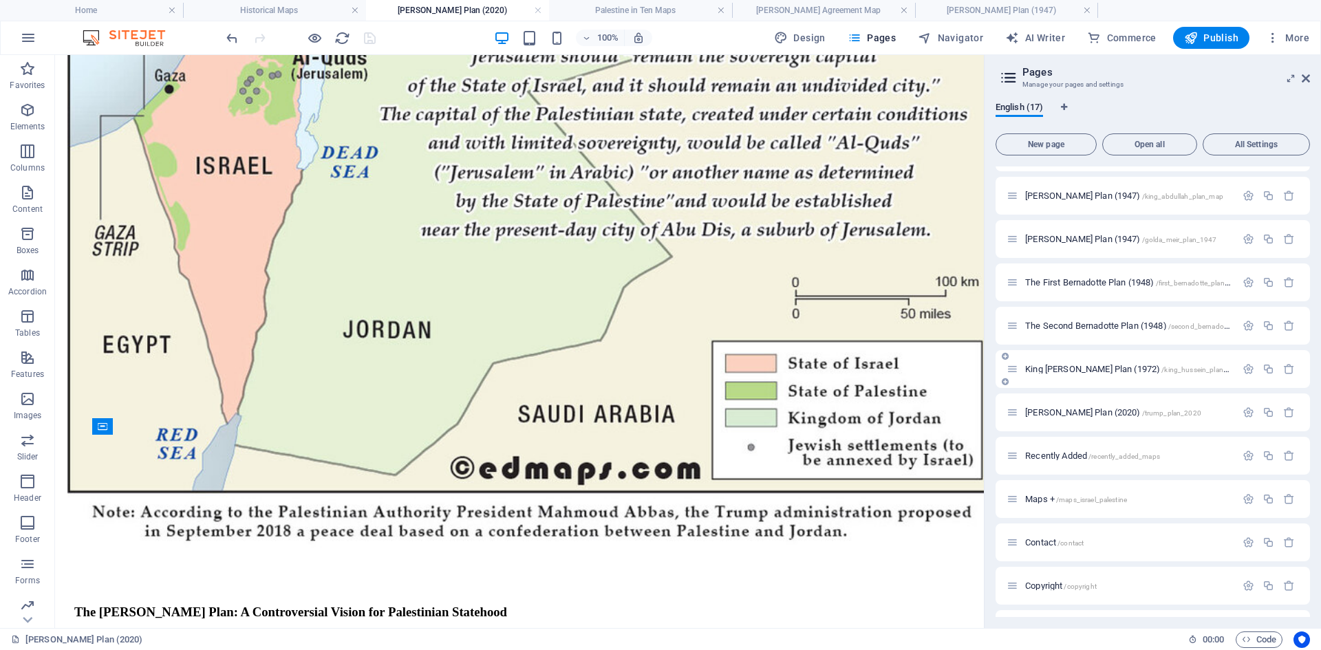
click at [1034, 370] on span "King [PERSON_NAME] Plan (1972) /king_hussein_plan_1972" at bounding box center [1134, 369] width 218 height 10
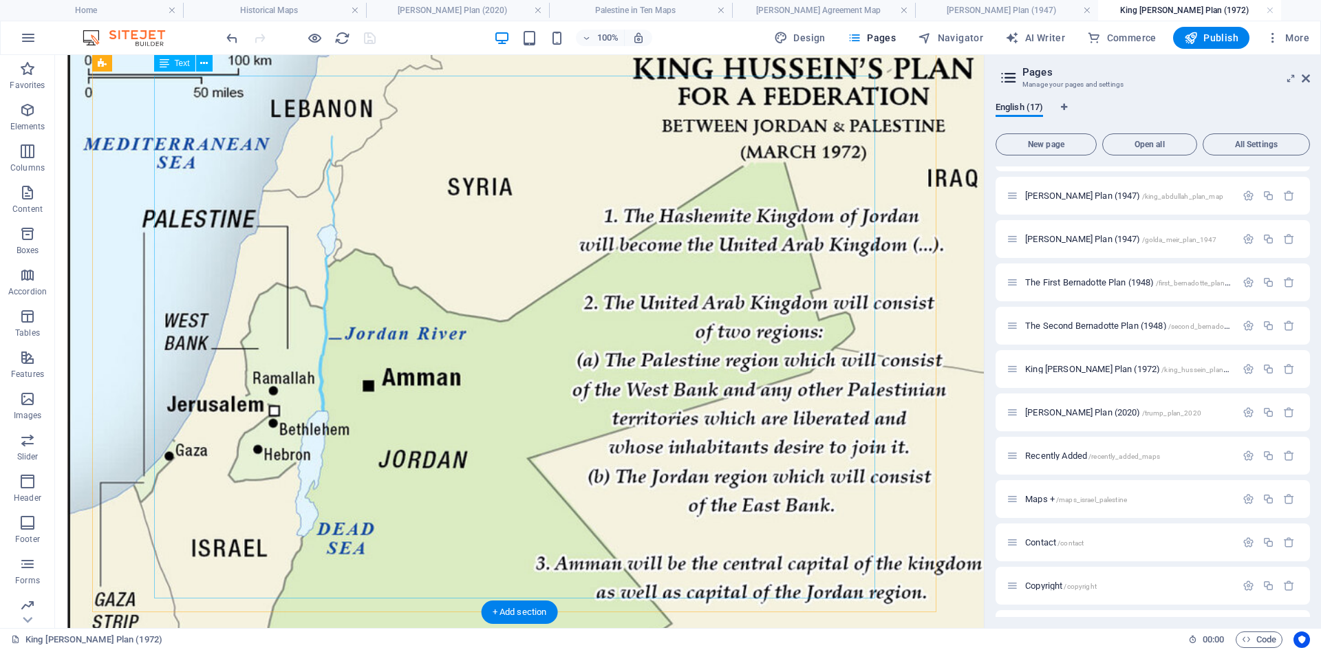
scroll to position [376, 0]
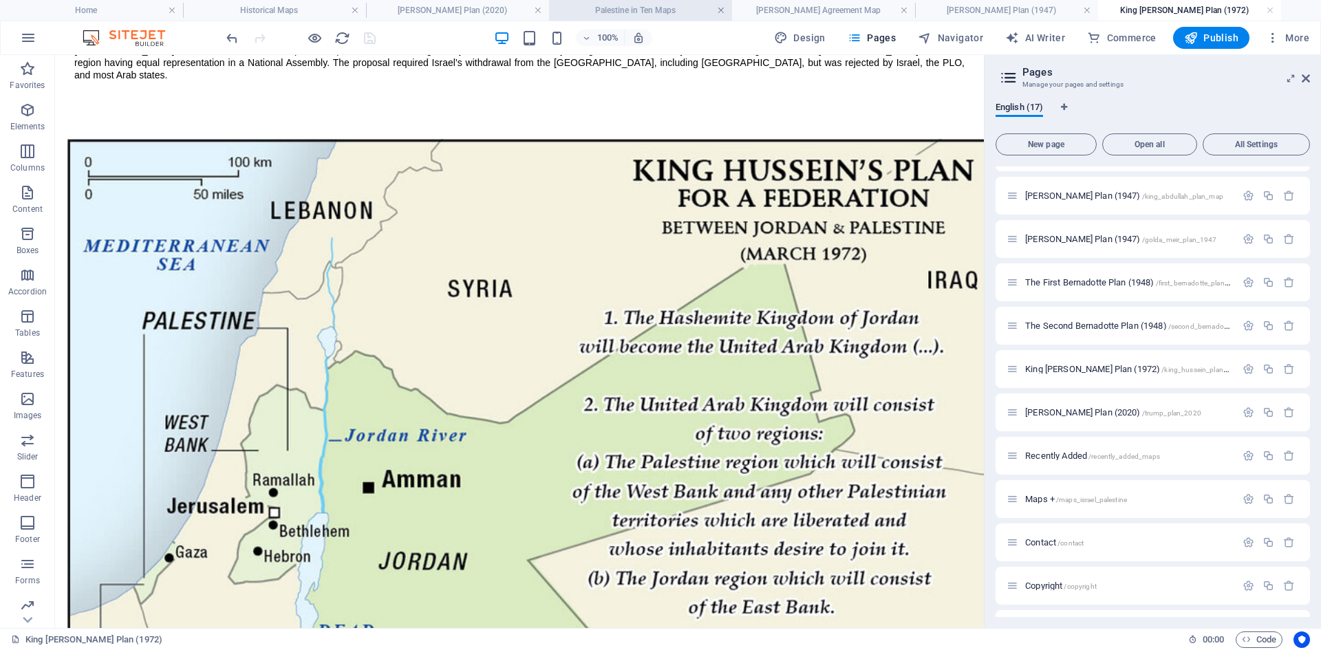
click at [722, 10] on link at bounding box center [721, 10] width 8 height 13
click at [903, 9] on link at bounding box center [904, 10] width 8 height 13
click at [721, 9] on link at bounding box center [721, 10] width 8 height 13
click at [720, 9] on link at bounding box center [721, 10] width 8 height 13
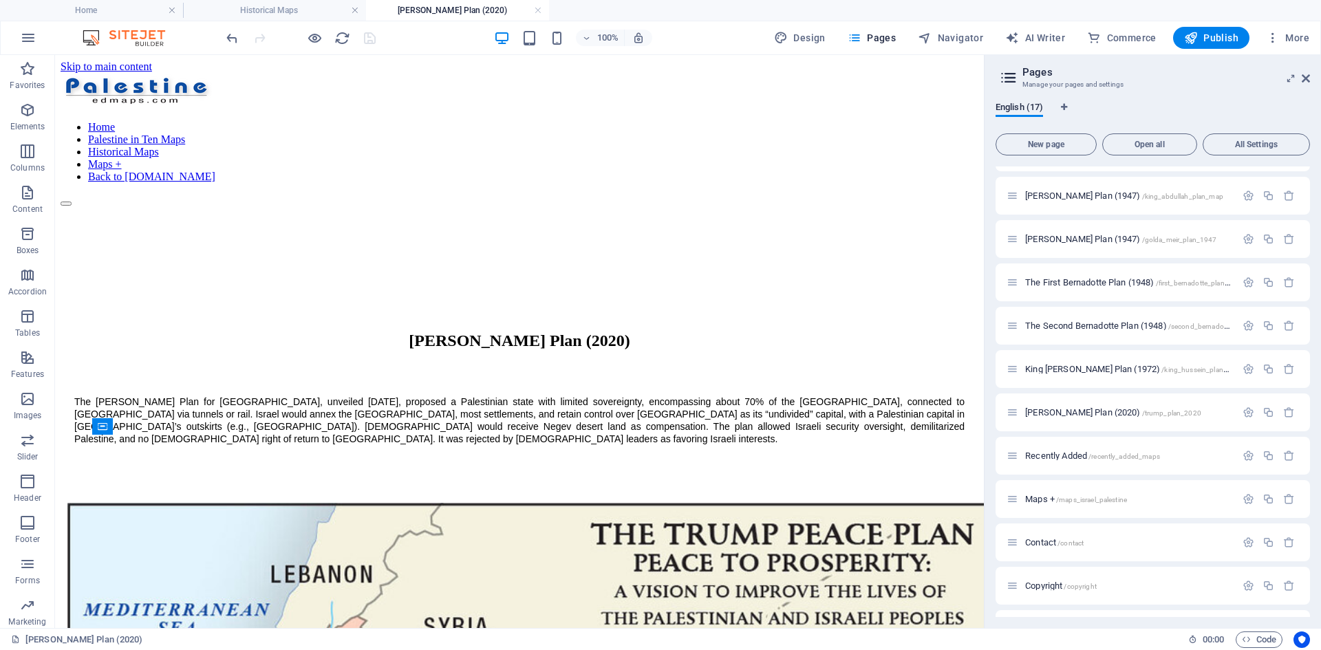
scroll to position [832, 0]
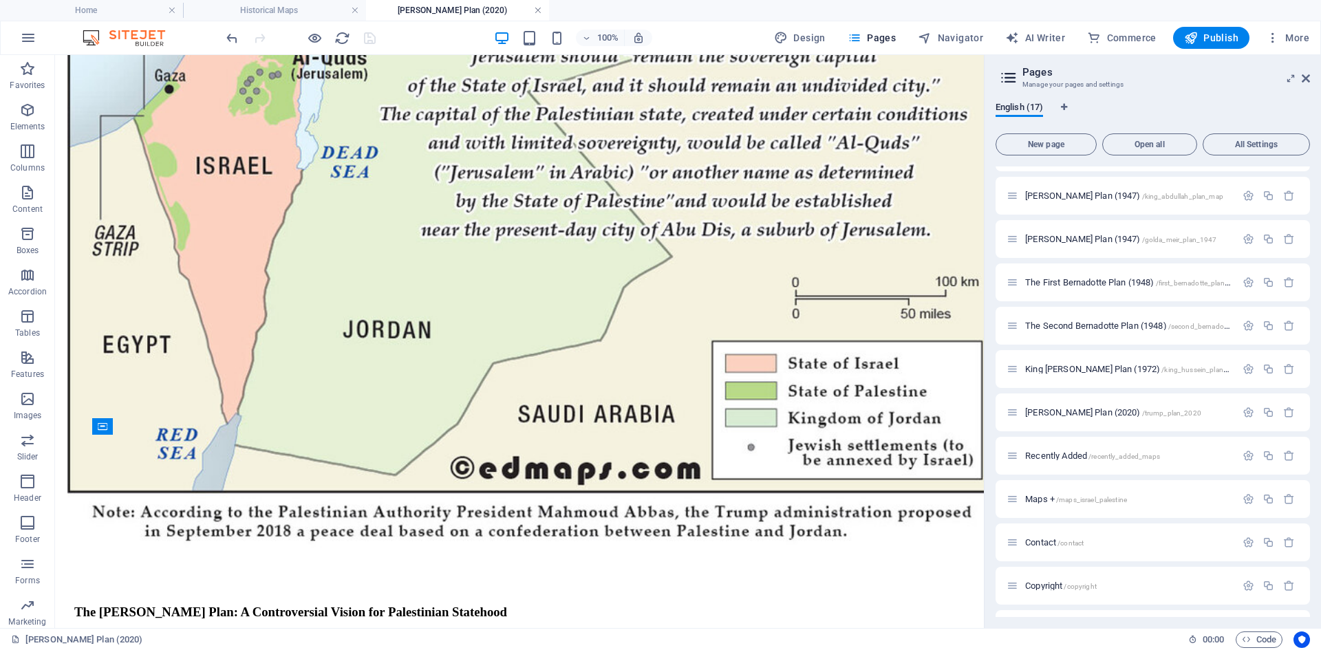
drag, startPoint x: 537, startPoint y: 10, endPoint x: 673, endPoint y: 301, distance: 321.0
click at [537, 10] on link at bounding box center [538, 10] width 8 height 13
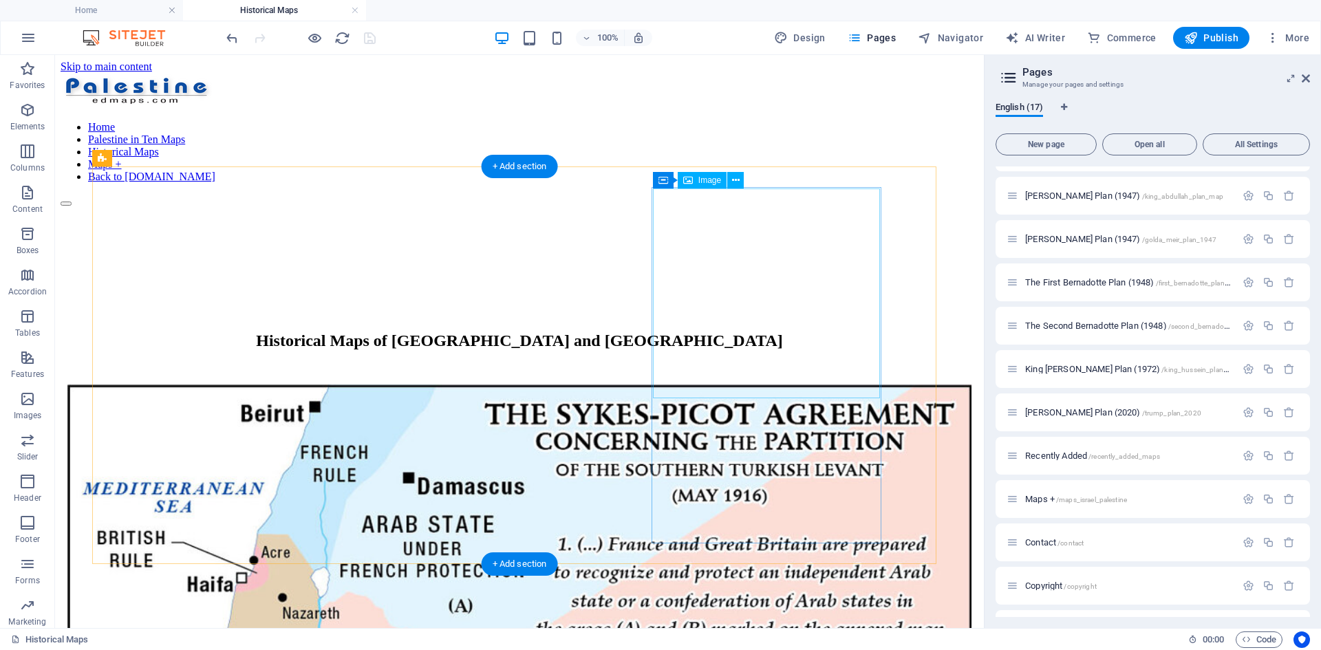
scroll to position [550, 0]
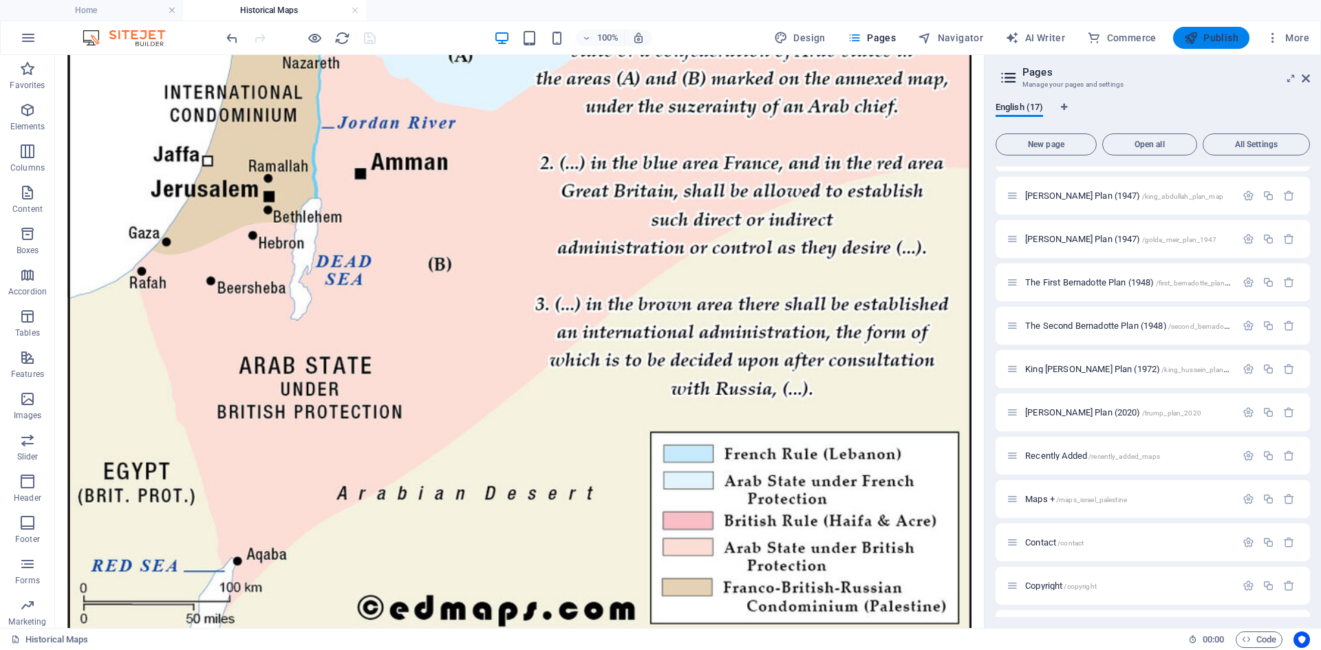
click at [1222, 38] on span "Publish" at bounding box center [1211, 38] width 54 height 14
